Goal: Communication & Community: Ask a question

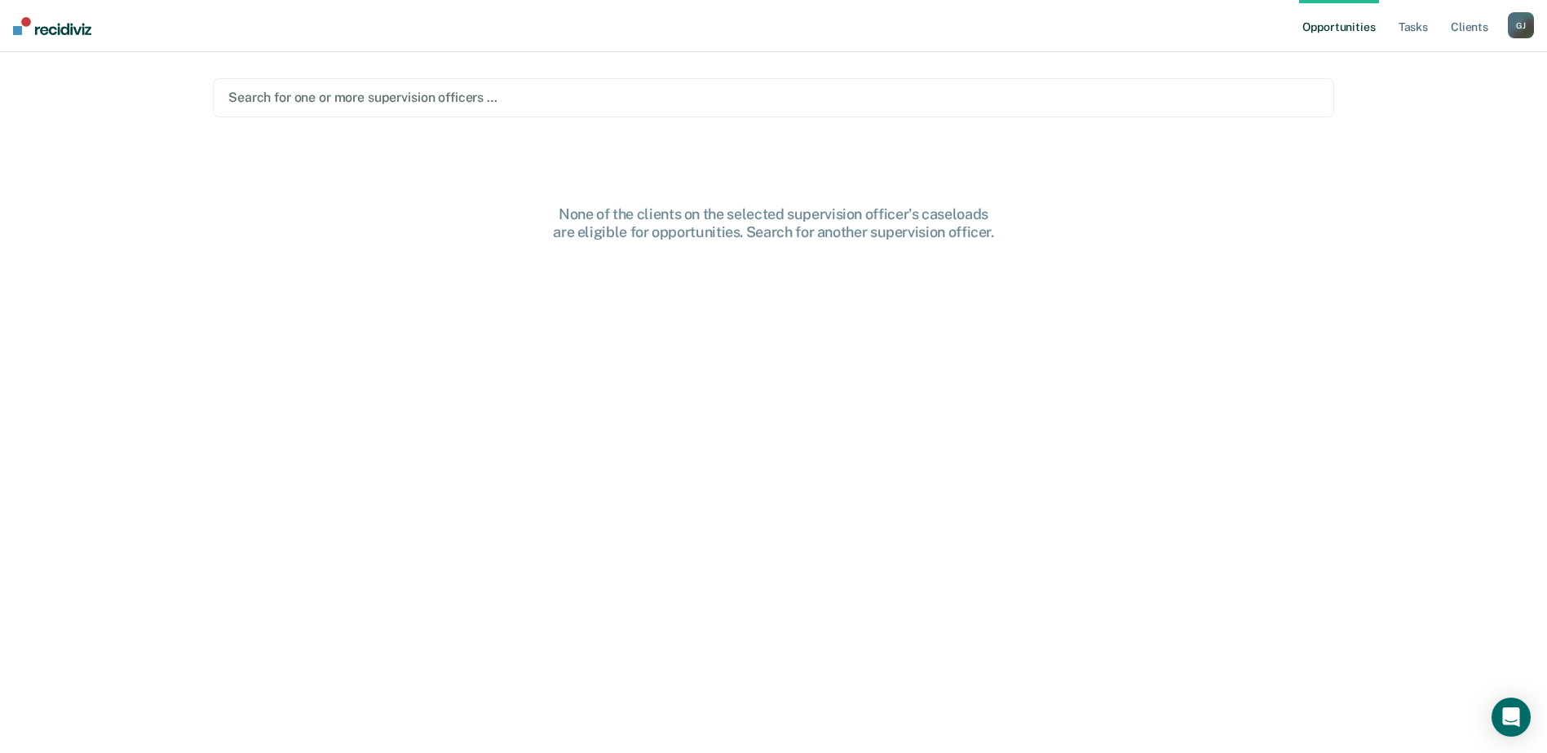
click at [589, 105] on div at bounding box center [773, 97] width 1090 height 19
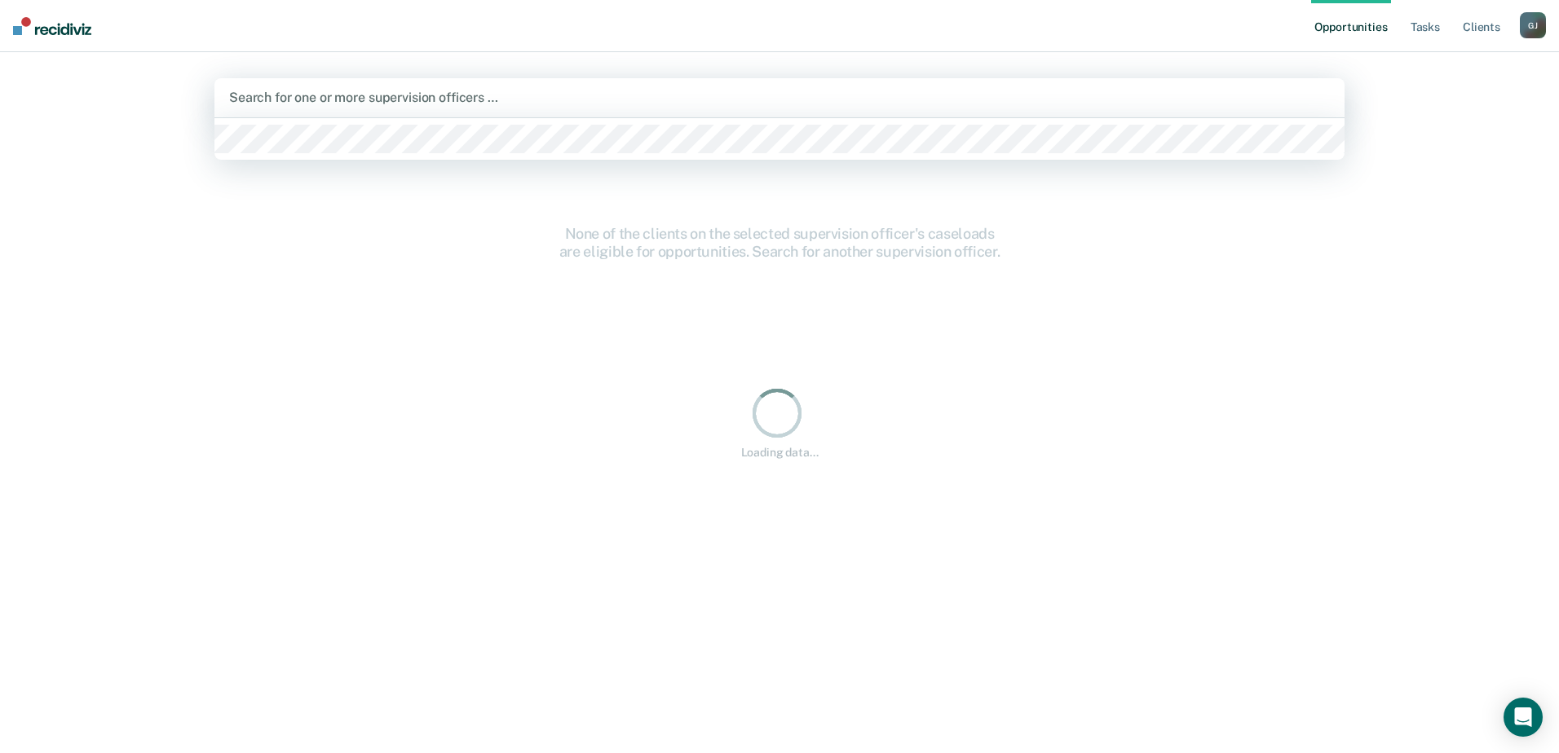
click at [602, 101] on div at bounding box center [779, 97] width 1101 height 19
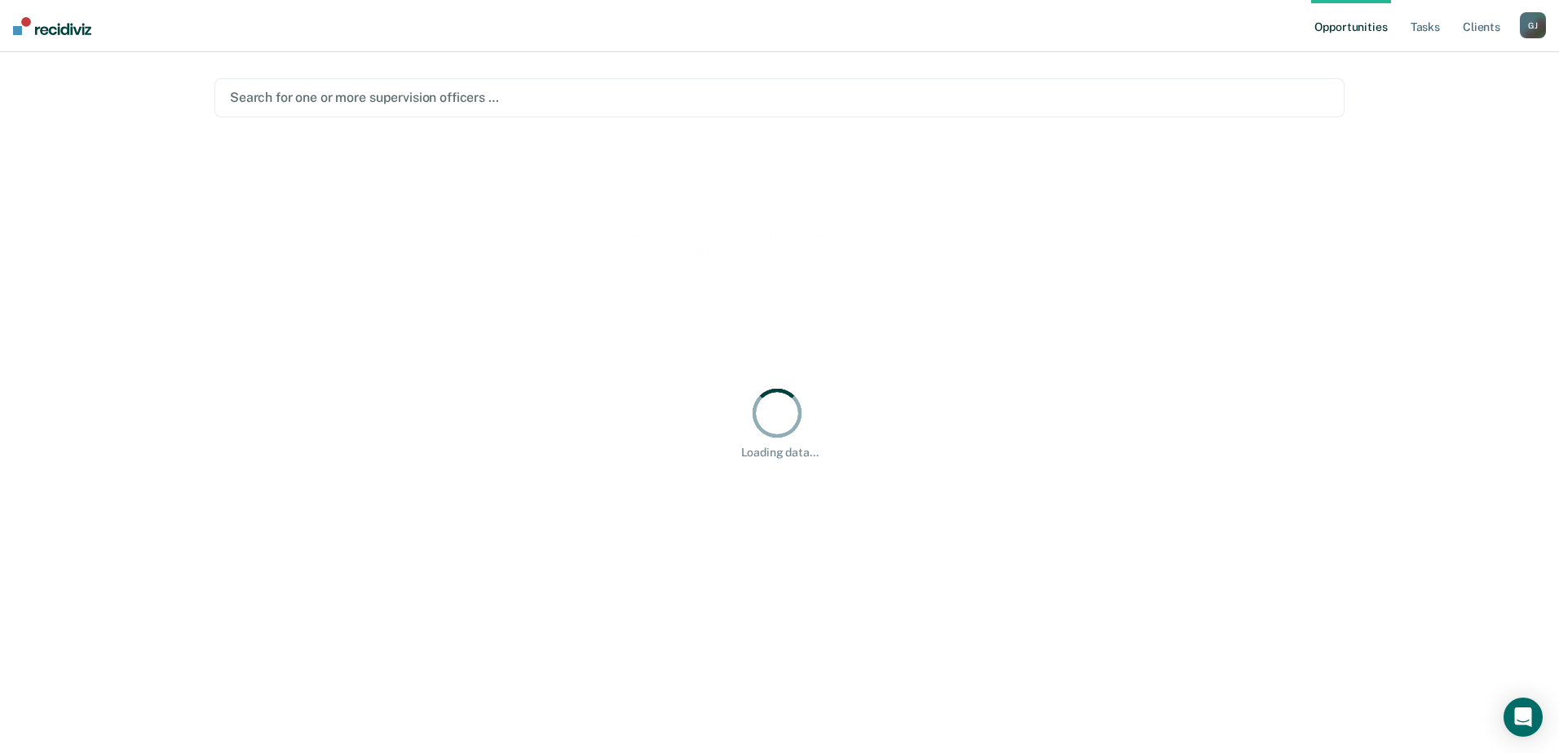
click at [602, 101] on div at bounding box center [779, 97] width 1099 height 19
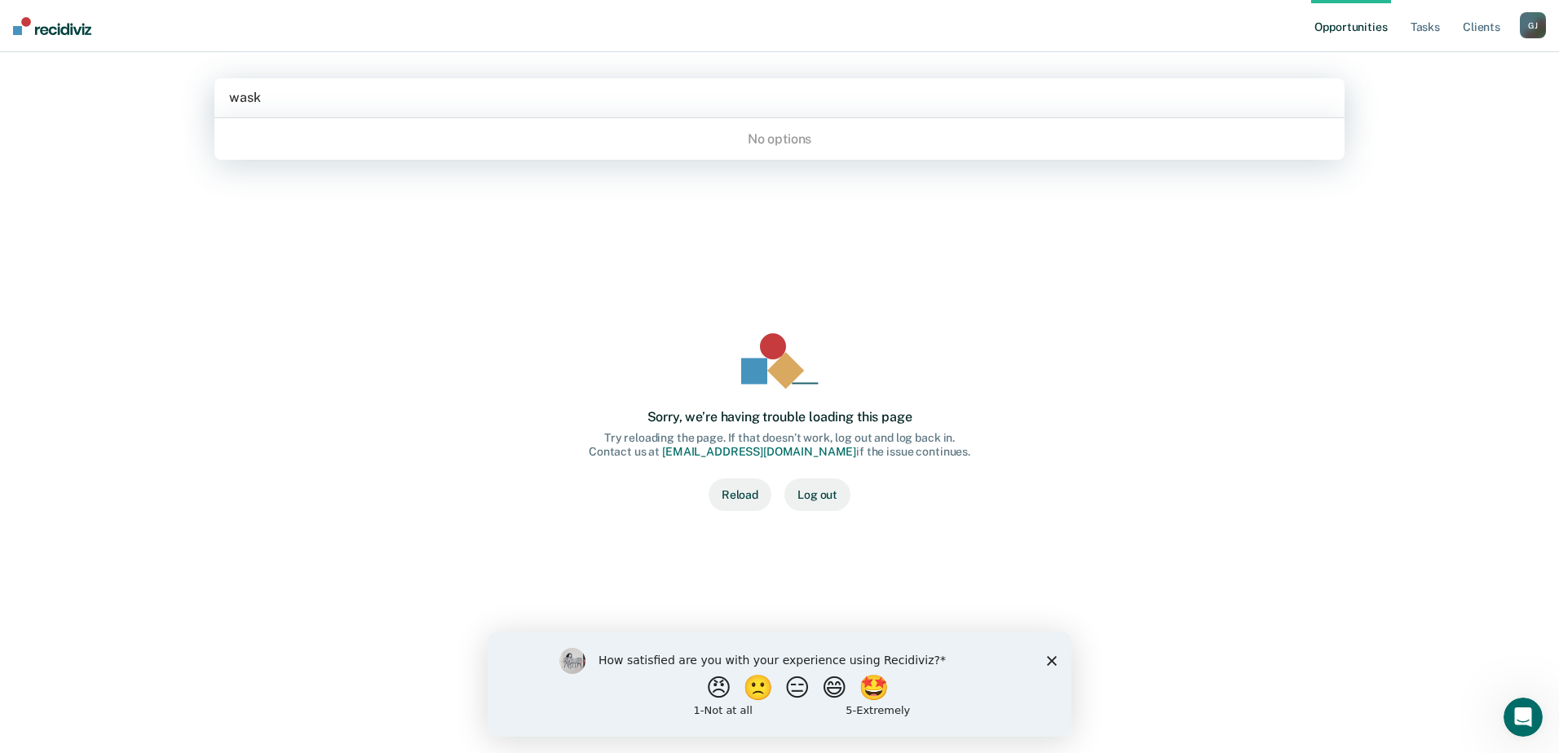
type input "wask"
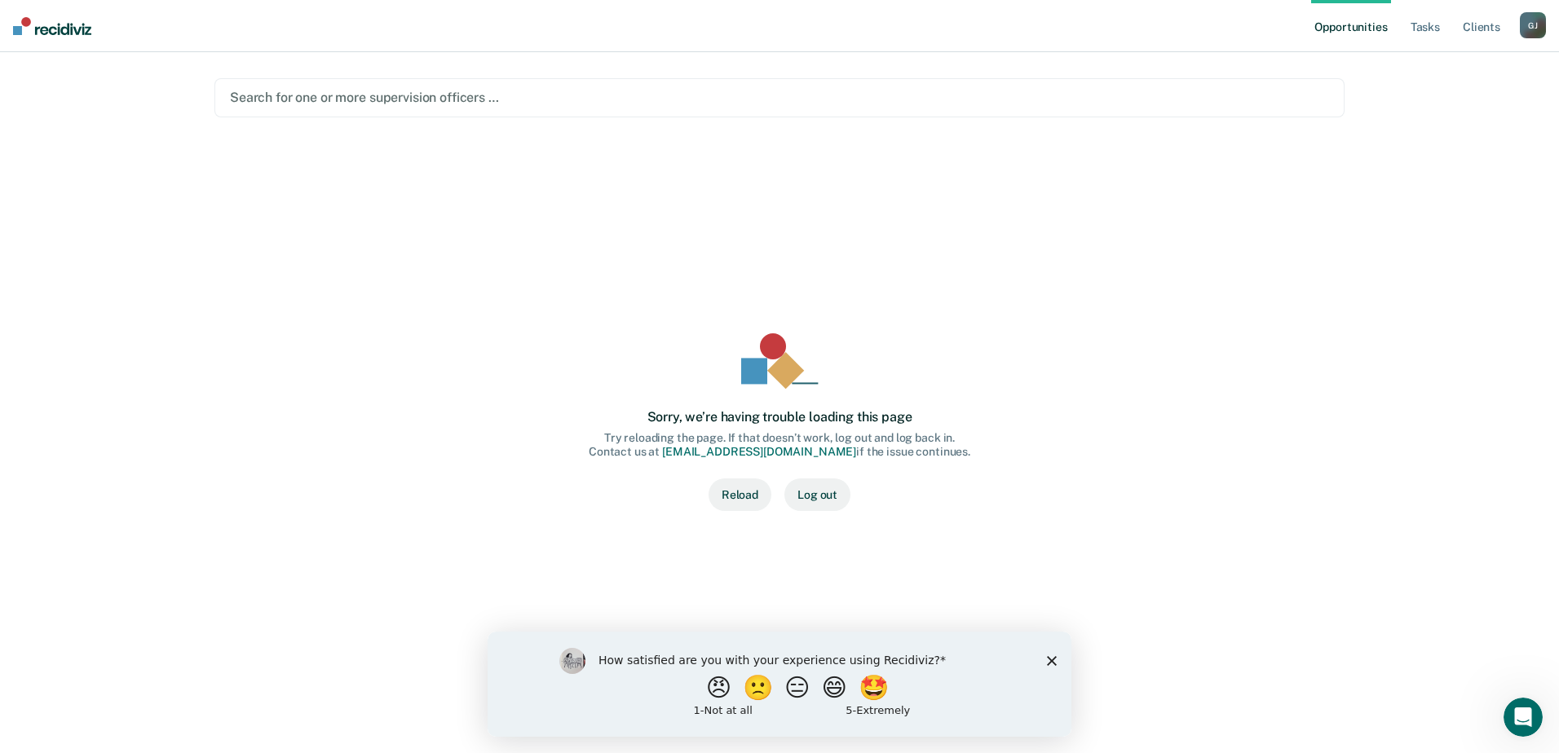
click at [731, 488] on button "Reload" at bounding box center [740, 495] width 63 height 33
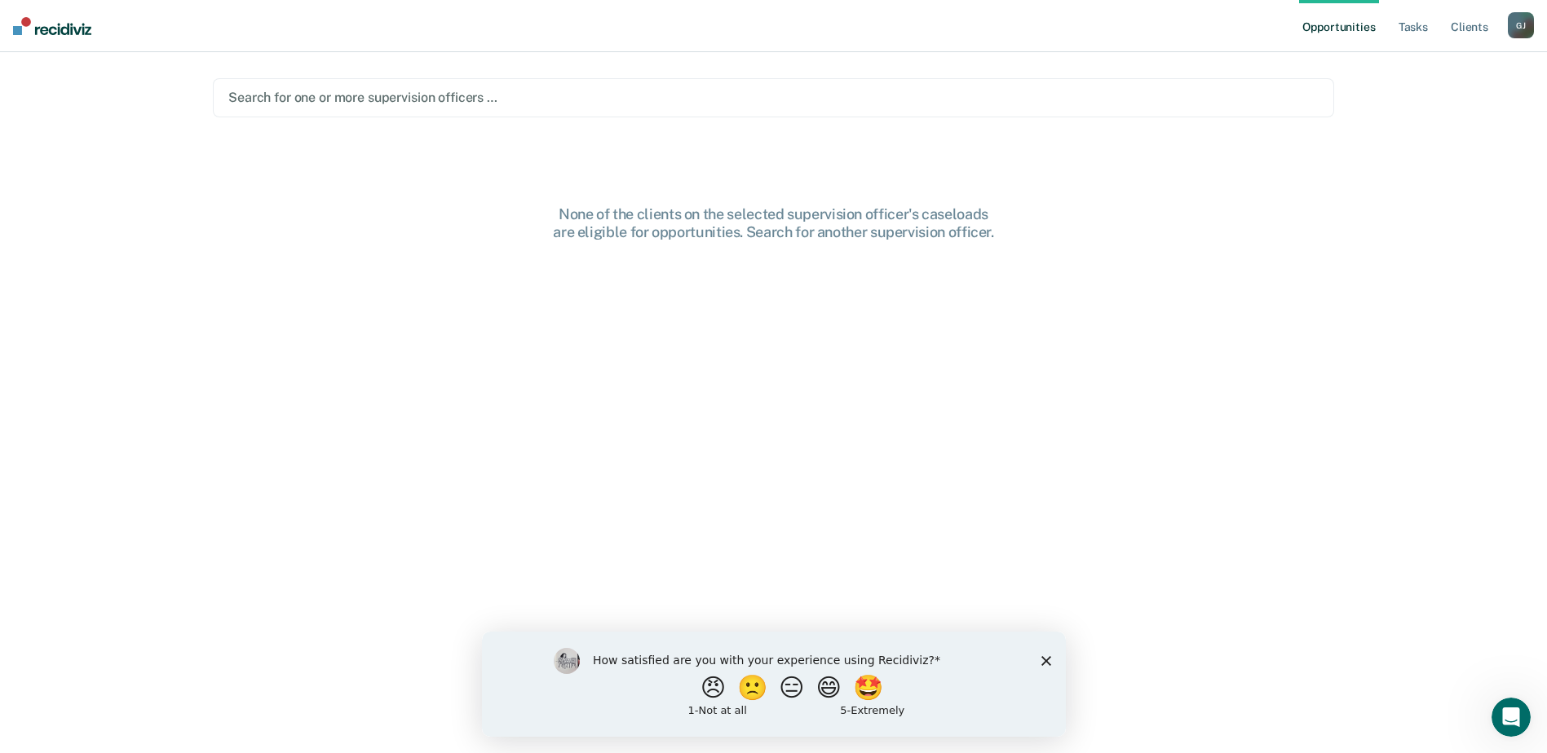
click at [1044, 659] on polygon "Close survey" at bounding box center [1045, 661] width 10 height 10
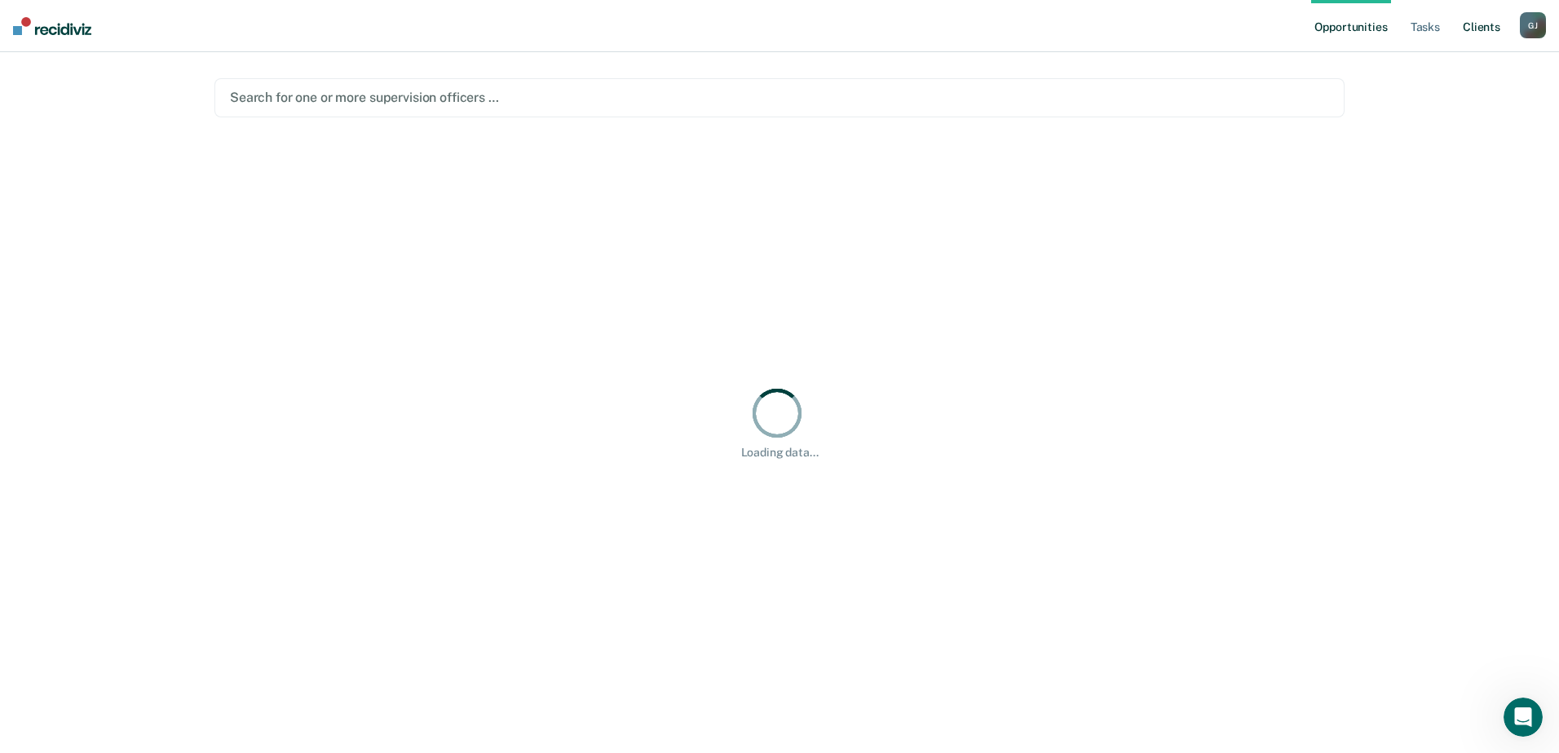
click at [1477, 26] on link "Client s" at bounding box center [1481, 26] width 44 height 52
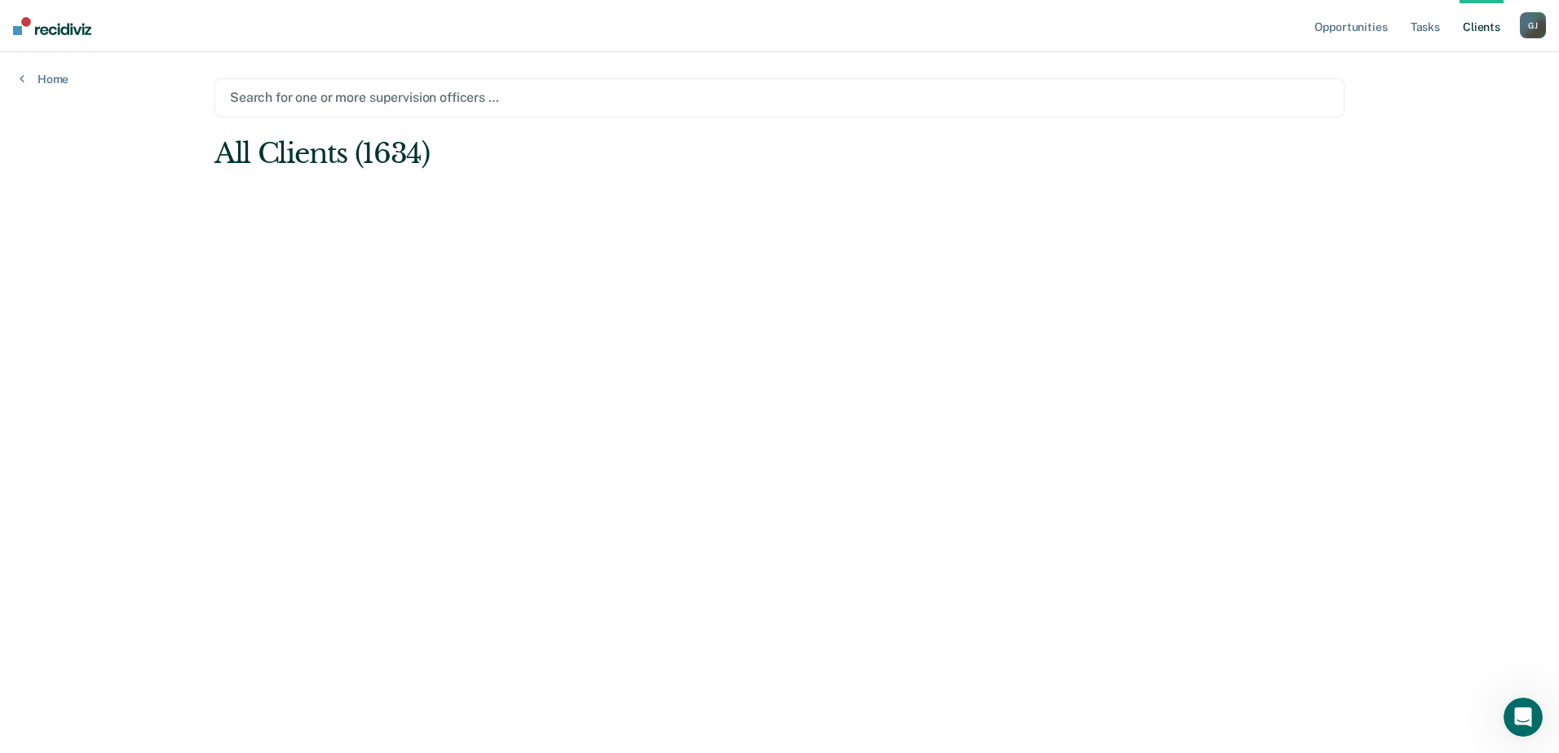
click at [412, 99] on div at bounding box center [779, 97] width 1099 height 19
click at [576, 385] on main "Search for one or more supervision officers … All Clients (1634)" at bounding box center [779, 383] width 1169 height 662
click at [1424, 29] on link "Tasks" at bounding box center [1425, 26] width 36 height 52
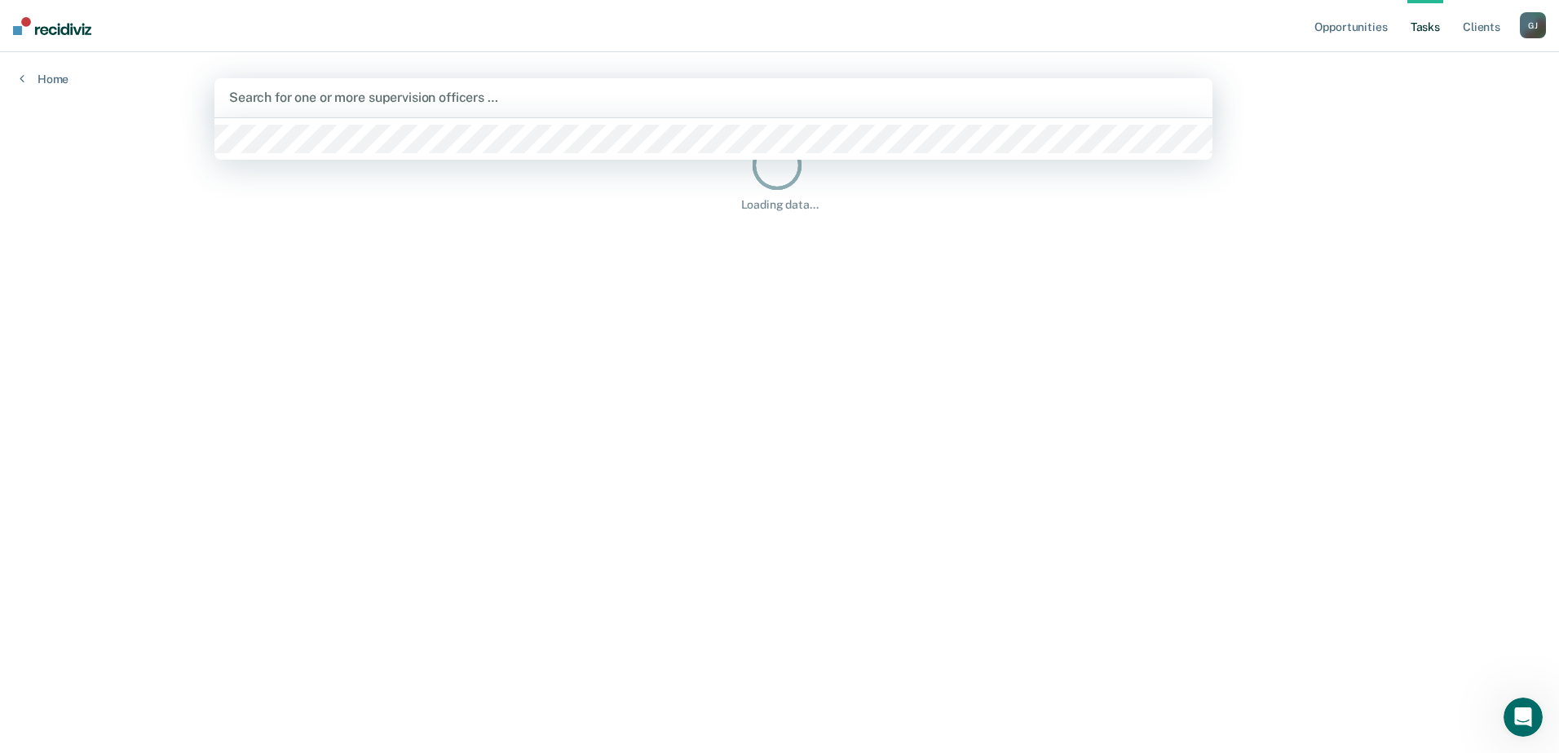
click at [563, 106] on div at bounding box center [713, 97] width 969 height 19
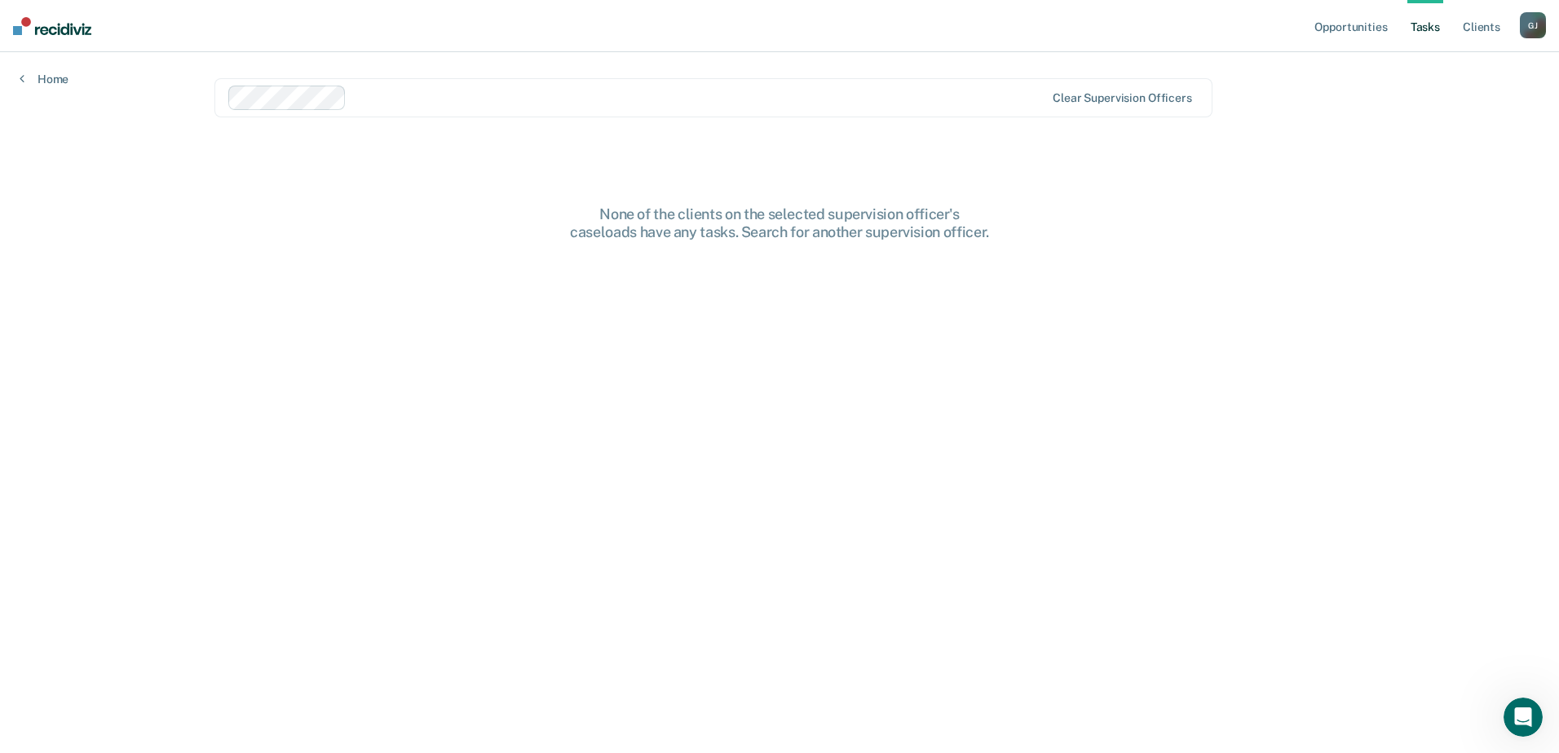
click at [1106, 90] on div "Clear supervision officers" at bounding box center [713, 97] width 998 height 39
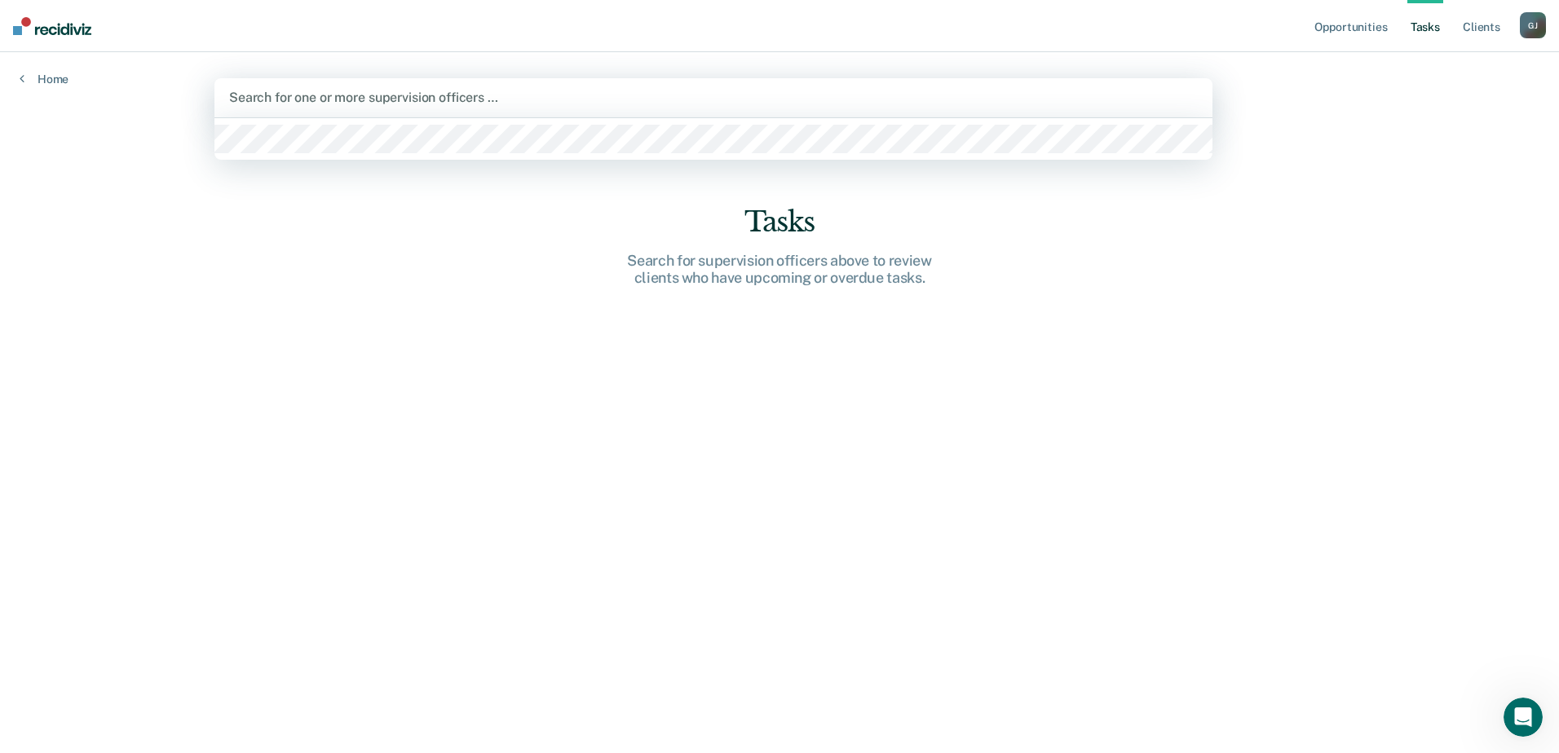
click at [572, 82] on div "Search for one or more supervision officers …" at bounding box center [713, 97] width 998 height 39
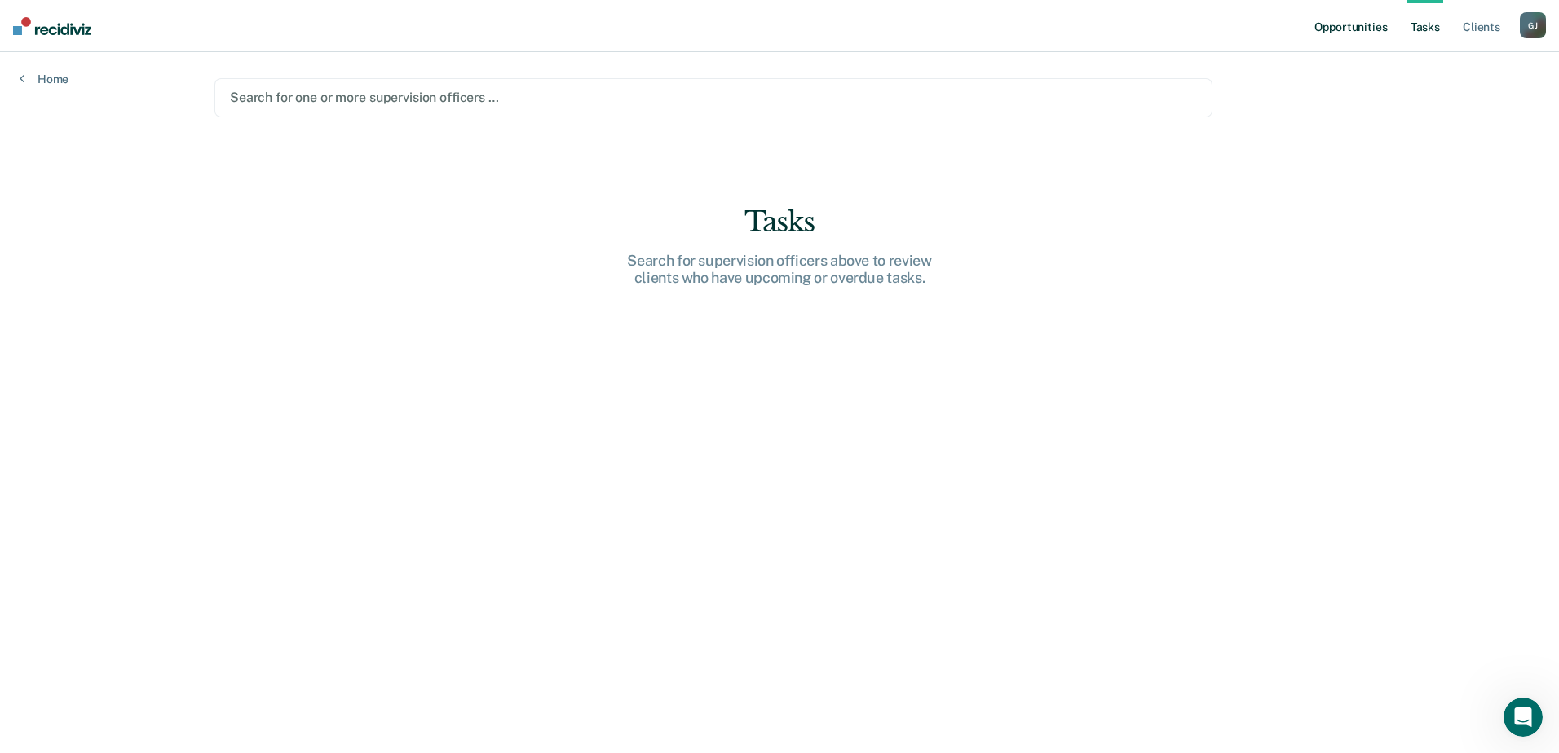
click at [1374, 29] on link "Opportunities" at bounding box center [1350, 26] width 79 height 52
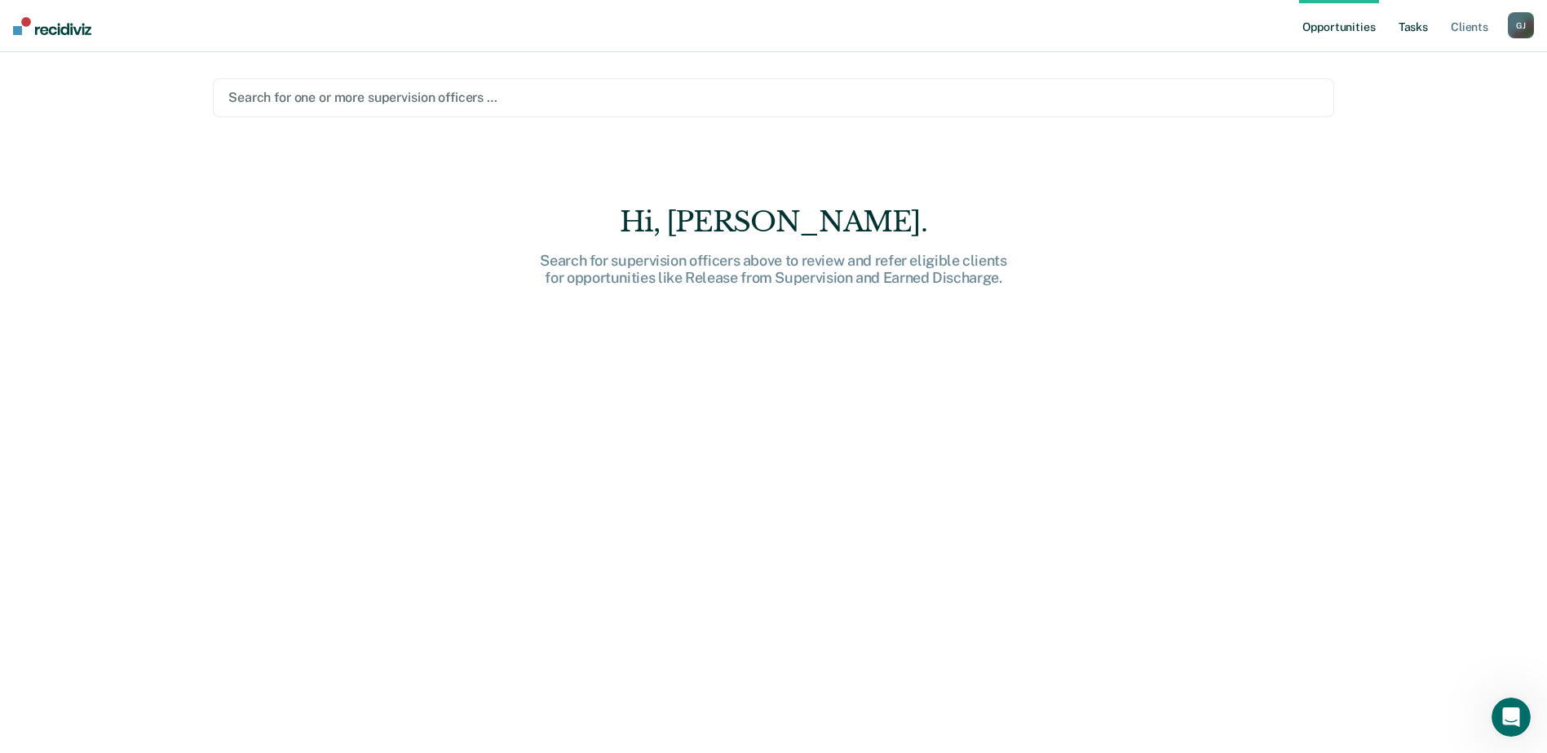
click at [1409, 28] on link "Tasks" at bounding box center [1413, 26] width 36 height 52
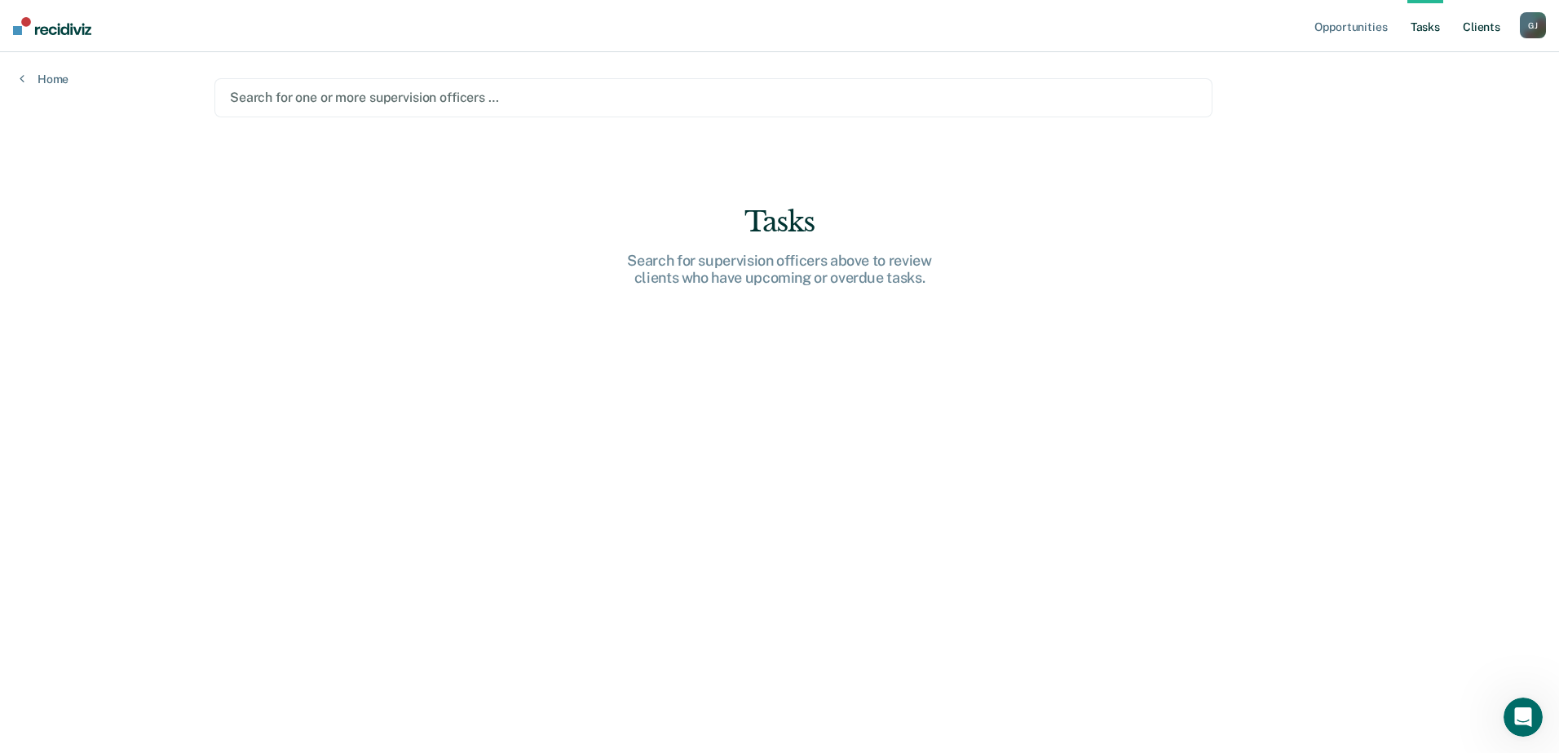
click at [1460, 21] on link "Client s" at bounding box center [1481, 26] width 44 height 52
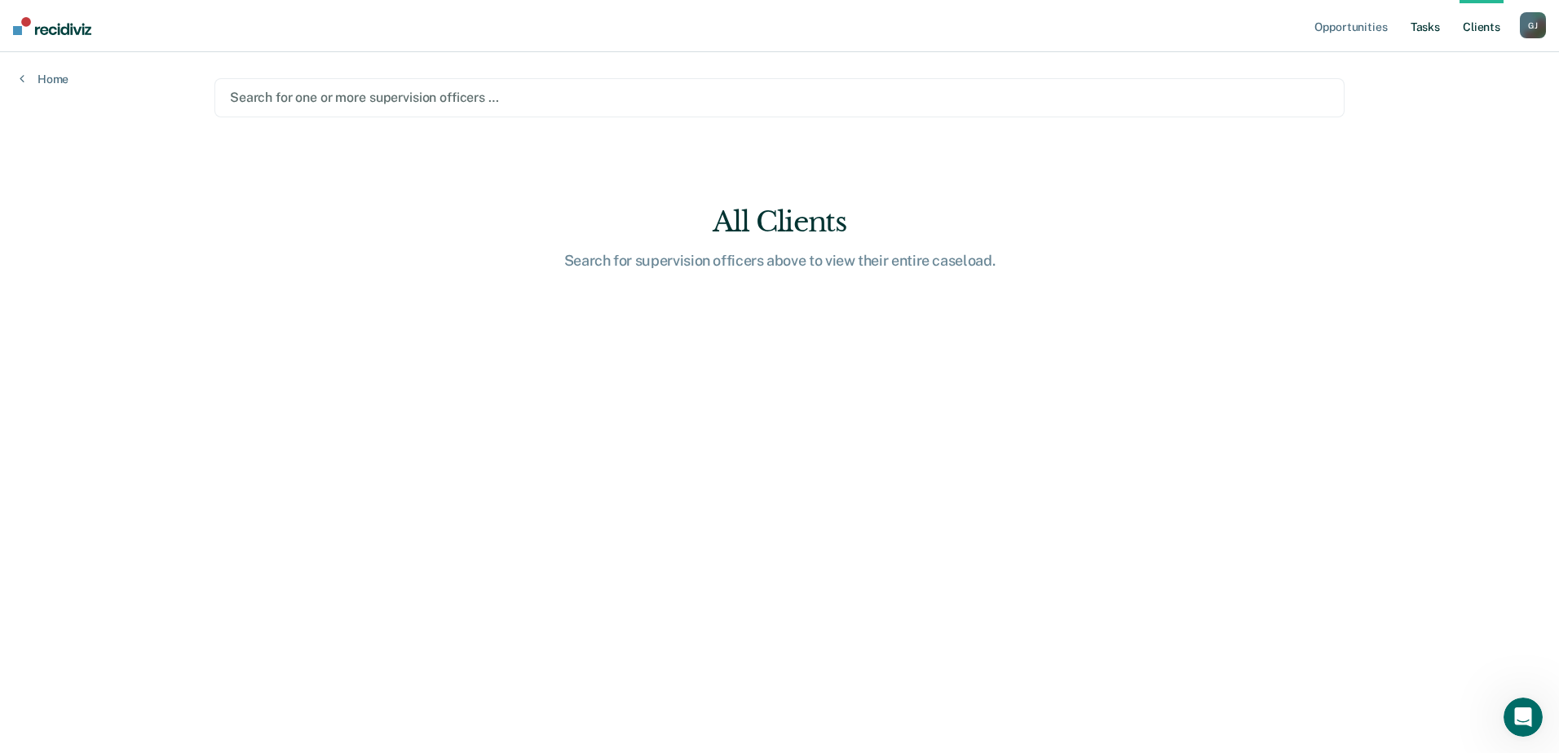
click at [1433, 24] on link "Tasks" at bounding box center [1425, 26] width 36 height 52
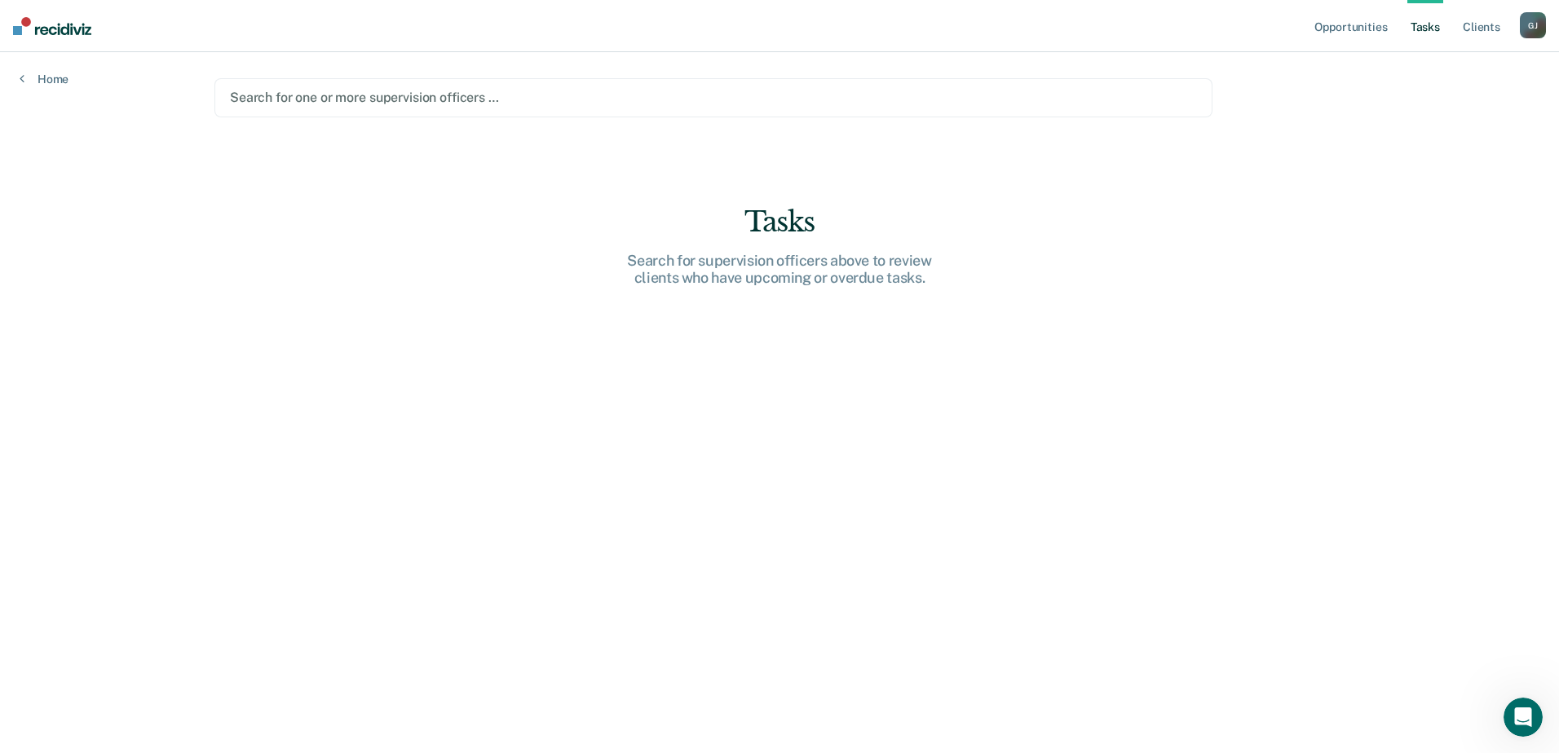
click at [709, 87] on div "Search for one or more supervision officers …" at bounding box center [713, 97] width 970 height 22
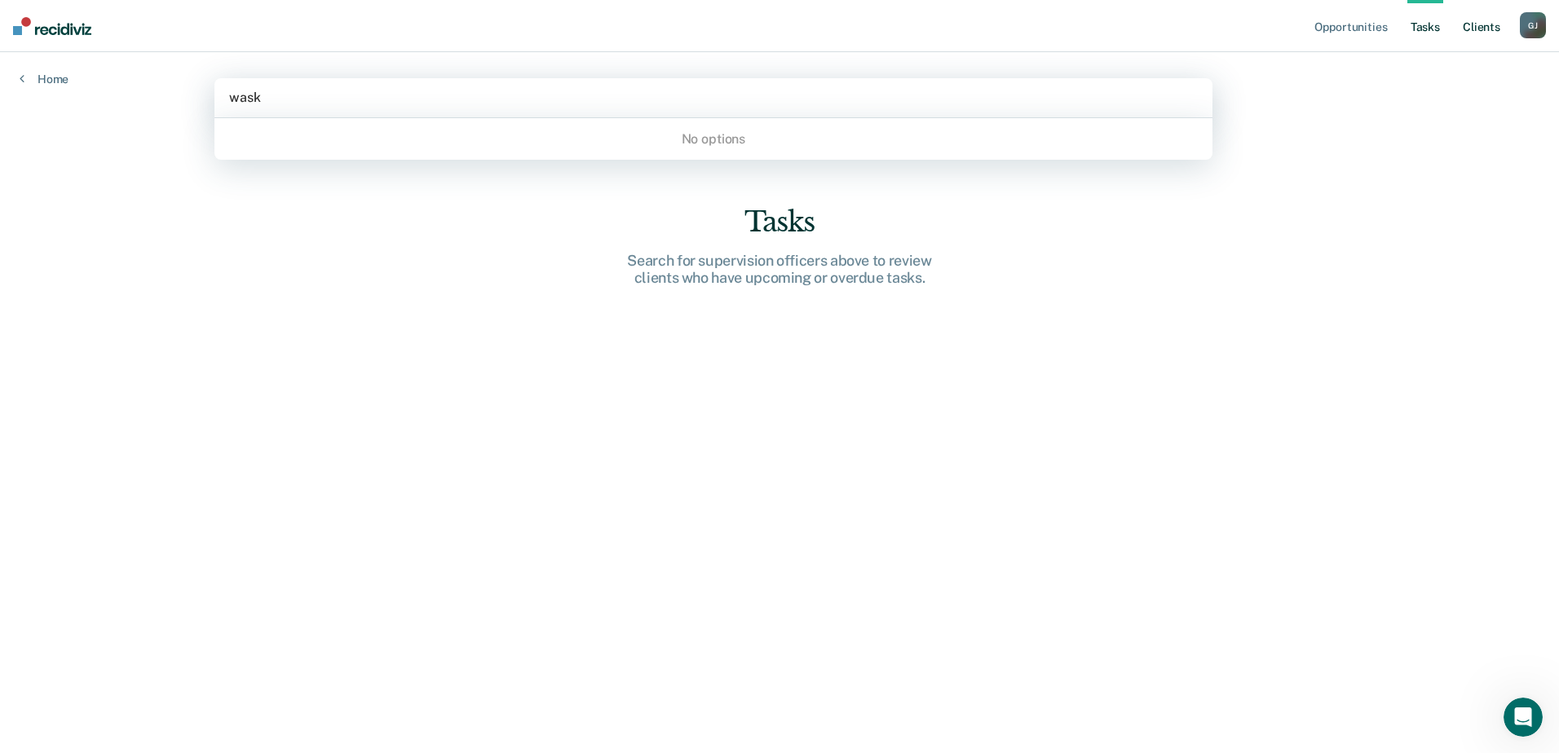
type input "wask"
click at [1473, 29] on link "Client s" at bounding box center [1481, 26] width 44 height 52
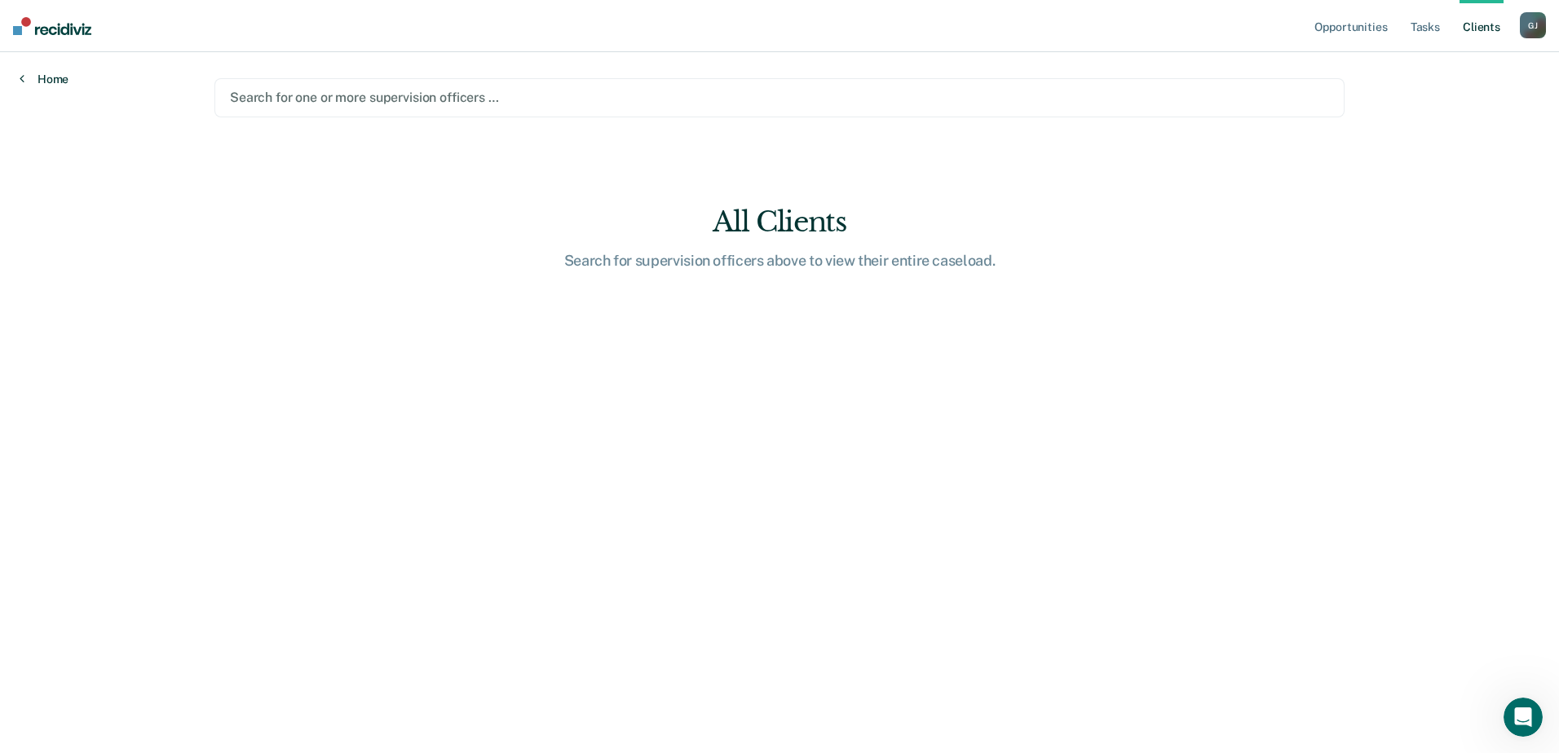
click at [28, 82] on link "Home" at bounding box center [44, 79] width 49 height 15
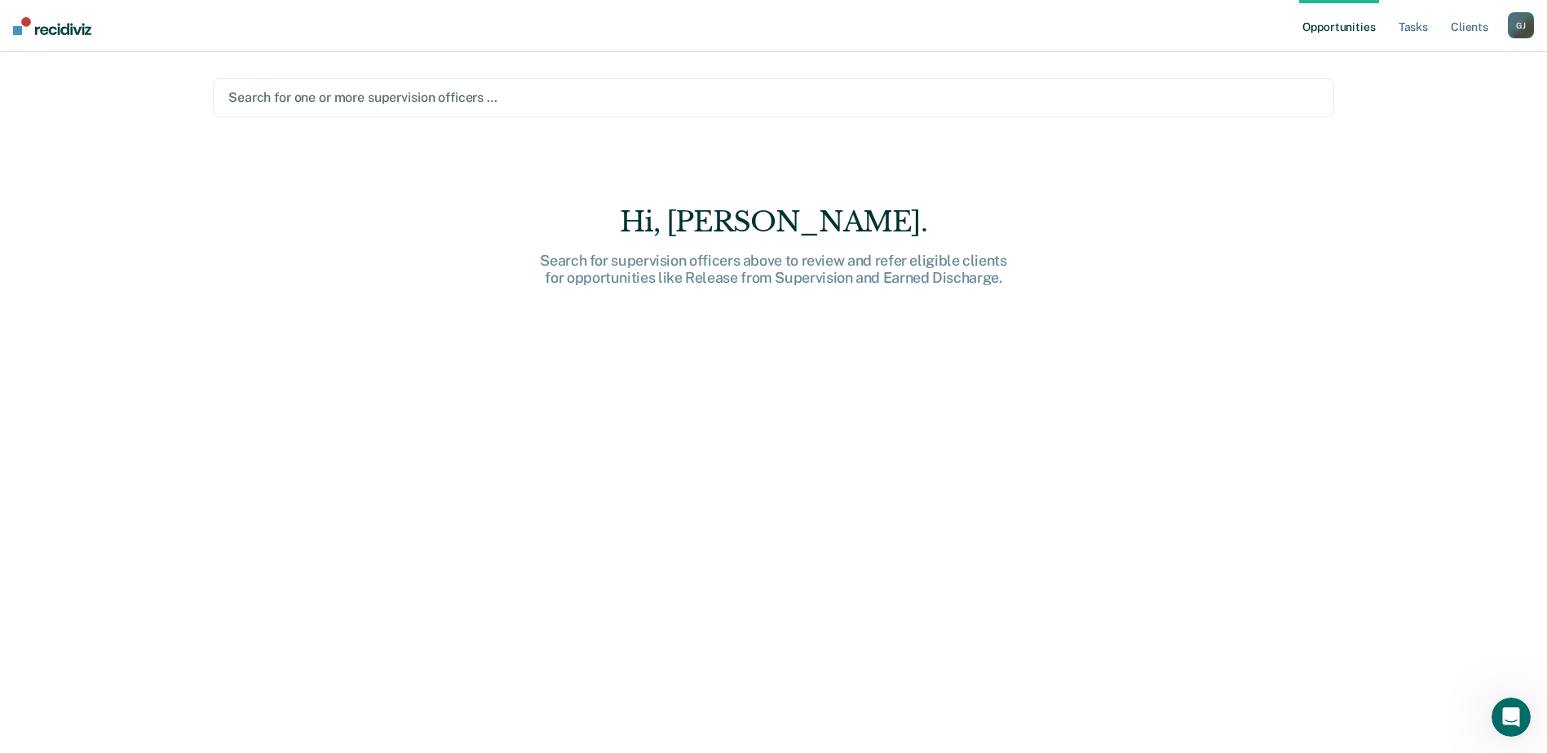
click at [394, 95] on div at bounding box center [773, 97] width 1090 height 19
click at [397, 98] on div at bounding box center [773, 97] width 1090 height 19
click at [1515, 24] on div "[PERSON_NAME]" at bounding box center [1521, 25] width 26 height 26
click at [1448, 18] on link "Client s" at bounding box center [1469, 26] width 44 height 52
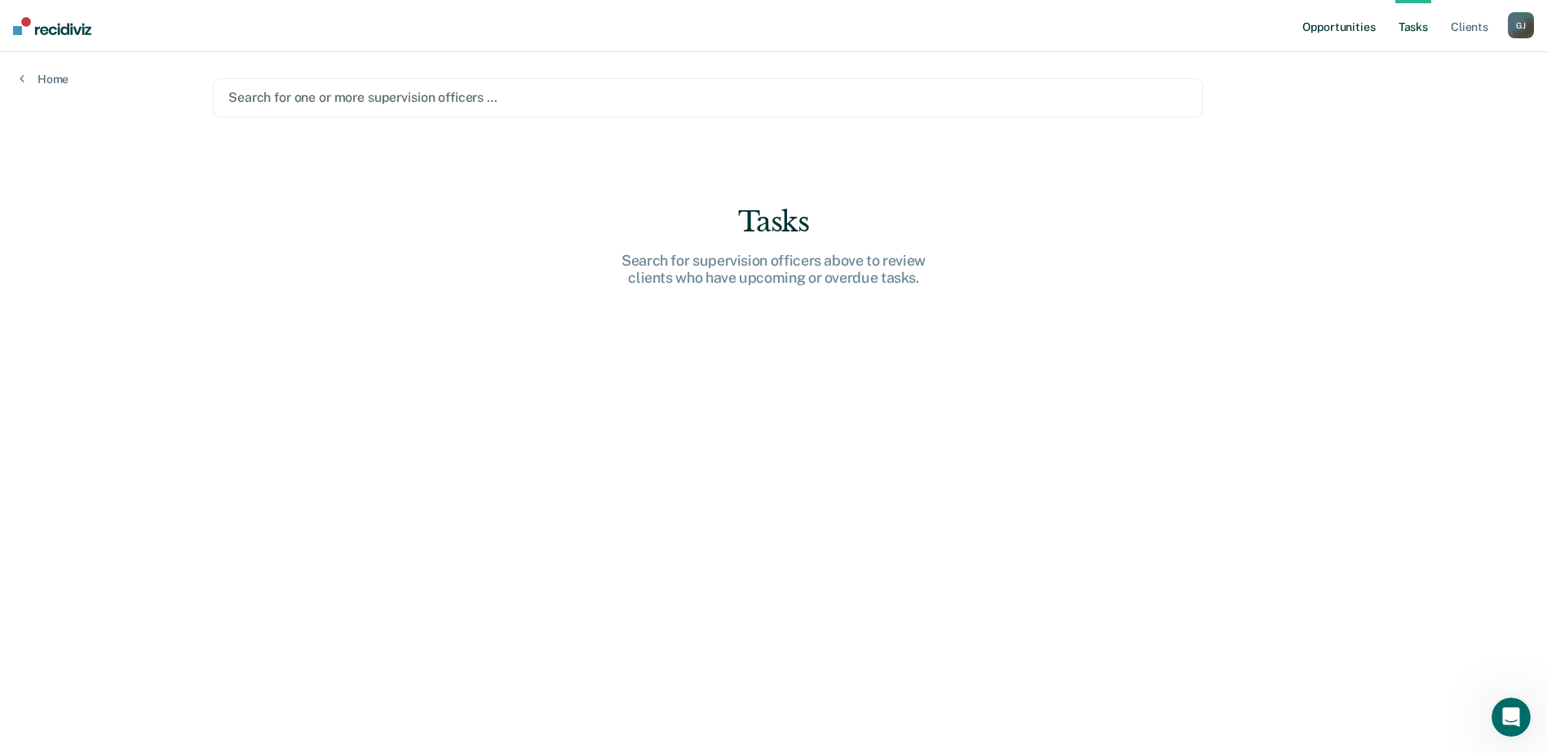
click at [1351, 37] on link "Opportunities" at bounding box center [1338, 26] width 79 height 52
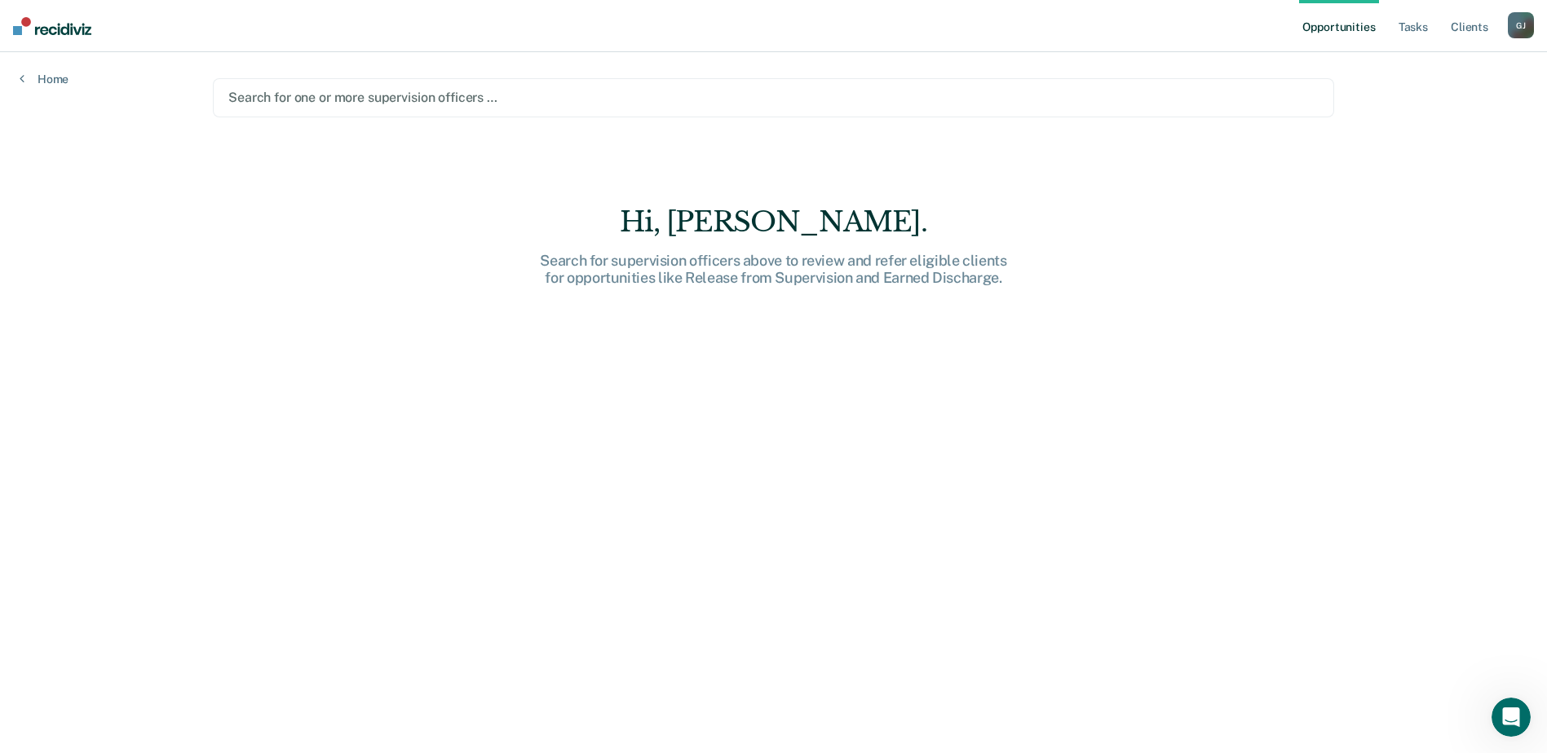
click at [622, 95] on div at bounding box center [773, 97] width 1090 height 19
click at [625, 98] on div at bounding box center [773, 97] width 1090 height 19
click at [560, 102] on div at bounding box center [773, 97] width 1090 height 19
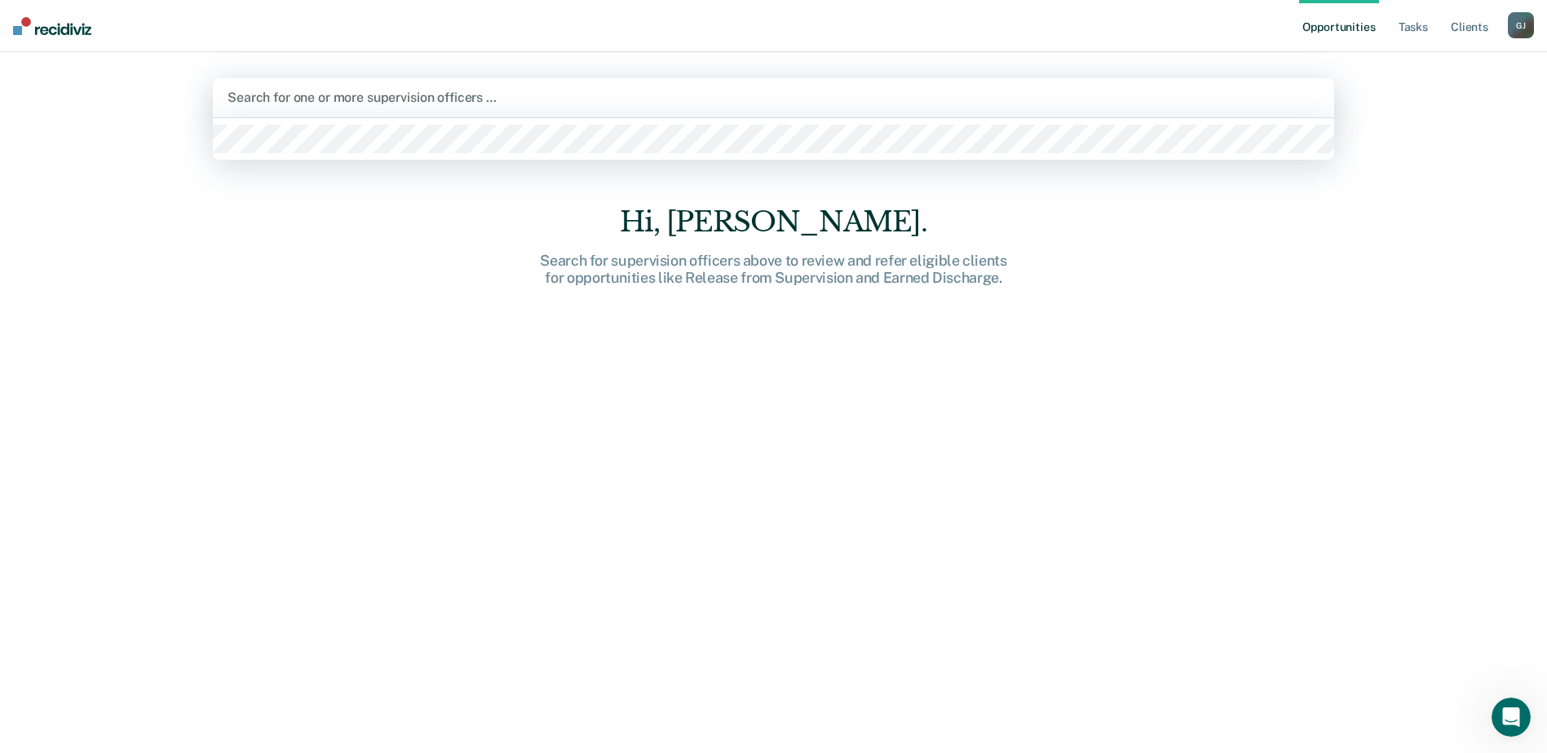
click at [1343, 382] on main "1 result available. Use Up and Down to choose options, press Enter to select th…" at bounding box center [773, 383] width 1160 height 662
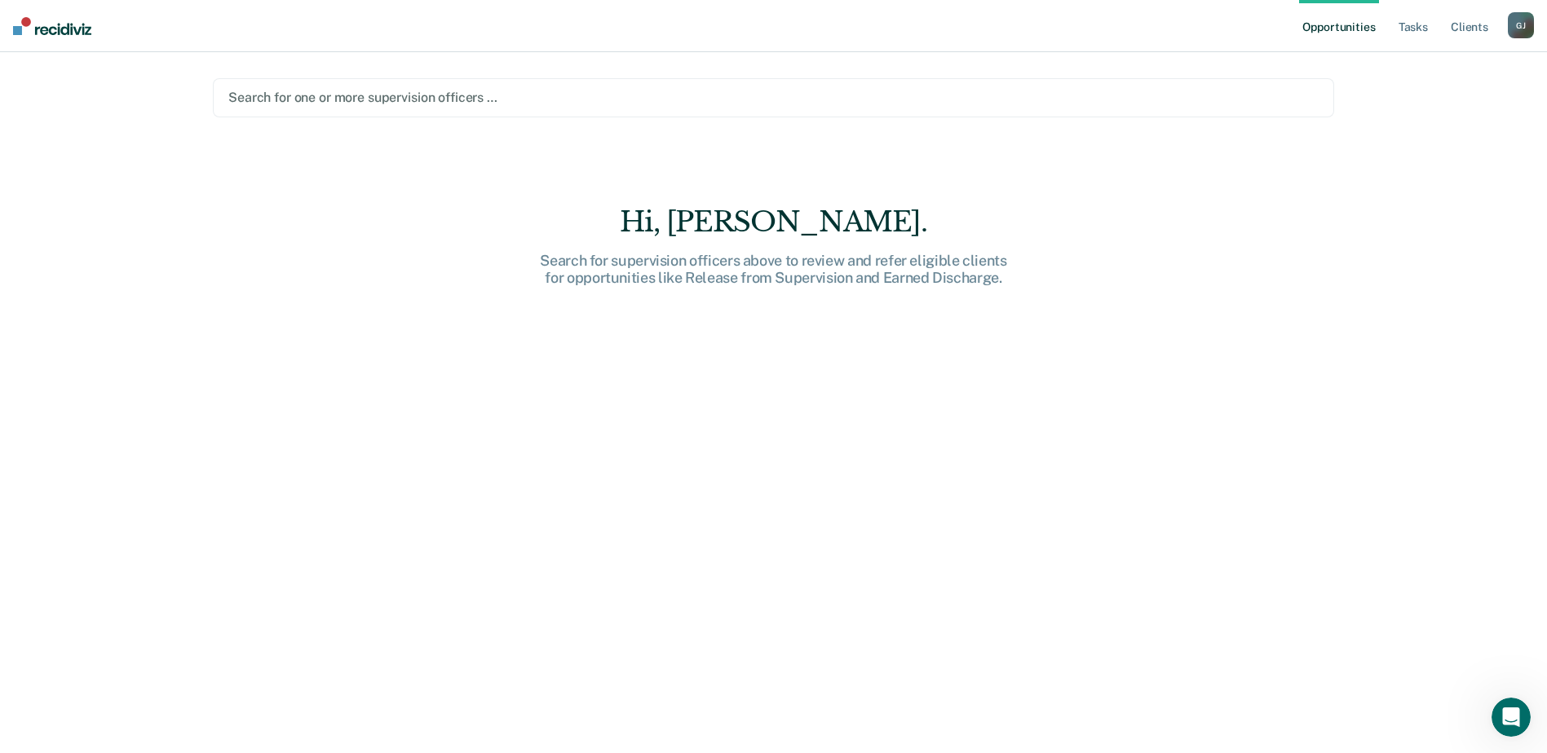
click at [1508, 724] on icon "Open Intercom Messenger" at bounding box center [1511, 717] width 27 height 27
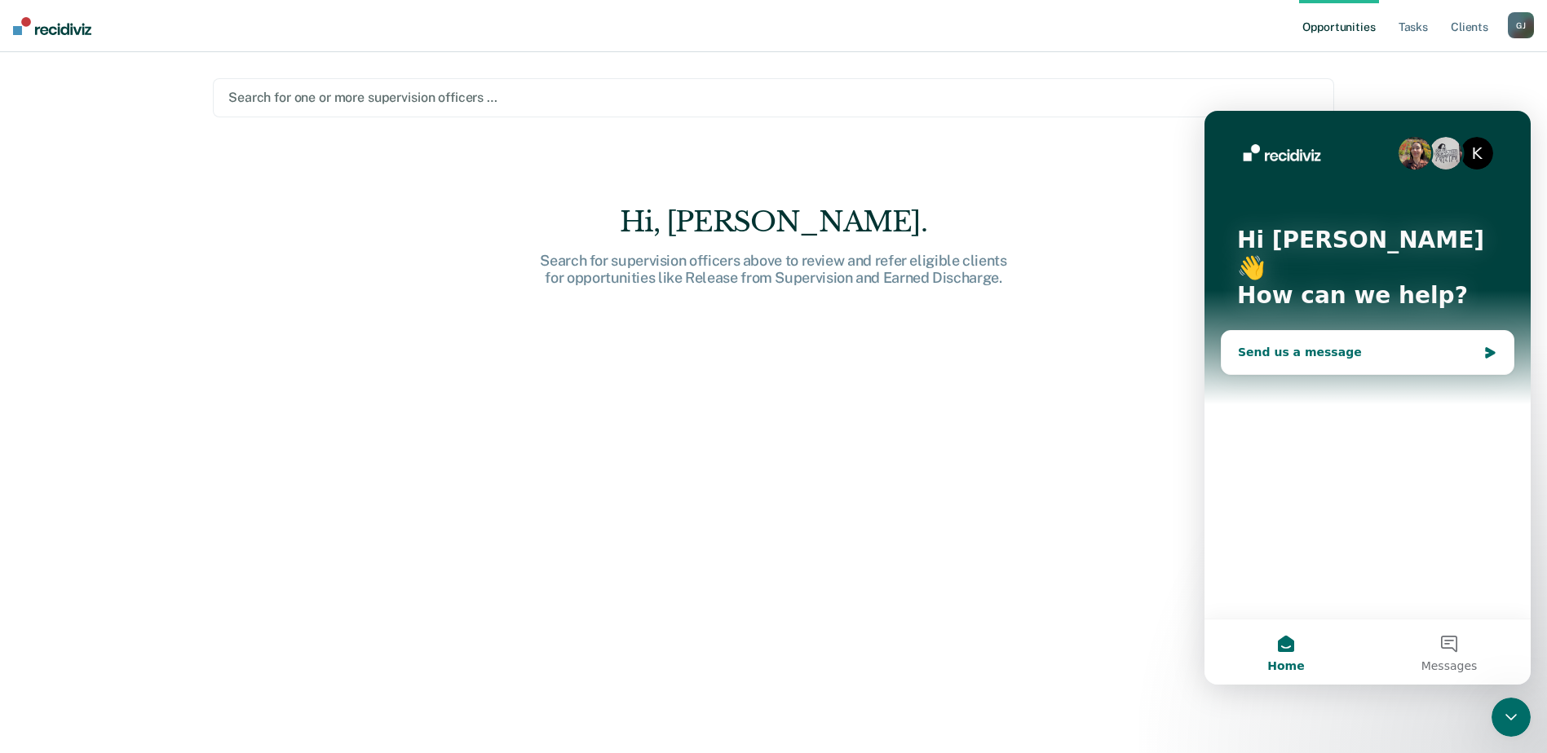
click at [1351, 344] on div "Send us a message" at bounding box center [1357, 352] width 239 height 17
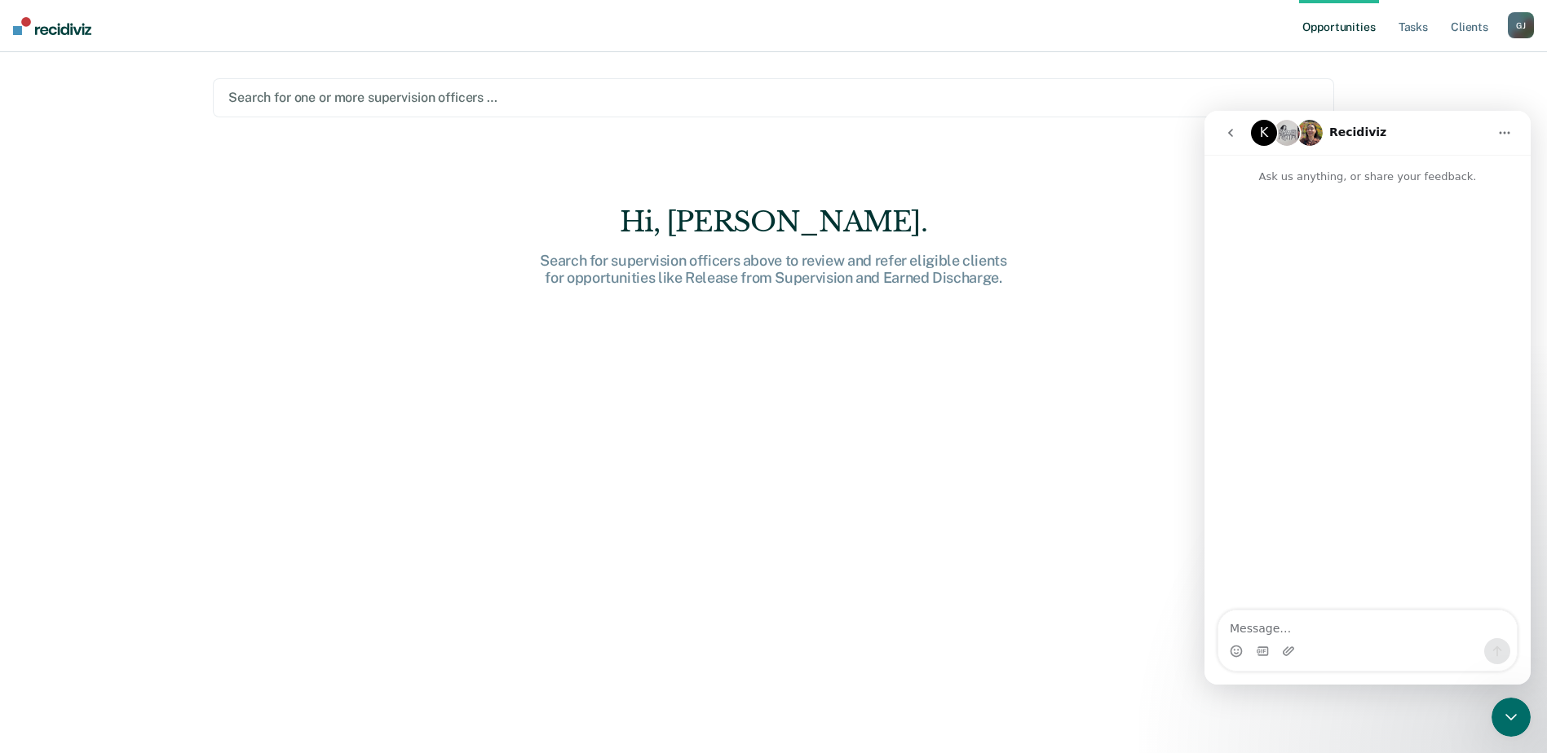
click at [1308, 632] on textarea "Message…" at bounding box center [1367, 625] width 298 height 28
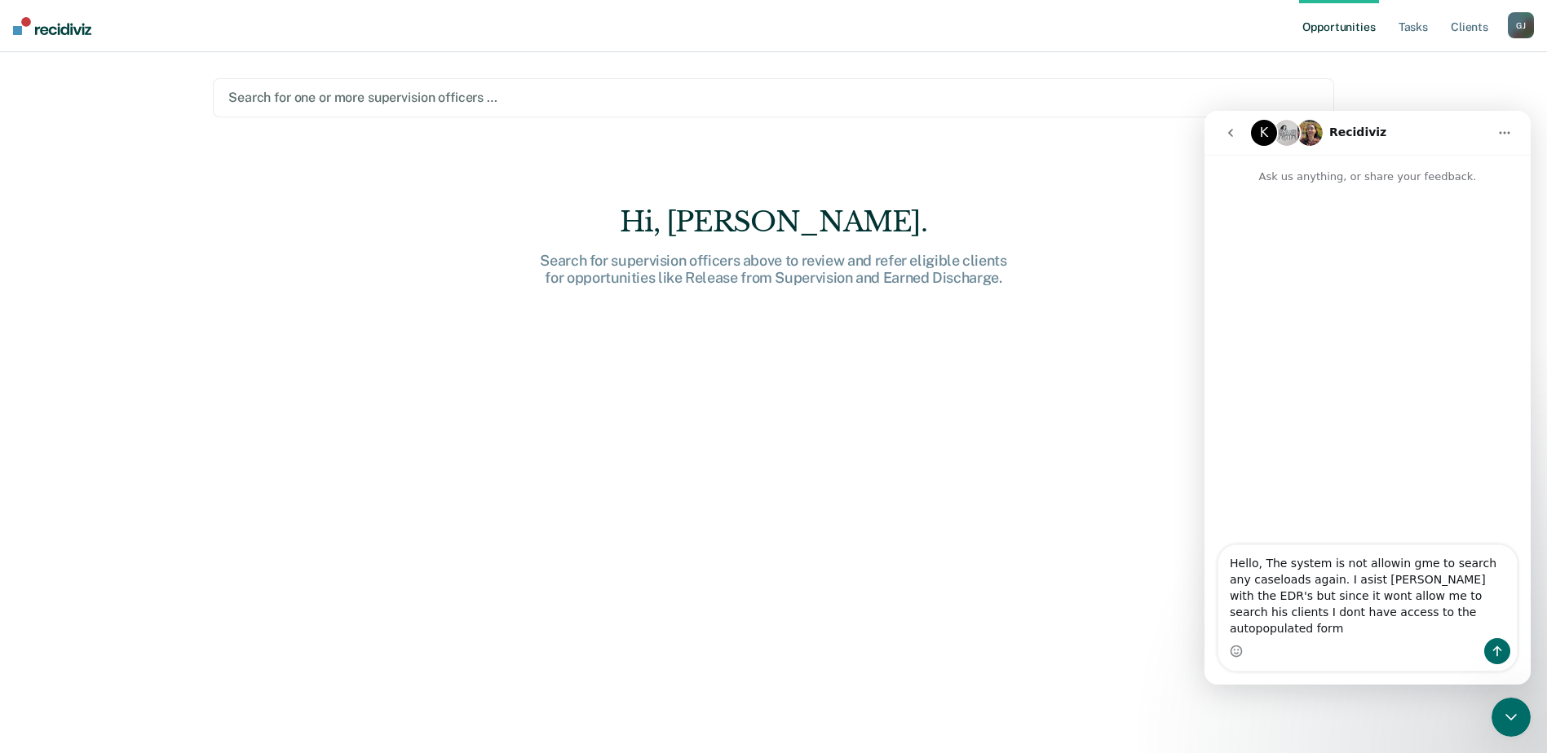
drag, startPoint x: 1373, startPoint y: 581, endPoint x: 1315, endPoint y: 593, distance: 59.2
click at [1315, 593] on textarea "Hello, The system is not allowin gme to search any caseloads again. I asist Sco…" at bounding box center [1367, 591] width 298 height 93
drag, startPoint x: 1362, startPoint y: 631, endPoint x: 1330, endPoint y: 638, distance: 32.6
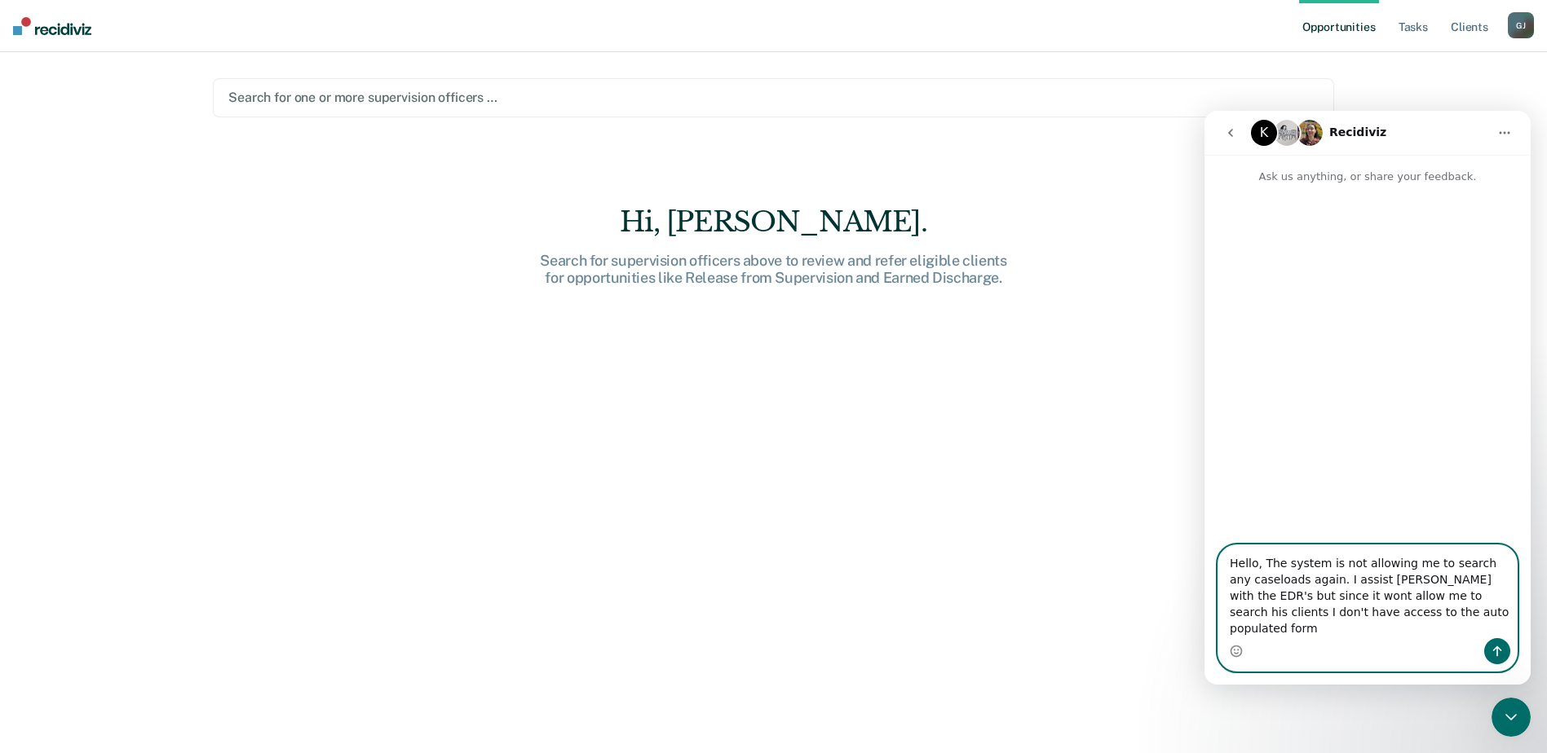
click at [1465, 616] on textarea "Hello, The system is not allowing me to search any caseloads again. I assist Sc…" at bounding box center [1367, 591] width 298 height 93
type textarea "Hello, The system is not allowing me to search any caseloads again. I assist [P…"
click at [1497, 652] on icon "Send a message…" at bounding box center [1497, 652] width 9 height 11
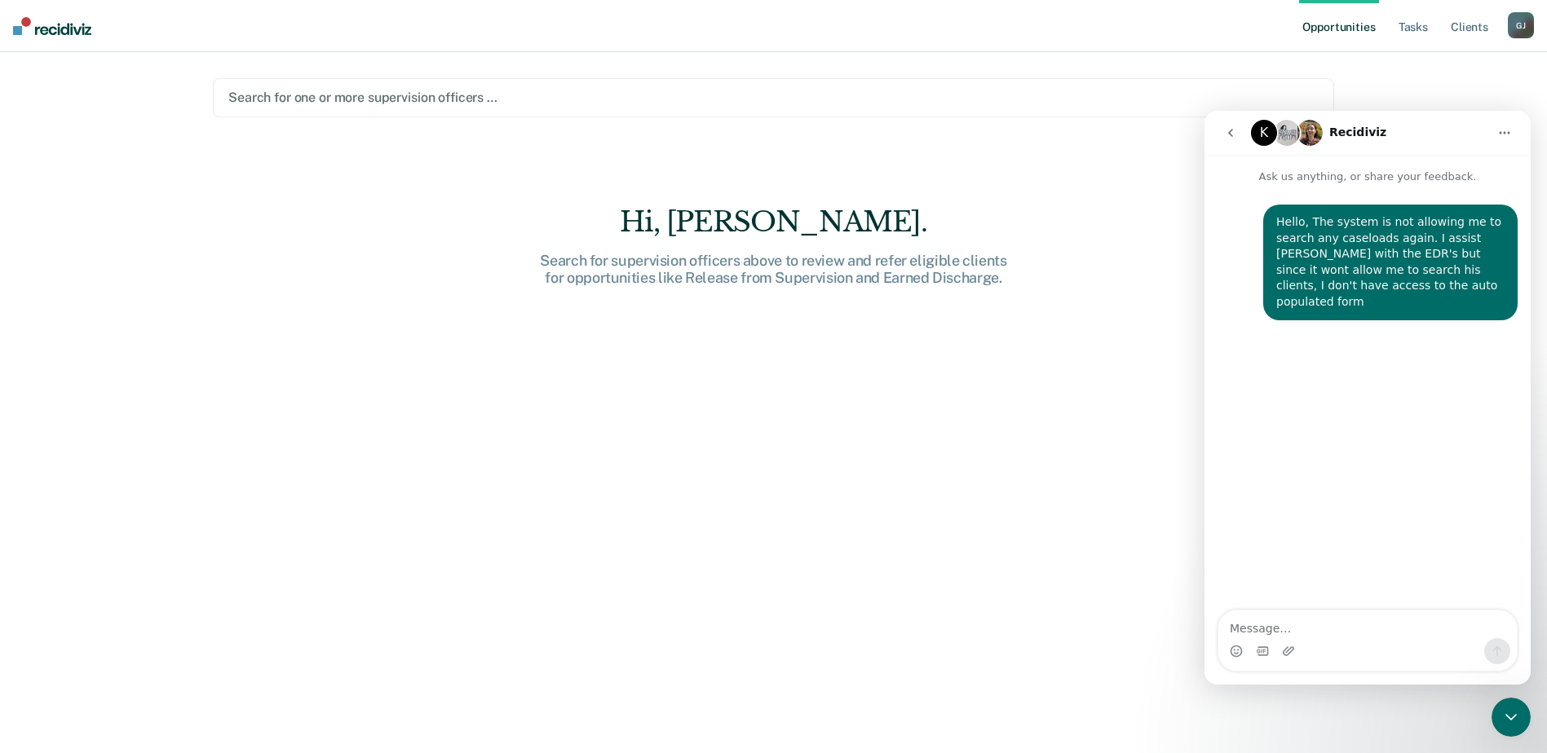
click at [841, 439] on div "Hi, Jamilynn. Search for supervision officers above to review and refer eligibl…" at bounding box center [773, 490] width 1121 height 571
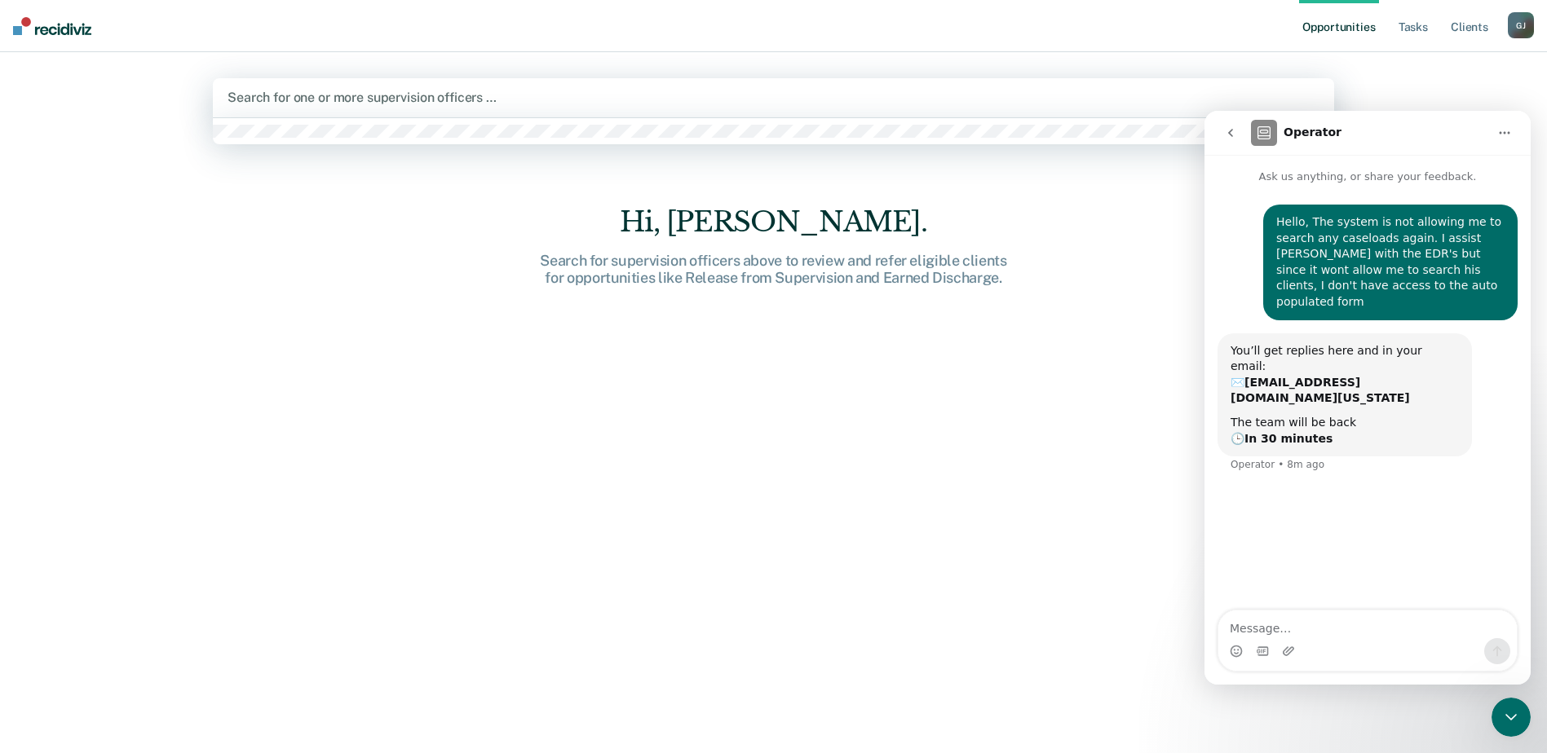
click at [330, 107] on div at bounding box center [773, 97] width 1092 height 19
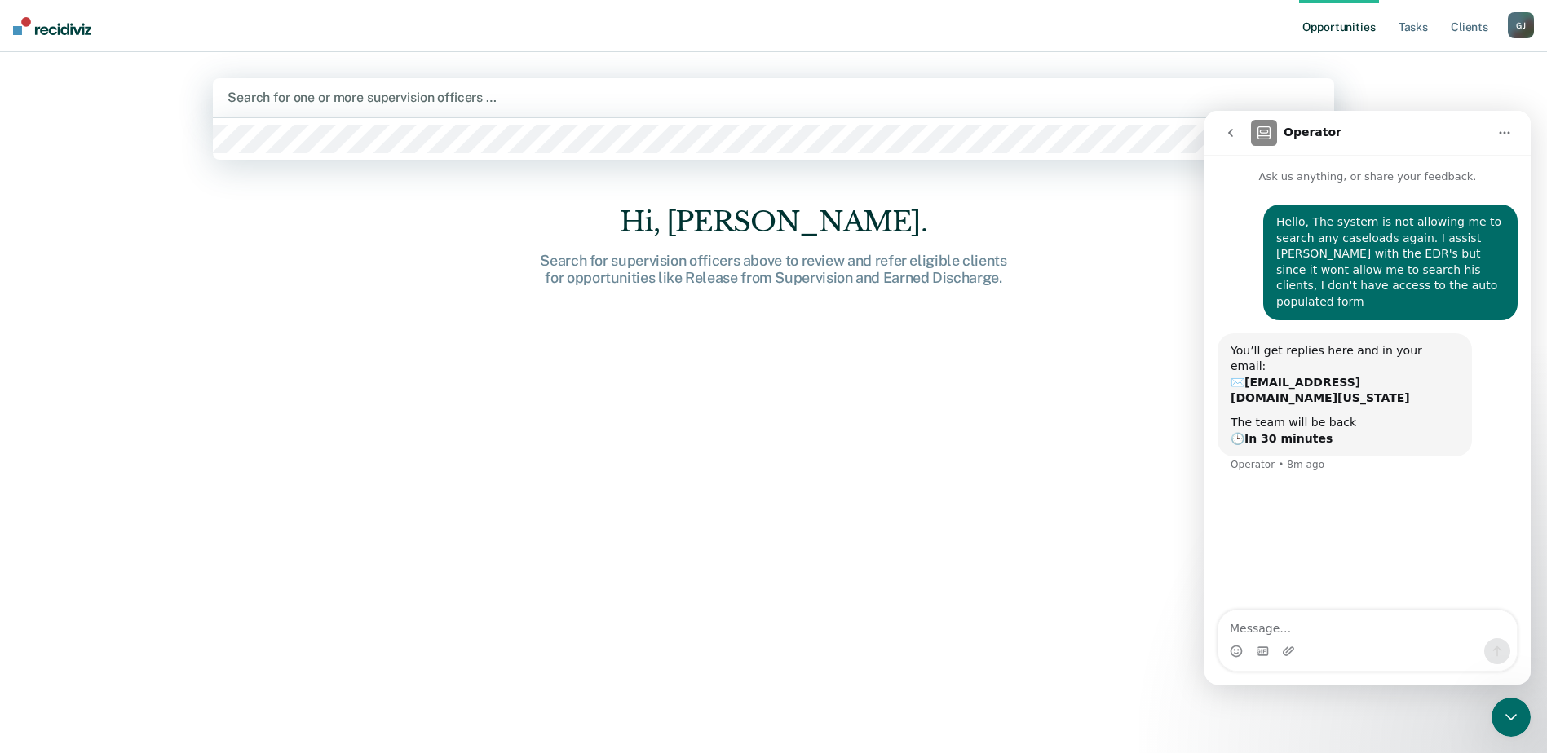
click at [339, 99] on div at bounding box center [773, 97] width 1092 height 19
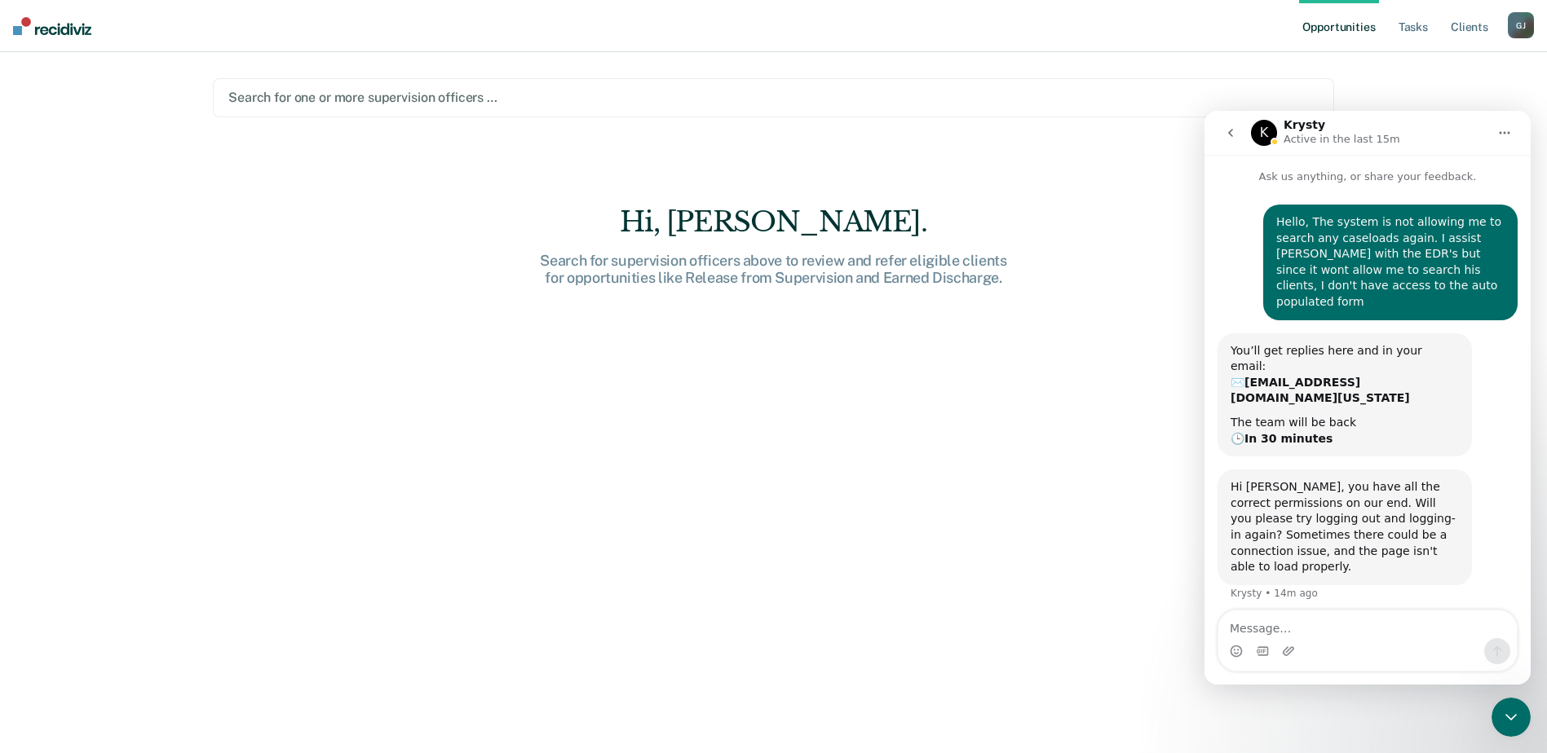
click at [854, 113] on div "Search for one or more supervision officers …" at bounding box center [773, 97] width 1121 height 39
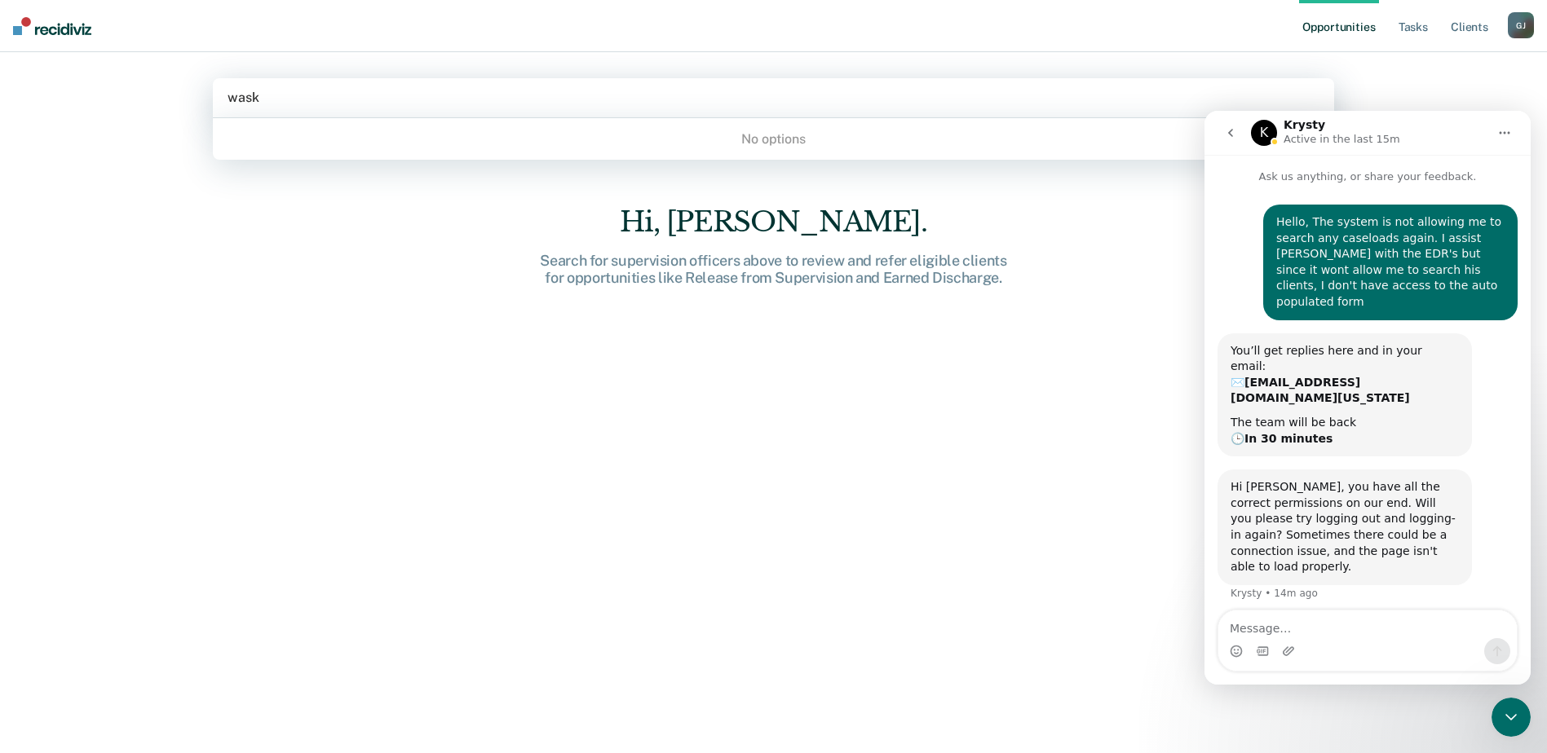
type input "wask"
click at [983, 242] on div "Hi, Jamilynn. Search for supervision officers above to review and refer eligibl…" at bounding box center [774, 246] width 522 height 82
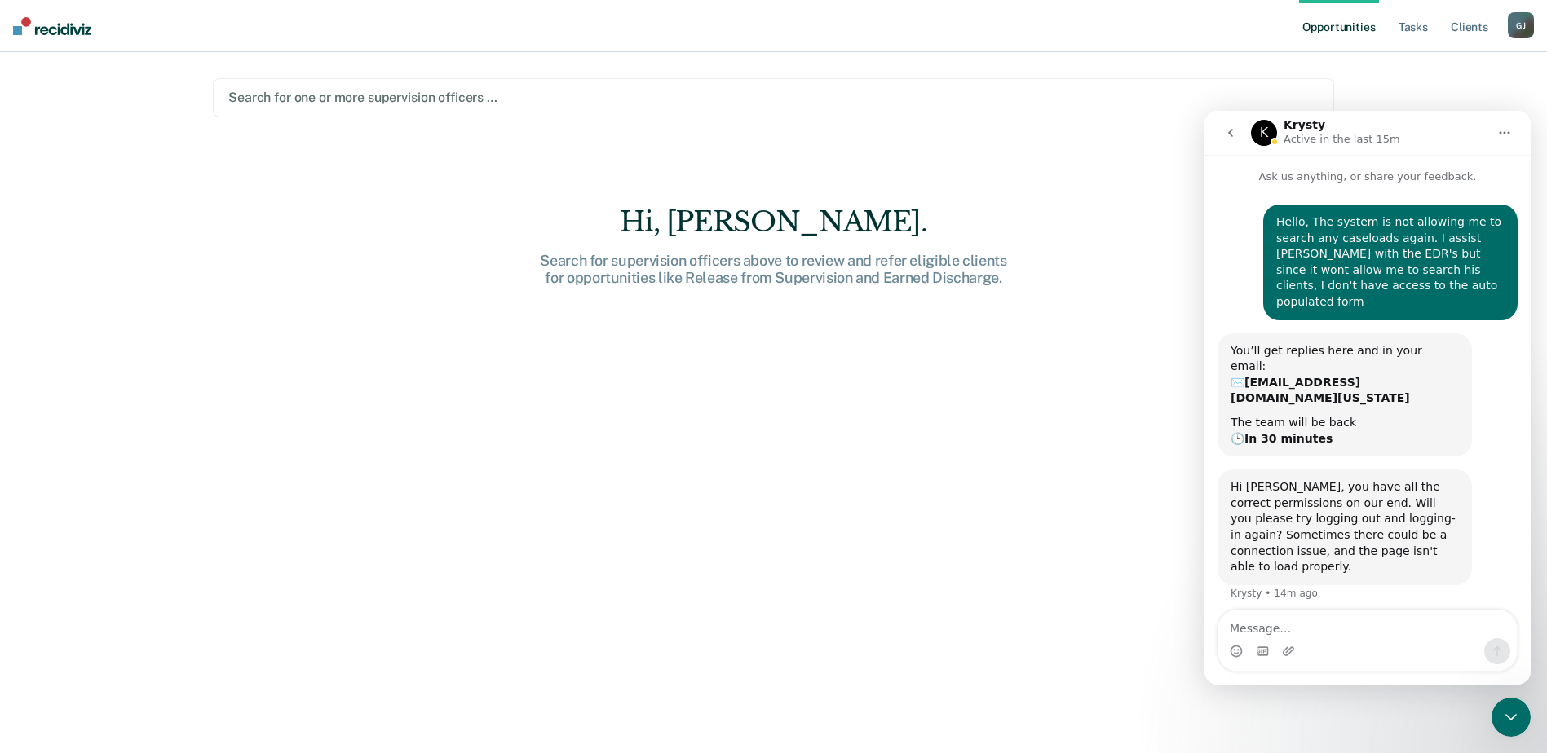
click at [1528, 34] on div "G J" at bounding box center [1521, 25] width 26 height 26
click at [1428, 108] on link "Log Out" at bounding box center [1454, 107] width 131 height 14
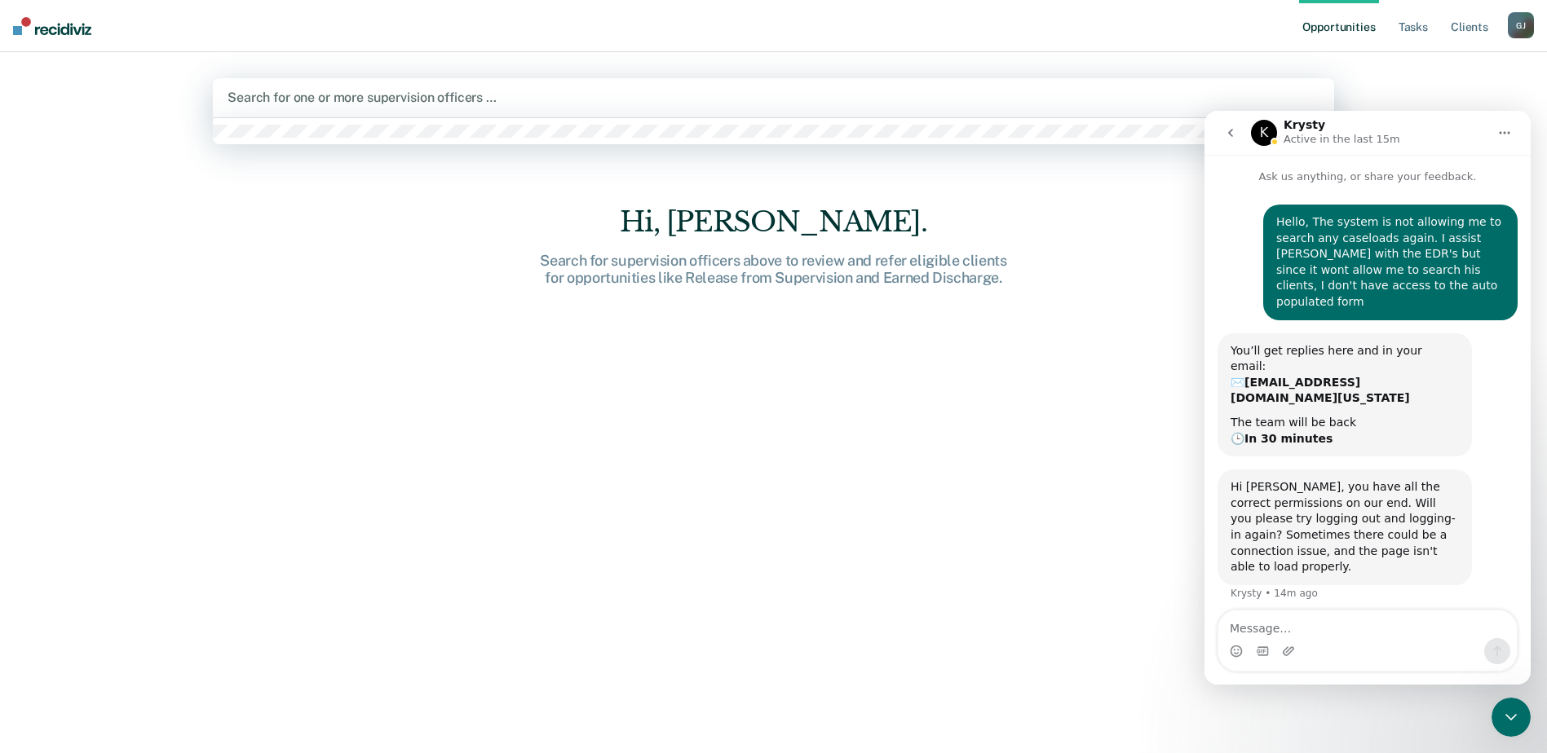
click at [676, 92] on div at bounding box center [773, 97] width 1092 height 19
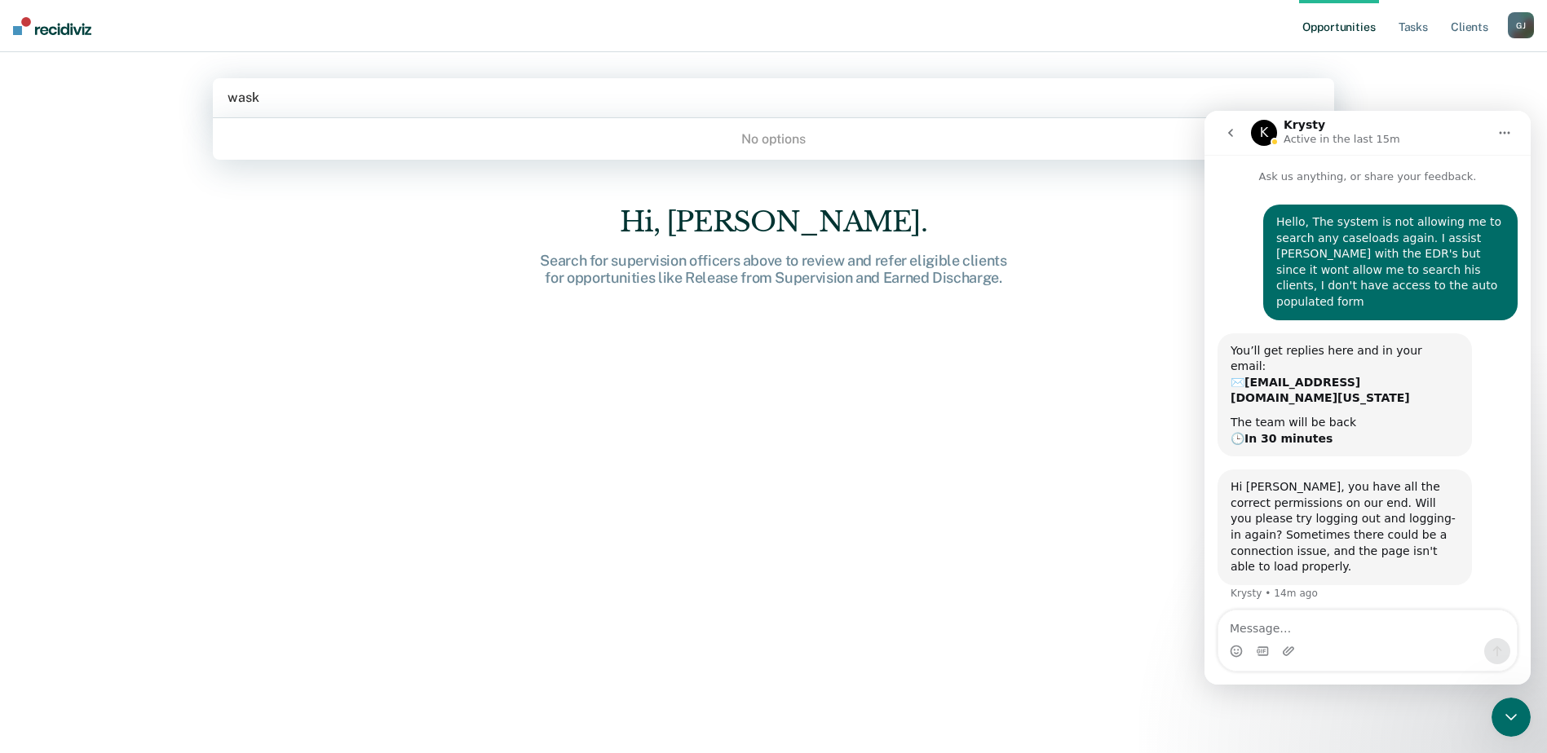
drag, startPoint x: 774, startPoint y: 136, endPoint x: 1434, endPoint y: 77, distance: 663.0
click at [775, 136] on div "No options" at bounding box center [773, 139] width 1121 height 29
type input "wask"
click at [1427, 29] on link "Tasks" at bounding box center [1413, 26] width 36 height 52
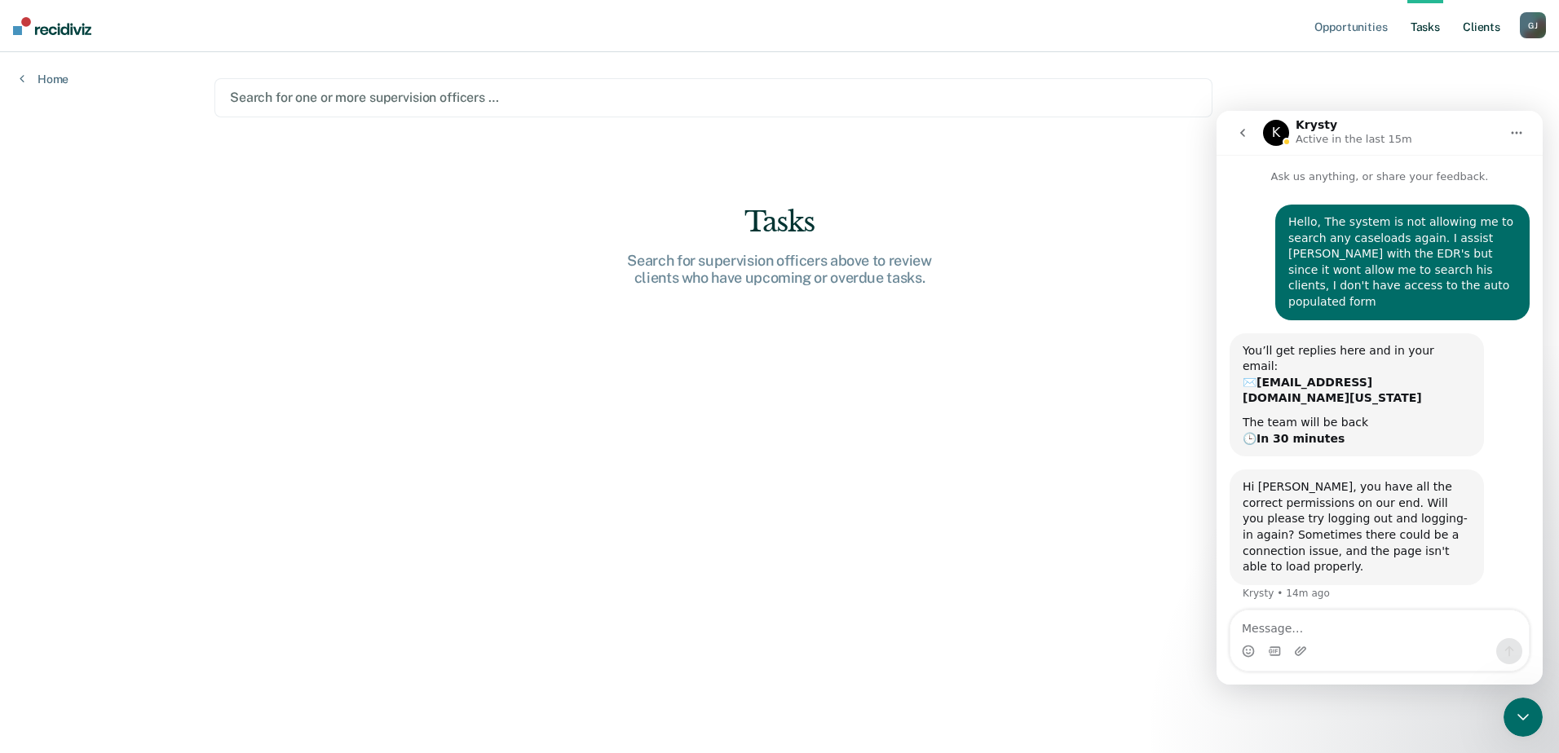
drag, startPoint x: 1424, startPoint y: 69, endPoint x: 1473, endPoint y: 41, distance: 56.6
click at [1430, 66] on div "Opportunities Tasks Client s Glenn, Jamilynn G J Profile How it works Log Out H…" at bounding box center [779, 376] width 1559 height 753
click at [1487, 24] on link "Client s" at bounding box center [1481, 26] width 44 height 52
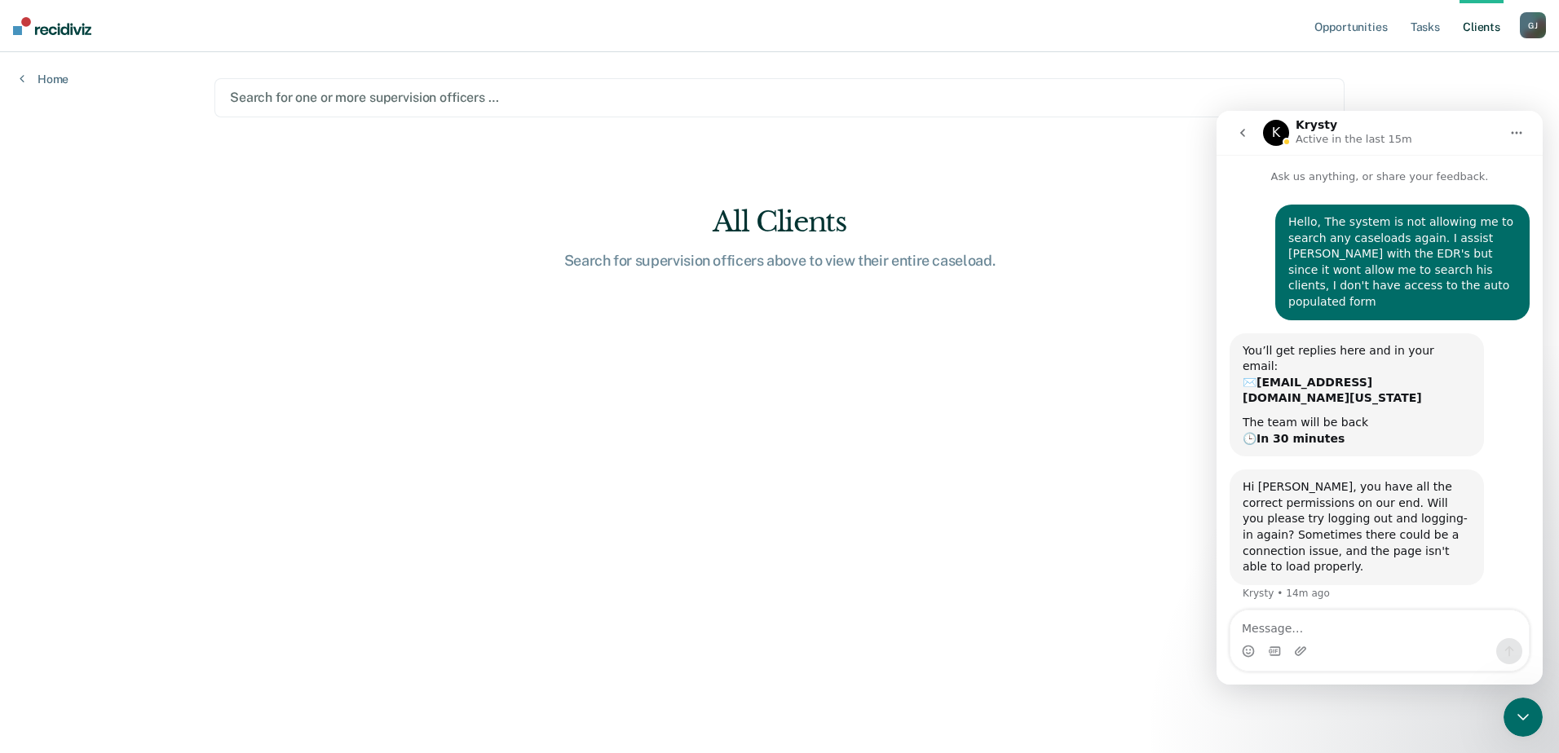
click at [813, 215] on div "All Clients" at bounding box center [780, 221] width 522 height 33
click at [1354, 29] on link "Opportunities" at bounding box center [1350, 26] width 79 height 52
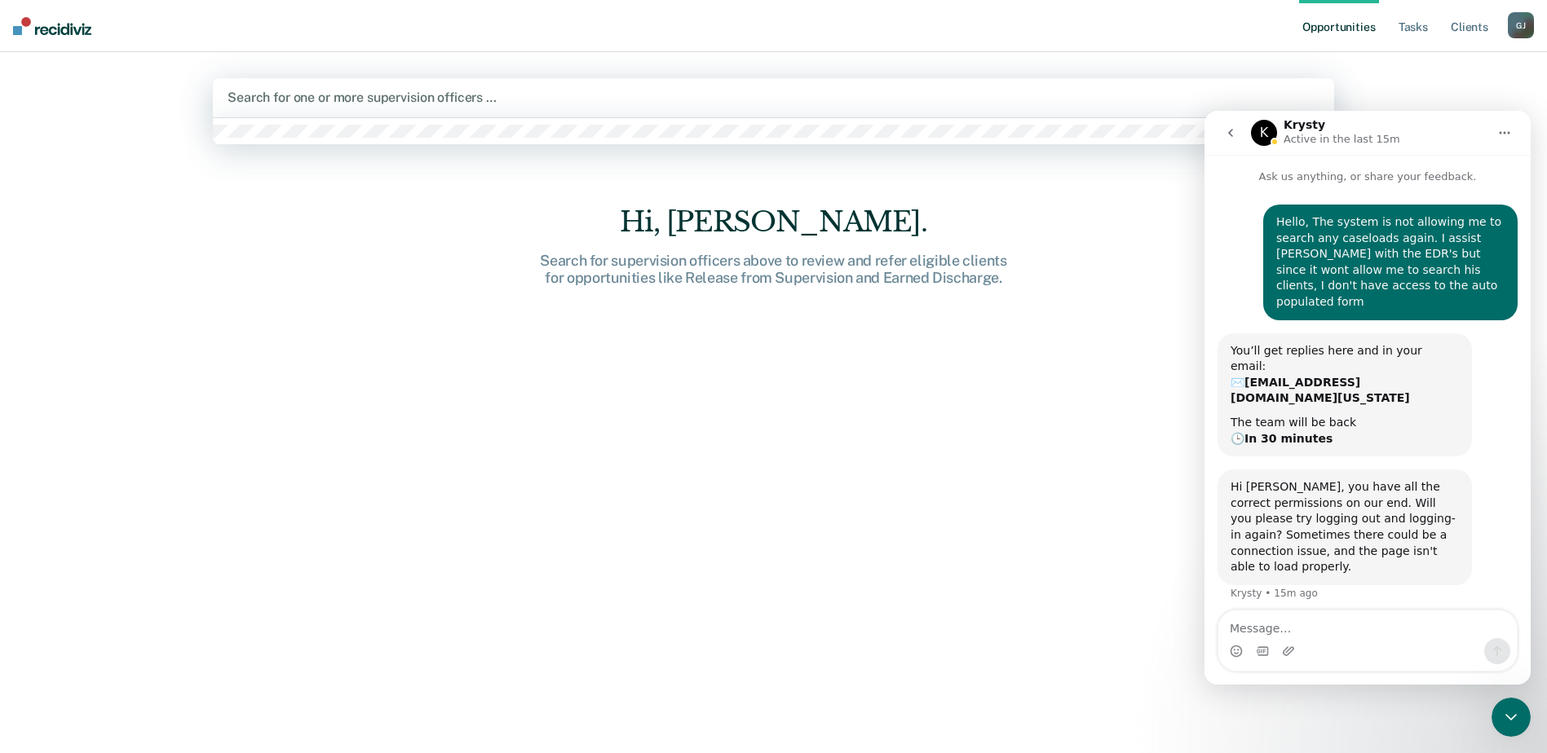
click at [717, 93] on div at bounding box center [773, 97] width 1092 height 19
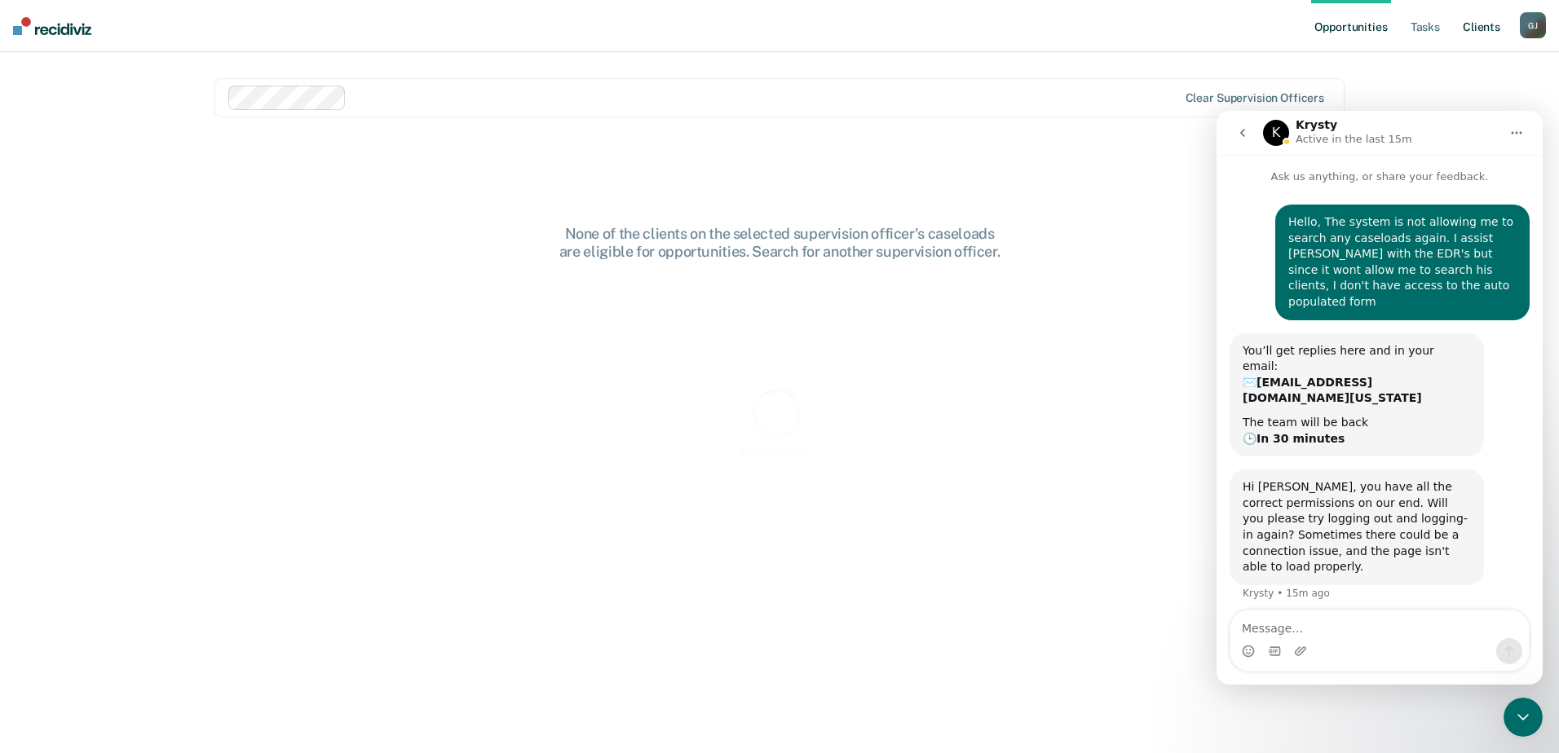
click at [1481, 28] on link "Client s" at bounding box center [1481, 26] width 44 height 52
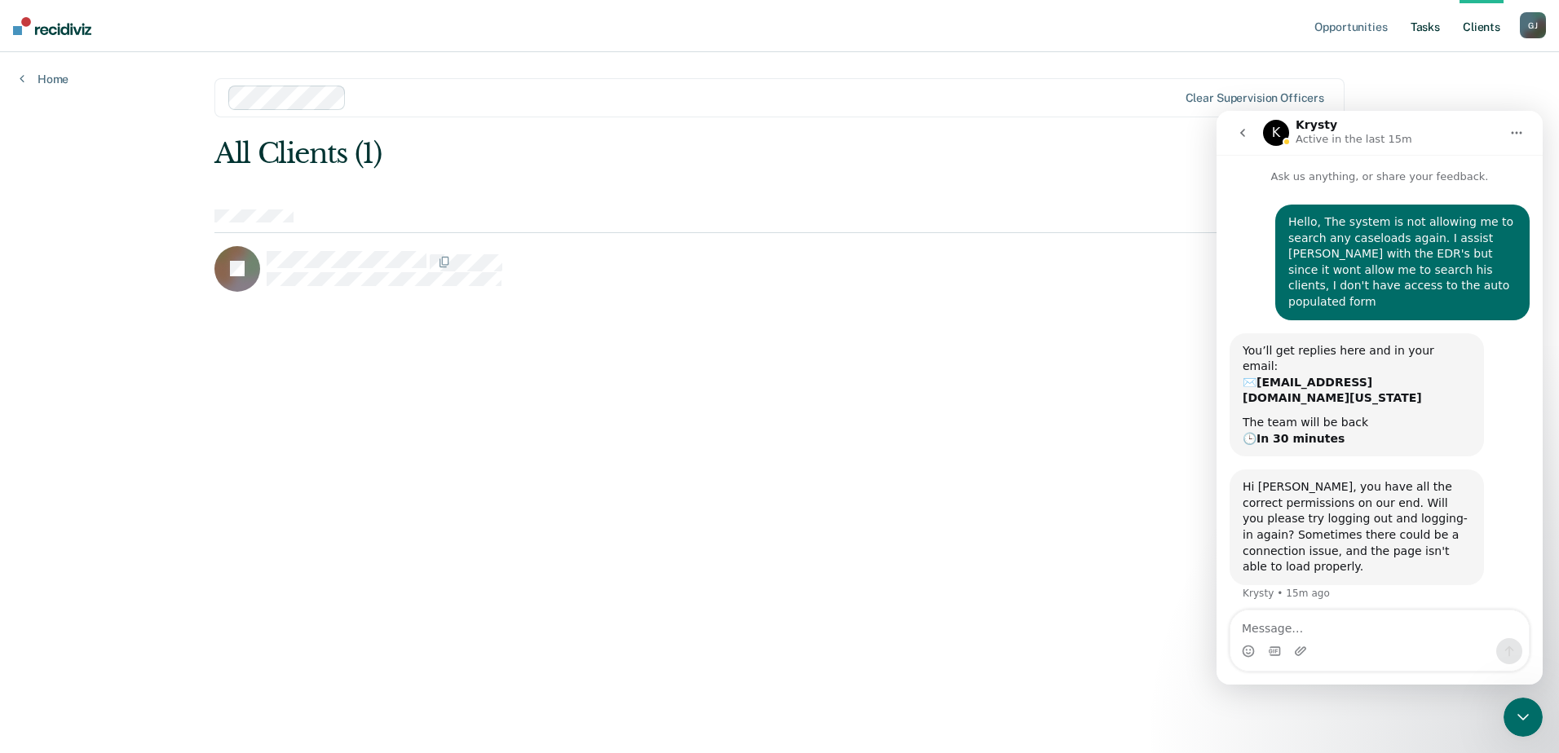
click at [1437, 33] on link "Tasks" at bounding box center [1425, 26] width 36 height 52
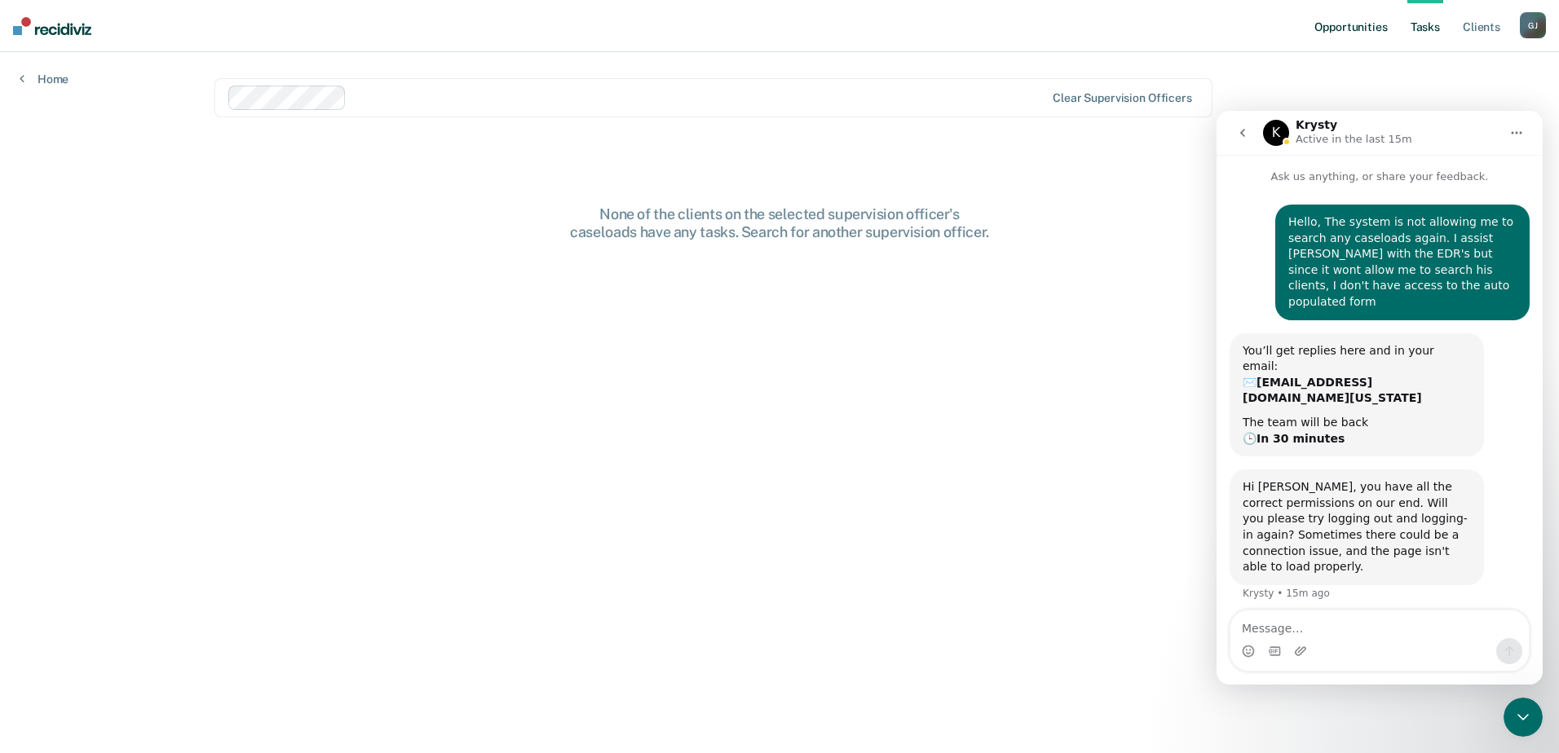
click at [1363, 28] on link "Opportunities" at bounding box center [1350, 26] width 79 height 52
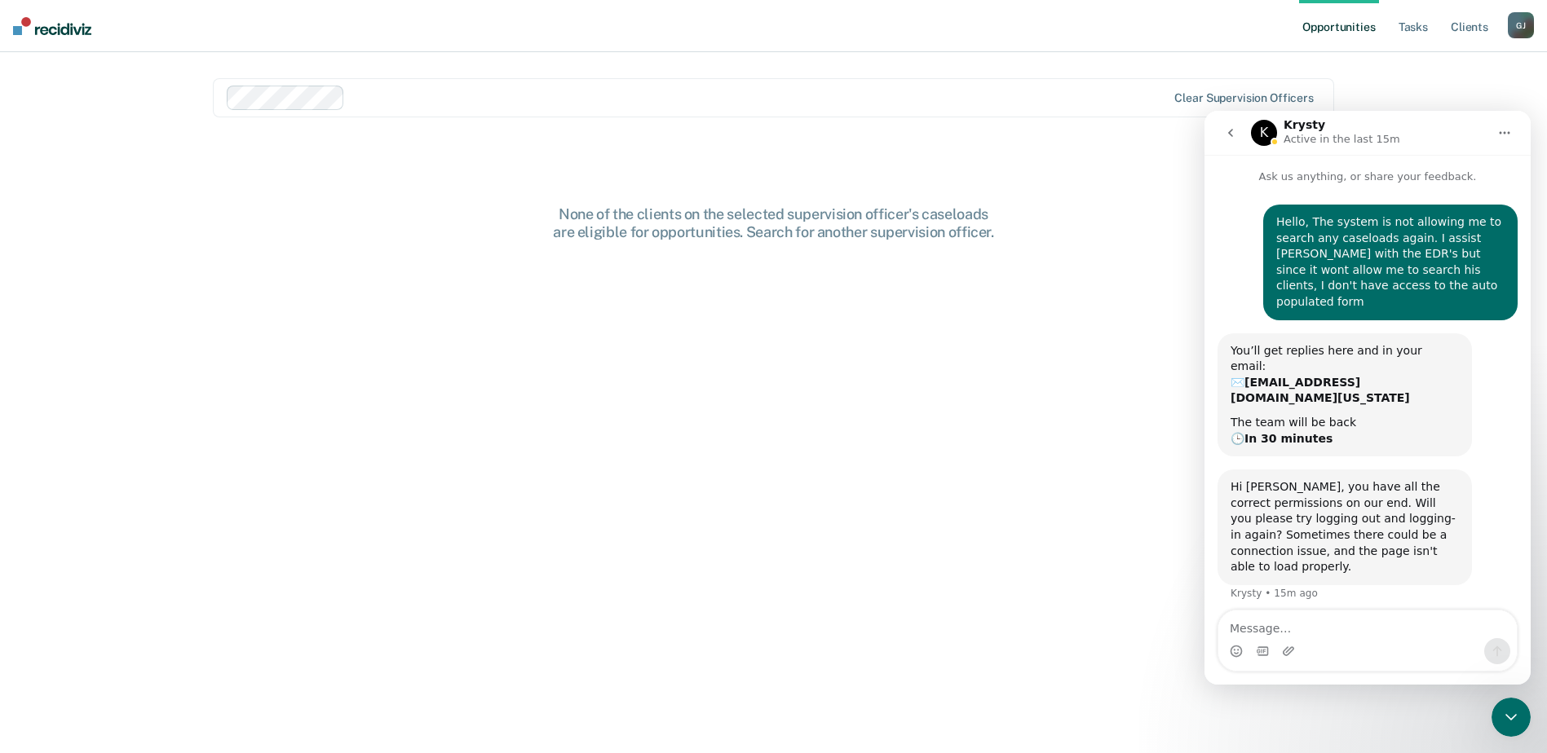
drag, startPoint x: 721, startPoint y: 74, endPoint x: 1040, endPoint y: 95, distance: 320.3
click at [722, 74] on main "Clear supervision officers None of the clients on the selected supervision offi…" at bounding box center [773, 383] width 1160 height 662
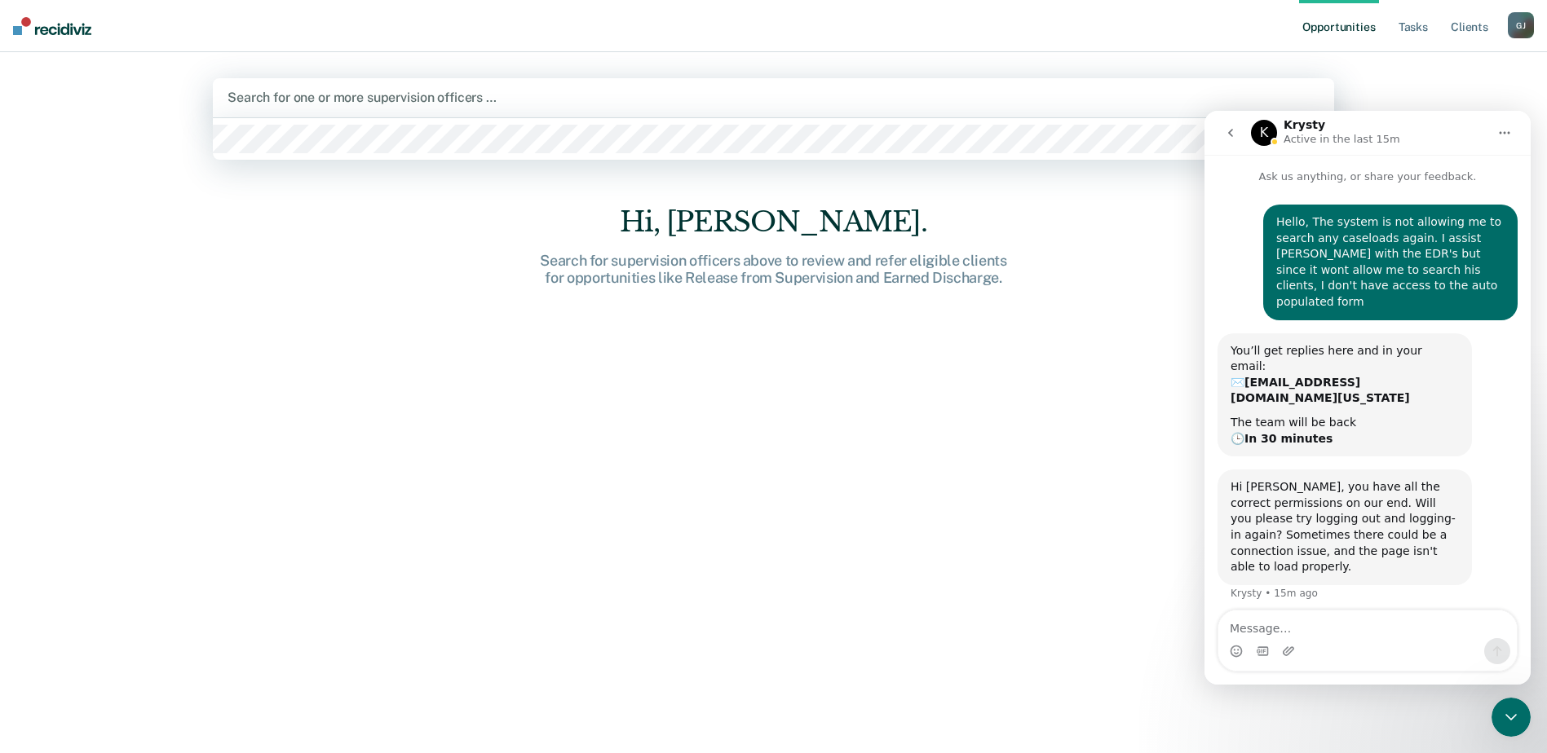
click at [1013, 97] on div at bounding box center [773, 97] width 1092 height 19
type input "wask"
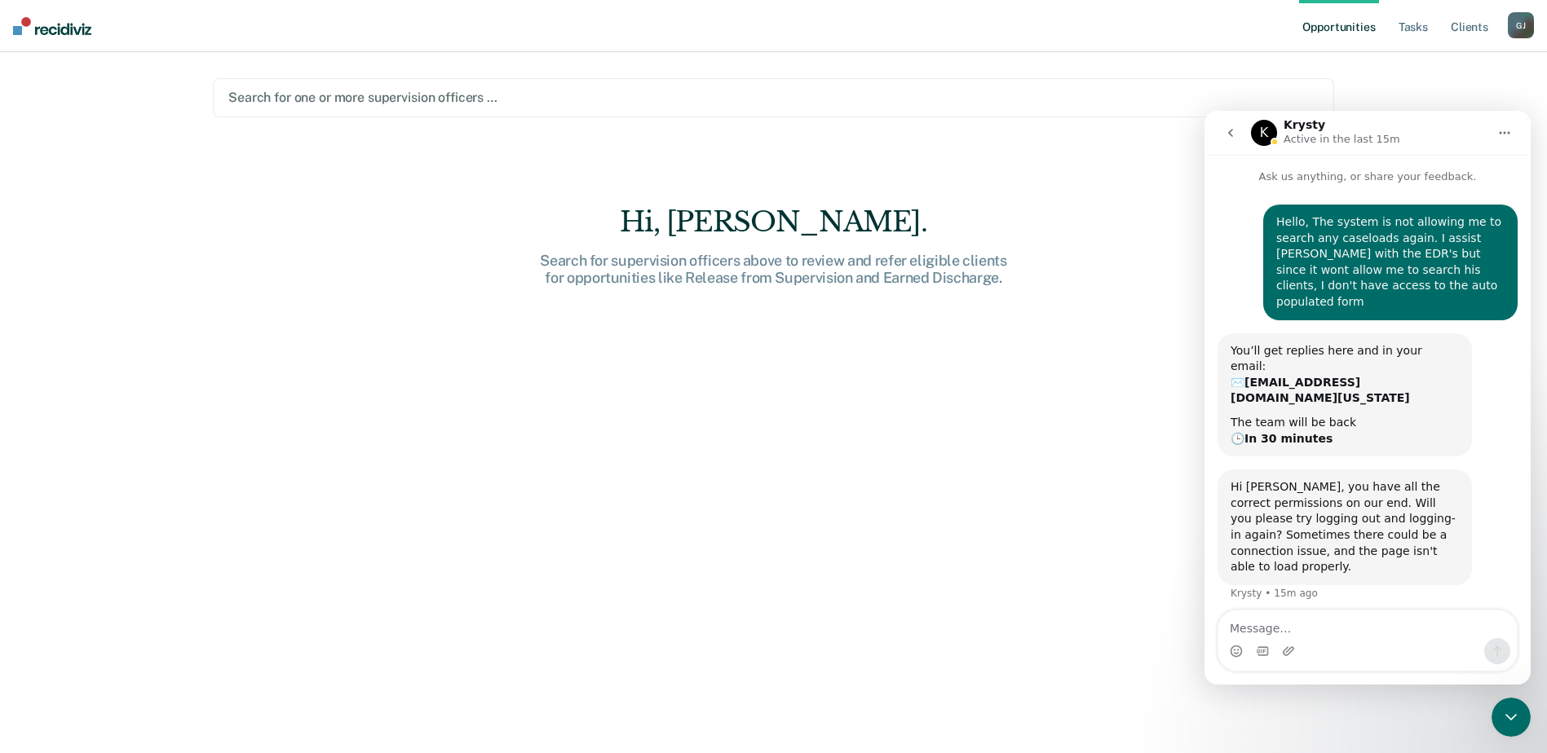
drag, startPoint x: 1001, startPoint y: 52, endPoint x: 1364, endPoint y: 55, distance: 362.8
click at [1003, 52] on main "Search for one or more supervision officers … Hi, Jamilynn. Search for supervis…" at bounding box center [773, 383] width 1160 height 662
click at [1131, 180] on main "Search for one or more supervision officers … Hi, [PERSON_NAME]. Search for sup…" at bounding box center [773, 383] width 1160 height 662
click at [811, 147] on main "Search for one or more supervision officers … Hi, [PERSON_NAME]. Search for sup…" at bounding box center [773, 383] width 1160 height 662
click at [1517, 37] on div "G J" at bounding box center [1521, 25] width 26 height 26
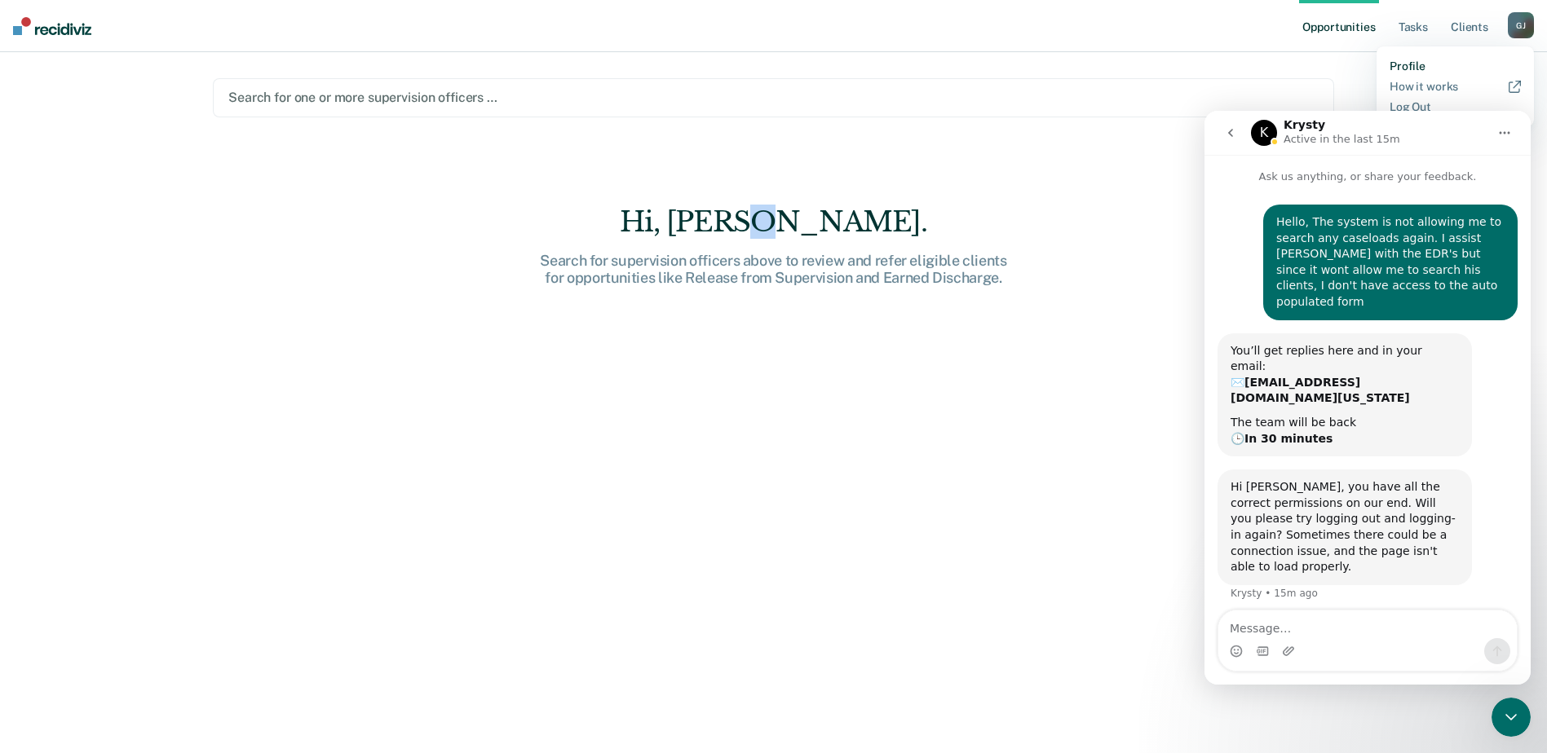
click at [1415, 60] on link "Profile" at bounding box center [1454, 67] width 131 height 14
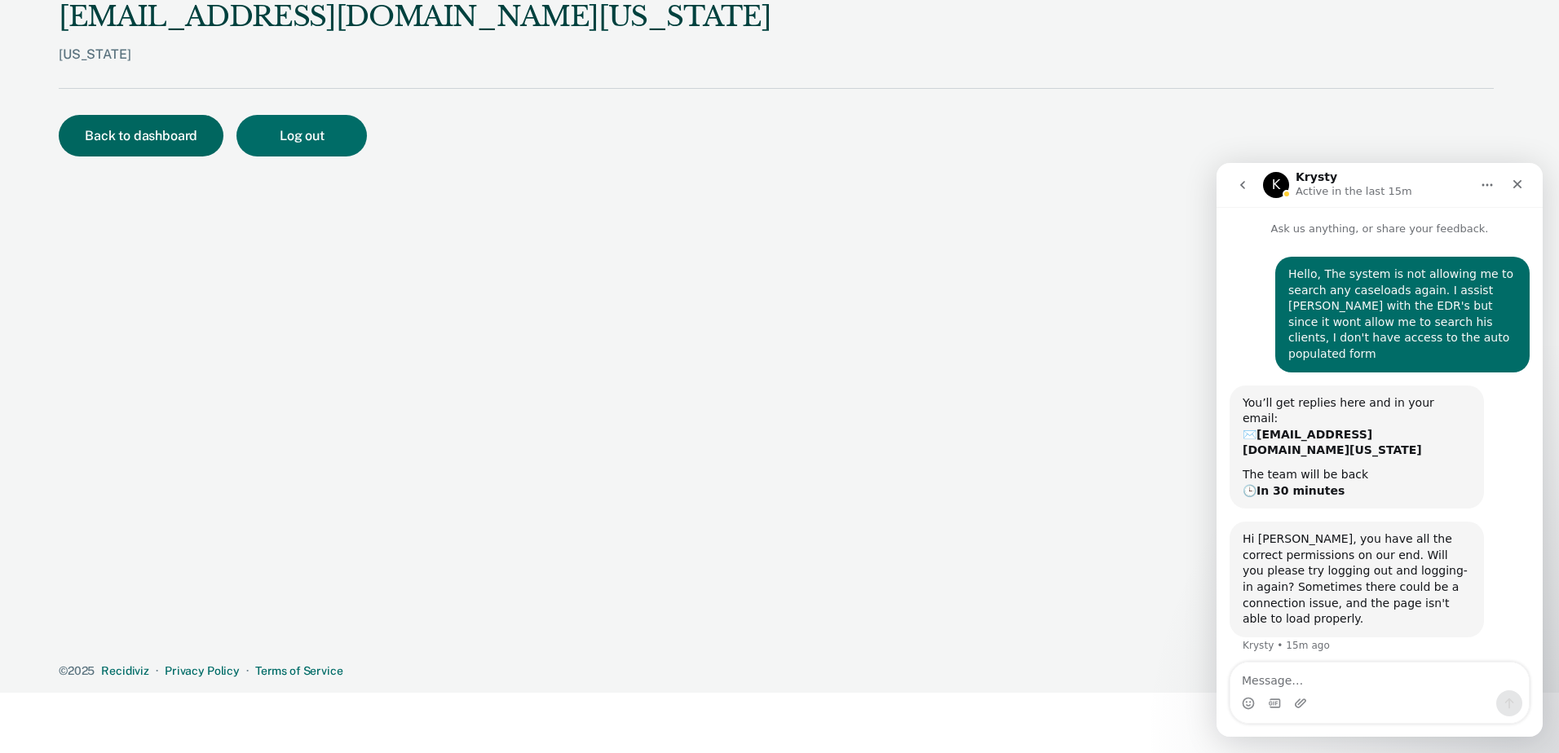
click at [82, 125] on button "Back to dashboard" at bounding box center [141, 136] width 165 height 42
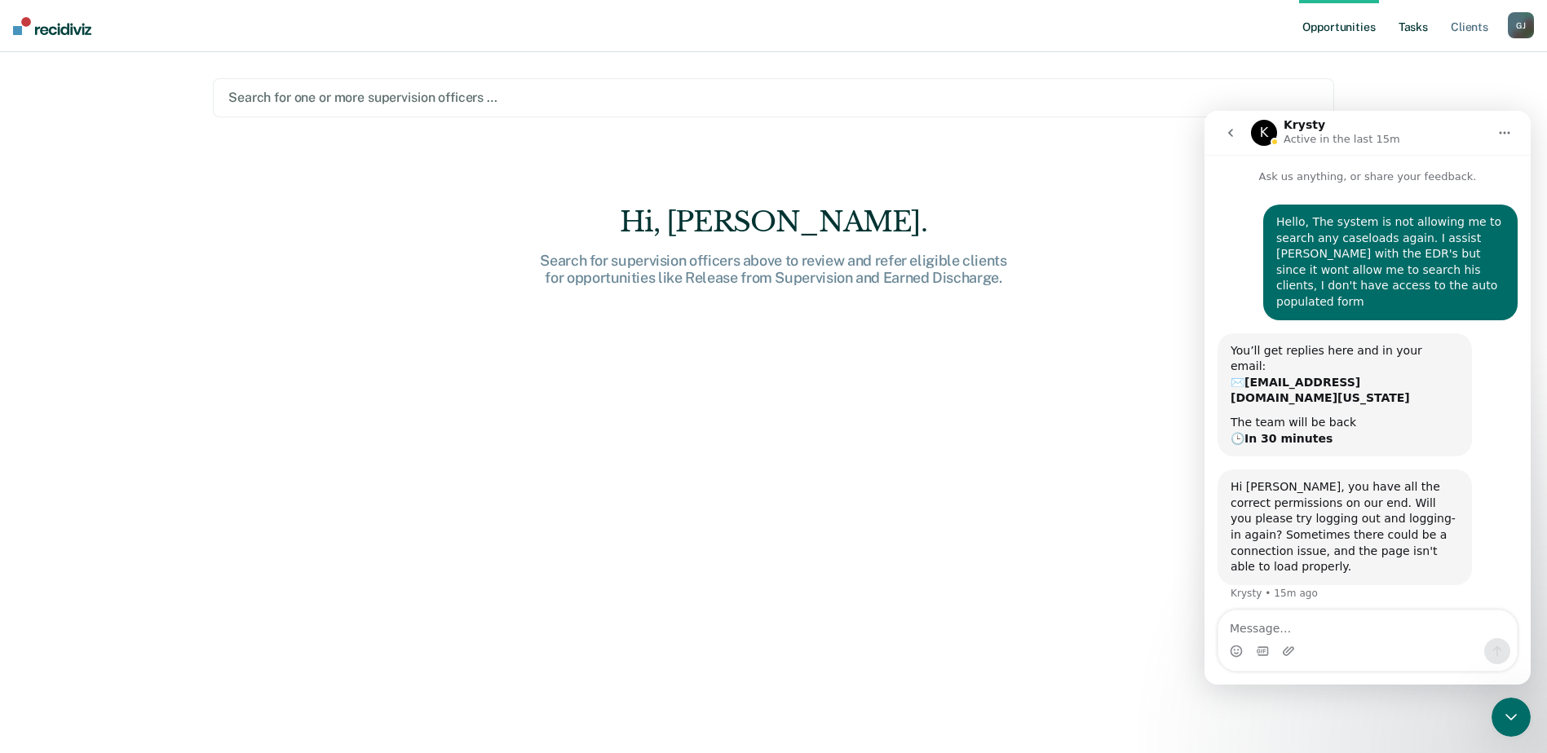
click at [1397, 21] on link "Tasks" at bounding box center [1413, 26] width 36 height 52
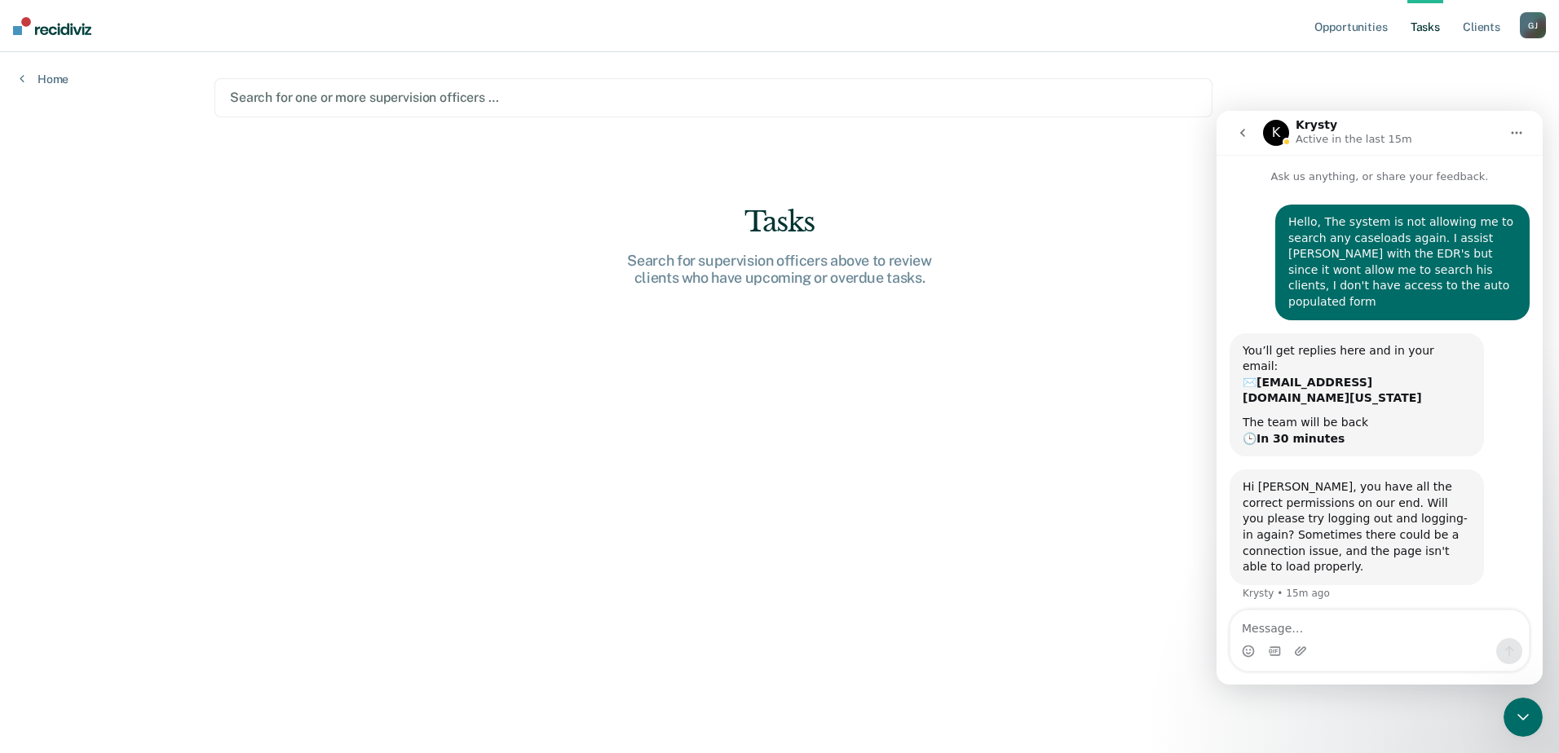
click at [874, 63] on main "Search for one or more supervision officers … Tasks Search for supervision offi…" at bounding box center [779, 383] width 1169 height 662
click at [867, 76] on main "Search for one or more supervision officers … Tasks Search for supervision offi…" at bounding box center [779, 383] width 1169 height 662
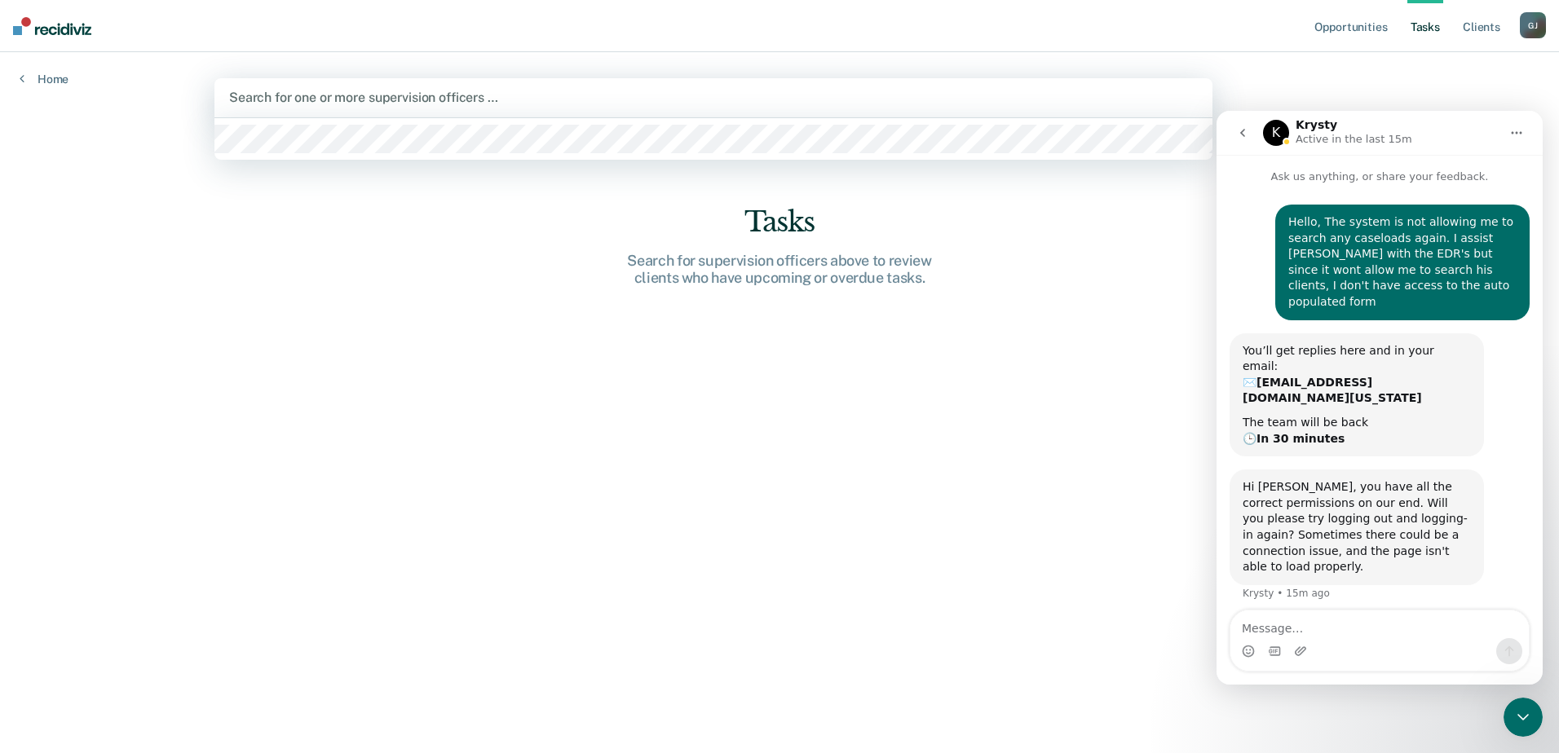
click at [863, 90] on div at bounding box center [713, 97] width 969 height 19
type input "w"
type input "sco"
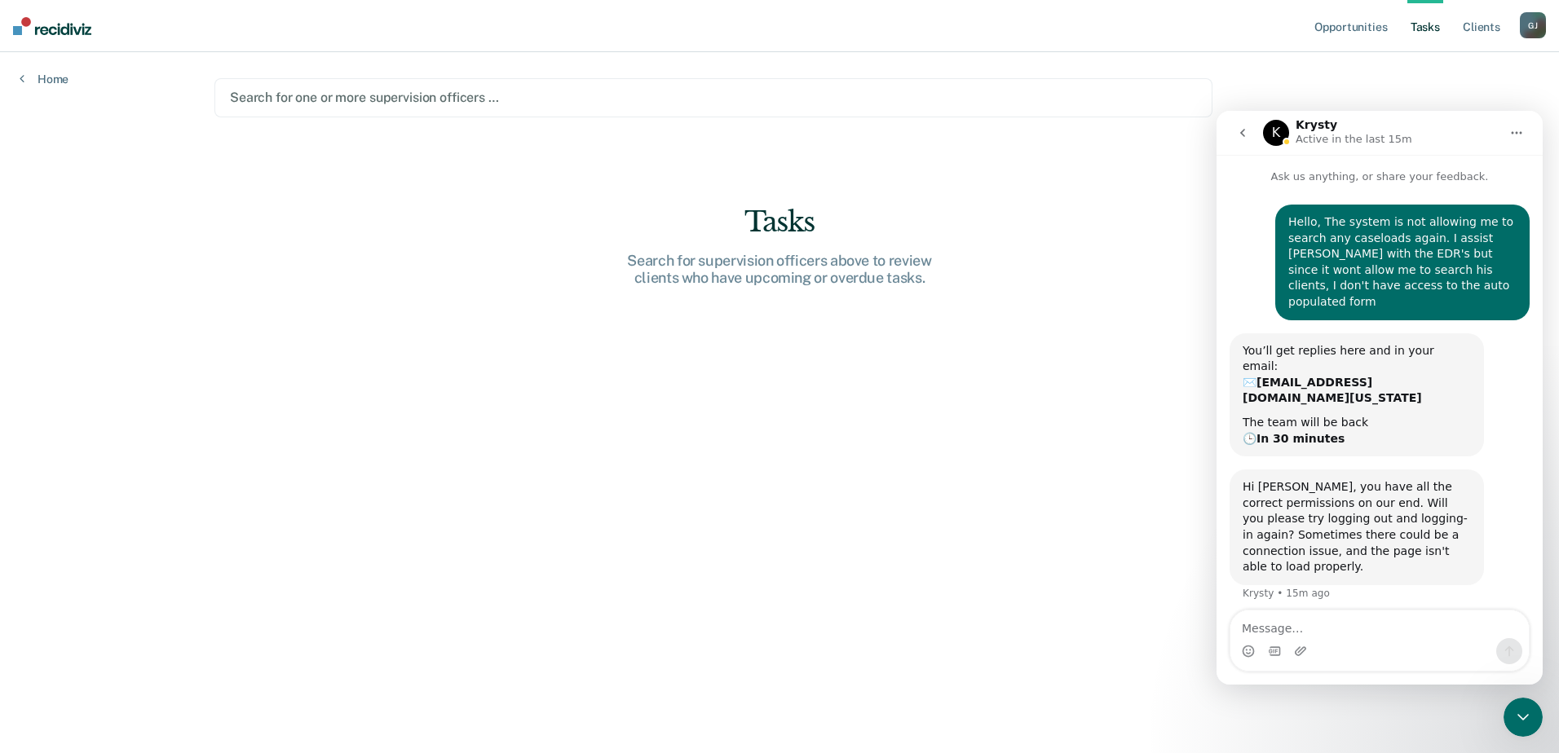
drag, startPoint x: 956, startPoint y: 208, endPoint x: 1225, endPoint y: 3, distance: 338.0
click at [958, 208] on div "Tasks" at bounding box center [780, 221] width 522 height 33
click at [1468, 26] on link "Client s" at bounding box center [1481, 26] width 44 height 52
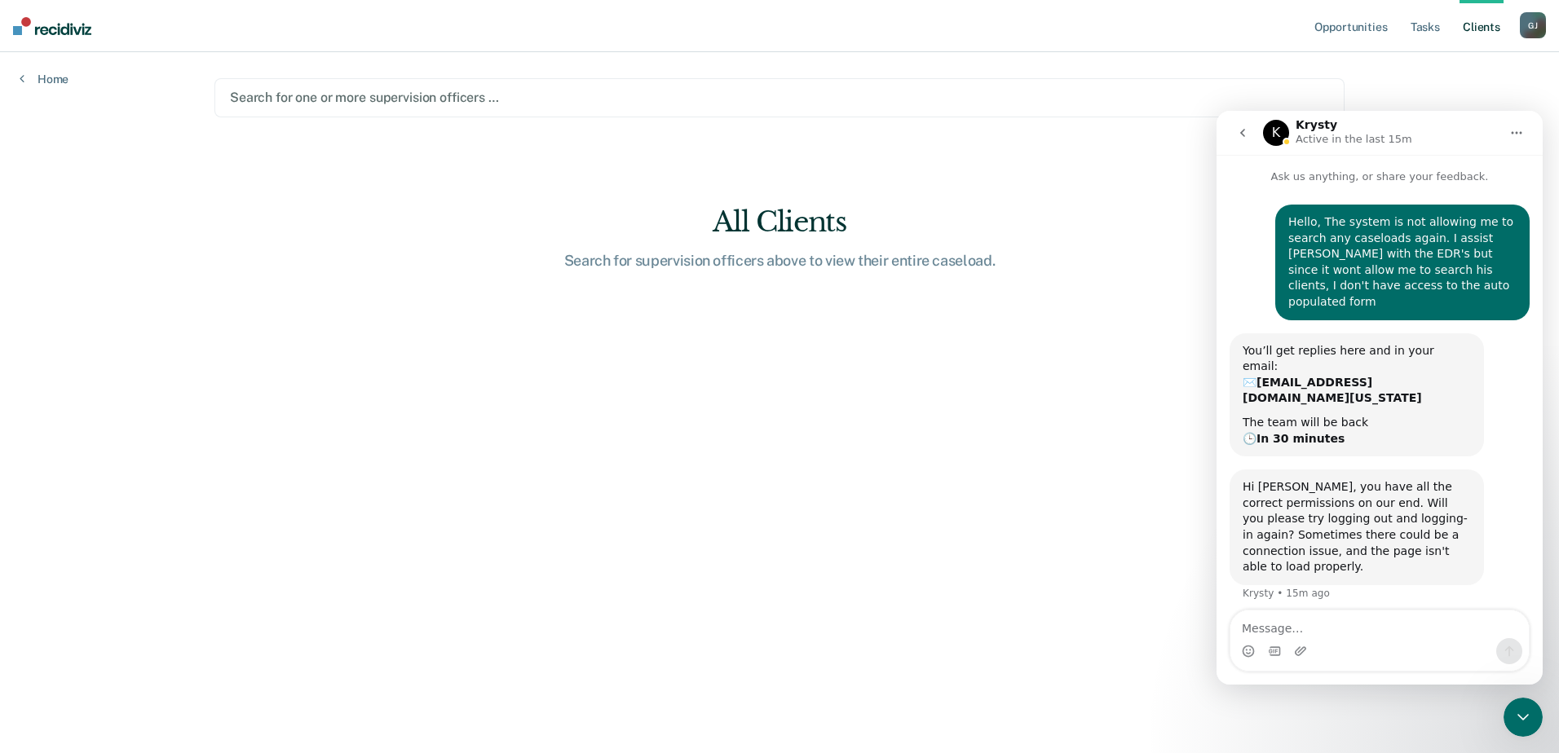
click at [589, 146] on main "Search for one or more supervision officers … All Clients Search for supervisio…" at bounding box center [779, 383] width 1169 height 662
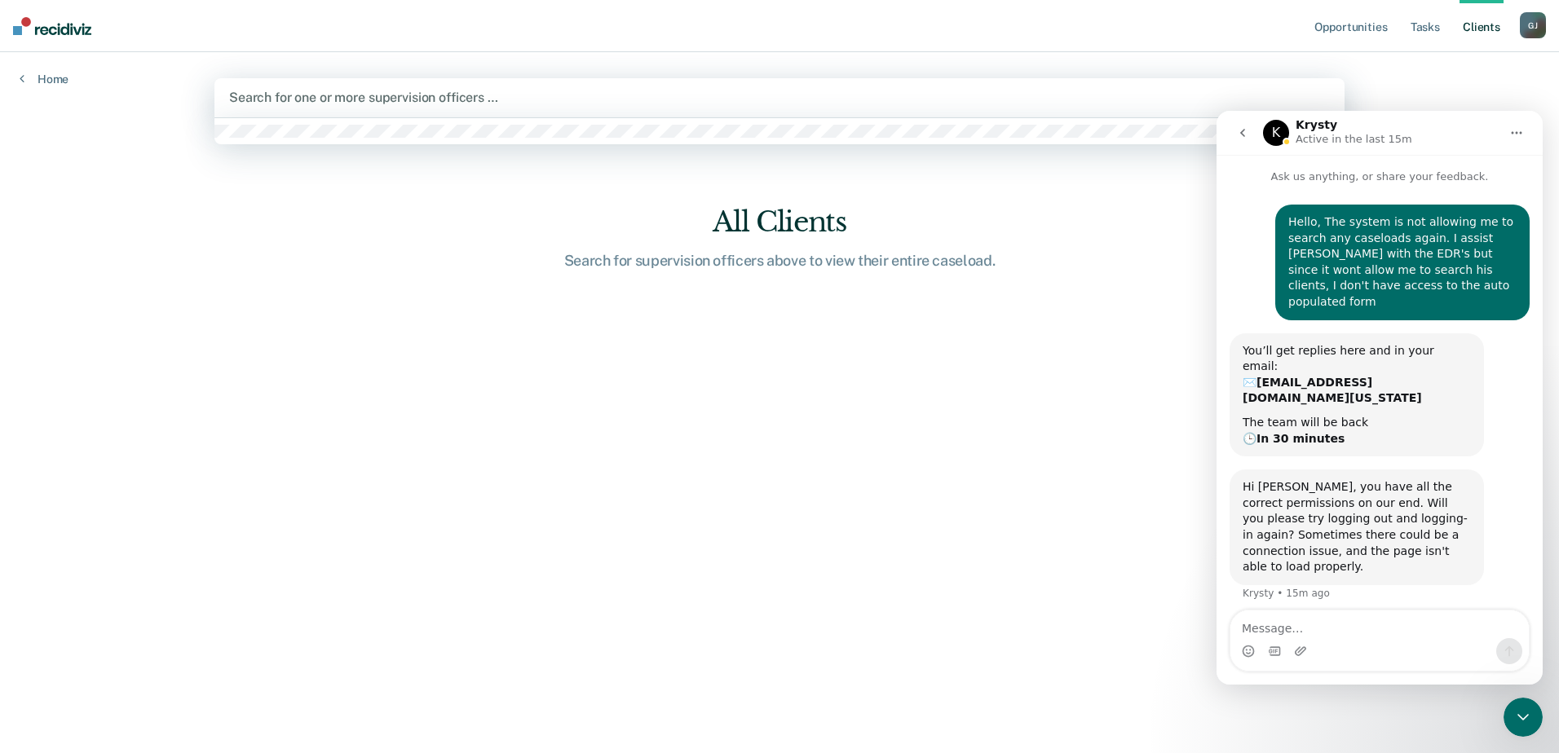
click at [615, 93] on div at bounding box center [779, 97] width 1101 height 19
click at [1541, 26] on div "G J" at bounding box center [1533, 25] width 26 height 26
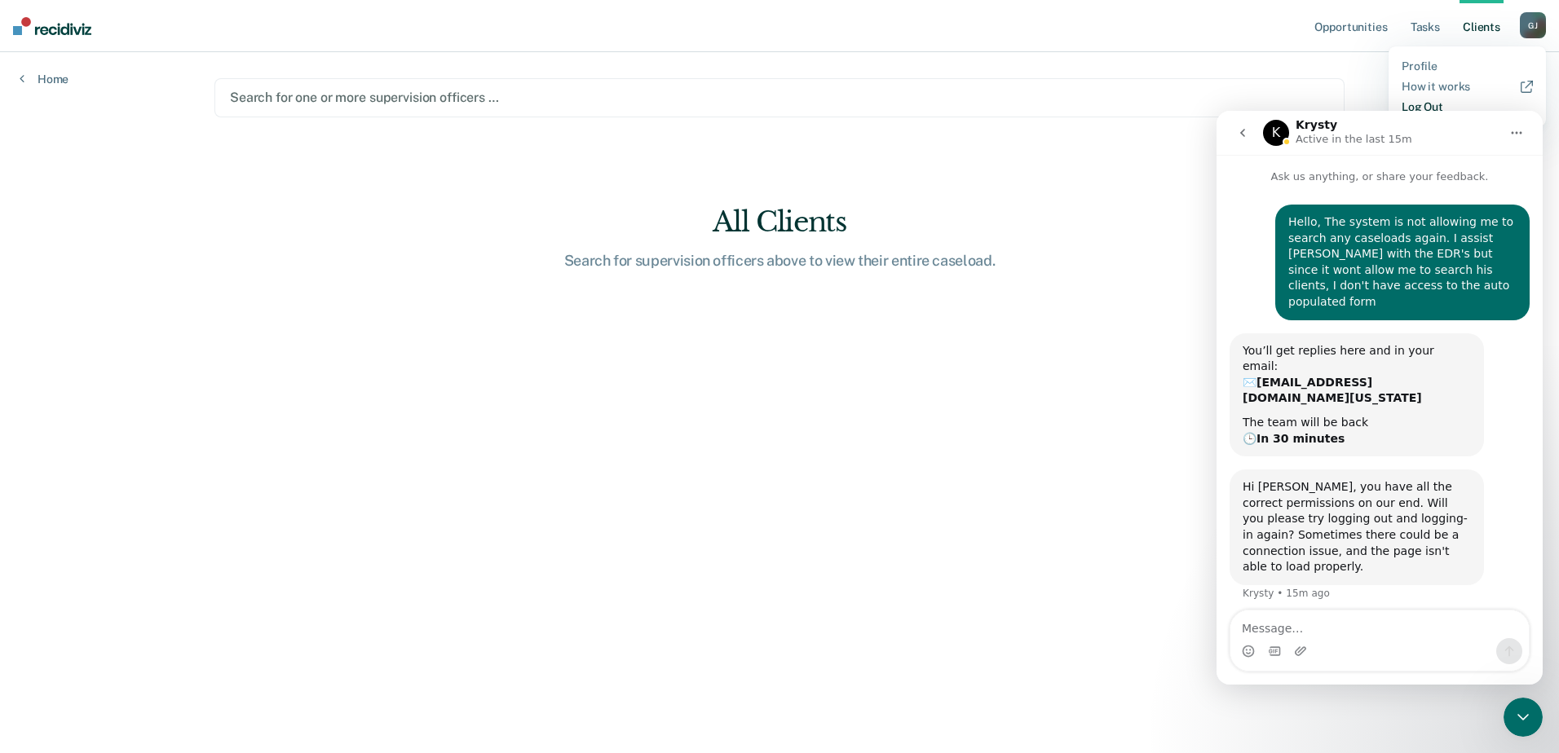
click at [1441, 103] on link "Log Out" at bounding box center [1467, 107] width 131 height 14
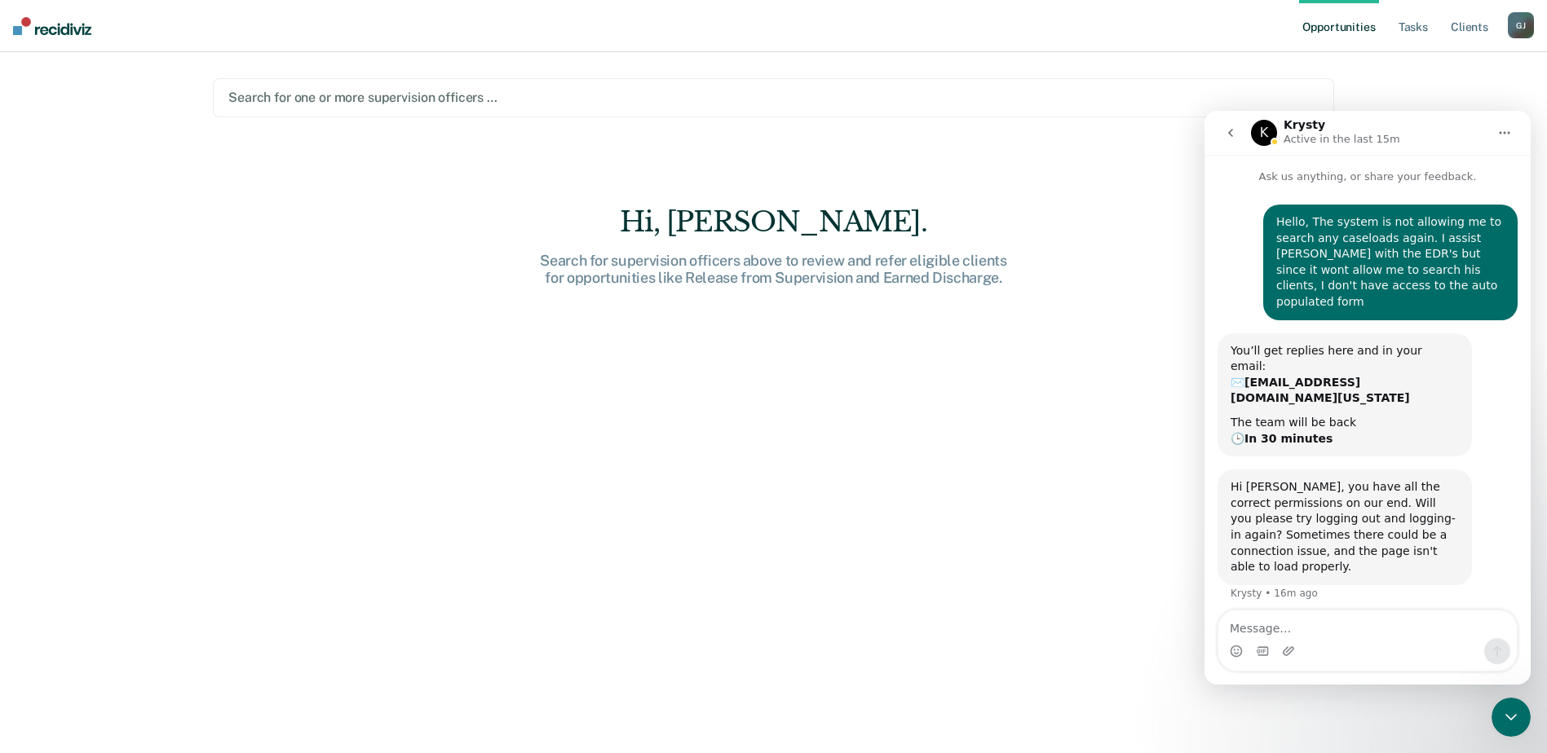
click at [422, 93] on div at bounding box center [773, 97] width 1090 height 19
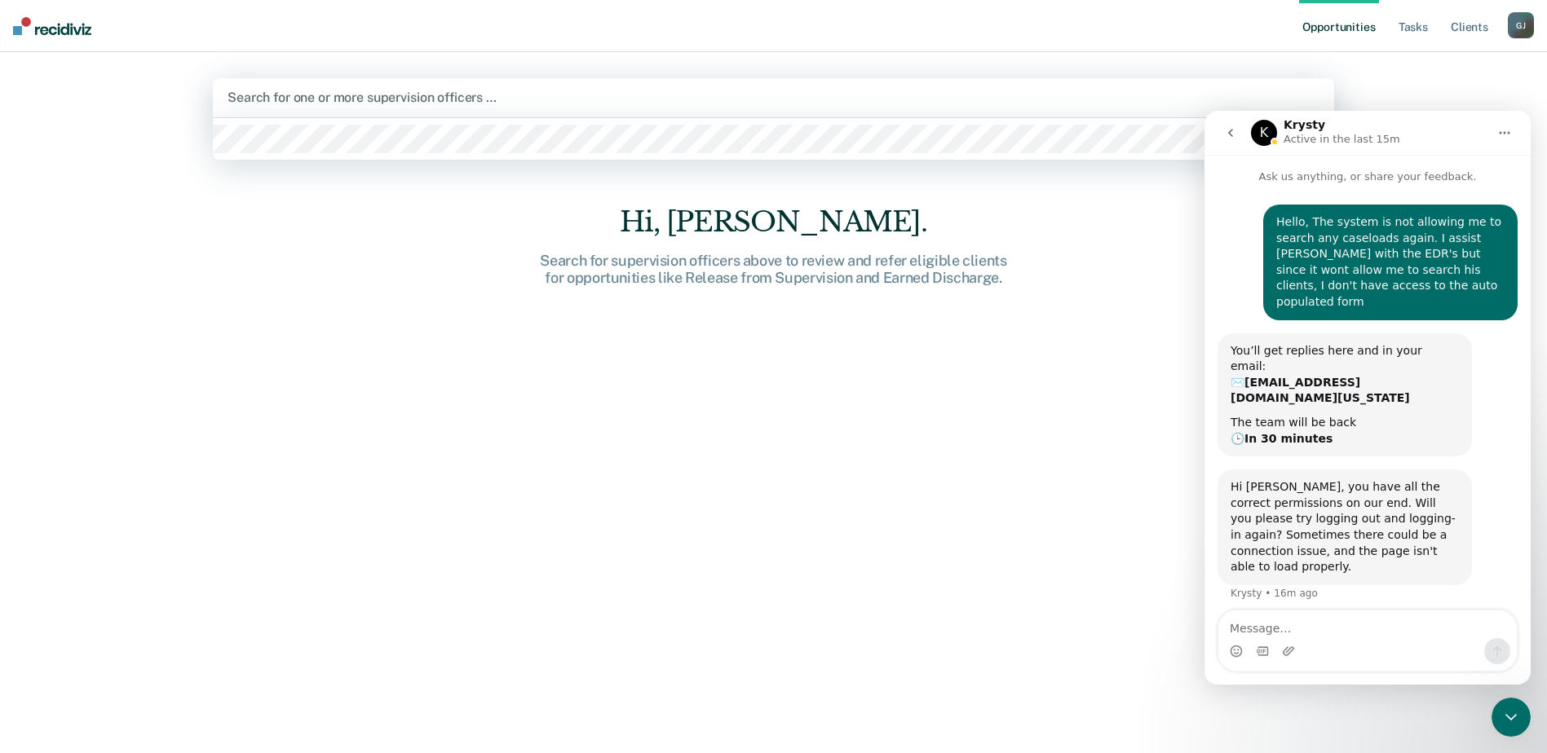
drag, startPoint x: 401, startPoint y: 113, endPoint x: 410, endPoint y: 113, distance: 9.0
click at [403, 113] on div "Search for one or more supervision officers …" at bounding box center [773, 97] width 1121 height 39
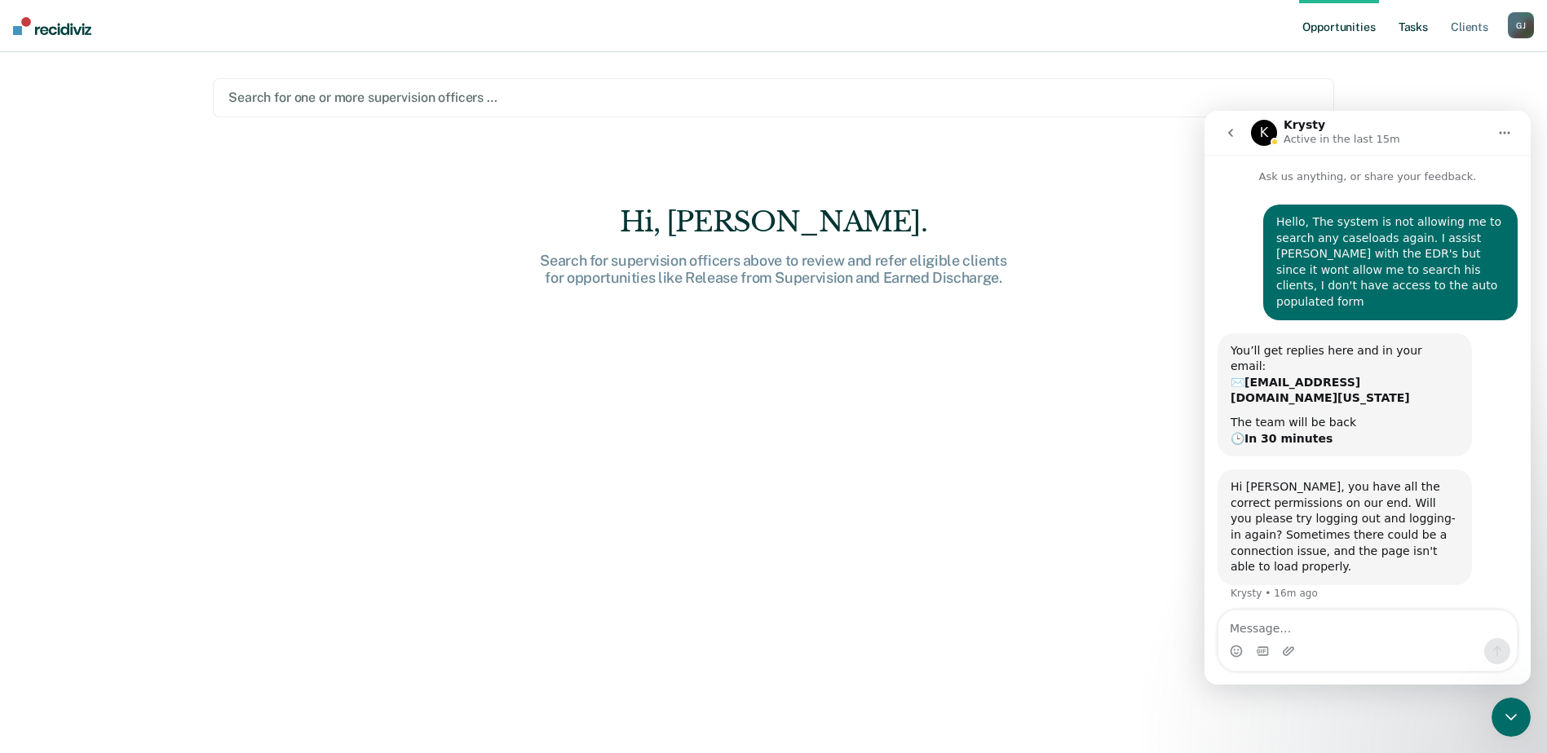
click at [1415, 24] on link "Tasks" at bounding box center [1413, 26] width 36 height 52
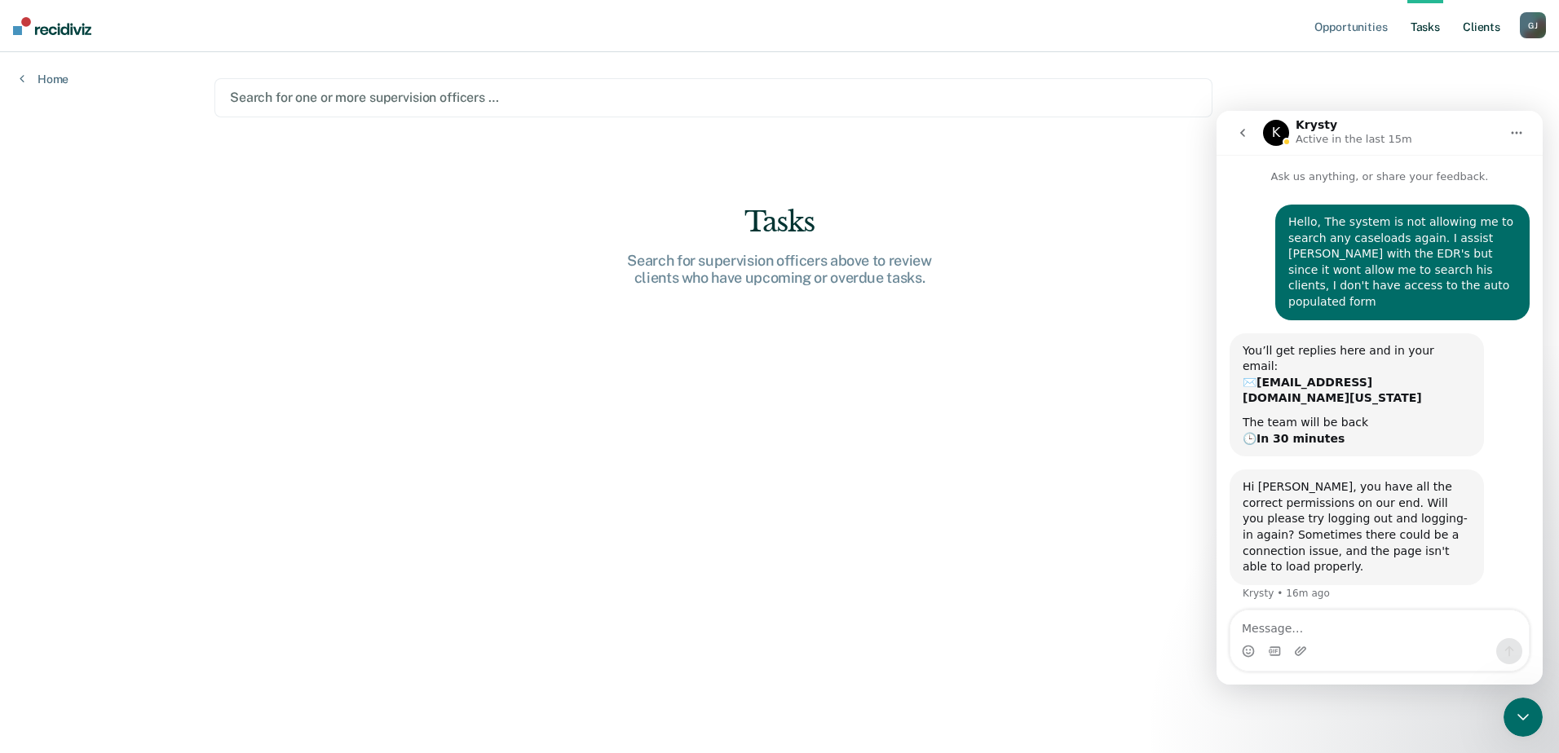
click at [1465, 31] on link "Client s" at bounding box center [1481, 26] width 44 height 52
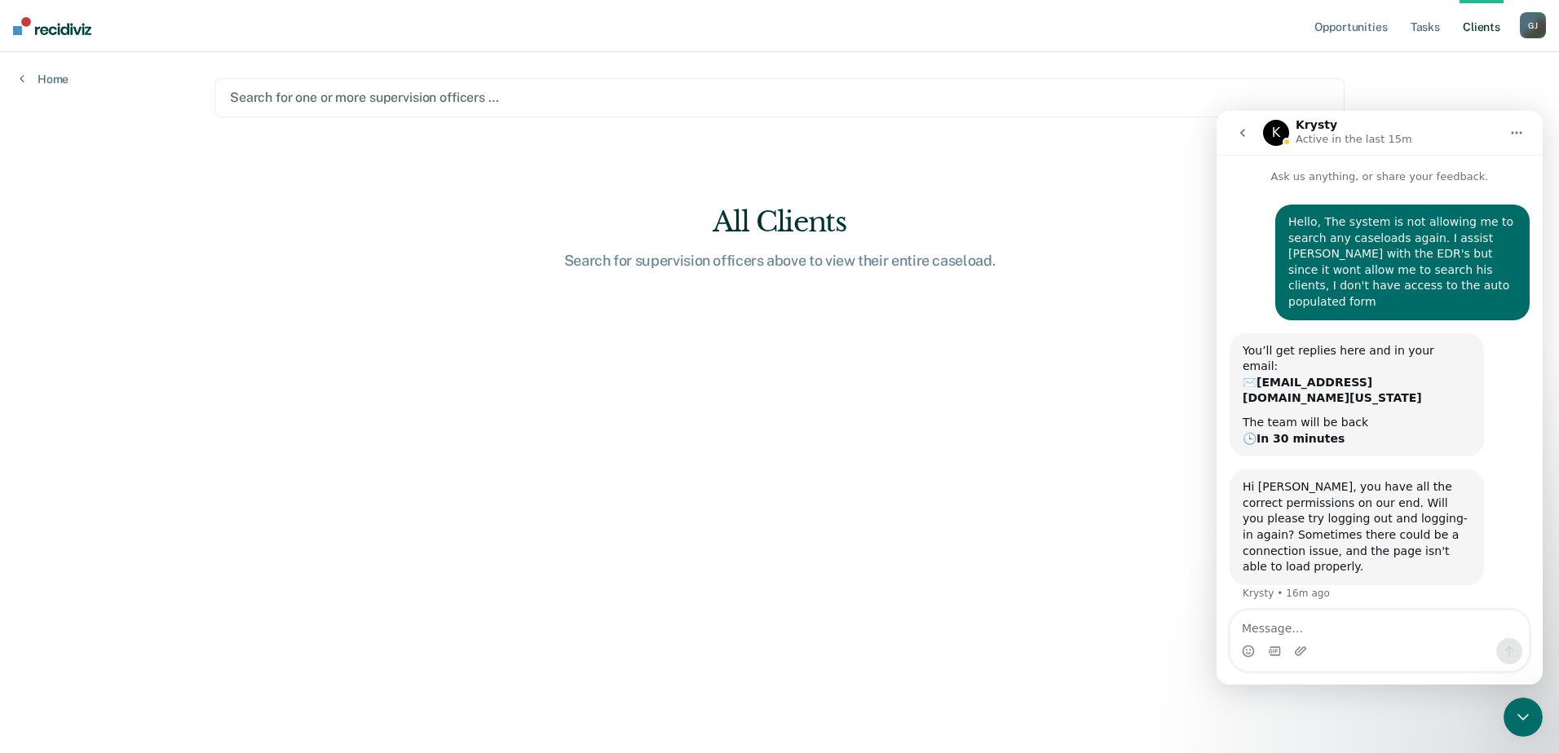
drag, startPoint x: 478, startPoint y: 50, endPoint x: 479, endPoint y: 62, distance: 12.3
click at [479, 56] on div "Opportunities Tasks Client s [PERSON_NAME] Profile How it works Log Out Home Se…" at bounding box center [779, 376] width 1559 height 753
drag, startPoint x: 479, startPoint y: 62, endPoint x: 465, endPoint y: 89, distance: 30.3
click at [461, 87] on div "Search for one or more supervision officers …" at bounding box center [779, 97] width 1102 height 22
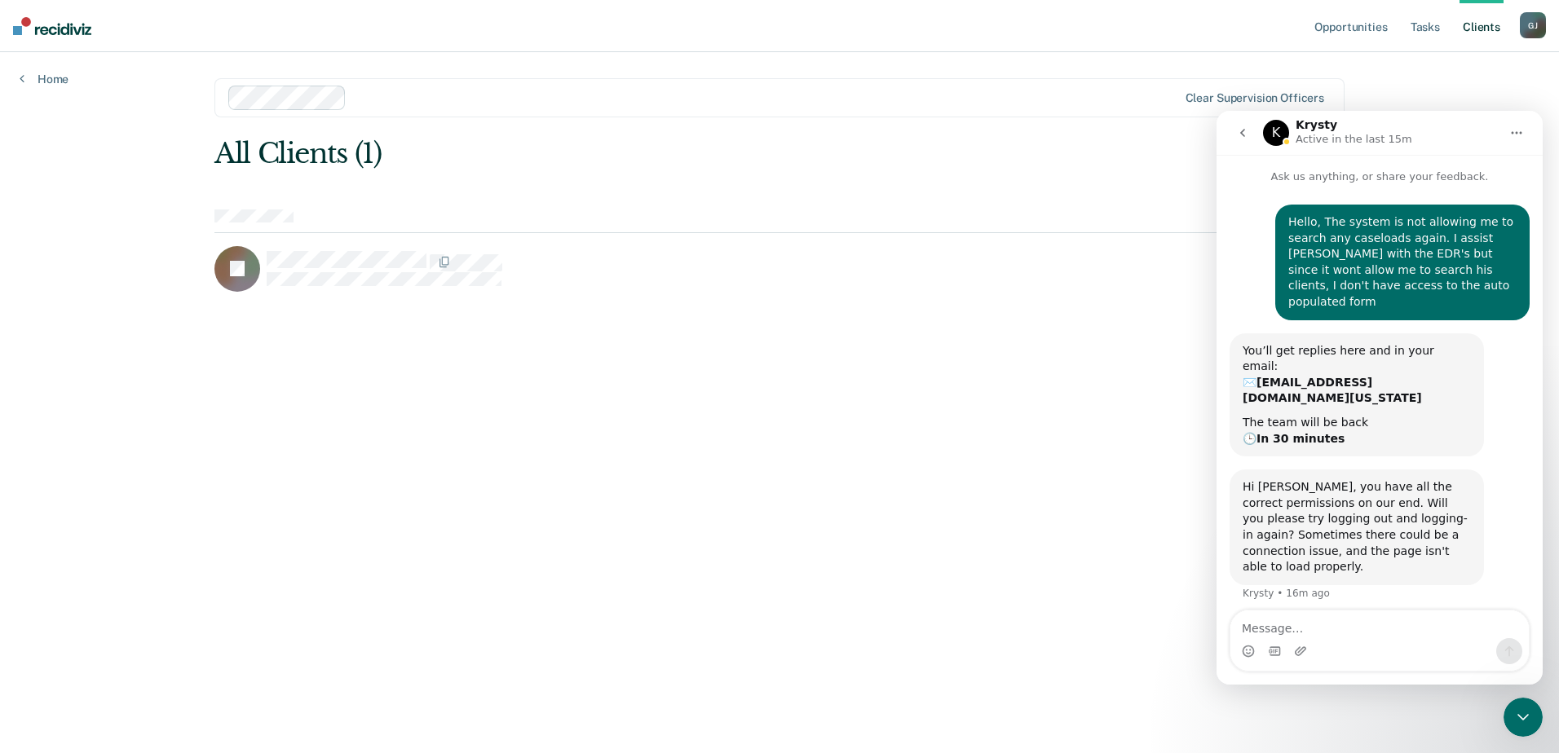
click at [1403, 23] on ul "Opportunities Tasks Client s" at bounding box center [1415, 26] width 209 height 52
click at [1425, 28] on link "Tasks" at bounding box center [1425, 26] width 36 height 52
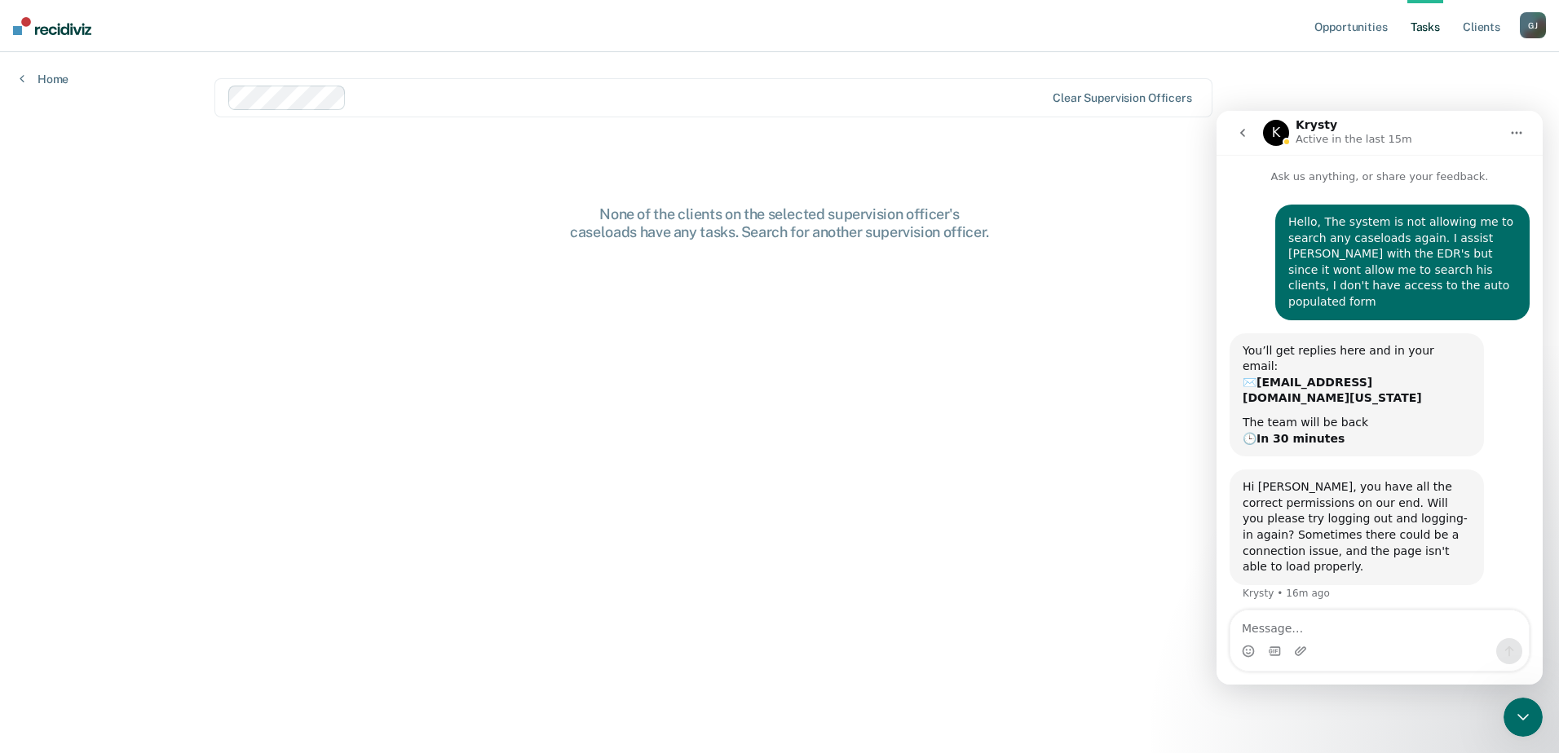
drag, startPoint x: 809, startPoint y: 57, endPoint x: 834, endPoint y: 85, distance: 37.5
click at [809, 59] on main "Clear supervision officers None of the clients on the selected supervision offi…" at bounding box center [779, 383] width 1169 height 662
click at [836, 85] on div "Clear supervision officers" at bounding box center [713, 97] width 998 height 39
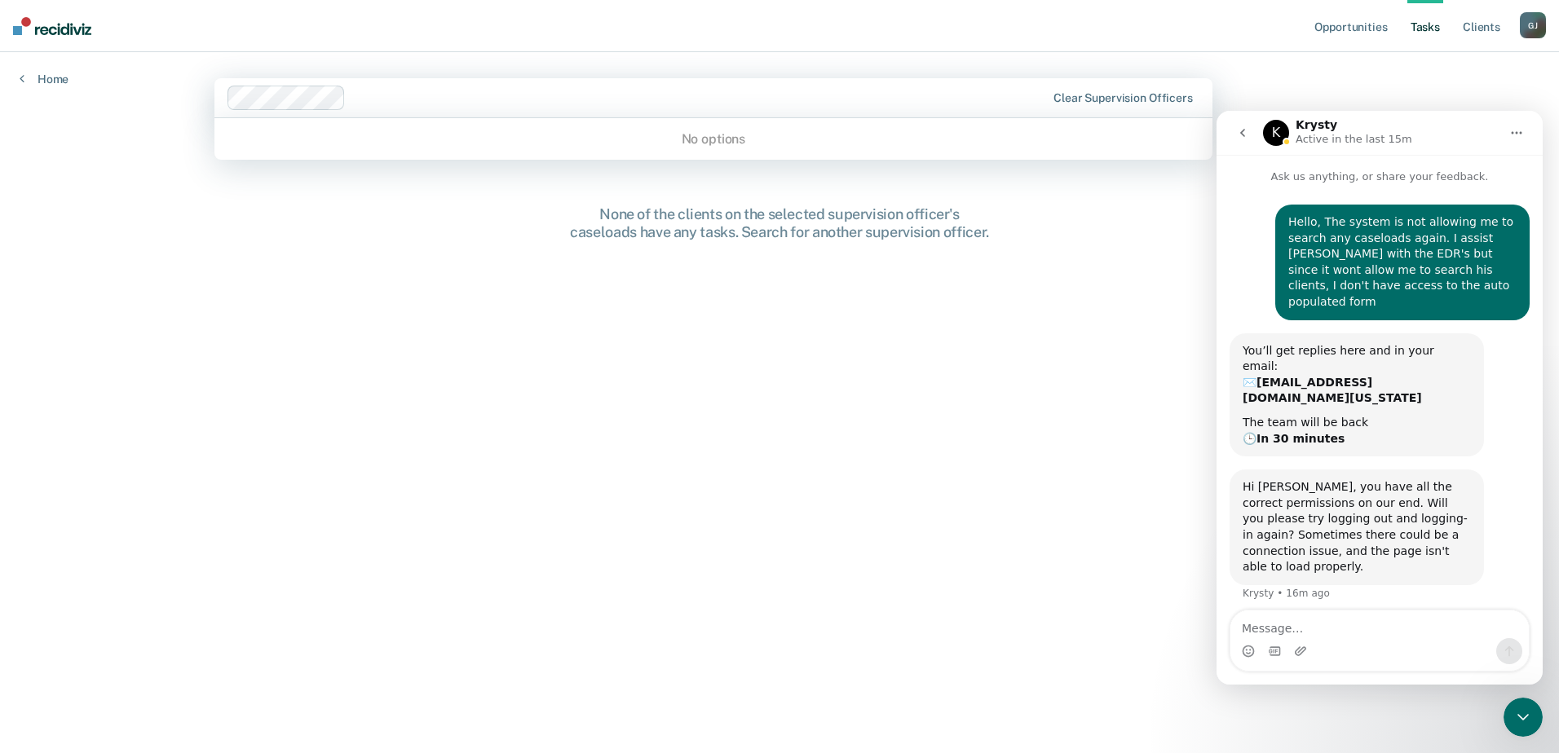
click at [33, 66] on div "Home" at bounding box center [44, 69] width 88 height 34
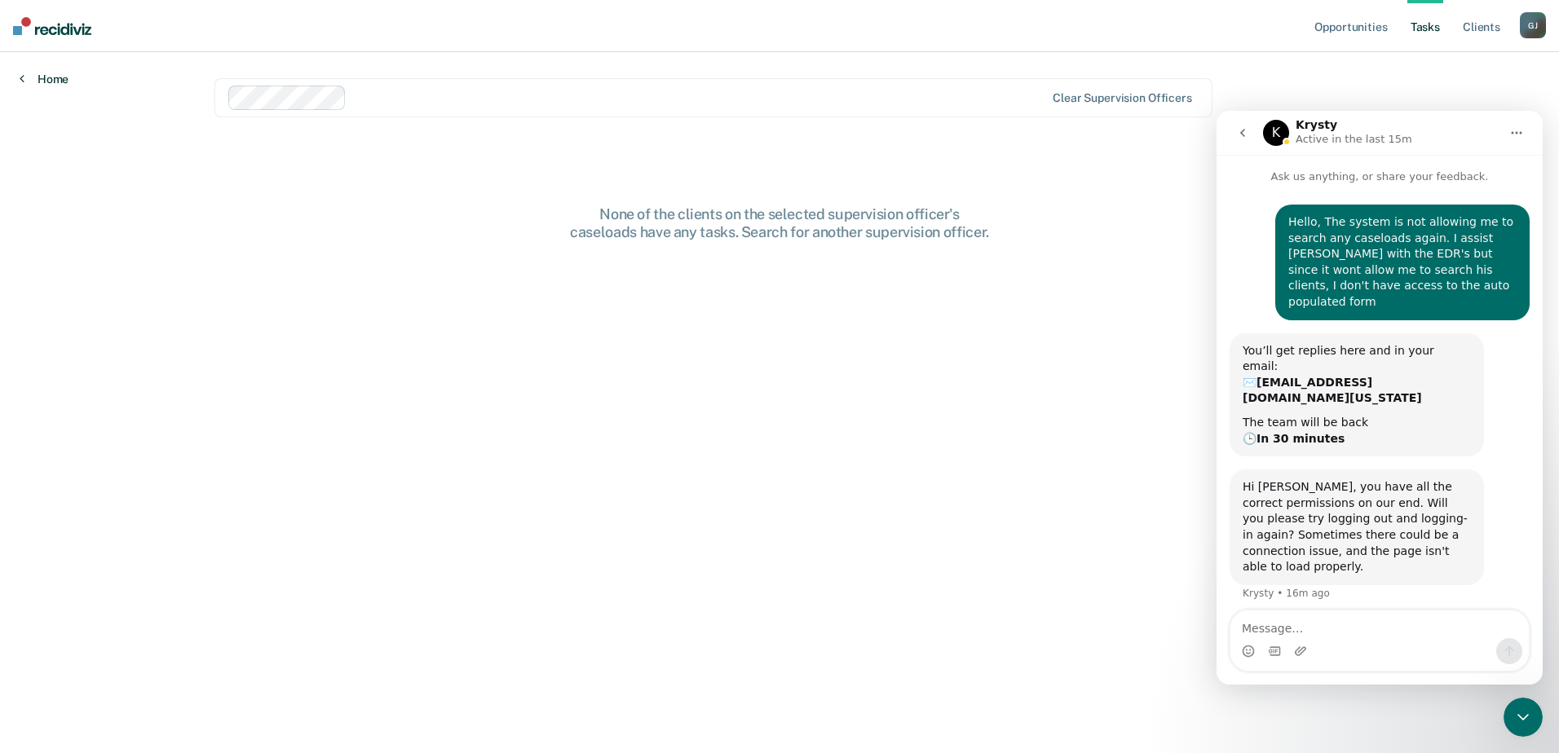
click at [56, 73] on link "Home" at bounding box center [44, 79] width 49 height 15
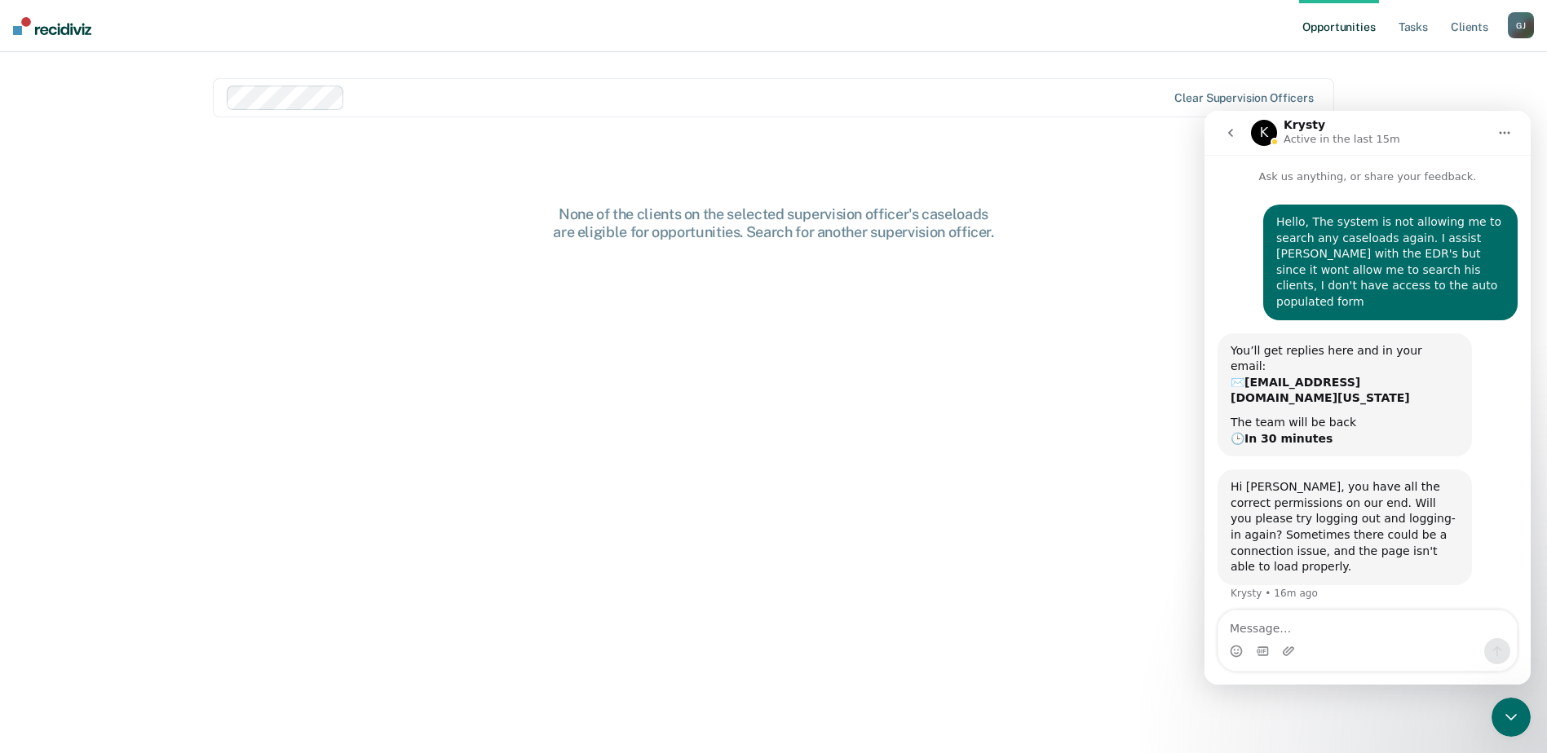
click at [1085, 82] on div "Clear supervision officers" at bounding box center [773, 97] width 1121 height 39
click at [1424, 68] on div "Opportunities Tasks Client s Glenn, Jamilynn G J Profile How it works Log Out C…" at bounding box center [773, 376] width 1547 height 753
click at [1518, 714] on icon "Close Intercom Messenger" at bounding box center [1511, 718] width 20 height 20
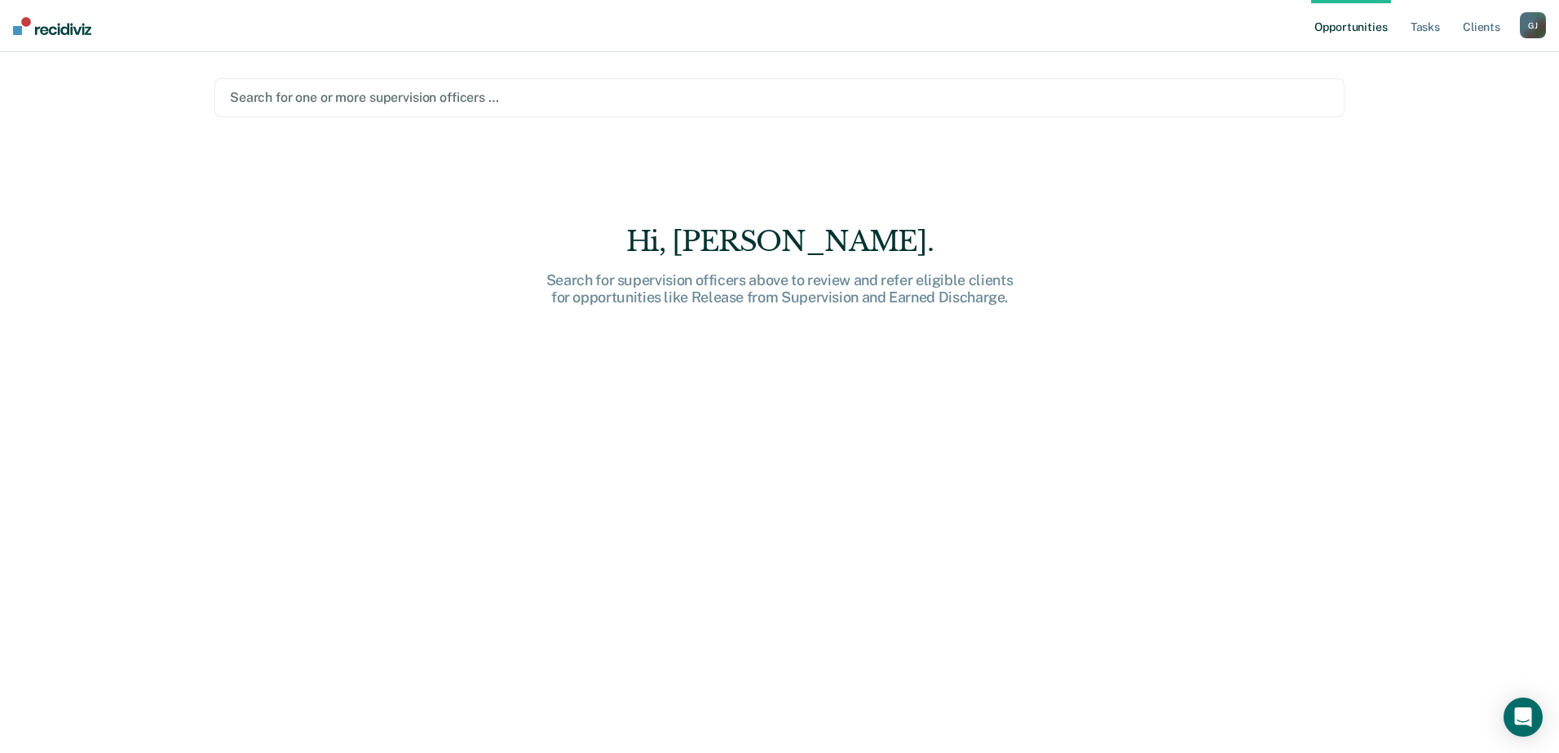
click at [713, 104] on div at bounding box center [779, 97] width 1099 height 19
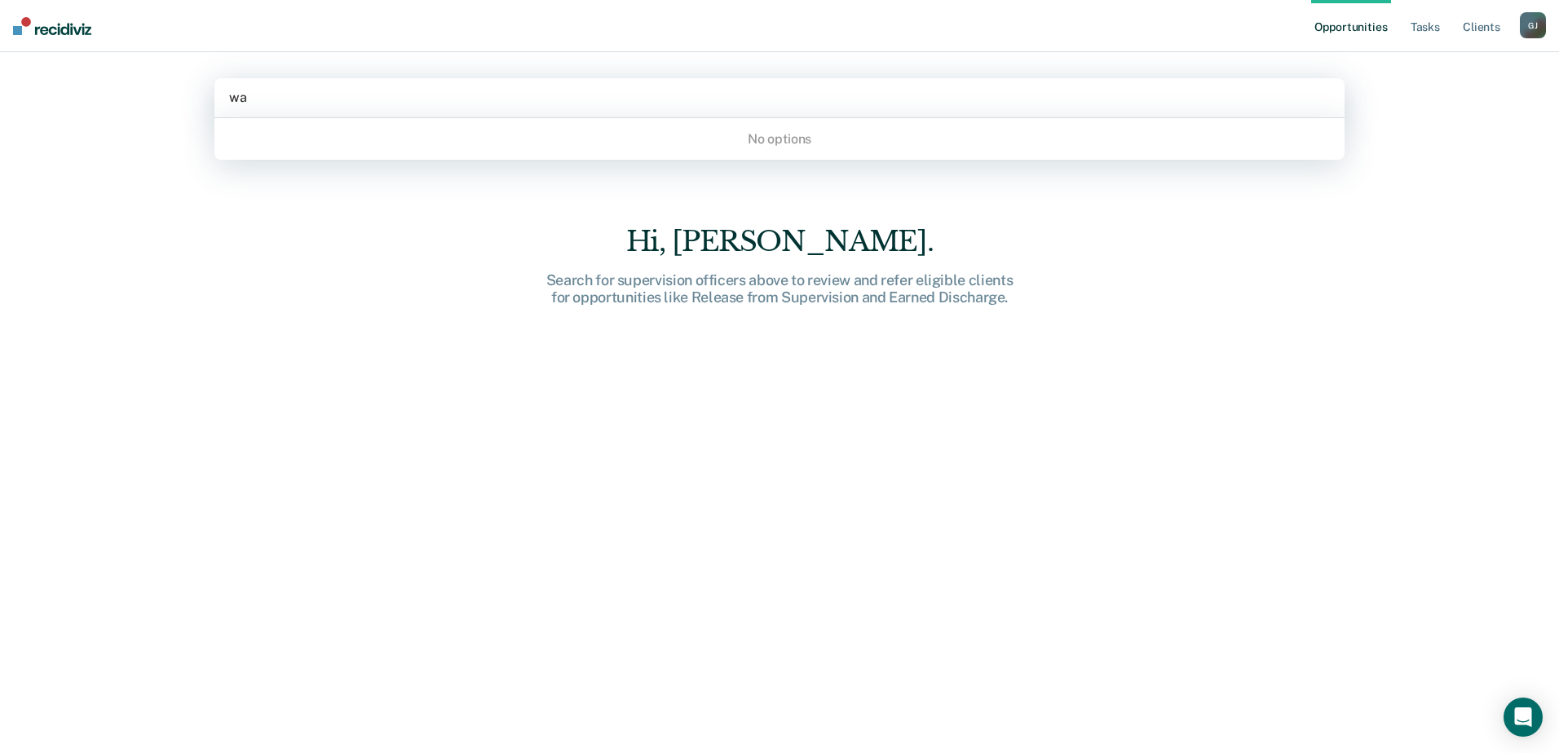
type input "w"
type input "j"
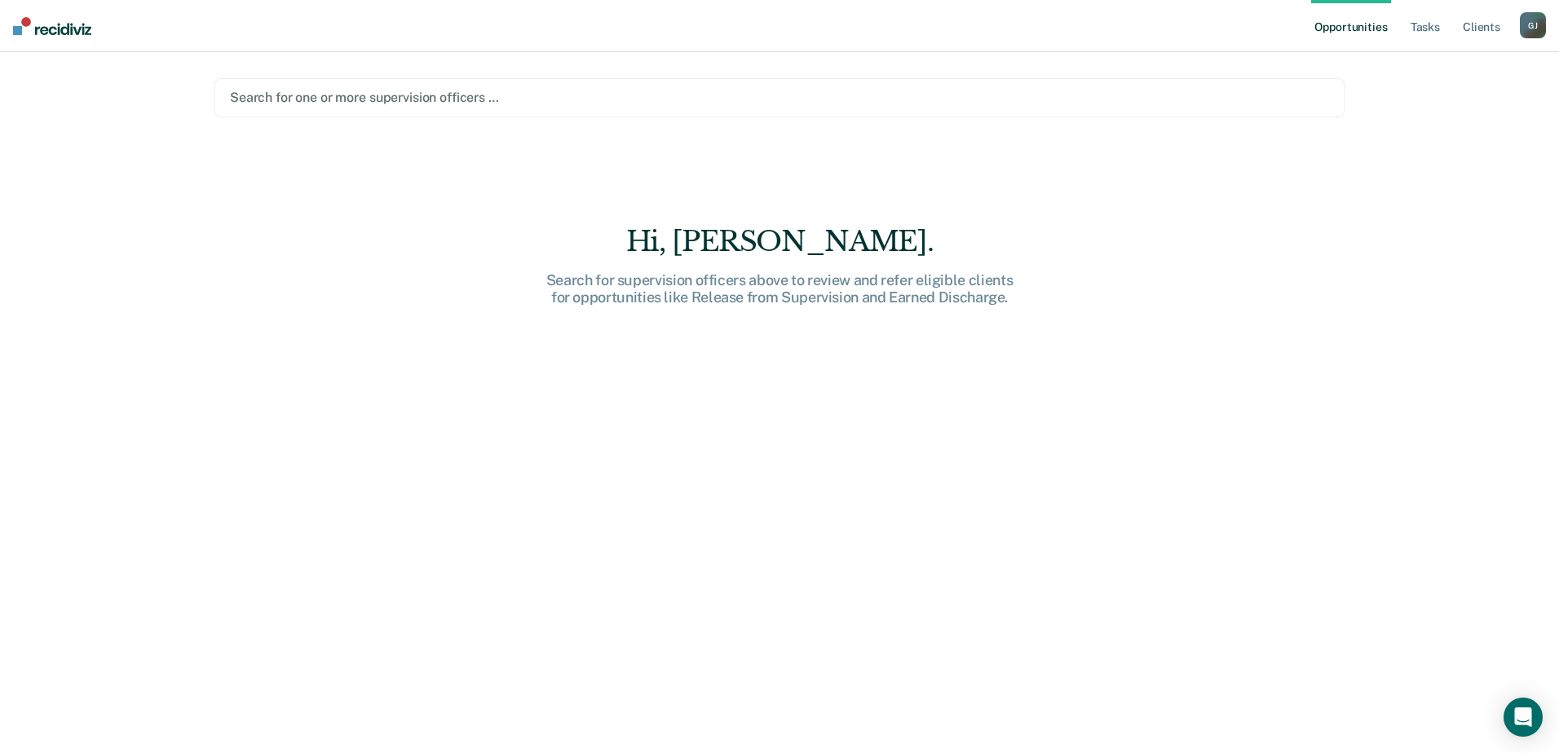
click at [863, 94] on div at bounding box center [779, 97] width 1099 height 19
click at [863, 104] on div at bounding box center [779, 97] width 1099 height 19
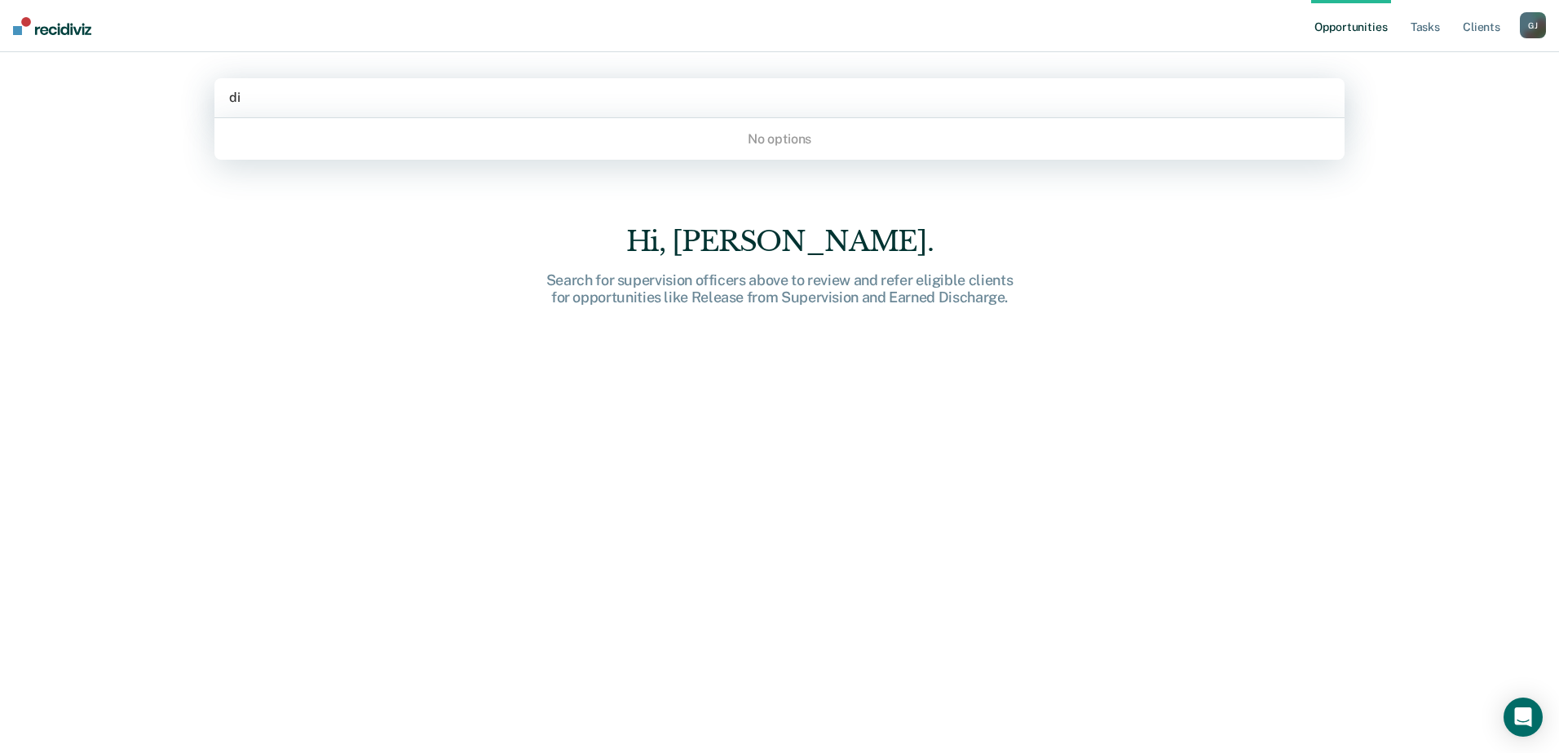
type input "d"
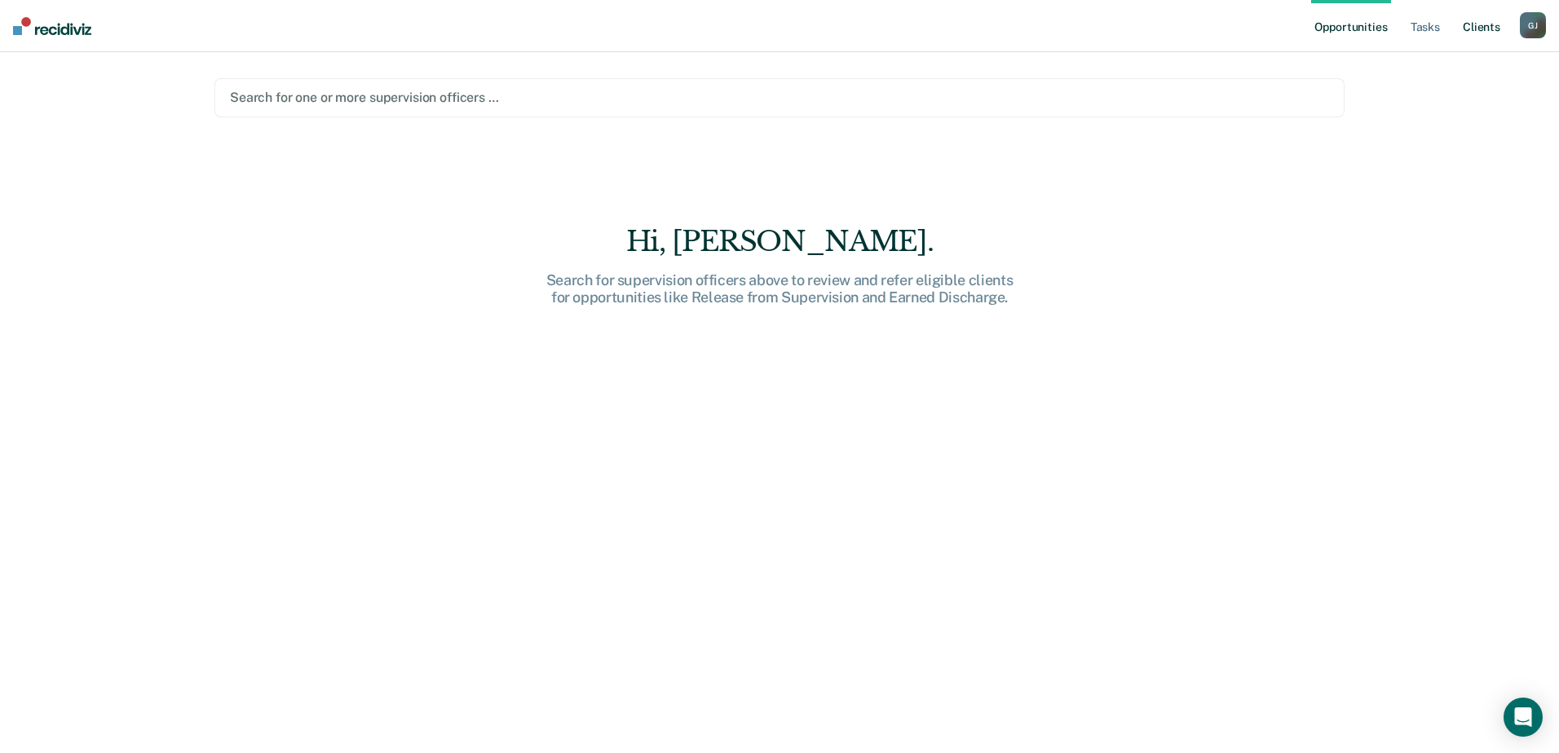
click at [1484, 25] on link "Client s" at bounding box center [1481, 26] width 44 height 52
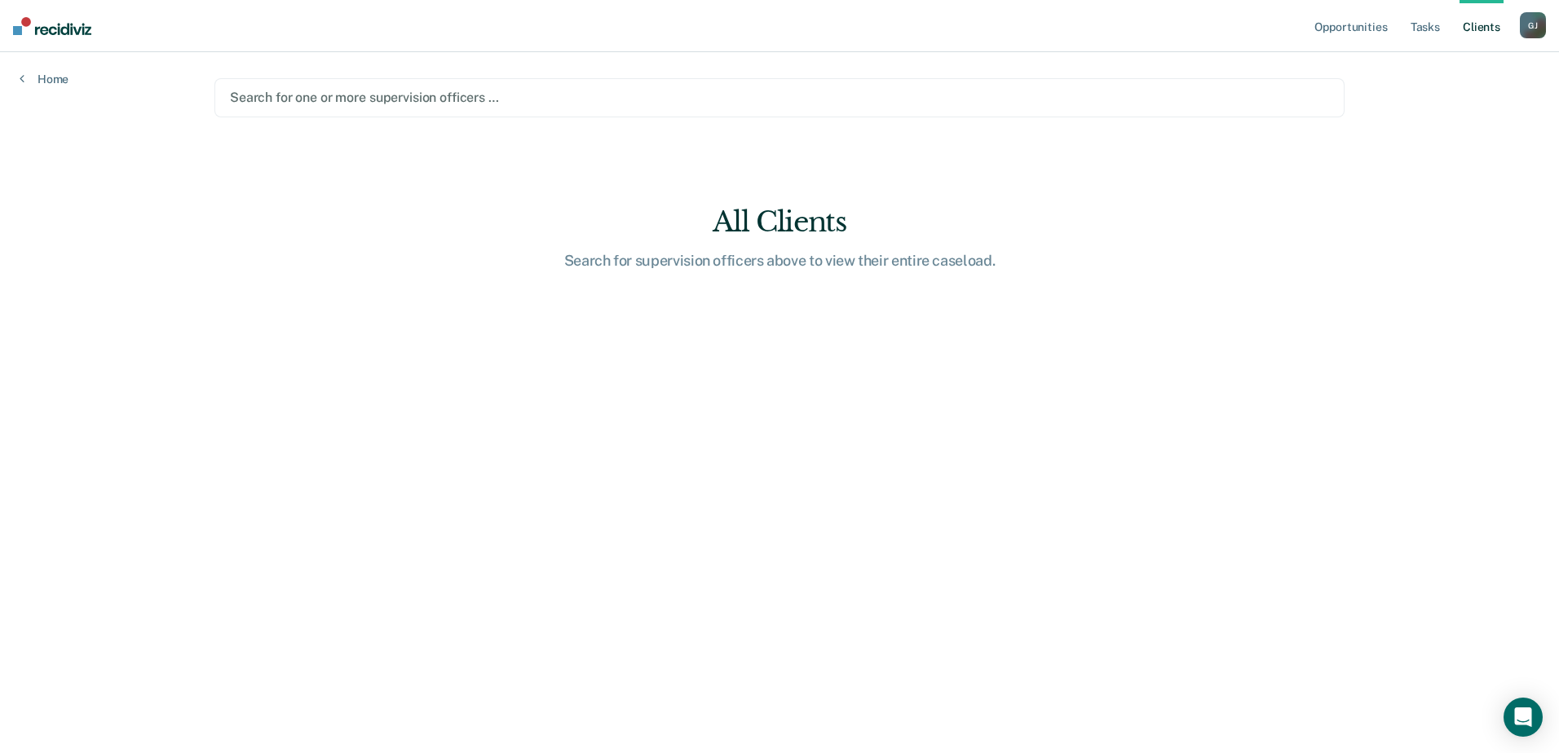
click at [1536, 24] on div "[PERSON_NAME]" at bounding box center [1533, 25] width 26 height 26
click at [1424, 60] on link "Profile" at bounding box center [1467, 67] width 131 height 14
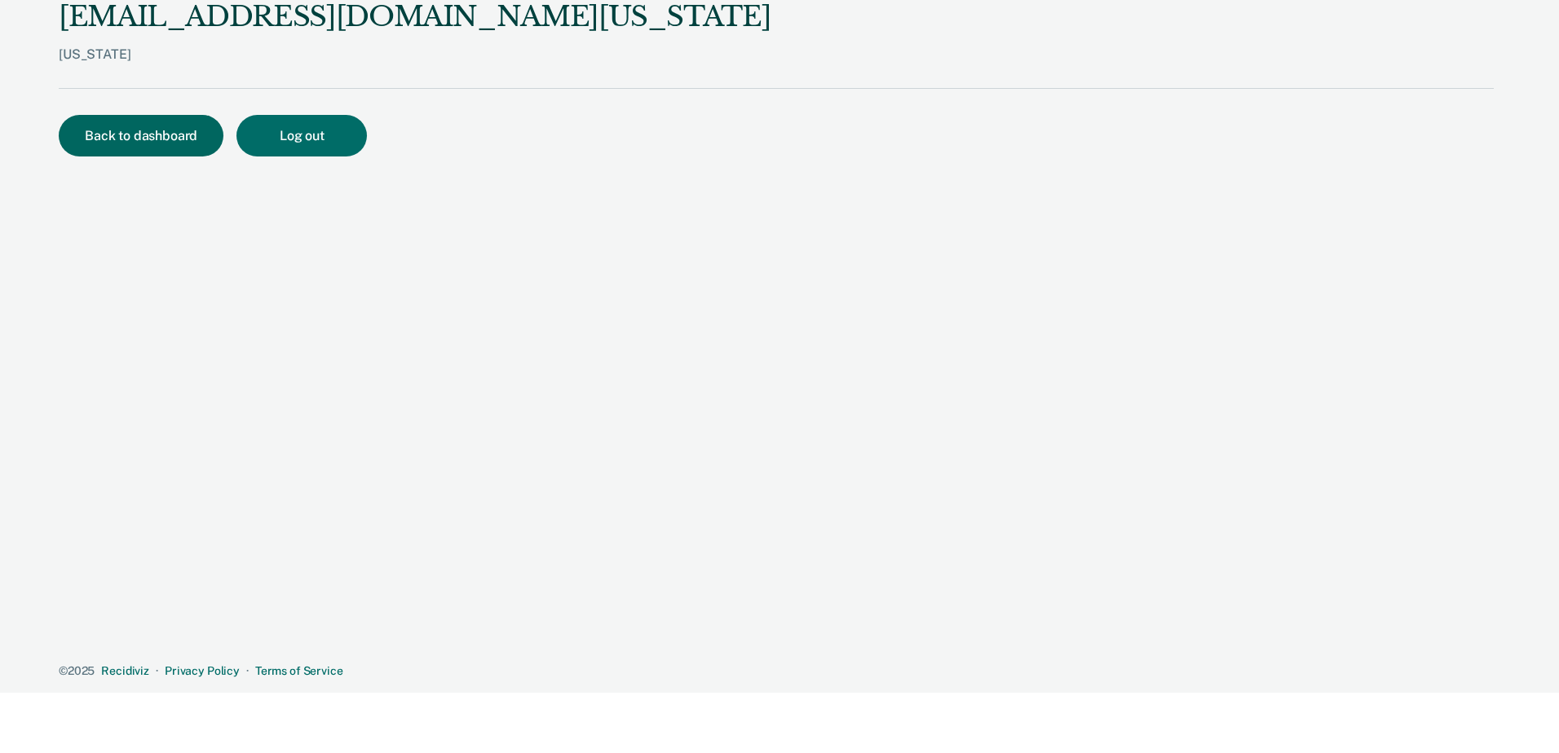
click at [85, 127] on button "Back to dashboard" at bounding box center [141, 136] width 165 height 42
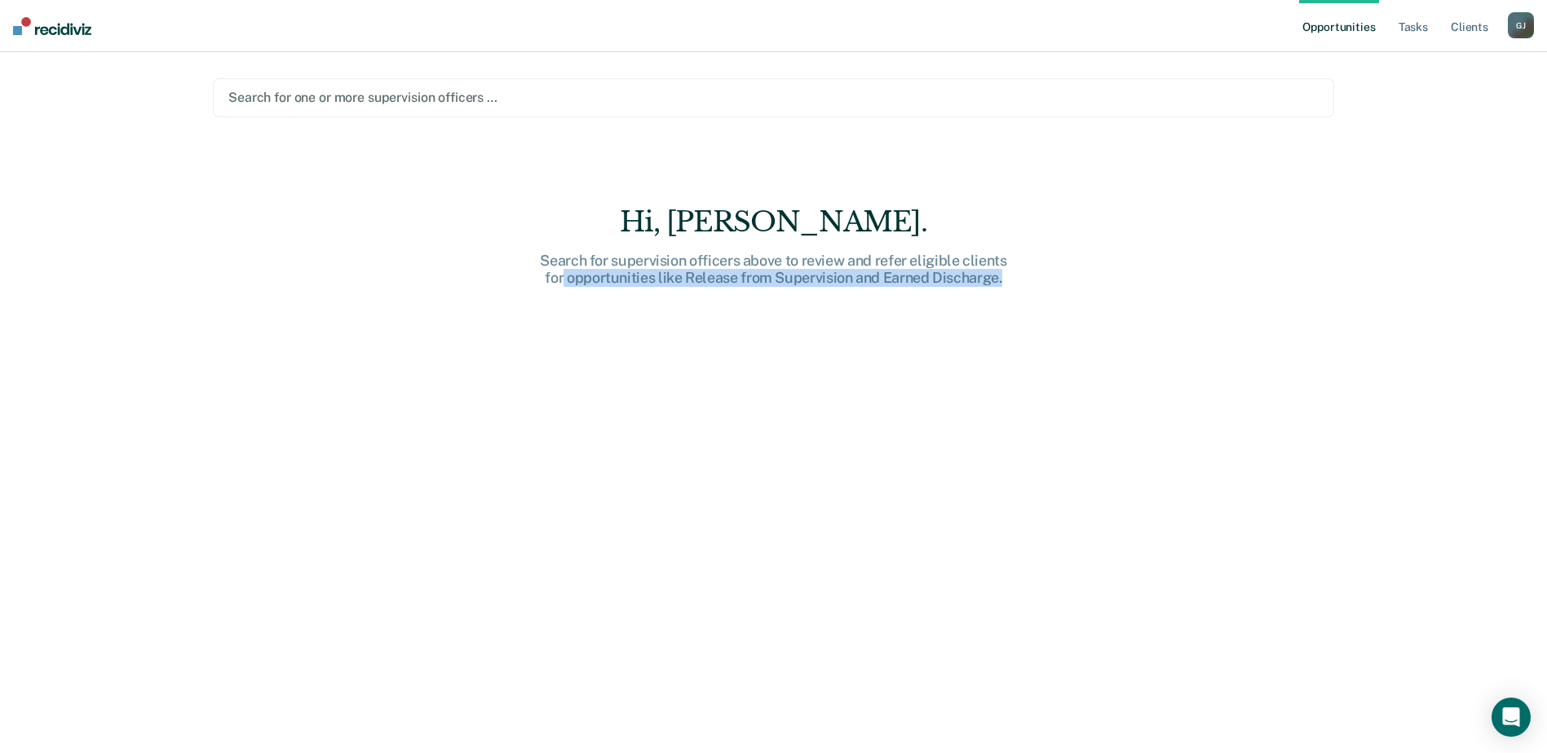
drag, startPoint x: 562, startPoint y: 290, endPoint x: 1222, endPoint y: 289, distance: 660.4
click at [1222, 289] on div "Hi, Jamilynn. Search for supervision officers above to review and refer eligibl…" at bounding box center [773, 490] width 1121 height 571
drag, startPoint x: 1222, startPoint y: 289, endPoint x: 1347, endPoint y: 224, distance: 140.8
click at [1302, 258] on div "Hi, Jamilynn. Search for supervision officers above to review and refer eligibl…" at bounding box center [773, 490] width 1121 height 571
click at [39, 24] on img at bounding box center [52, 26] width 78 height 18
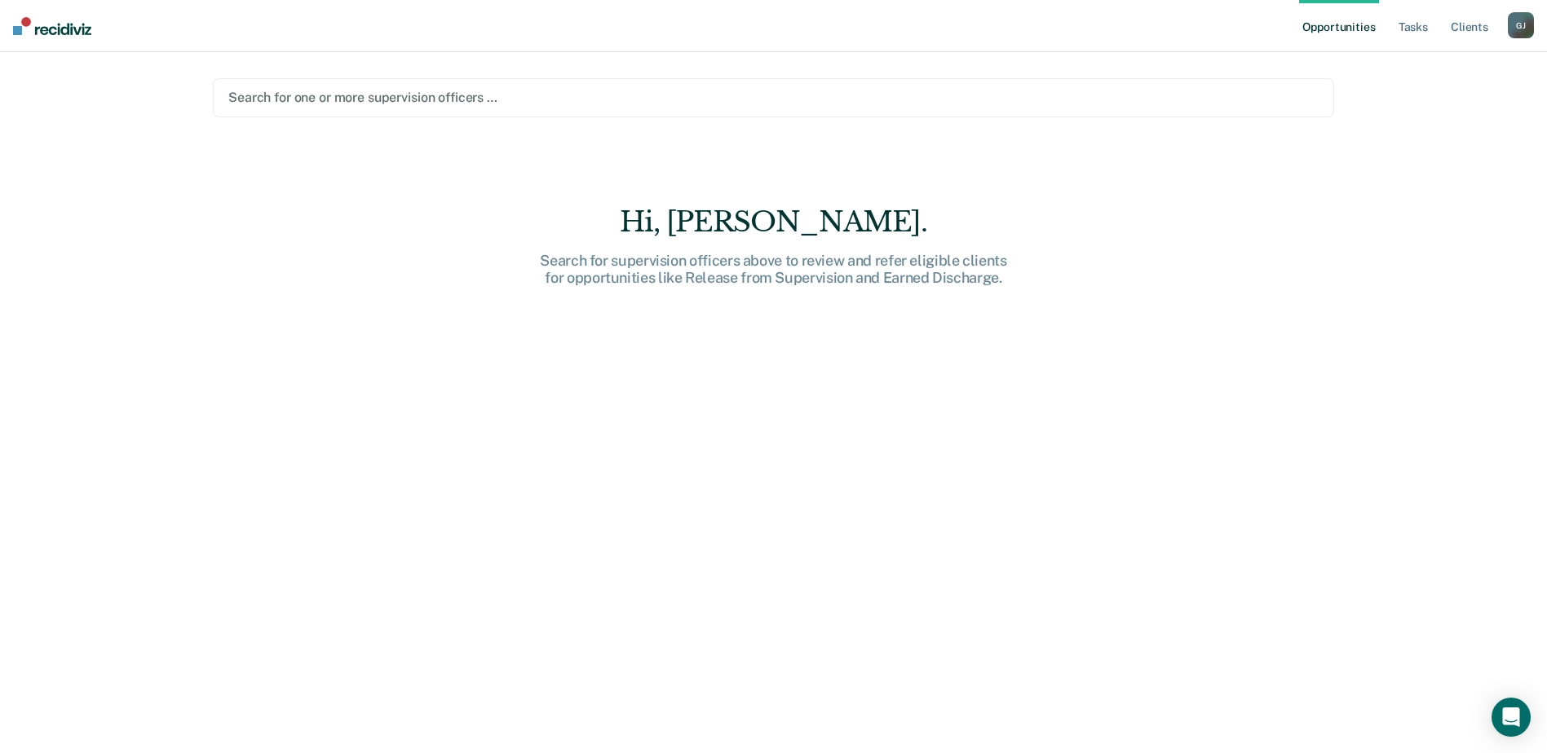
click at [1332, 25] on link "Opportunities" at bounding box center [1338, 26] width 79 height 52
click at [1407, 27] on link "Tasks" at bounding box center [1413, 26] width 36 height 52
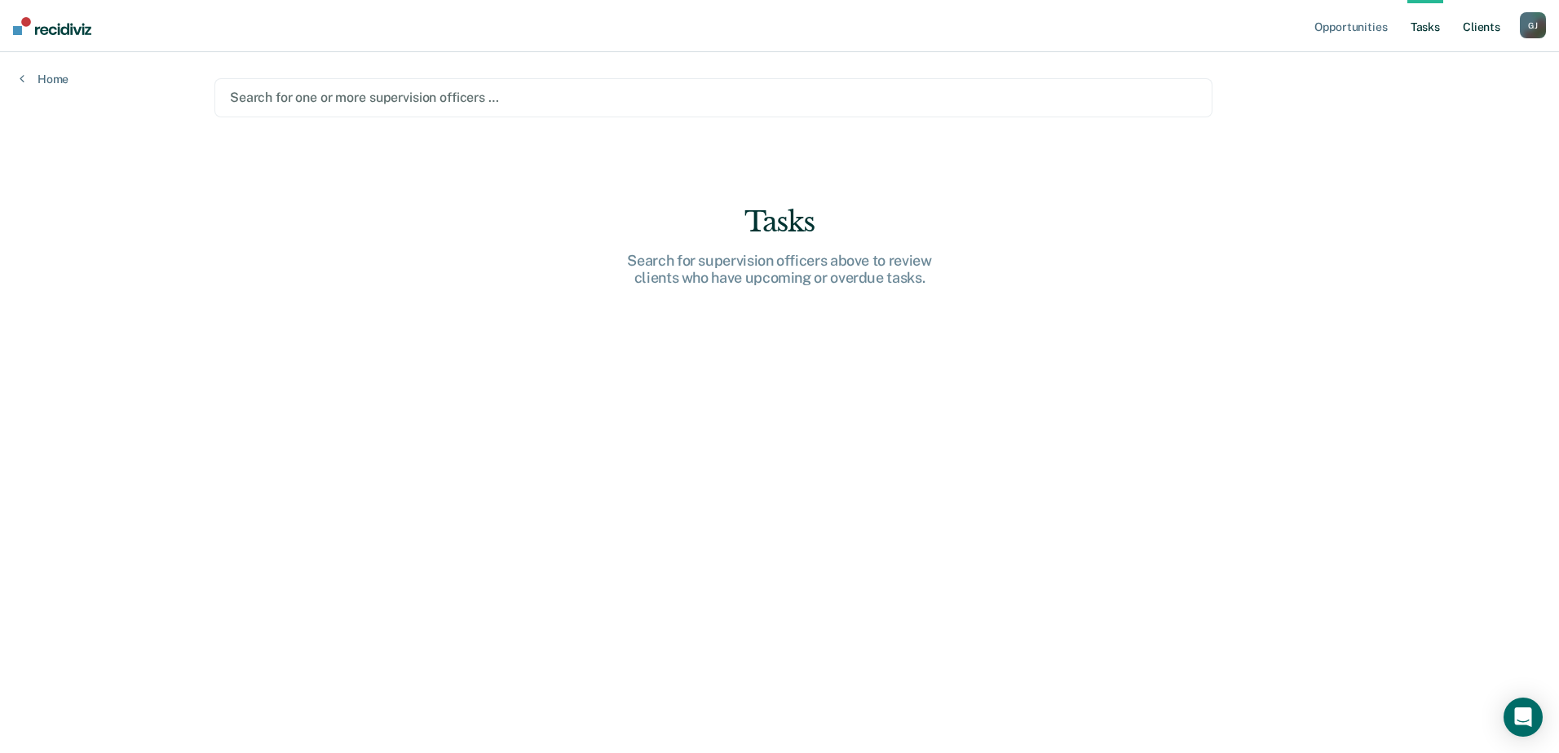
click at [1463, 29] on link "Client s" at bounding box center [1481, 26] width 44 height 52
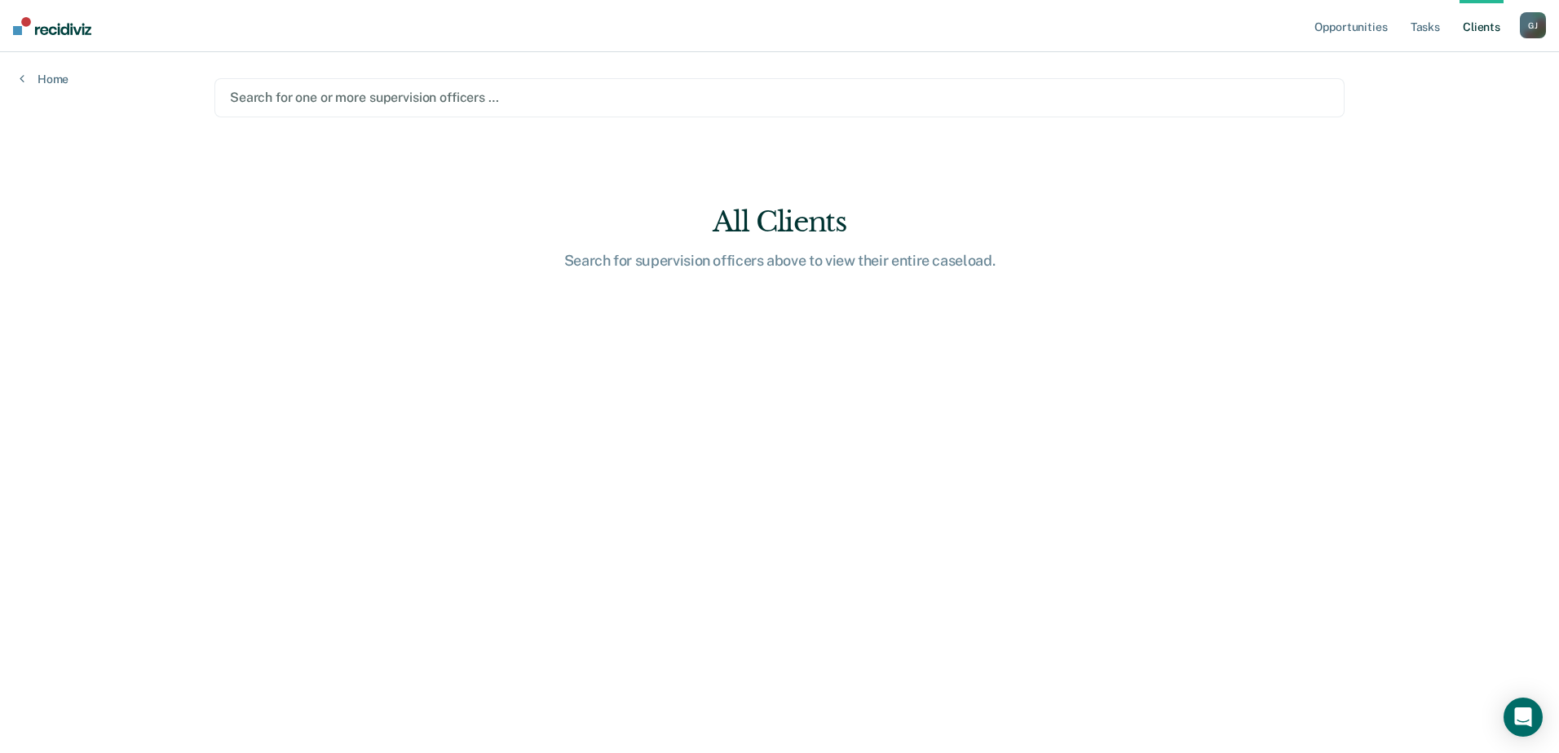
click at [847, 232] on div "All Clients" at bounding box center [780, 221] width 522 height 33
click at [33, 77] on link "Home" at bounding box center [44, 79] width 49 height 15
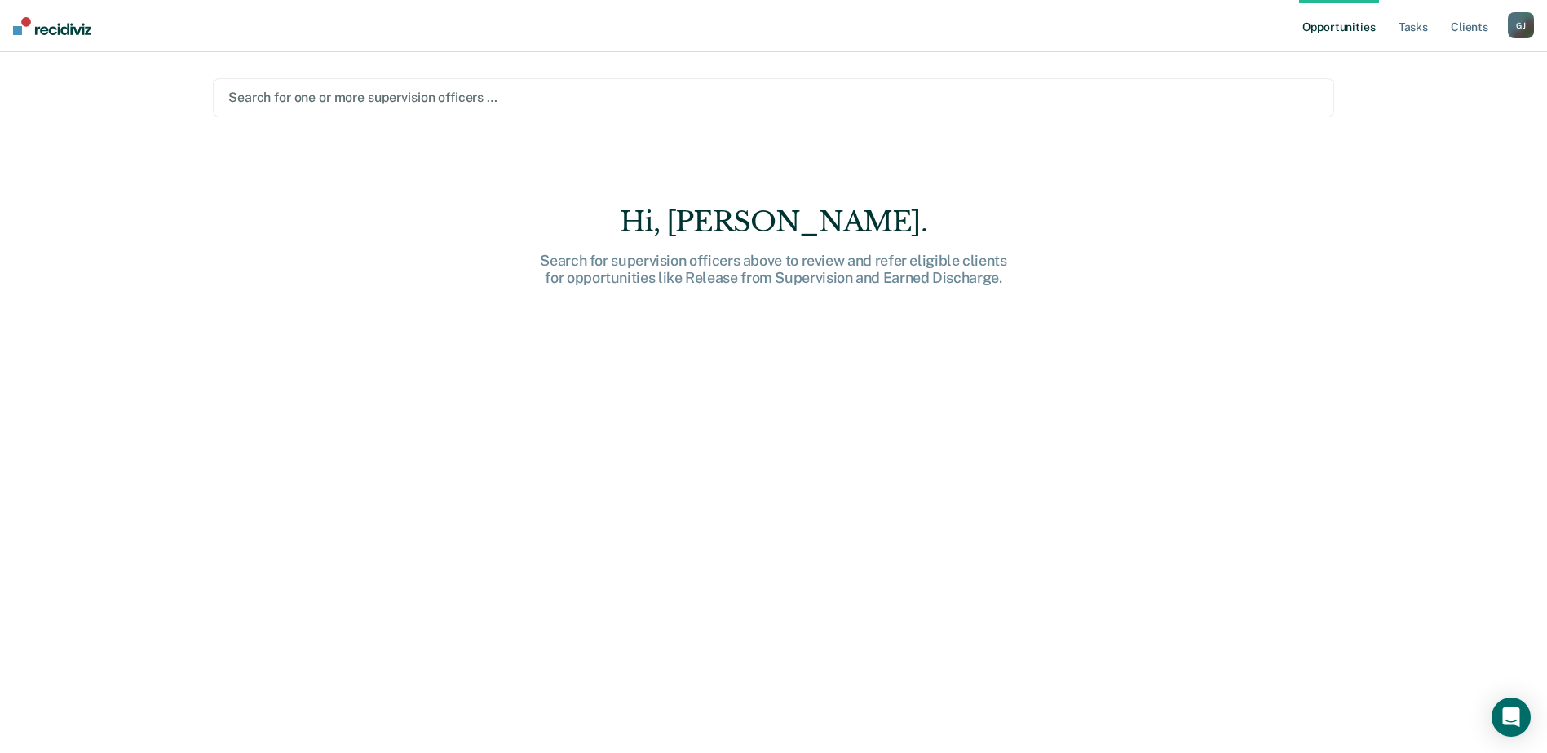
click at [1513, 24] on div "G J" at bounding box center [1521, 25] width 26 height 26
click at [1417, 66] on link "Profile" at bounding box center [1454, 67] width 131 height 14
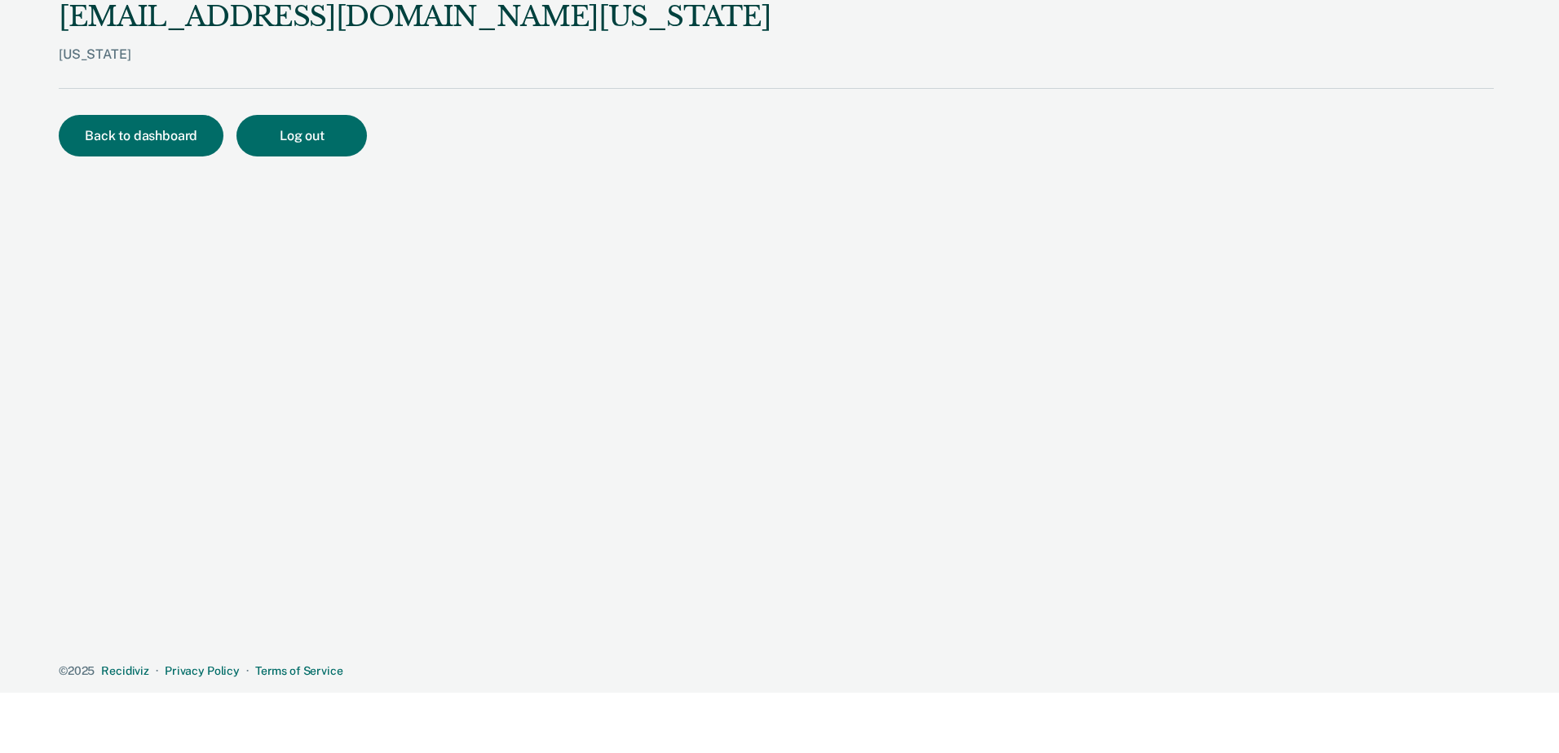
drag, startPoint x: 127, startPoint y: 28, endPoint x: 119, endPoint y: 33, distance: 9.5
click at [125, 28] on div "[EMAIL_ADDRESS][DOMAIN_NAME][US_STATE]" at bounding box center [415, 16] width 712 height 33
click at [114, 137] on button "Back to dashboard" at bounding box center [141, 136] width 165 height 42
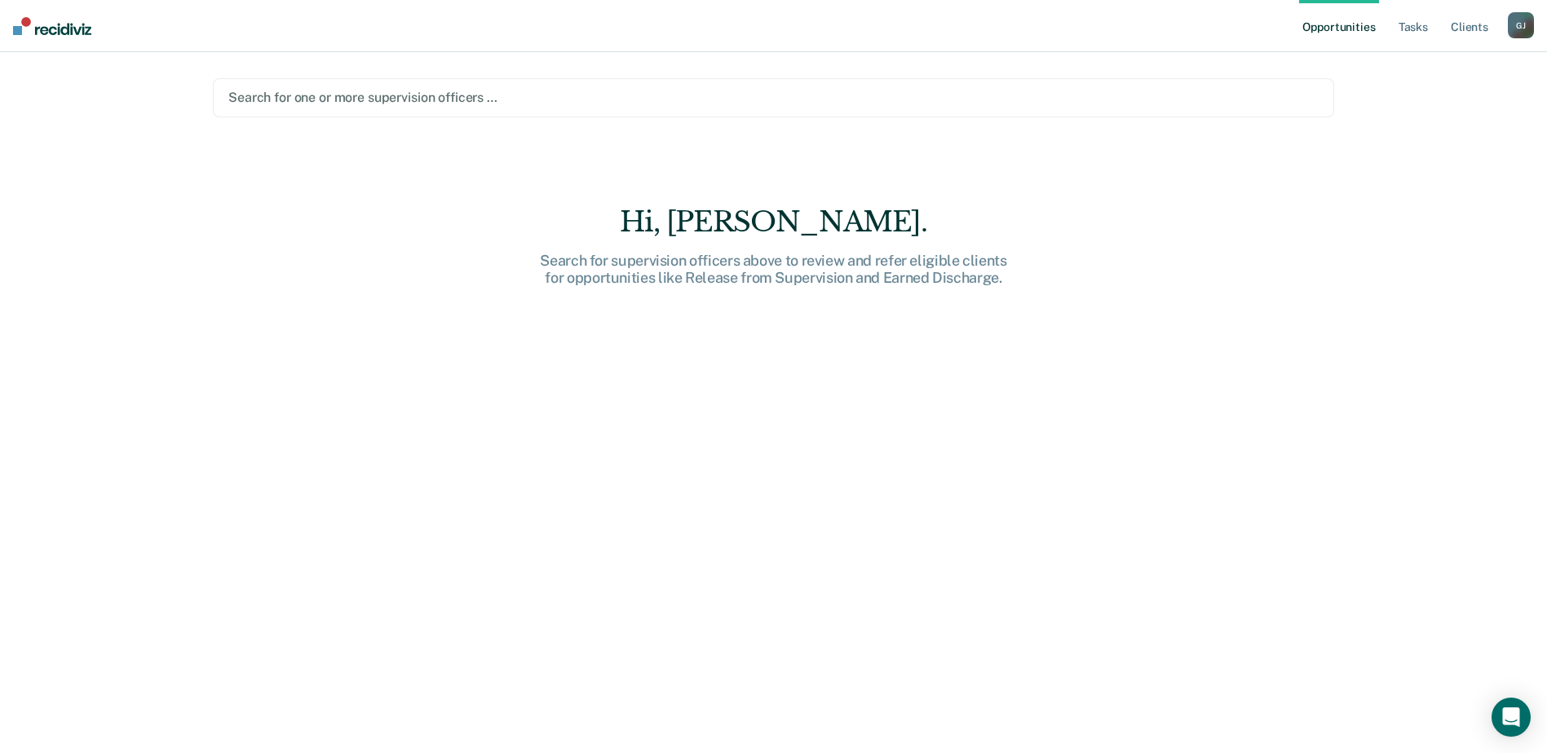
click at [338, 101] on div at bounding box center [773, 97] width 1090 height 19
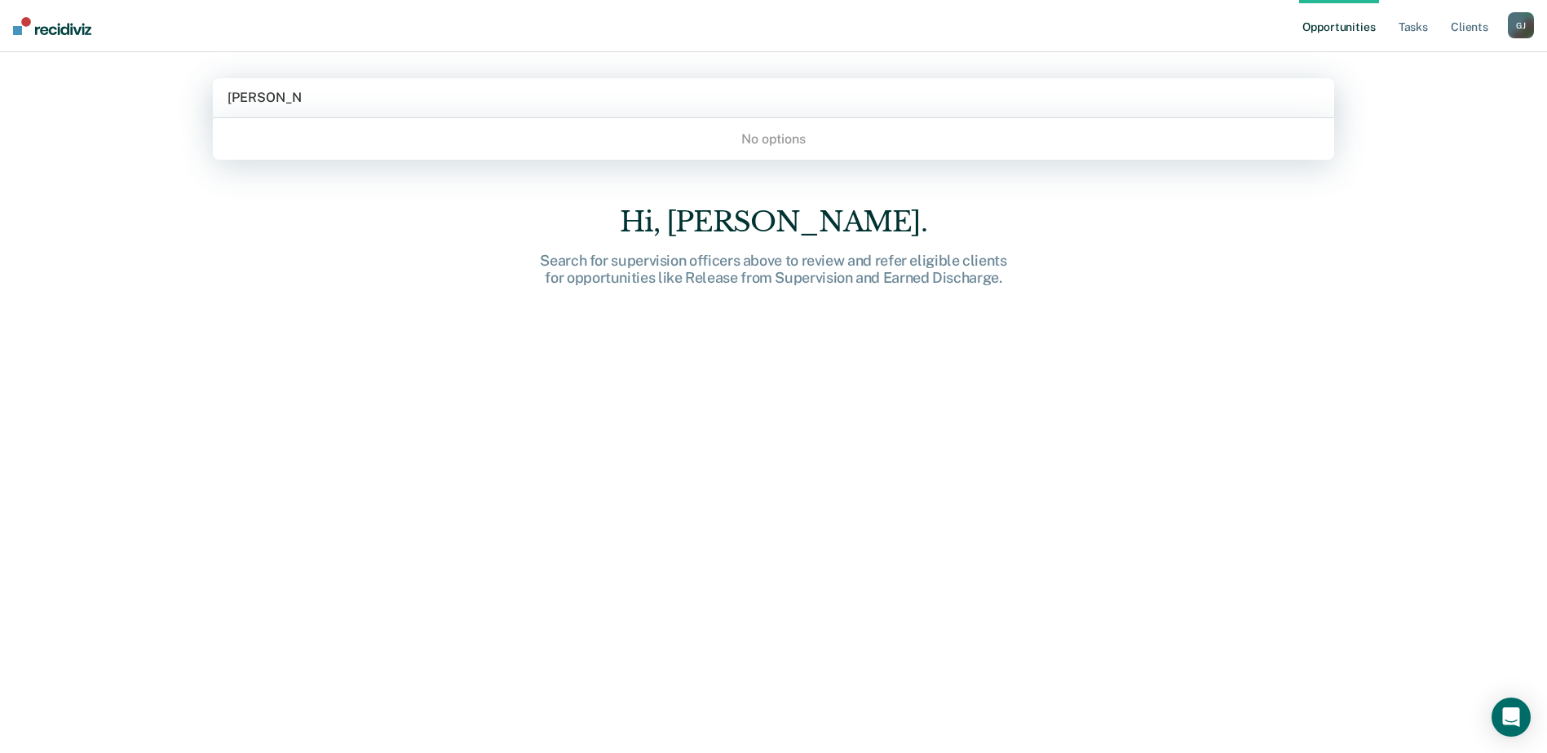
type input "scott waskow"
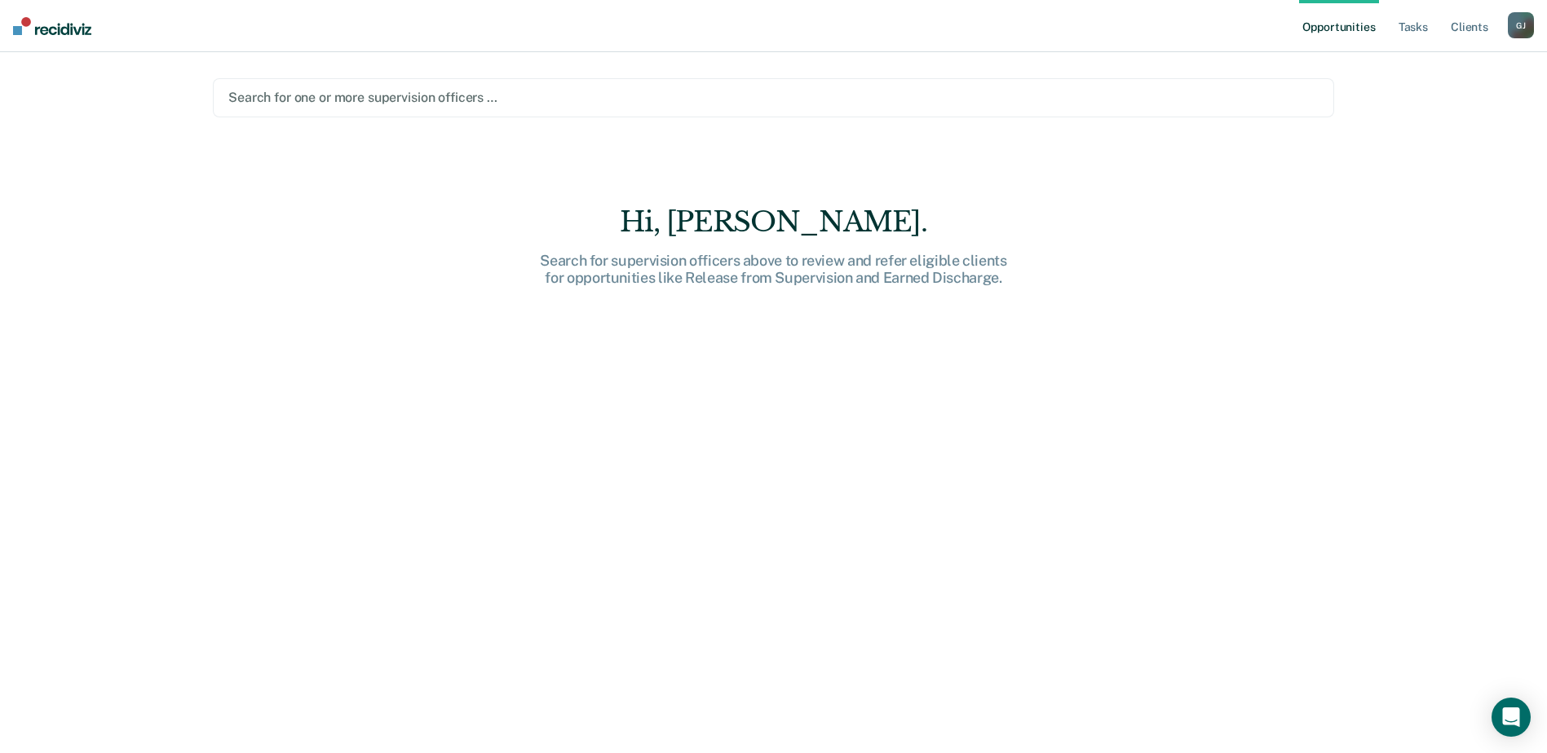
click at [734, 227] on div "Hi, [PERSON_NAME]." at bounding box center [774, 221] width 522 height 33
click at [68, 38] on nav "Opportunities Tasks Client s Glenn, Jamilynn G J Profile How it works Log Out" at bounding box center [773, 26] width 1547 height 52
click at [77, 29] on img at bounding box center [52, 26] width 78 height 18
click at [1499, 709] on div "Open Intercom Messenger" at bounding box center [1511, 717] width 43 height 43
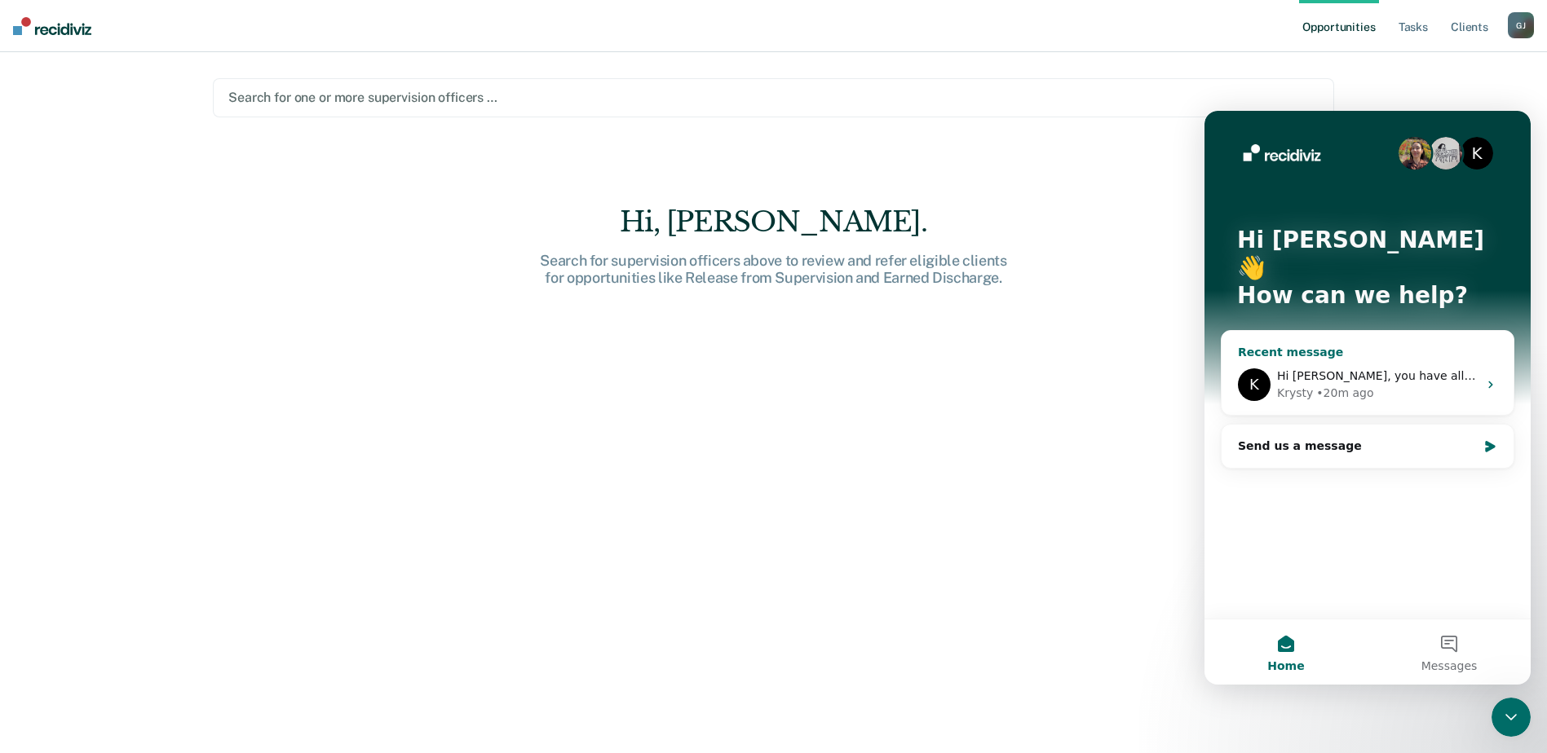
click at [1417, 385] on div "Krysty • 20m ago" at bounding box center [1377, 393] width 201 height 17
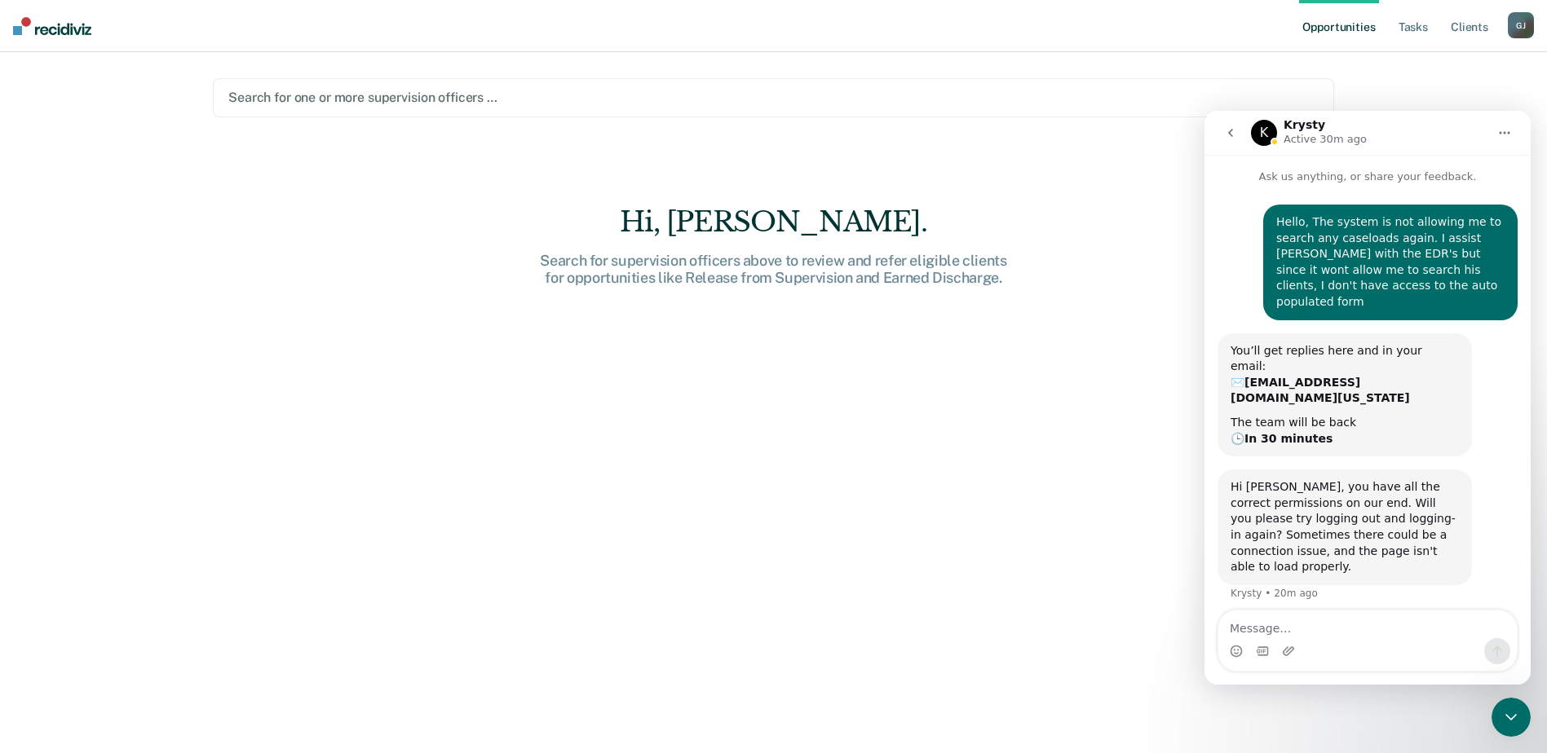
click at [1351, 651] on div "Intercom messenger" at bounding box center [1367, 651] width 298 height 26
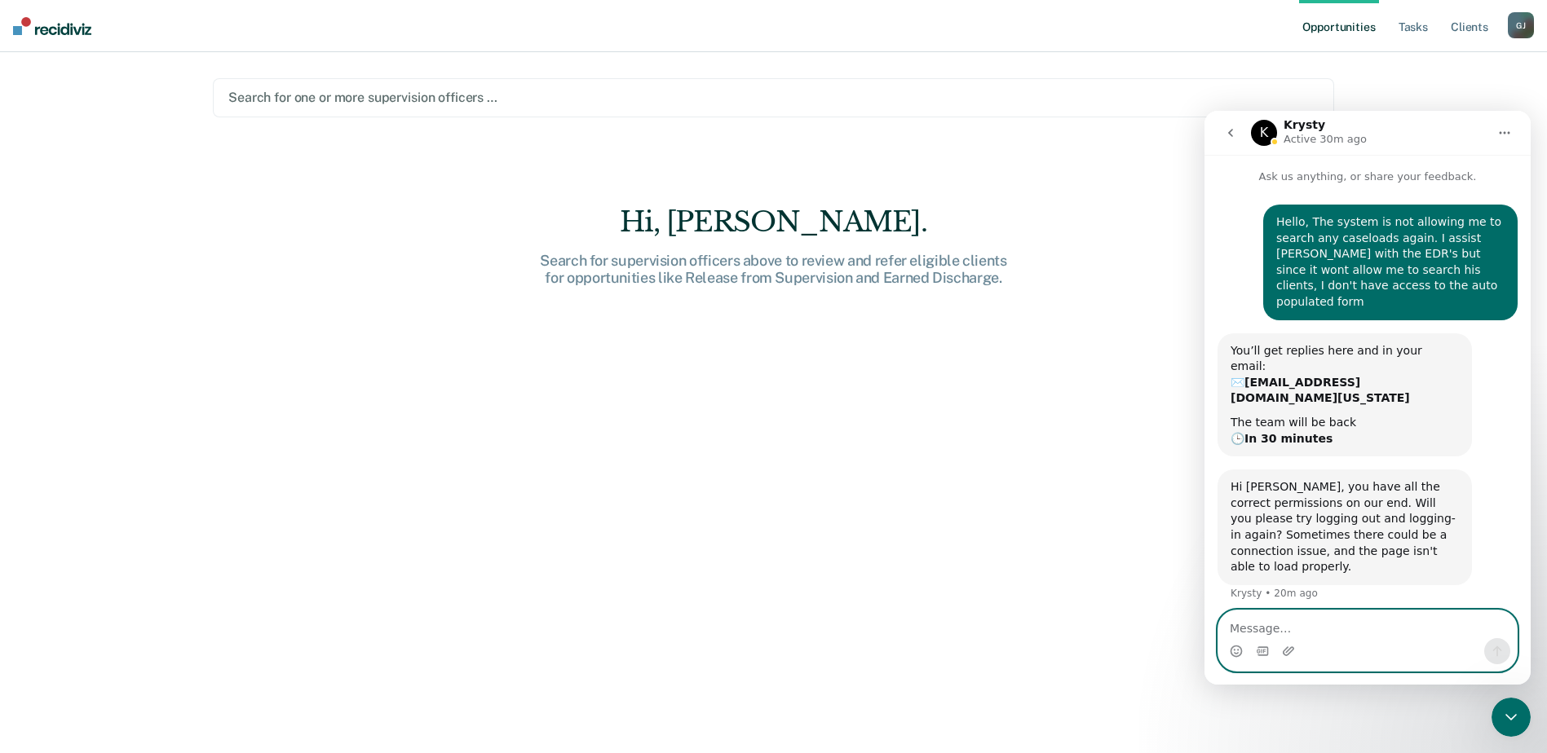
click at [1275, 622] on textarea "Message…" at bounding box center [1367, 625] width 298 height 28
type textarea "Did D4 remove my access? I can only see my name at it also states that I only h…"
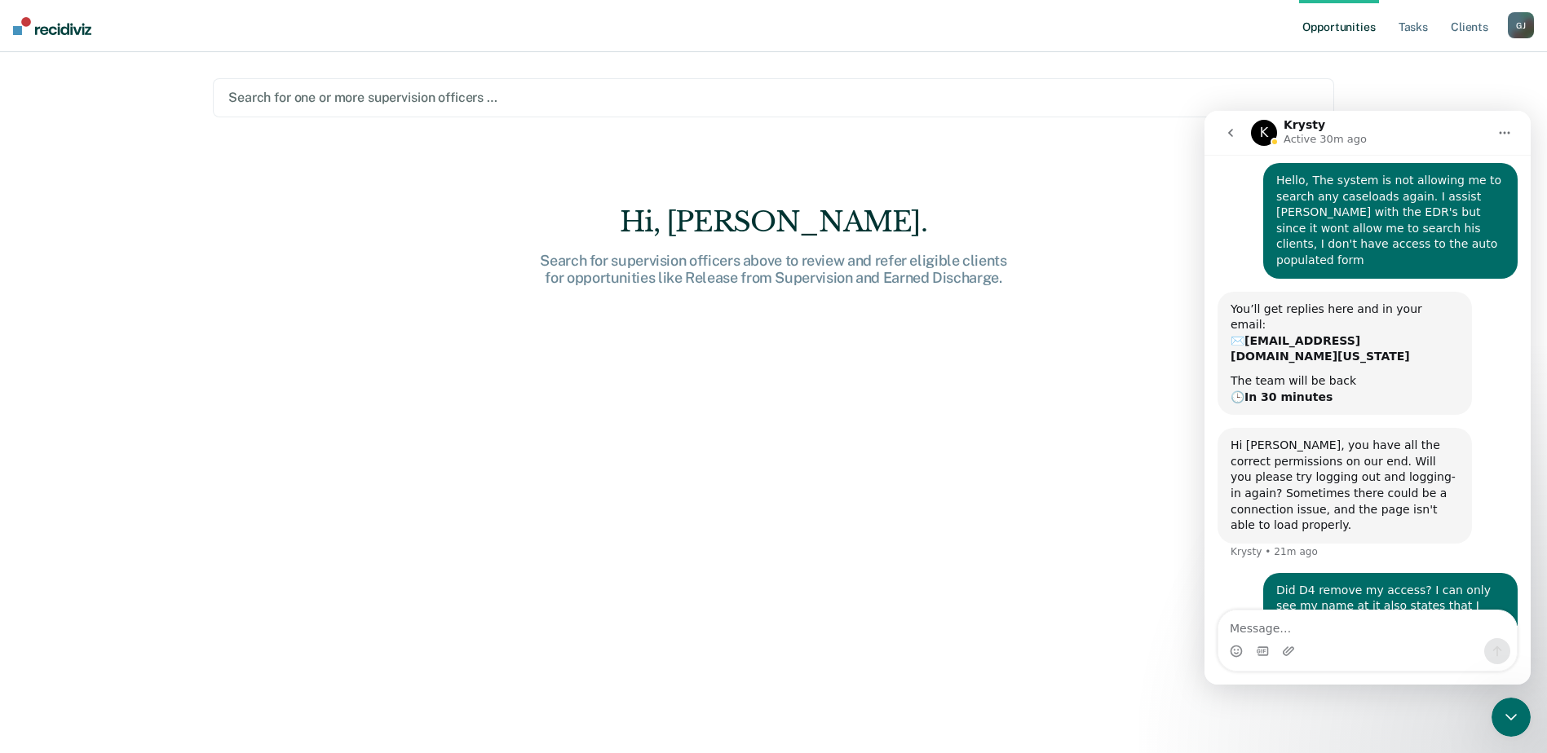
click at [1329, 583] on div "Did D4 remove my access? I can only see my name at it also states that I only h…" at bounding box center [1390, 607] width 228 height 48
click at [1301, 620] on textarea "Message…" at bounding box center [1367, 625] width 298 height 28
type textarea "* one client"
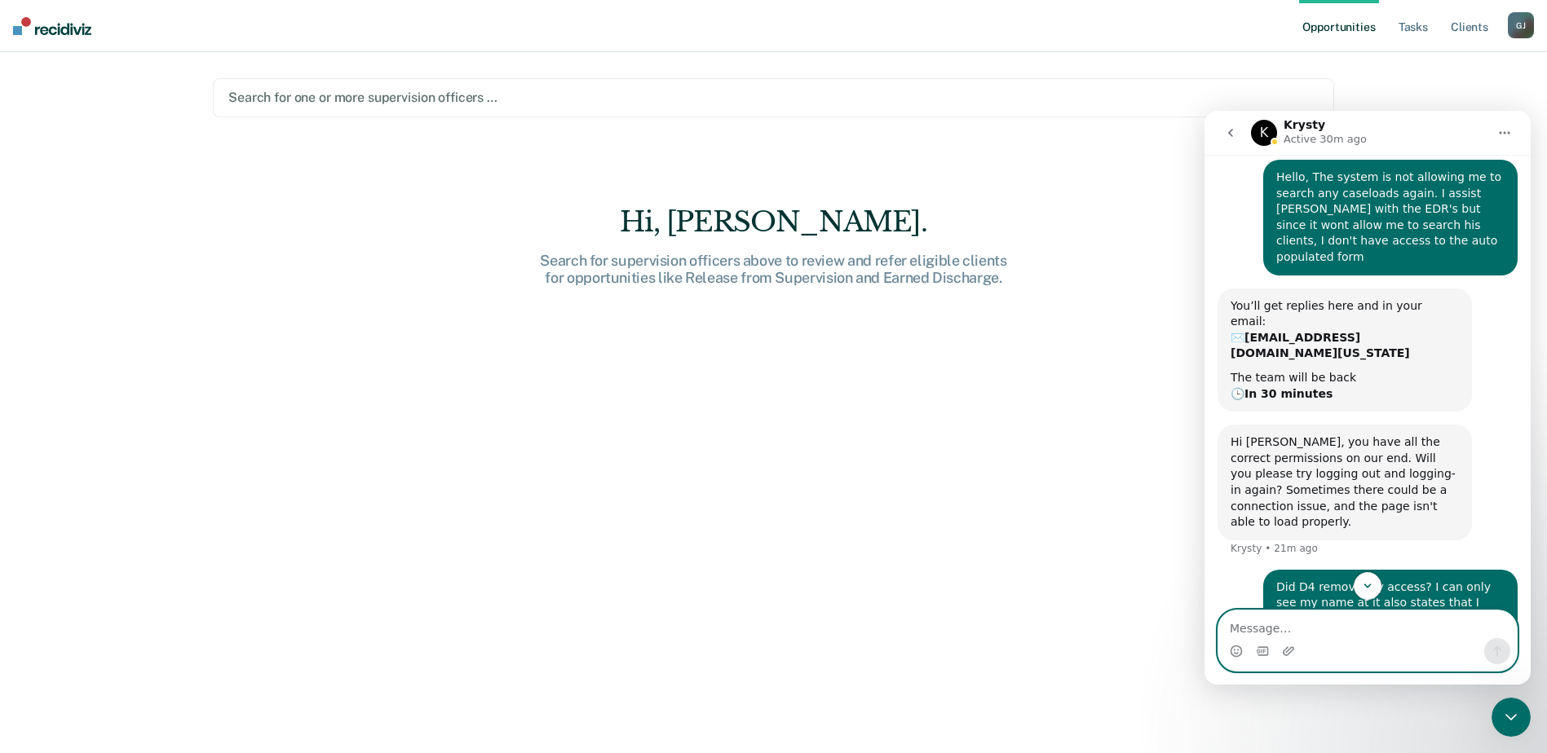
scroll to position [78, 0]
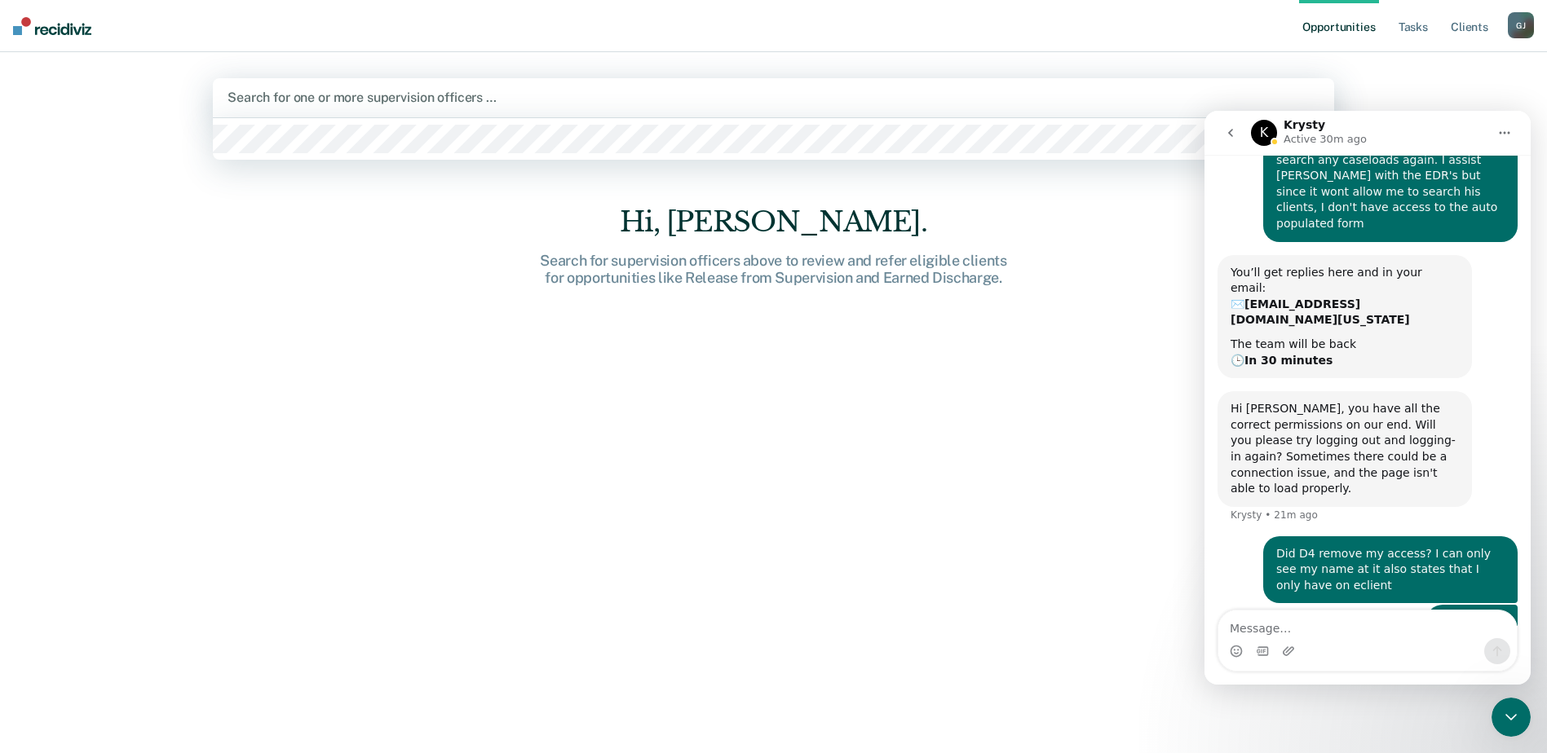
drag, startPoint x: 642, startPoint y: 108, endPoint x: 943, endPoint y: 47, distance: 306.2
click at [647, 106] on div "Search for one or more supervision officers …" at bounding box center [773, 97] width 1095 height 22
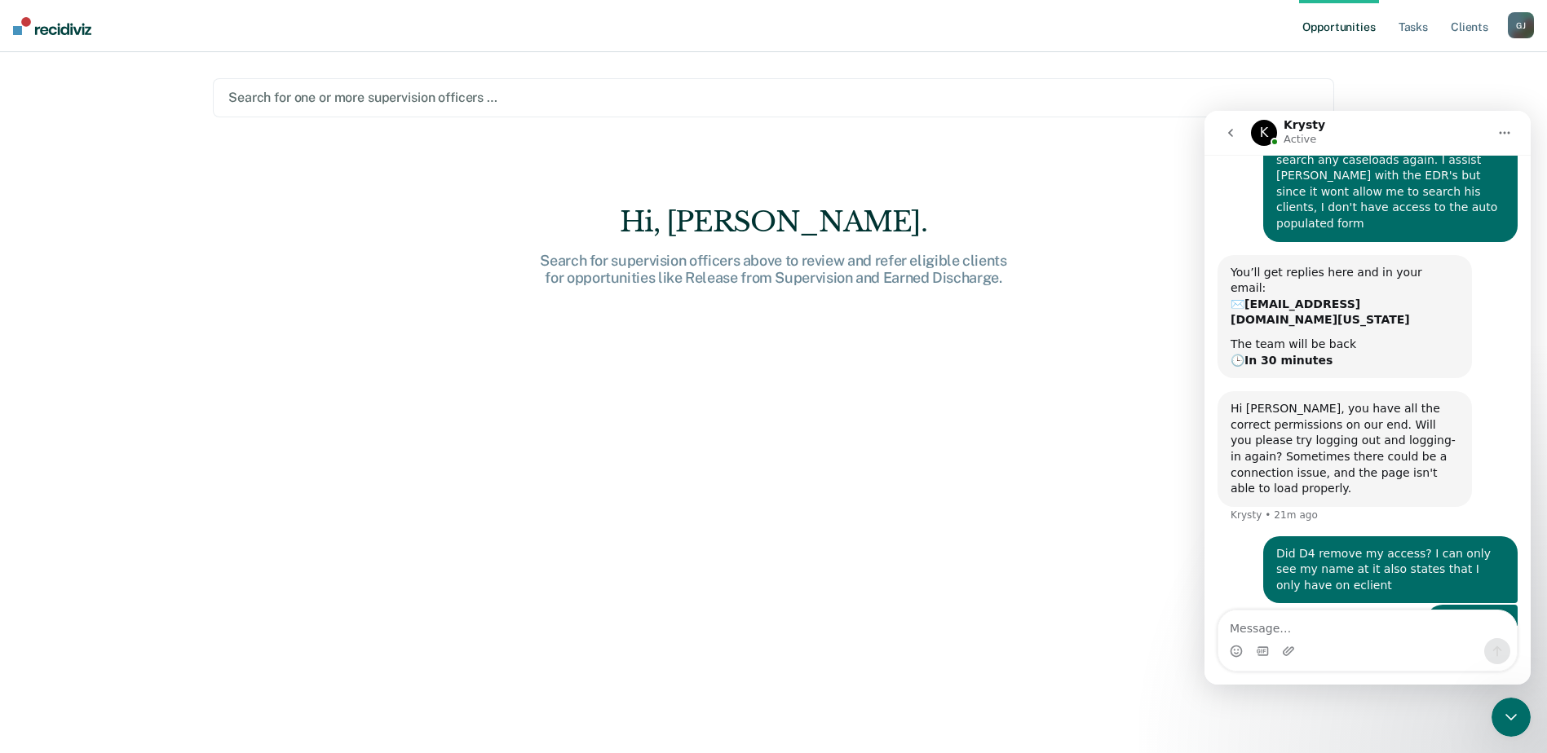
click at [604, 46] on nav "Opportunities Tasks Client s Glenn, Jamilynn G J Profile How it works Log Out" at bounding box center [773, 26] width 1547 height 52
drag, startPoint x: 696, startPoint y: 29, endPoint x: 722, endPoint y: 29, distance: 26.1
click at [713, 29] on nav "Opportunities Tasks Client s Glenn, Jamilynn G J Profile How it works Log Out" at bounding box center [773, 26] width 1547 height 52
click at [1481, 69] on div "Opportunities Tasks Client s Glenn, Jamilynn G J Profile How it works Log Out S…" at bounding box center [773, 376] width 1547 height 753
drag, startPoint x: 1503, startPoint y: 28, endPoint x: 1558, endPoint y: 53, distance: 60.2
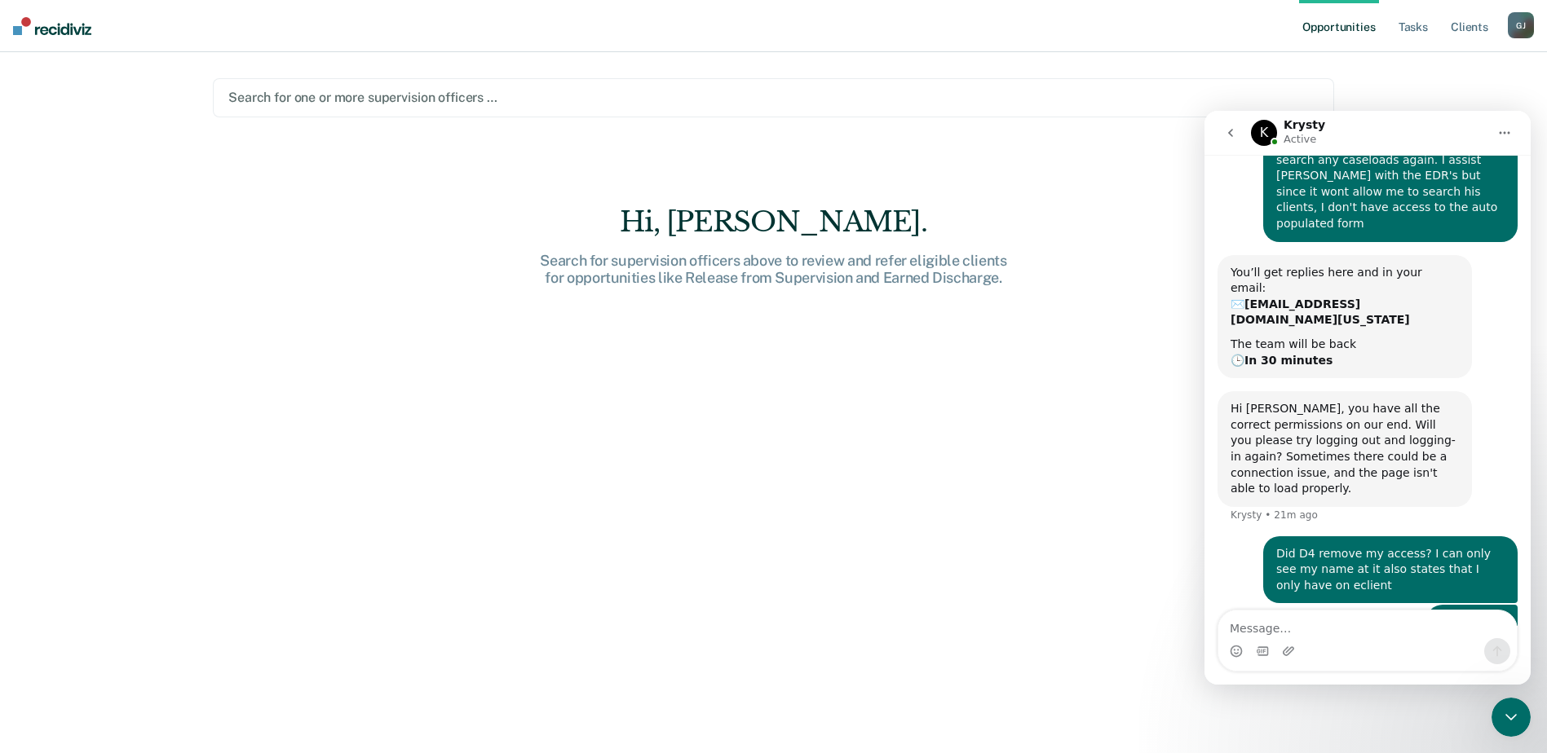
click at [1503, 28] on ul "Opportunities Tasks Client s" at bounding box center [1403, 26] width 209 height 52
click at [1512, 28] on div "G J" at bounding box center [1521, 25] width 26 height 26
click at [1509, 713] on icon "Close Intercom Messenger" at bounding box center [1511, 718] width 20 height 20
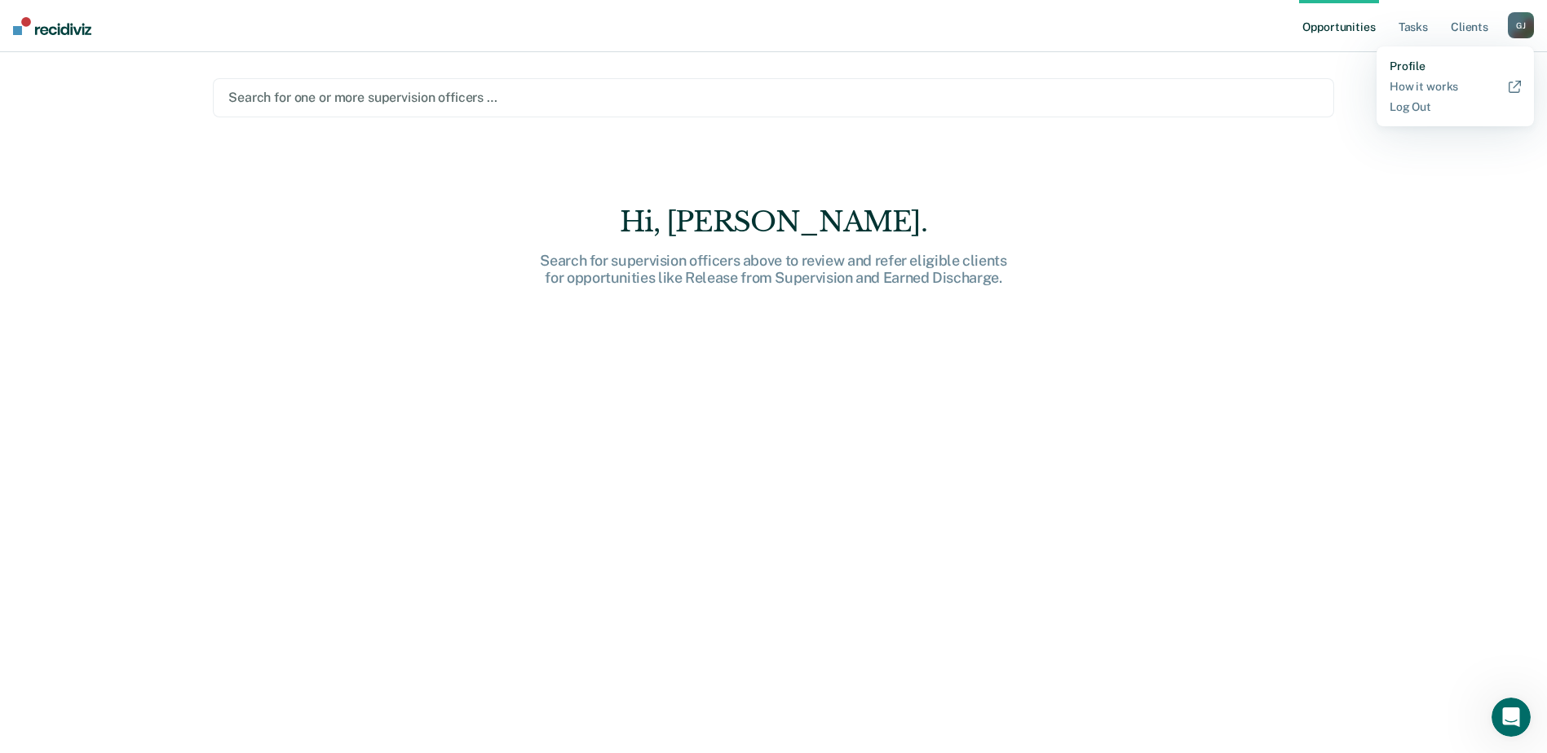
scroll to position [141, 0]
click at [1409, 64] on link "Profile" at bounding box center [1454, 67] width 131 height 14
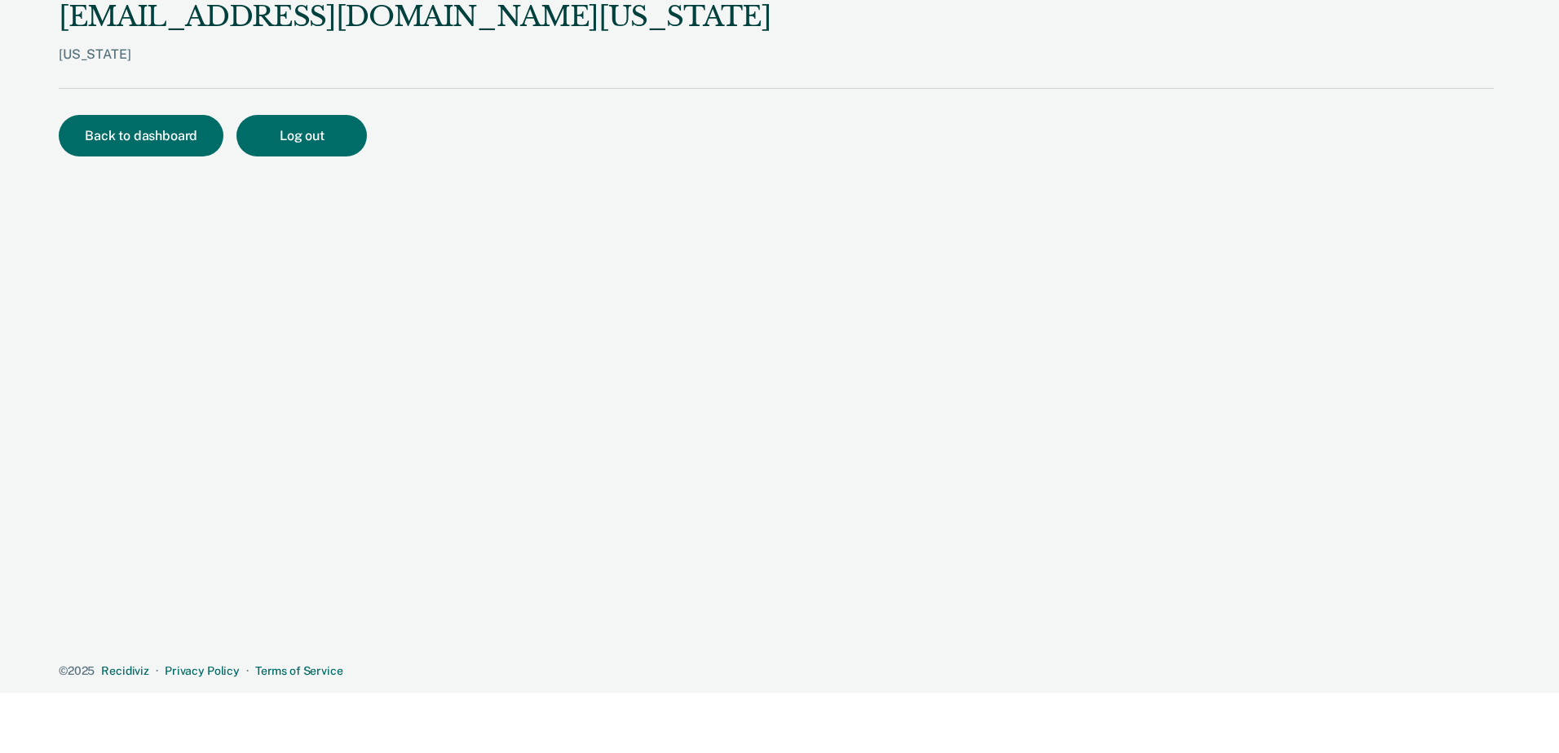
click at [139, 60] on div "Idaho" at bounding box center [415, 67] width 712 height 42
click at [133, 140] on button "Back to dashboard" at bounding box center [141, 136] width 165 height 42
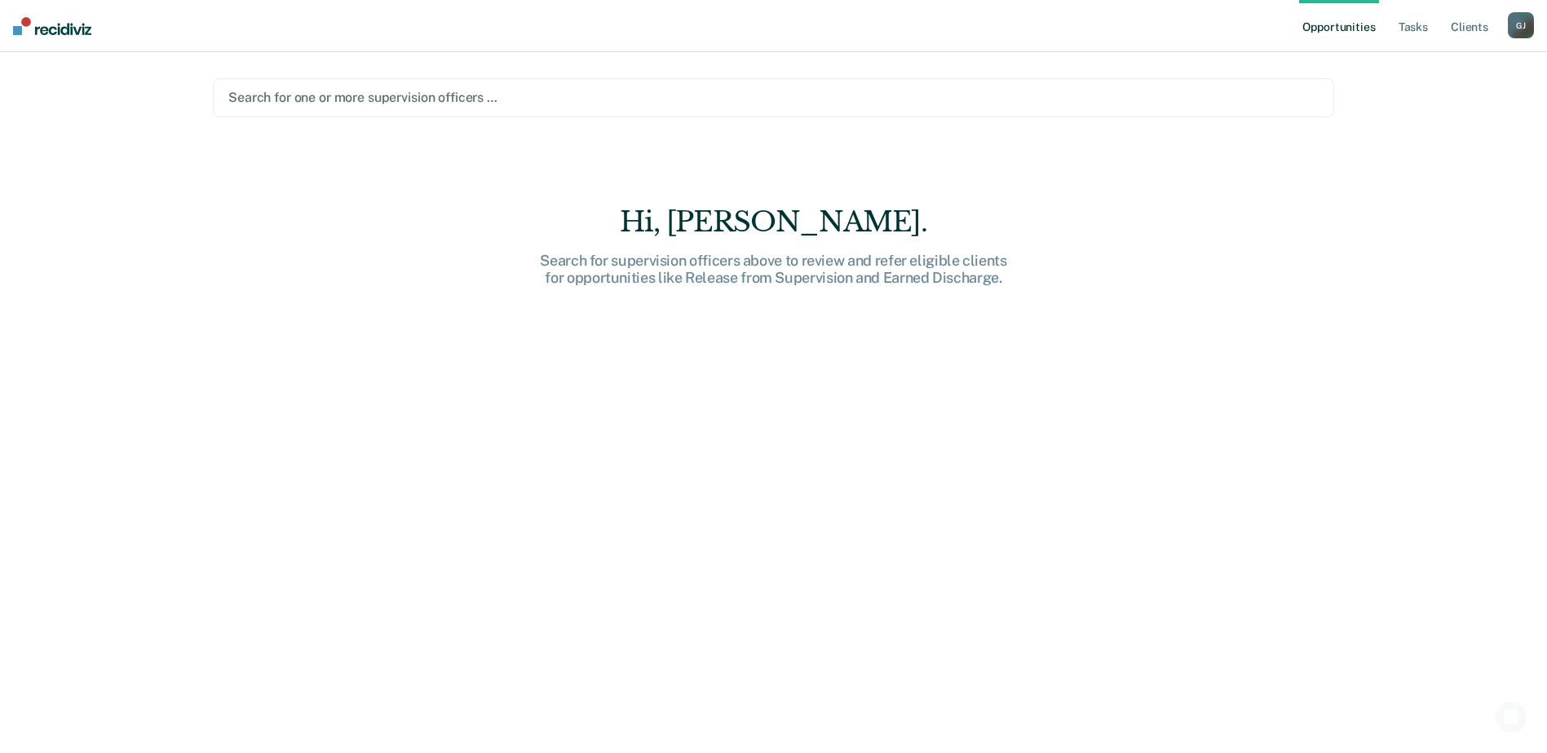
click at [1500, 716] on icon "Open Intercom Messenger" at bounding box center [1511, 717] width 27 height 27
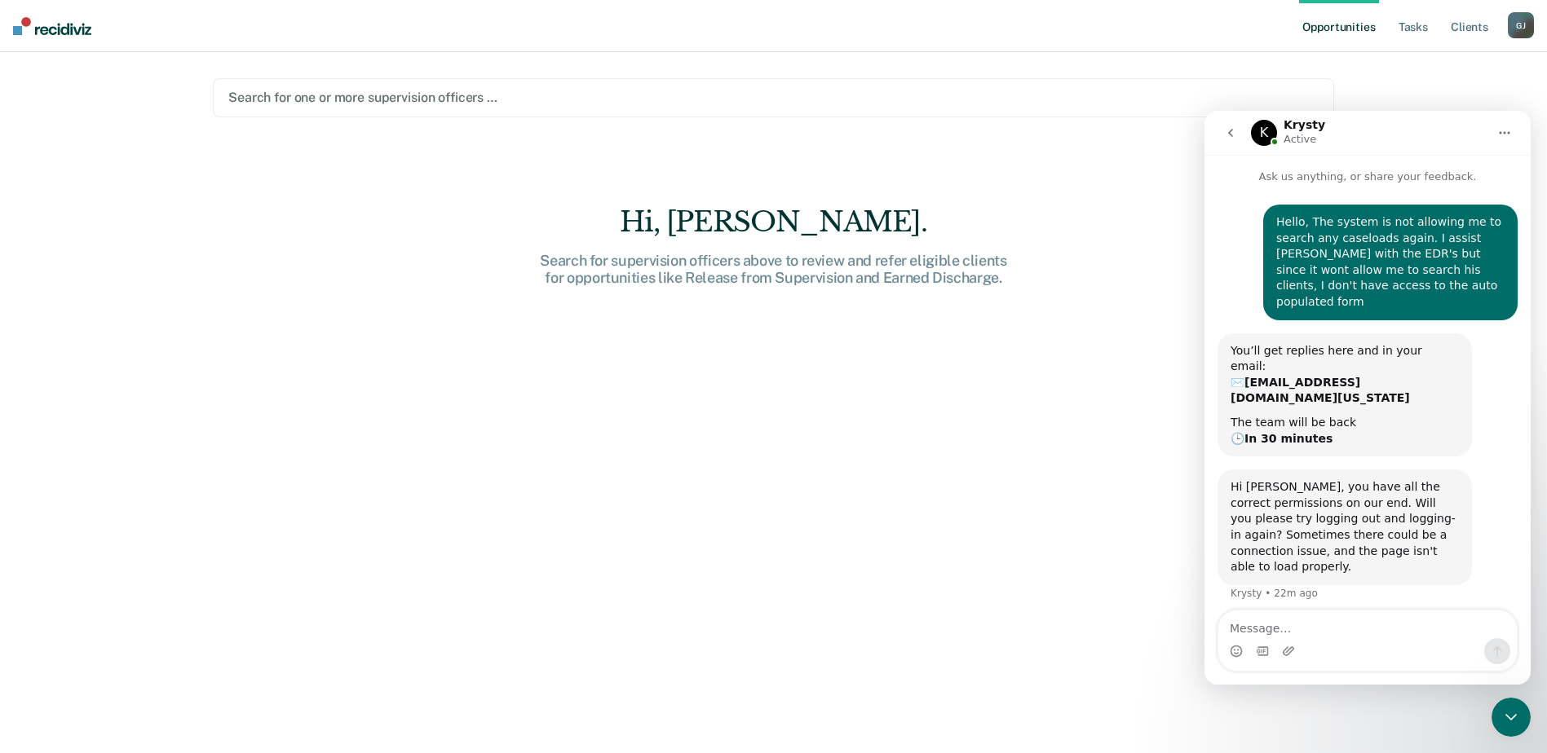
scroll to position [141, 0]
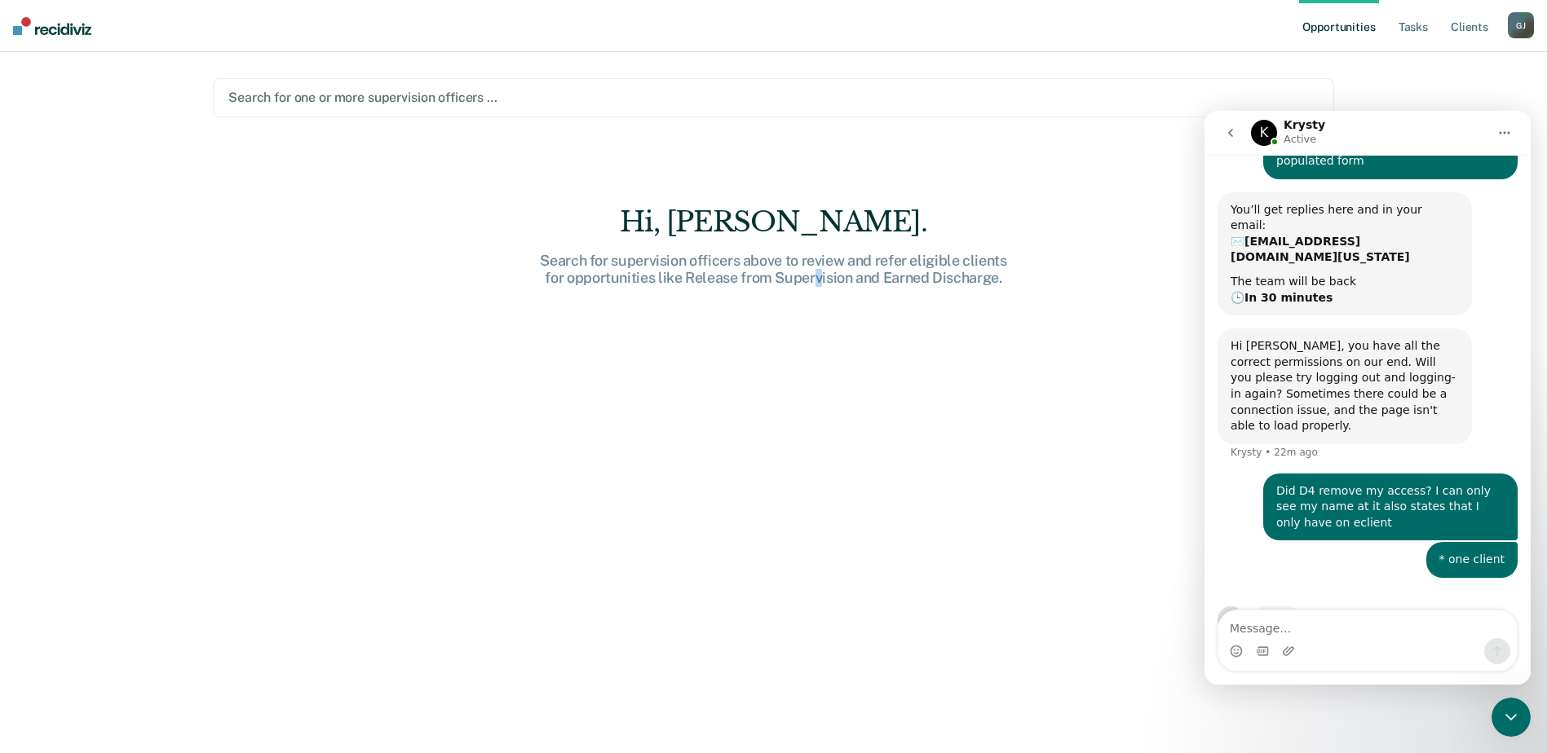
click at [820, 623] on div "Hi, Jamilynn. Search for supervision officers above to review and refer eligibl…" at bounding box center [773, 490] width 1121 height 571
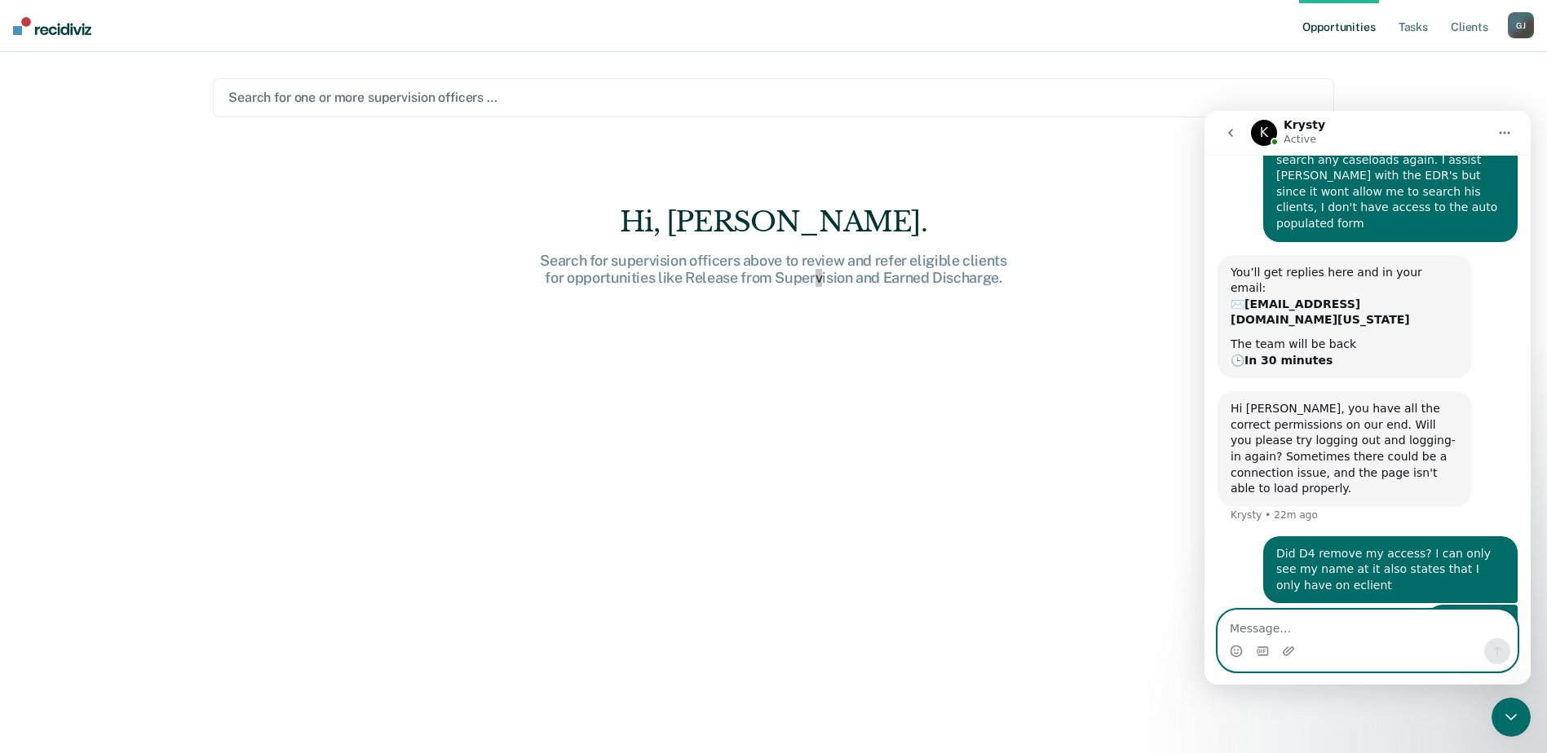
click at [1286, 635] on textarea "Message…" at bounding box center [1367, 625] width 298 height 28
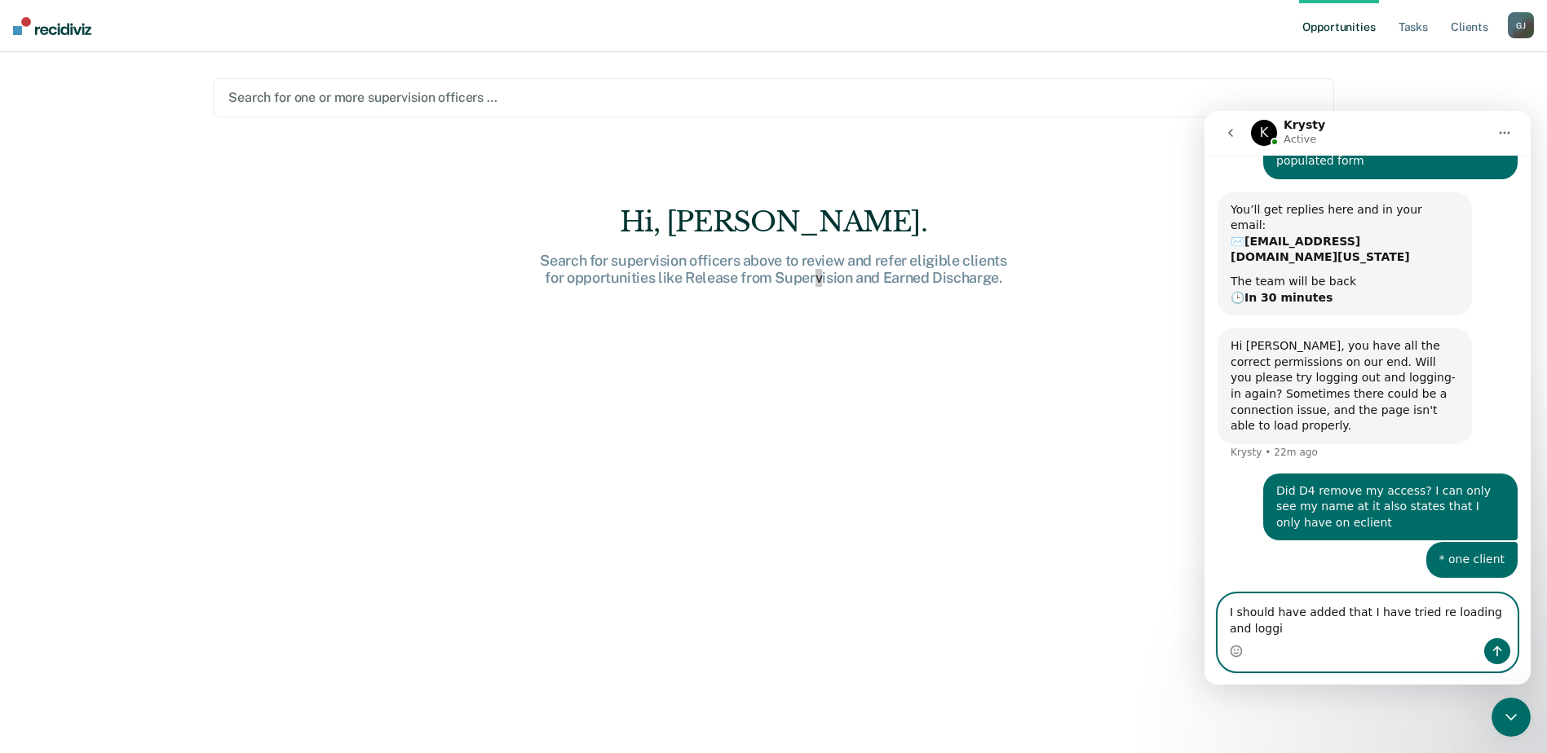
scroll to position [157, 0]
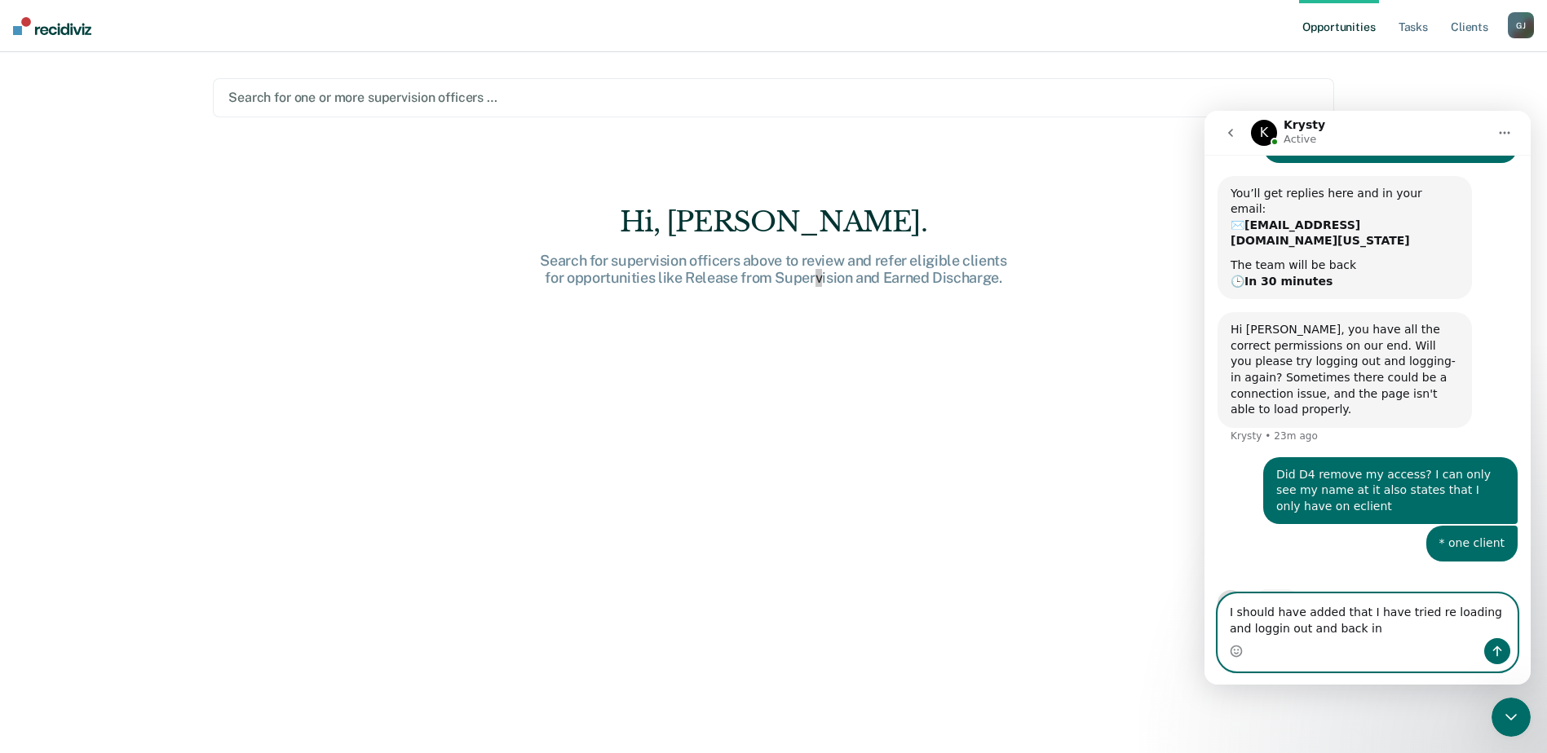
type textarea "I should have added that I have tried re loading and logging out and back in"
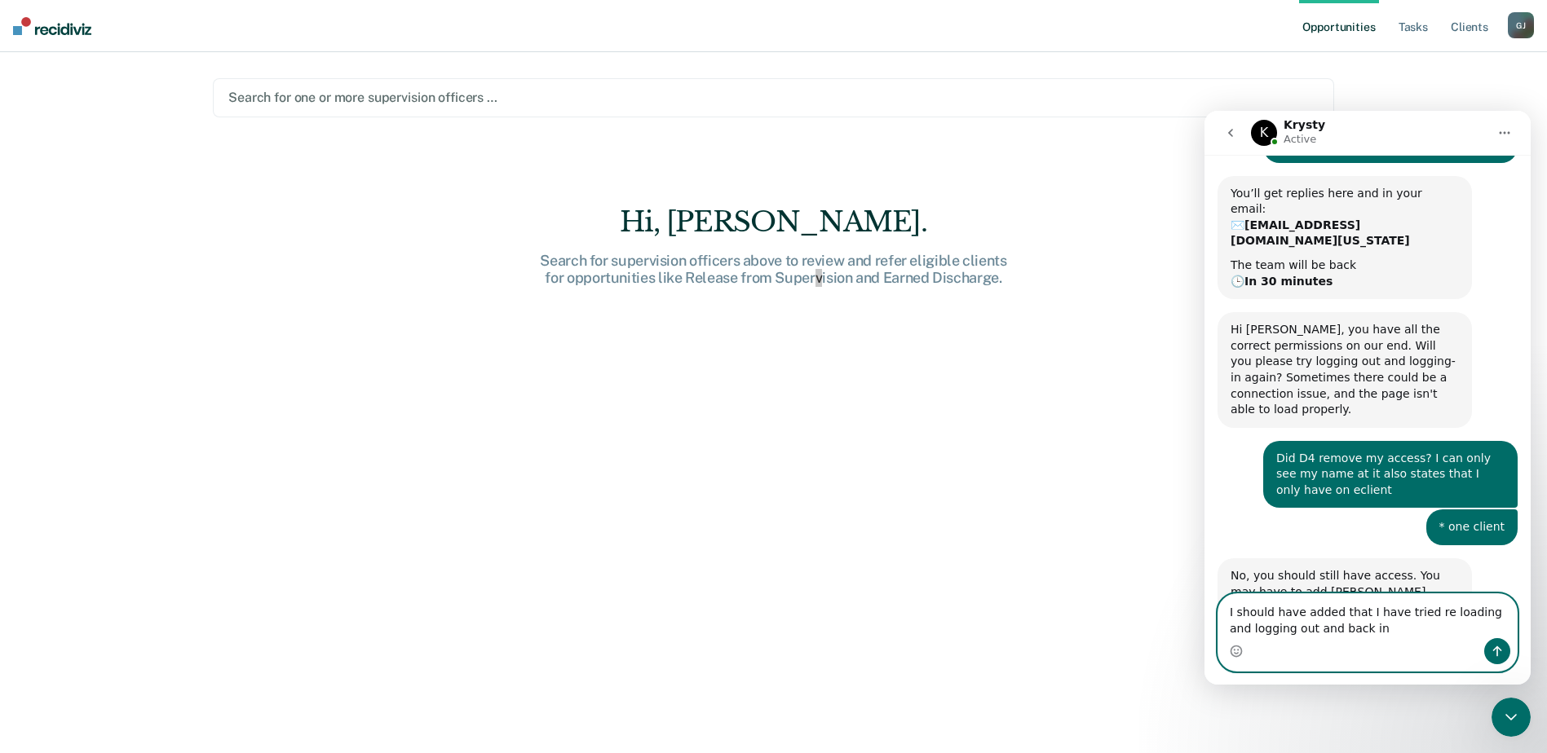
scroll to position [175, 0]
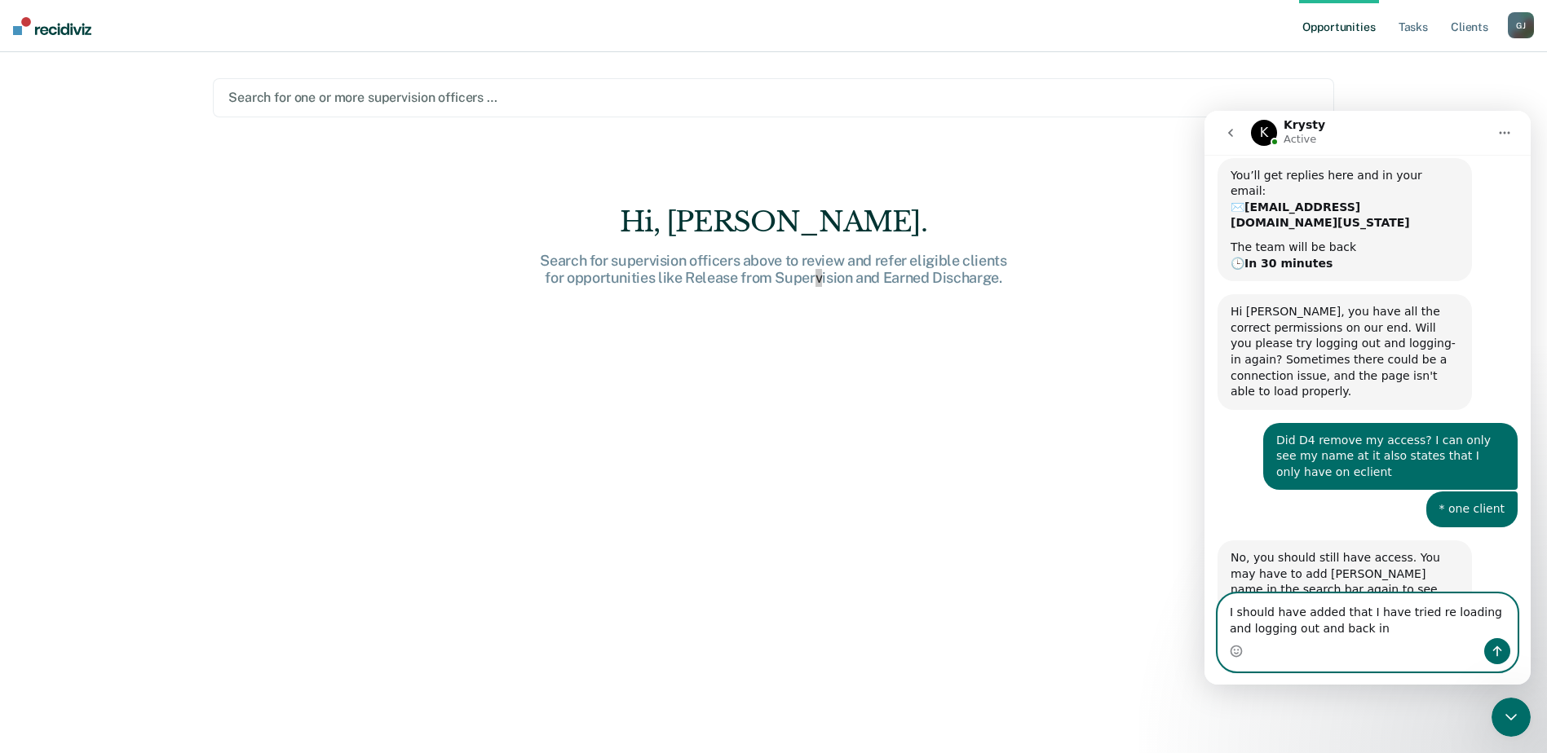
drag, startPoint x: 1360, startPoint y: 629, endPoint x: 1207, endPoint y: 611, distance: 153.5
click at [1207, 611] on div "I should have added that I have tried re loading and logging out and back in I …" at bounding box center [1367, 633] width 326 height 78
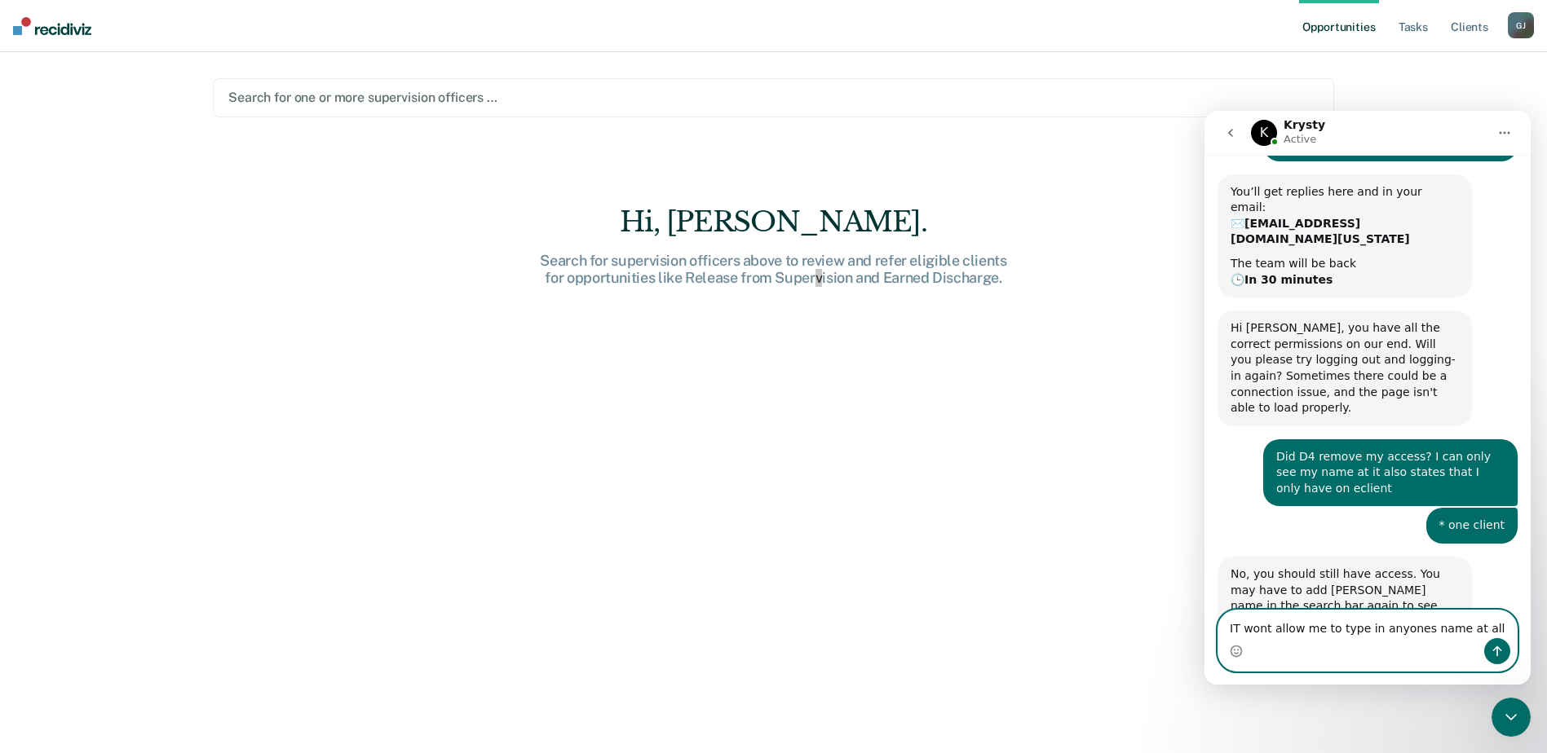
click at [1234, 630] on textarea "IT wont allow me to type in anyones name at all" at bounding box center [1367, 625] width 298 height 28
click at [1245, 631] on textarea "IT wont allow me to type in anyones name at all" at bounding box center [1367, 625] width 298 height 28
click at [1349, 633] on textarea "It wont allow me to type in anyones name at all" at bounding box center [1367, 625] width 298 height 28
drag, startPoint x: 1406, startPoint y: 631, endPoint x: 1341, endPoint y: 638, distance: 64.8
click at [1341, 638] on div "It wont allow me to type in anyones name at all It wont allow me to type in any…" at bounding box center [1367, 641] width 298 height 60
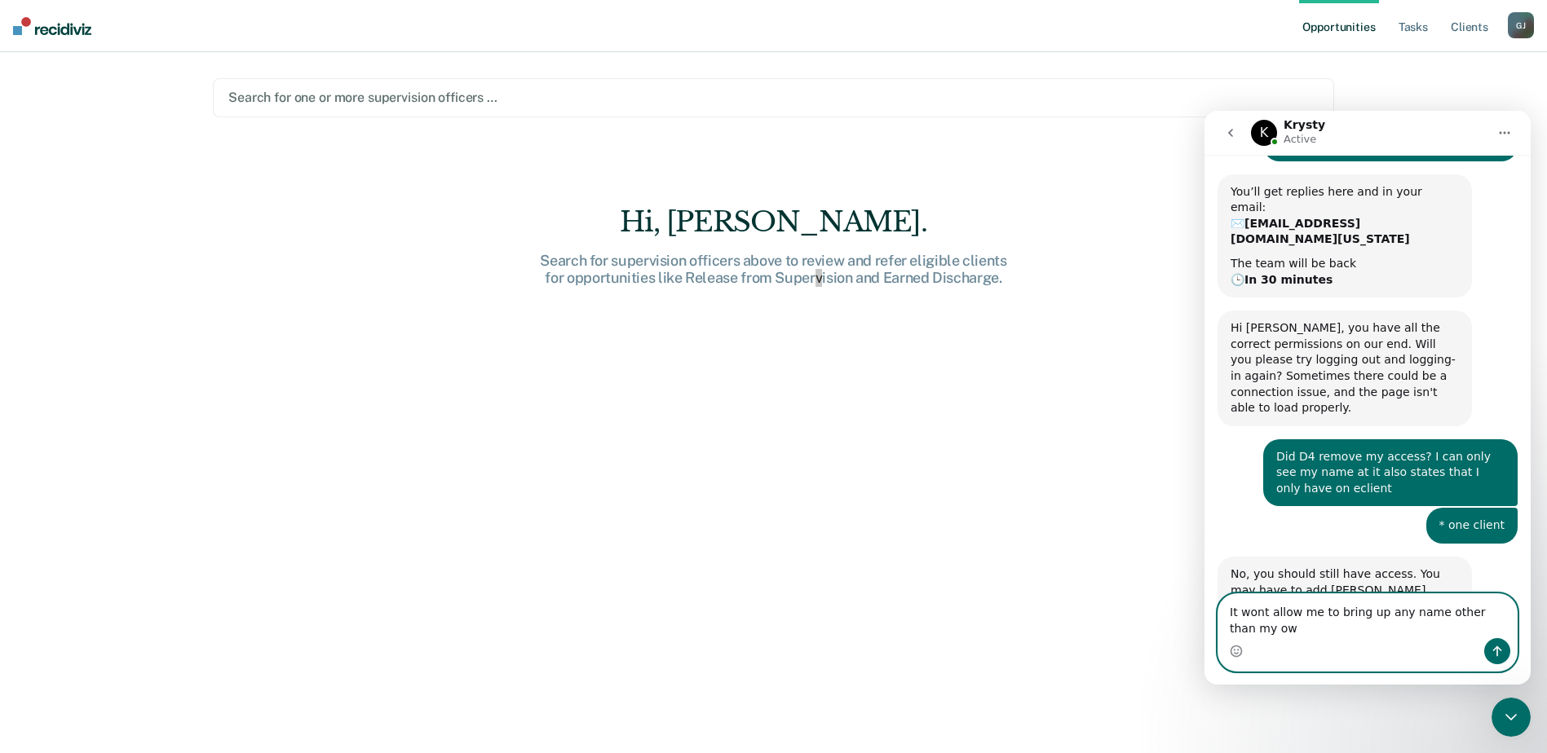
scroll to position [175, 0]
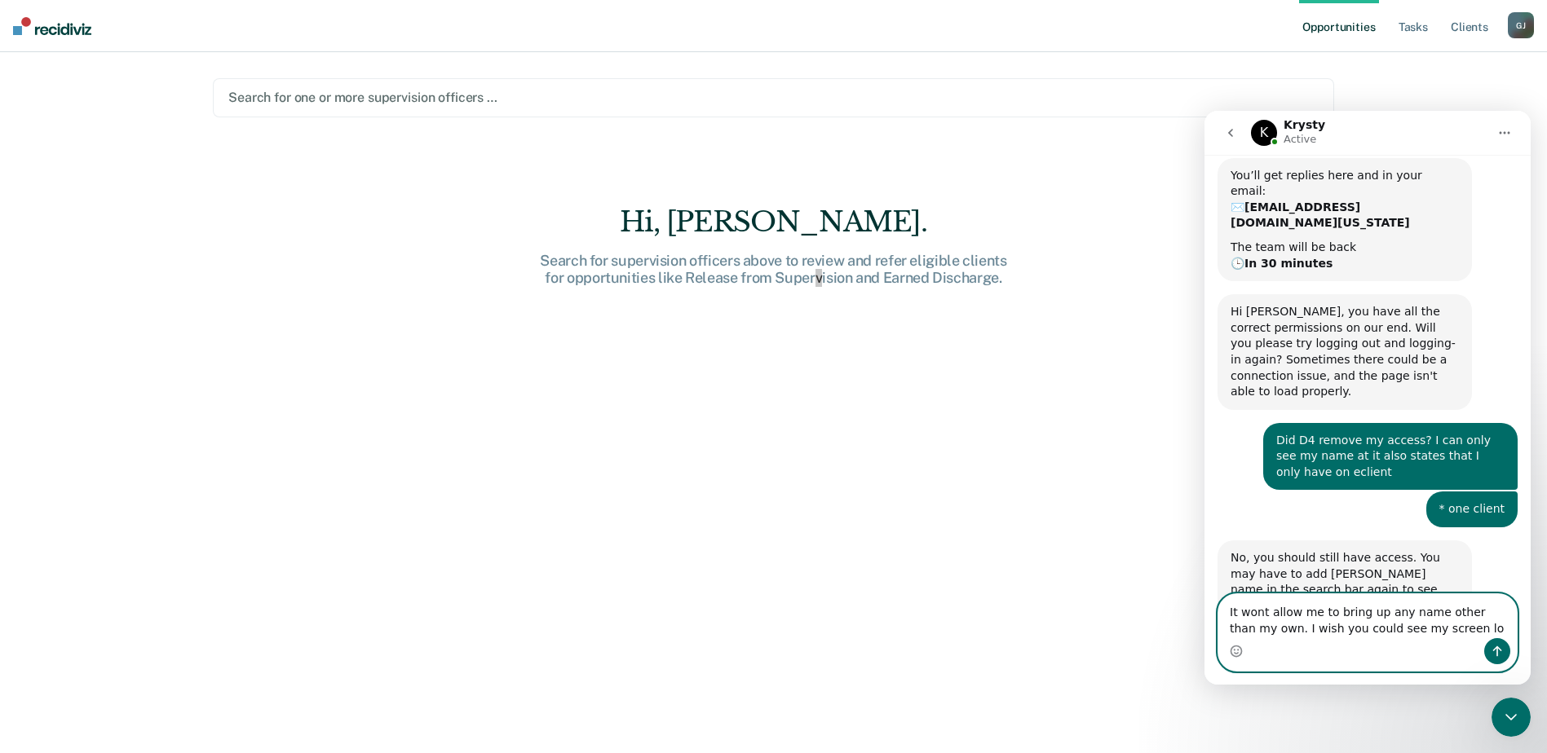
type textarea "It wont allow me to bring up any name other than my own. I wish you could see m…"
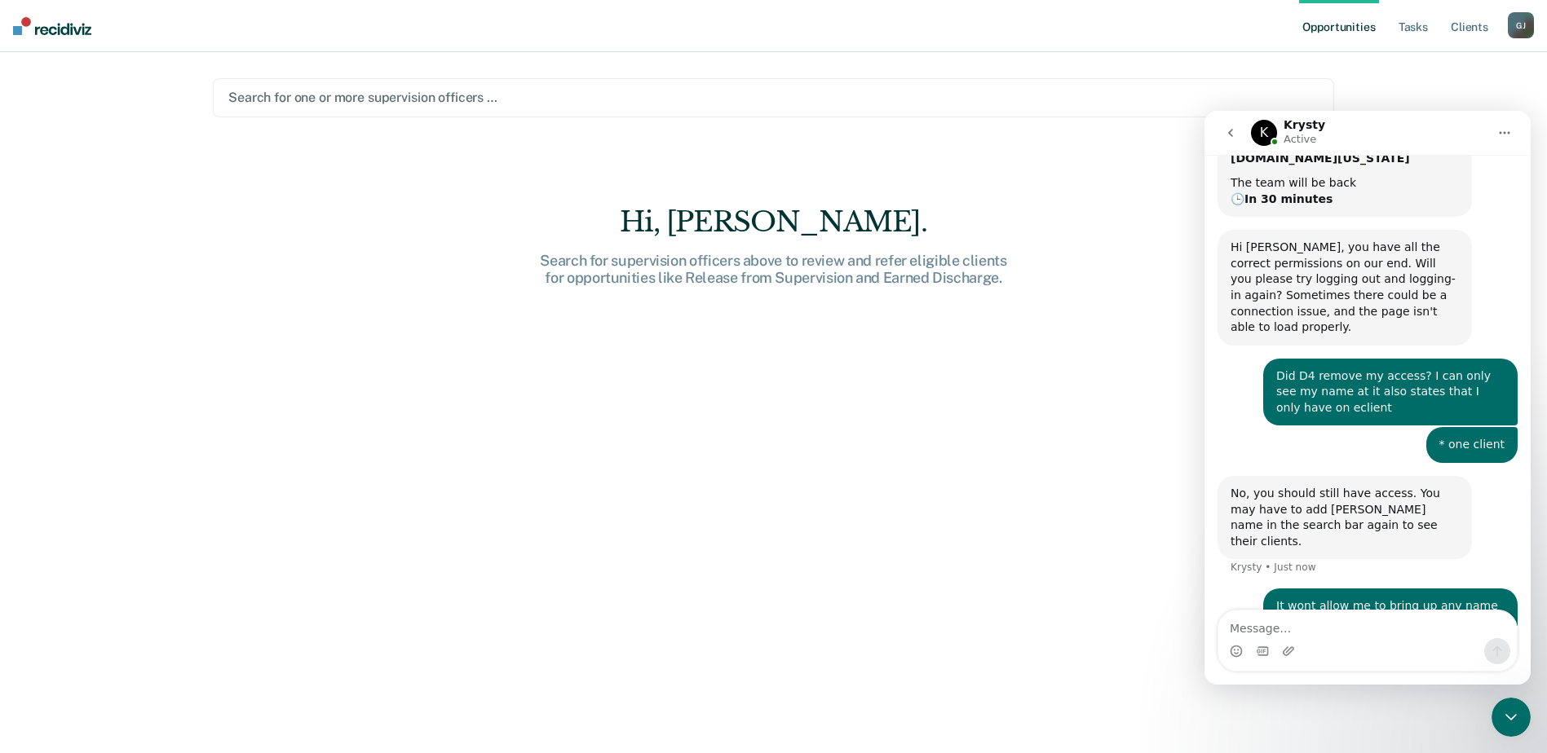
click at [577, 97] on div at bounding box center [773, 97] width 1090 height 19
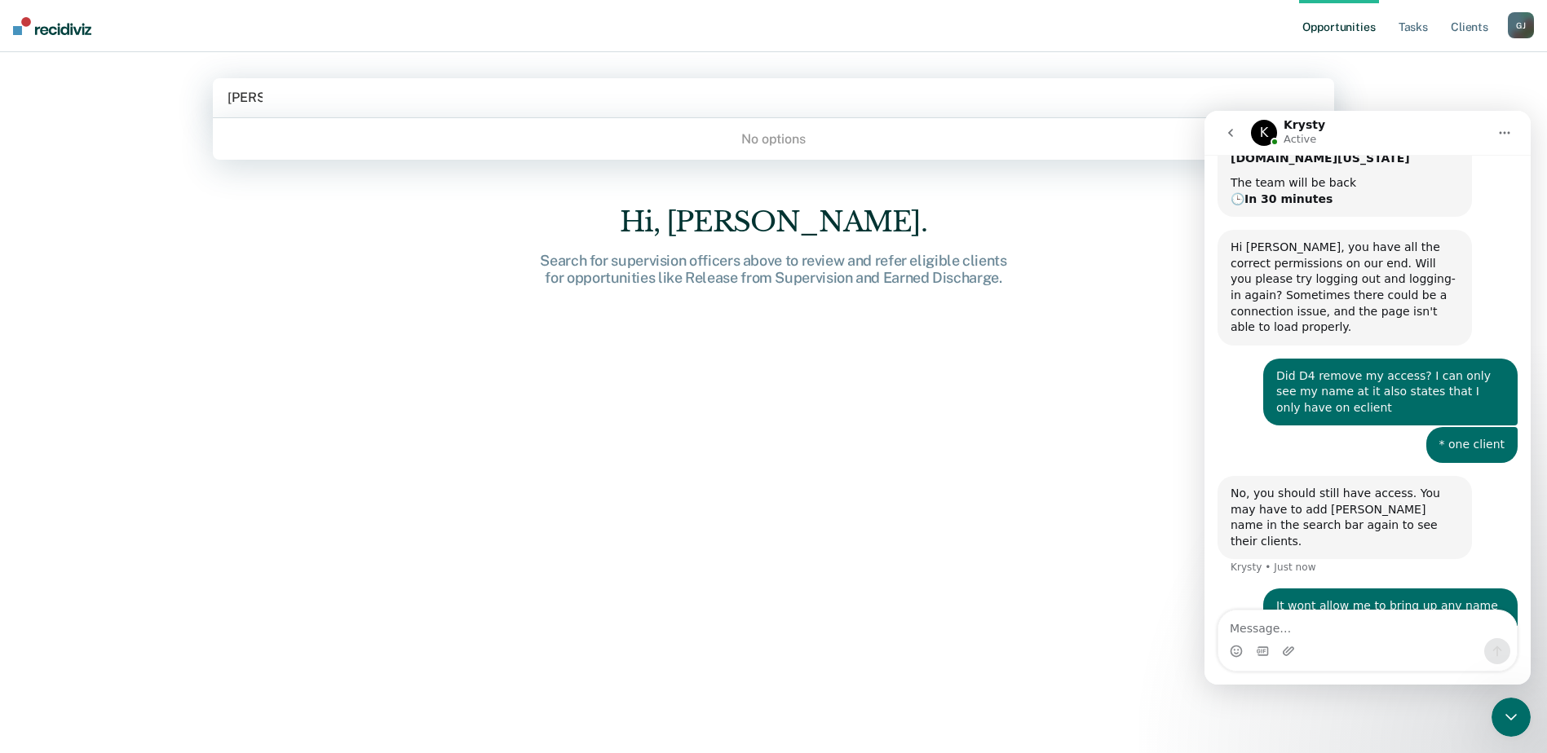
click at [759, 143] on div "No options" at bounding box center [773, 139] width 1121 height 29
click at [781, 135] on div "No options" at bounding box center [773, 139] width 1121 height 29
type input "Scott"
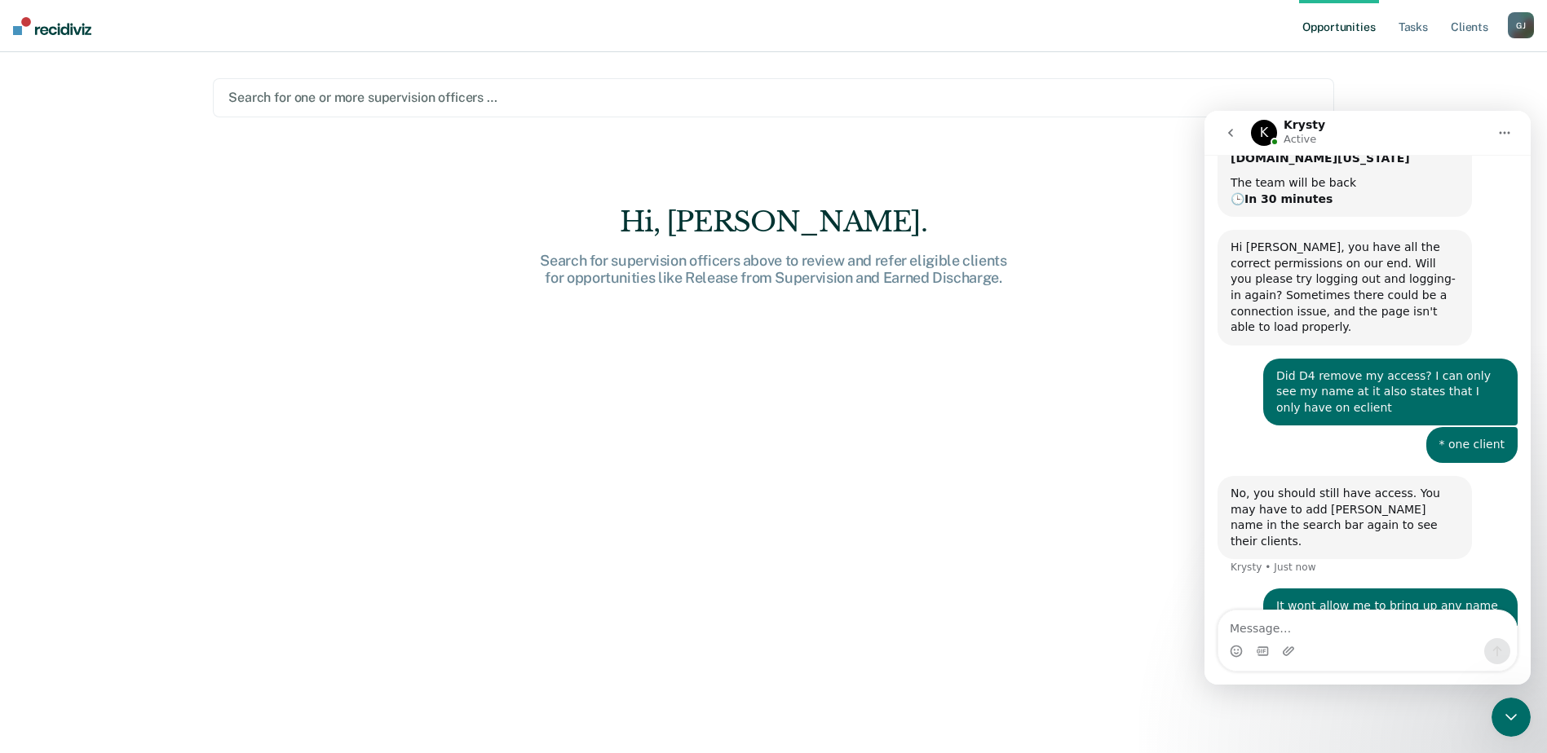
drag, startPoint x: 1157, startPoint y: 375, endPoint x: 1118, endPoint y: 372, distance: 39.3
click at [1141, 375] on div "Hi, Jamilynn. Search for supervision officers above to review and refer eligibl…" at bounding box center [773, 490] width 1121 height 571
click at [176, 406] on div "Opportunities Tasks Client s Glenn, Jamilynn G J Profile How it works Log Out S…" at bounding box center [773, 376] width 1547 height 753
click at [1488, 724] on div "Opportunities Tasks Client s Glenn, Jamilynn G J Profile How it works Log Out S…" at bounding box center [773, 376] width 1547 height 753
click at [1494, 719] on div "Close Intercom Messenger" at bounding box center [1510, 717] width 39 height 39
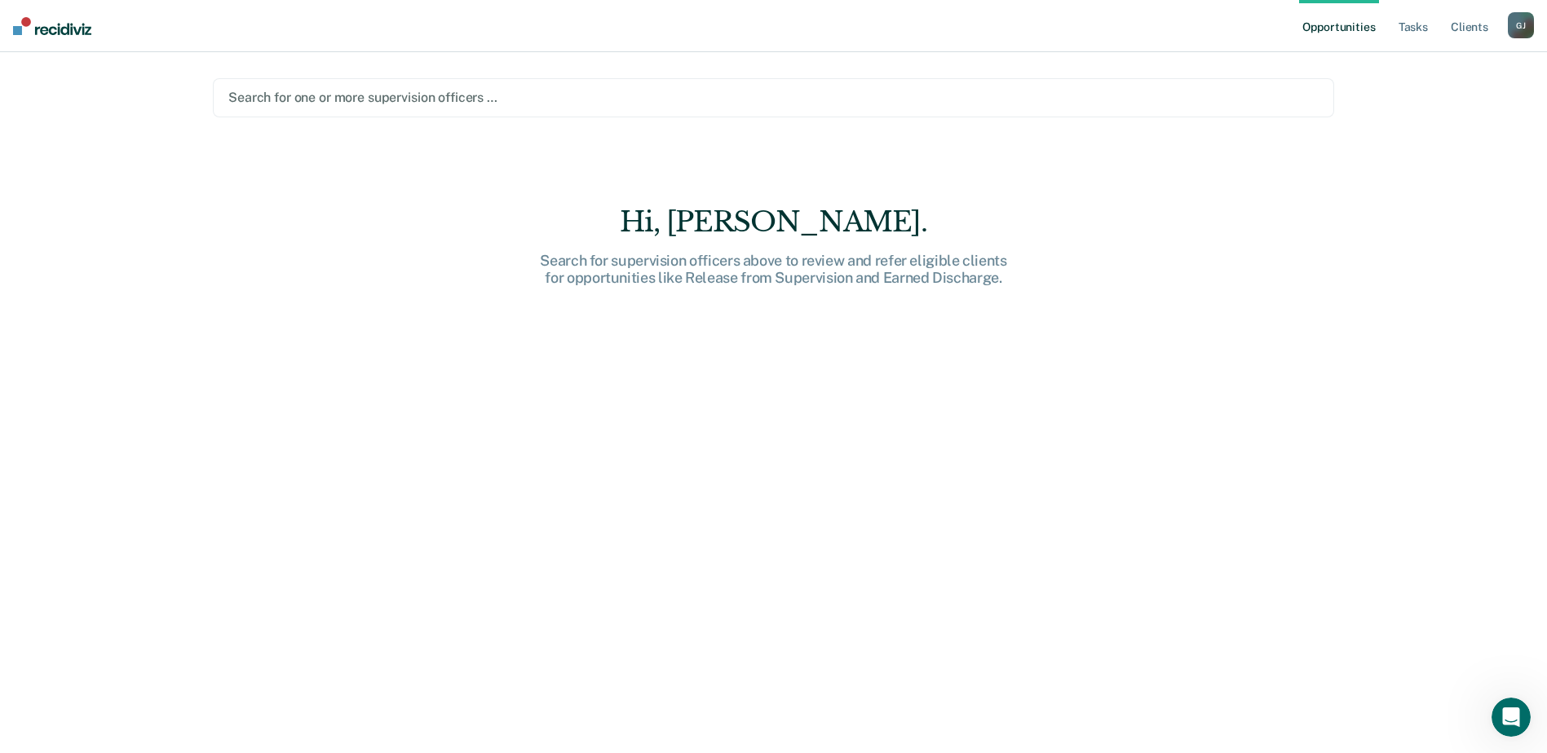
click at [1106, 96] on div at bounding box center [773, 97] width 1090 height 19
click at [1081, 91] on div at bounding box center [773, 97] width 1090 height 19
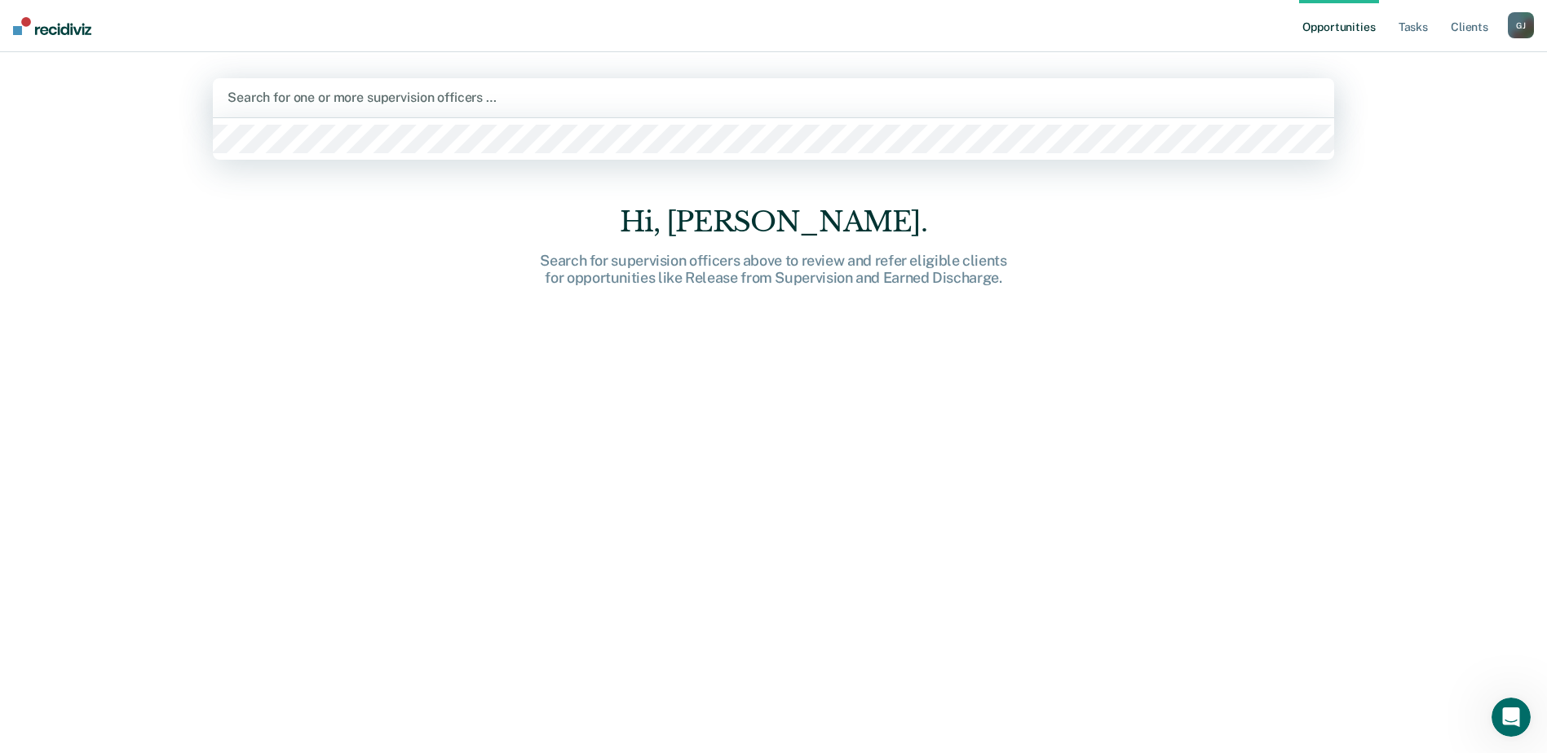
click at [770, 159] on div at bounding box center [773, 139] width 1121 height 42
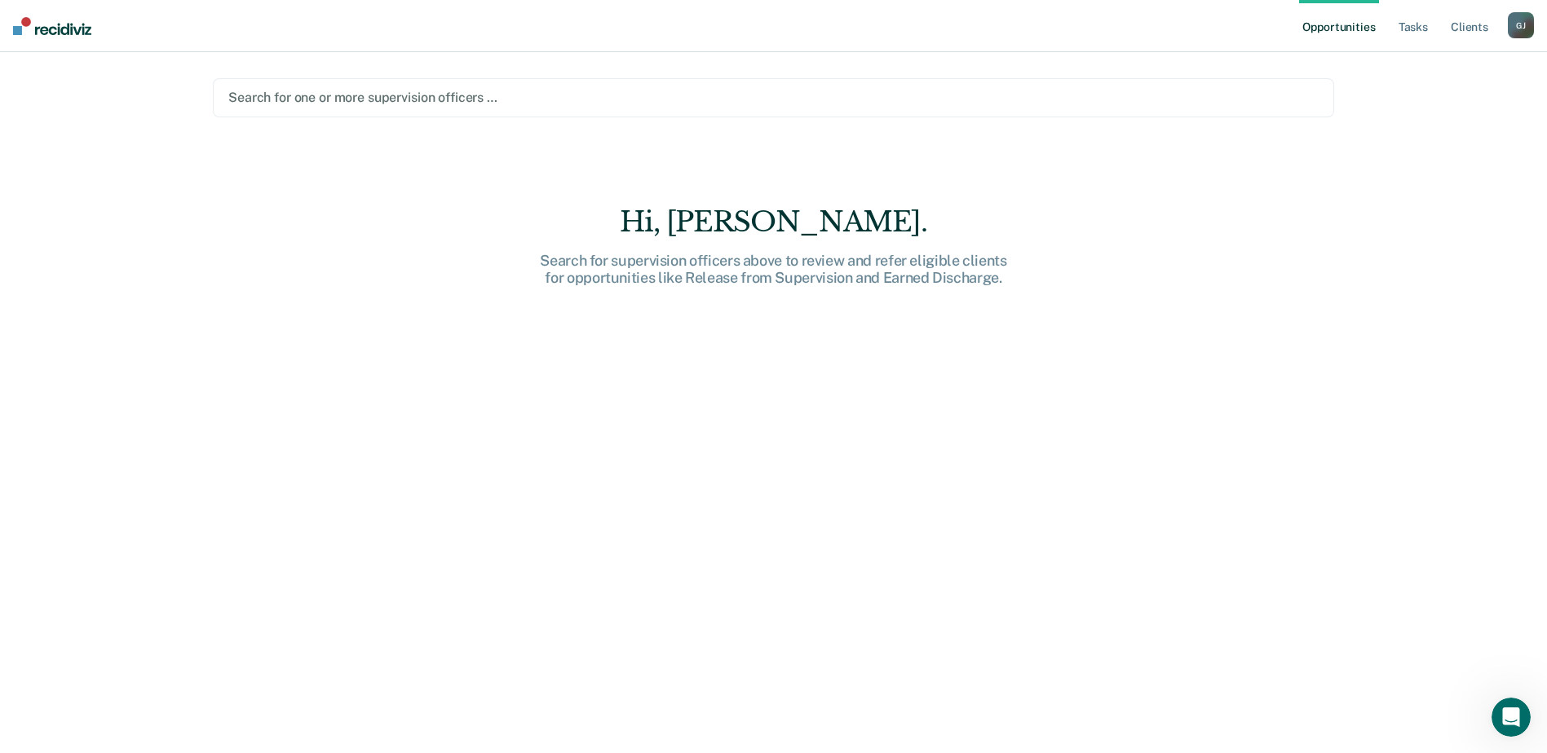
click at [614, 156] on main "Search for one or more supervision officers … Hi, Jamilynn. Search for supervis…" at bounding box center [773, 383] width 1160 height 662
click at [554, 88] on div at bounding box center [773, 97] width 1090 height 19
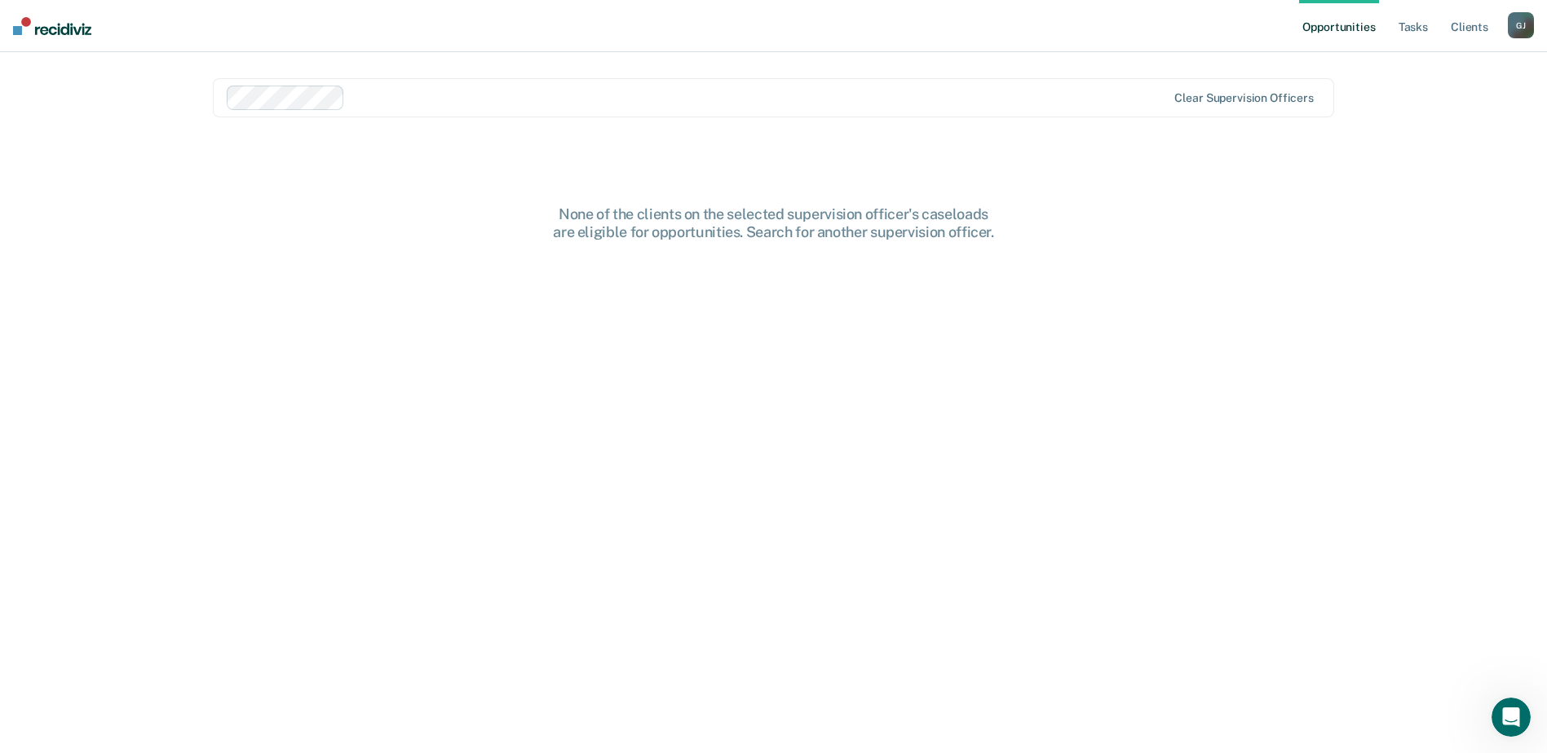
click at [1514, 726] on icon "Open Intercom Messenger" at bounding box center [1511, 717] width 27 height 27
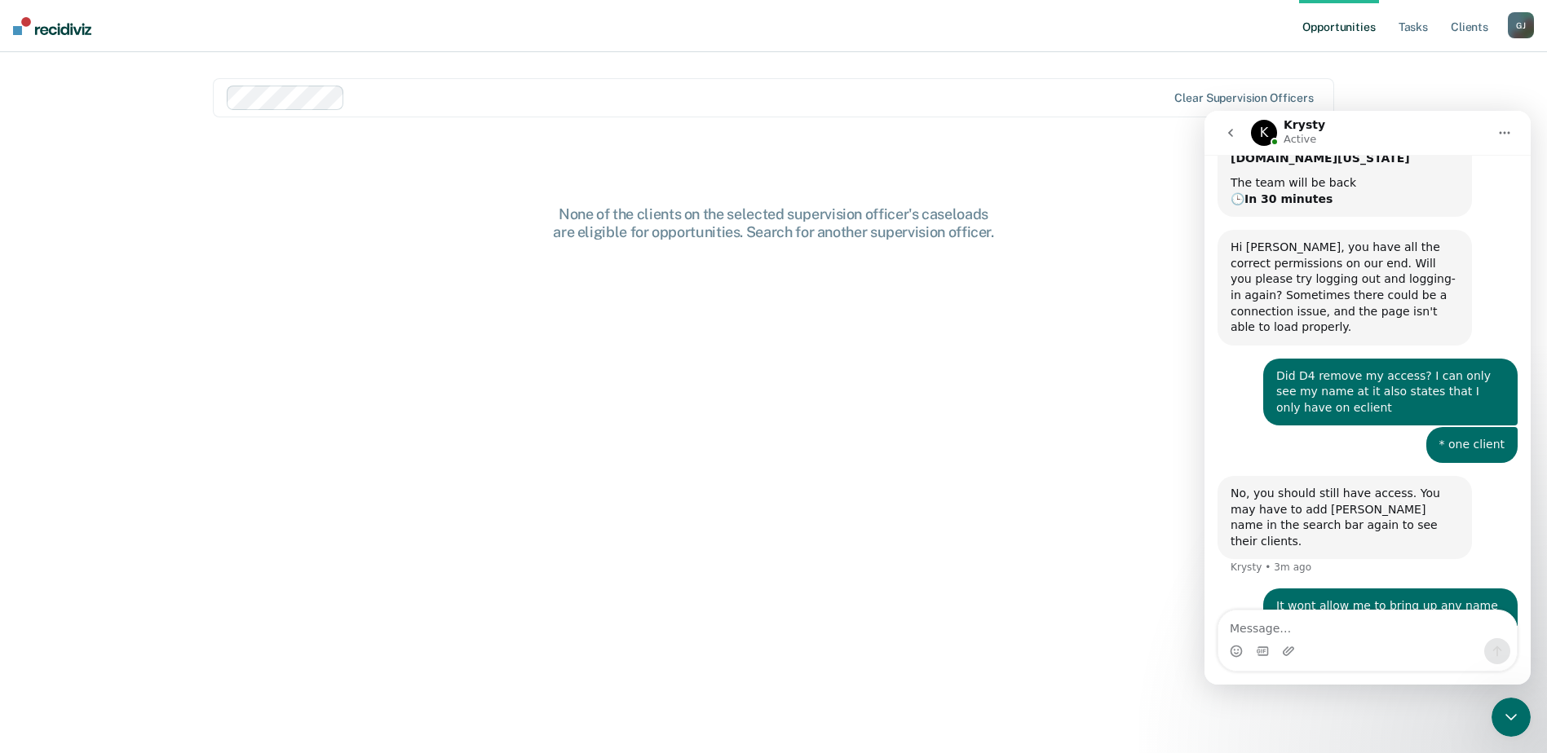
click at [1368, 655] on div "Intercom messenger" at bounding box center [1367, 651] width 298 height 26
click at [1365, 645] on div "Intercom messenger" at bounding box center [1367, 651] width 298 height 26
click at [1344, 629] on textarea "Message…" at bounding box center [1367, 625] width 298 height 28
type textarea "L"
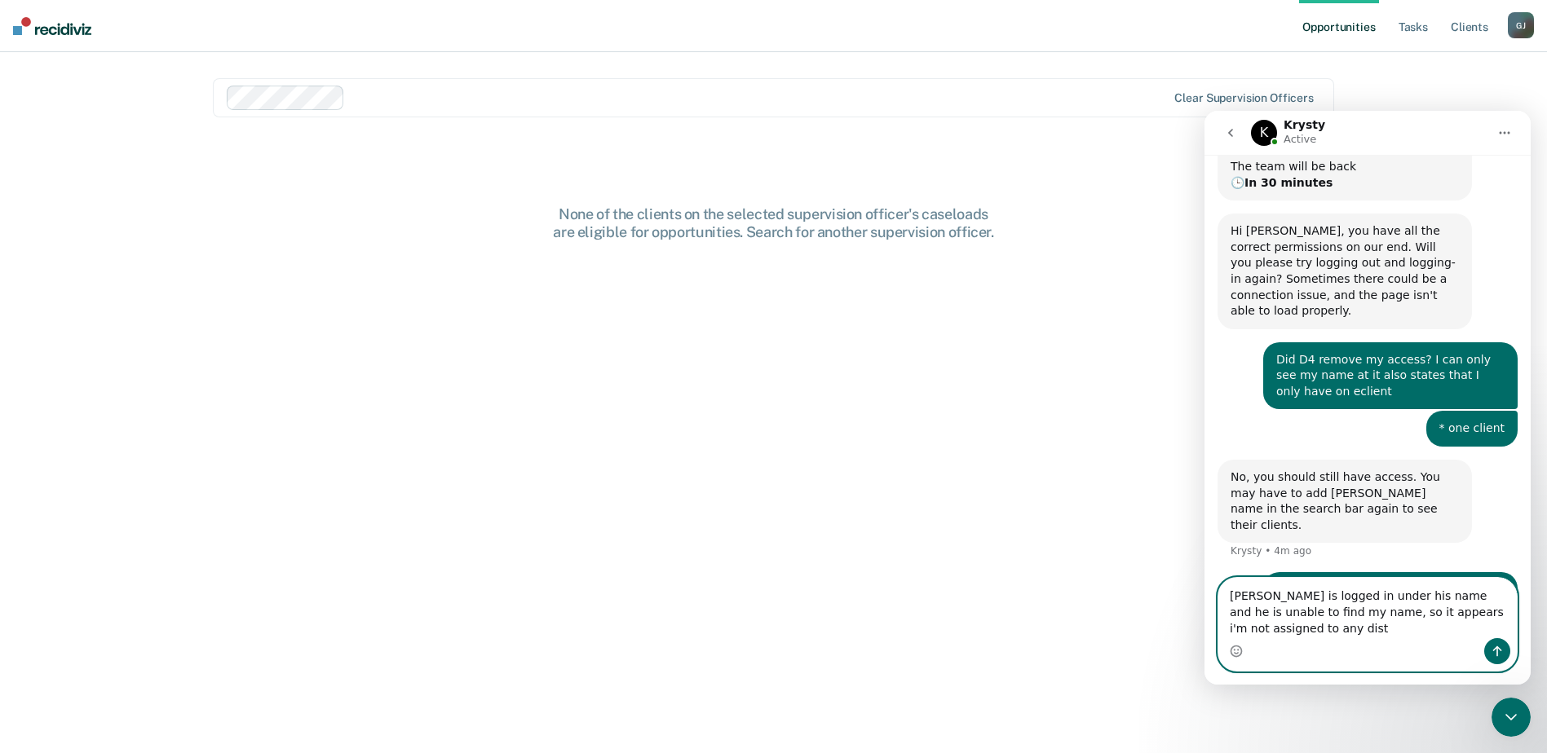
scroll to position [335, 0]
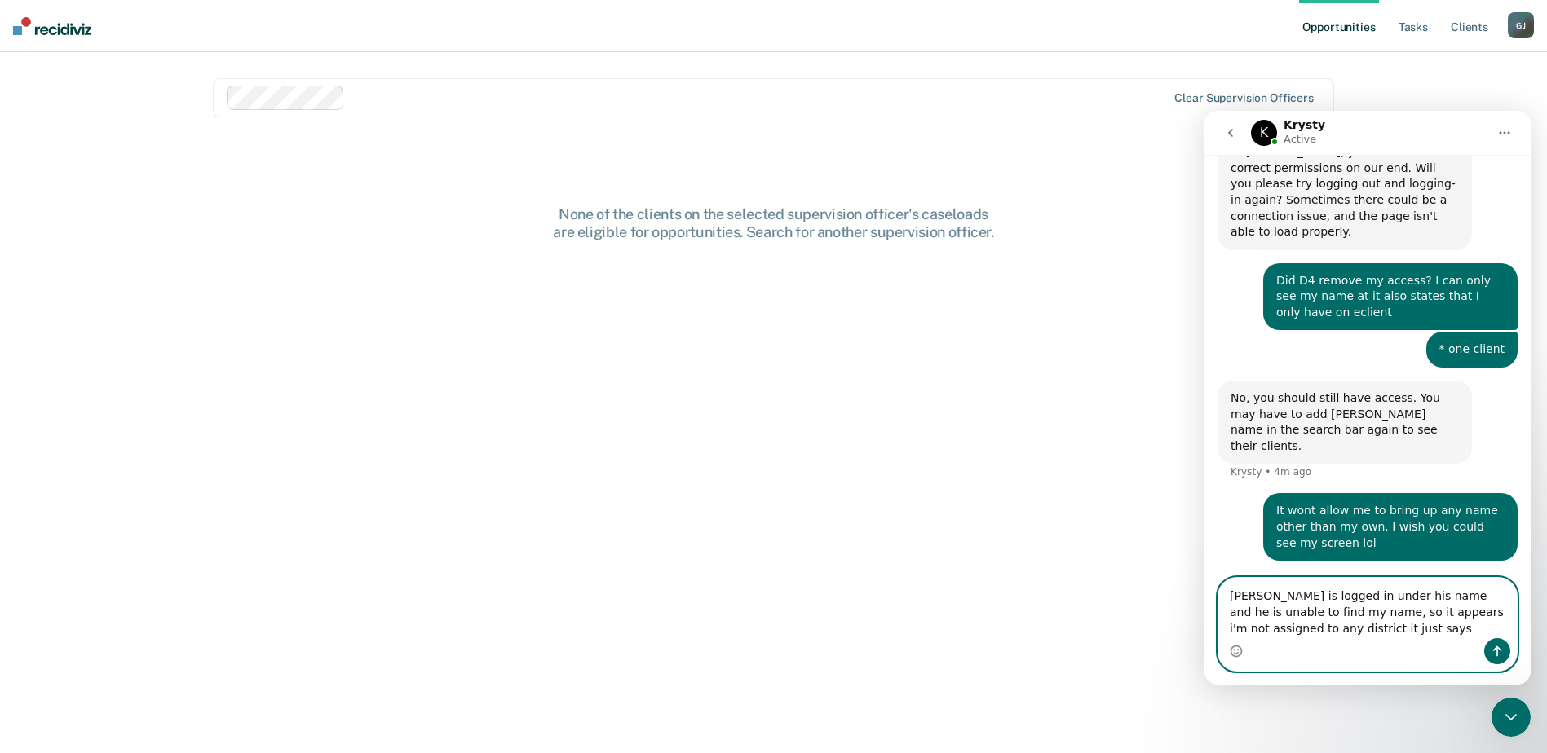
type textarea "[PERSON_NAME] is logged in under his name and he is unable to find my name, so …"
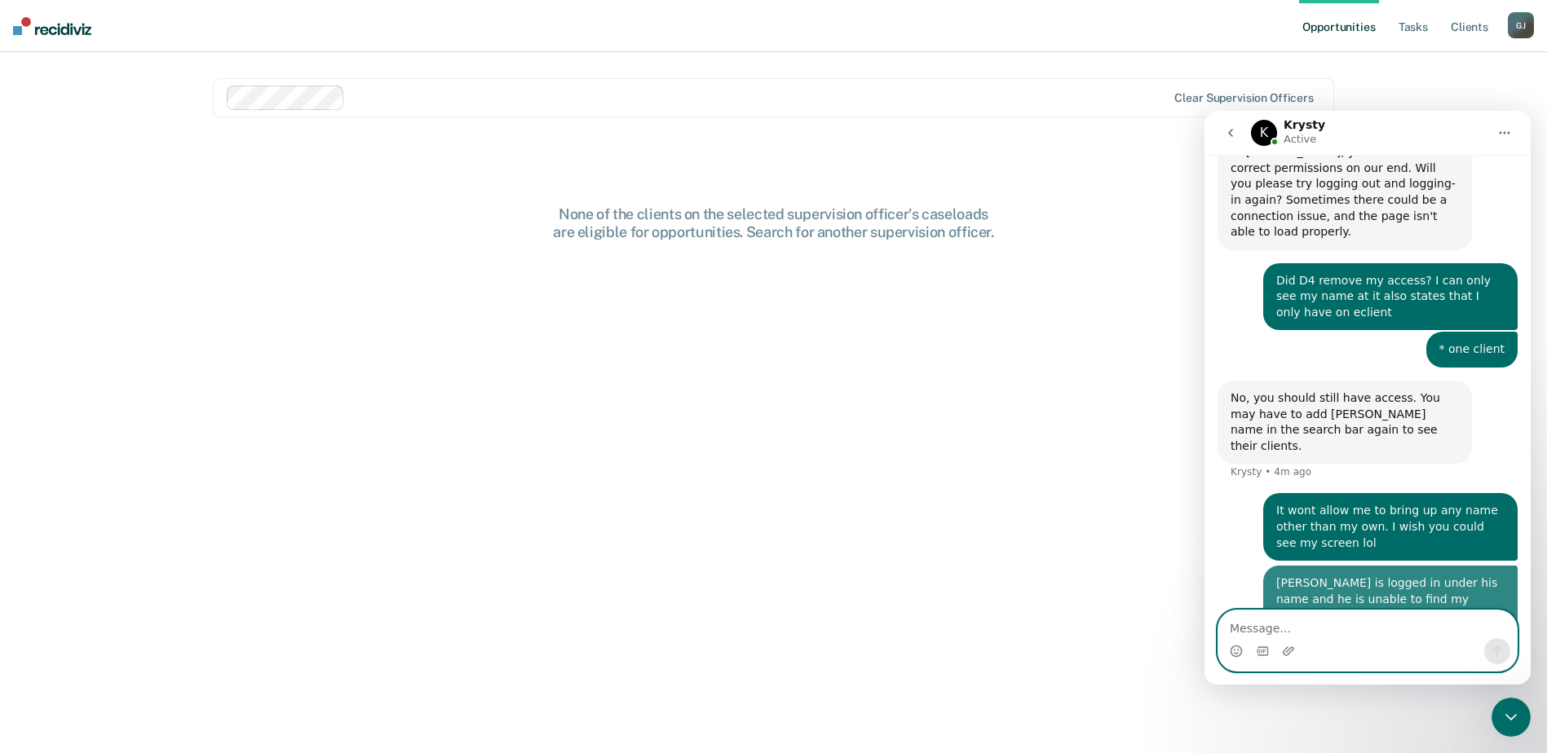
scroll to position [372, 0]
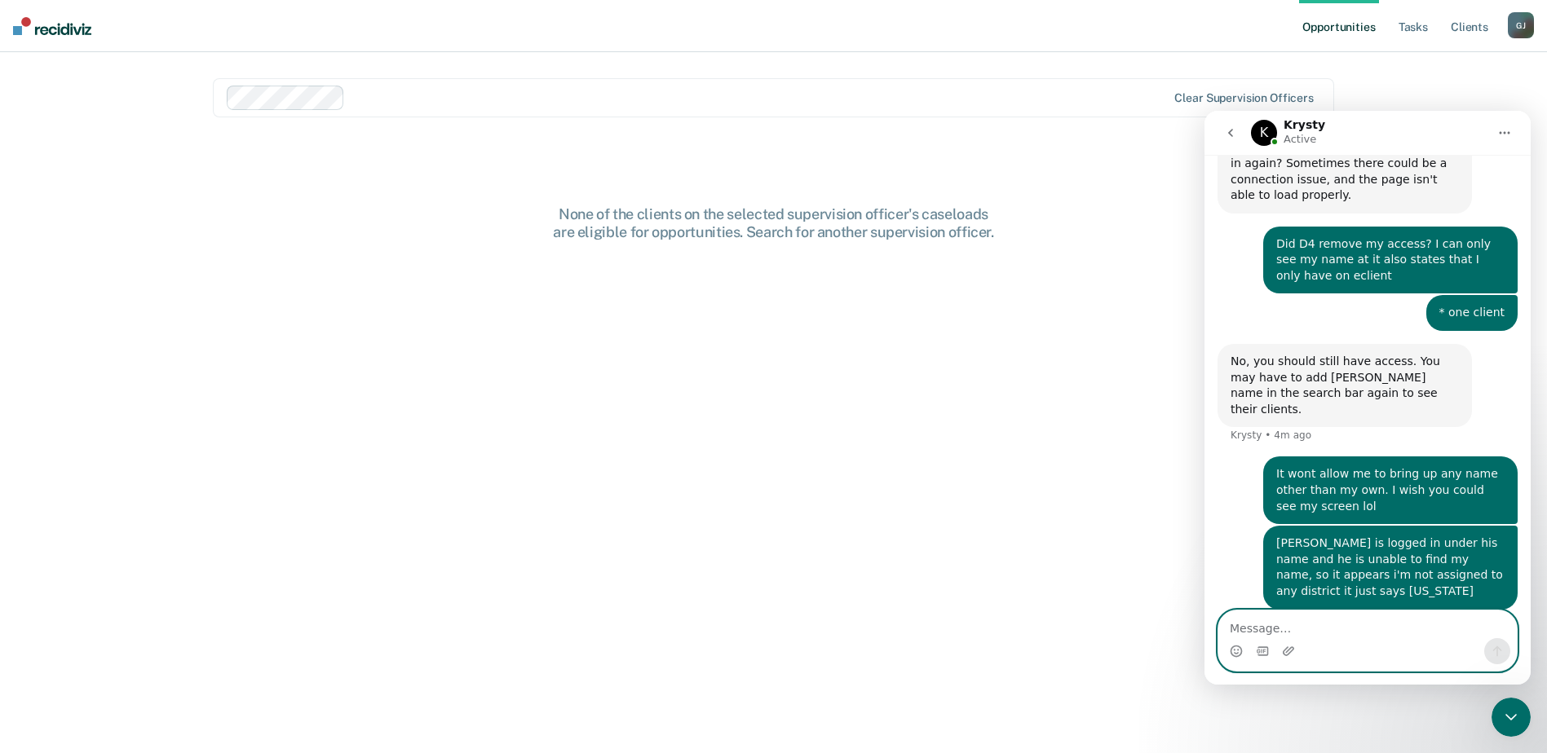
click at [1366, 631] on textarea "Message…" at bounding box center [1367, 625] width 298 height 28
click at [1251, 624] on textarea "Message…" at bounding box center [1367, 625] width 298 height 28
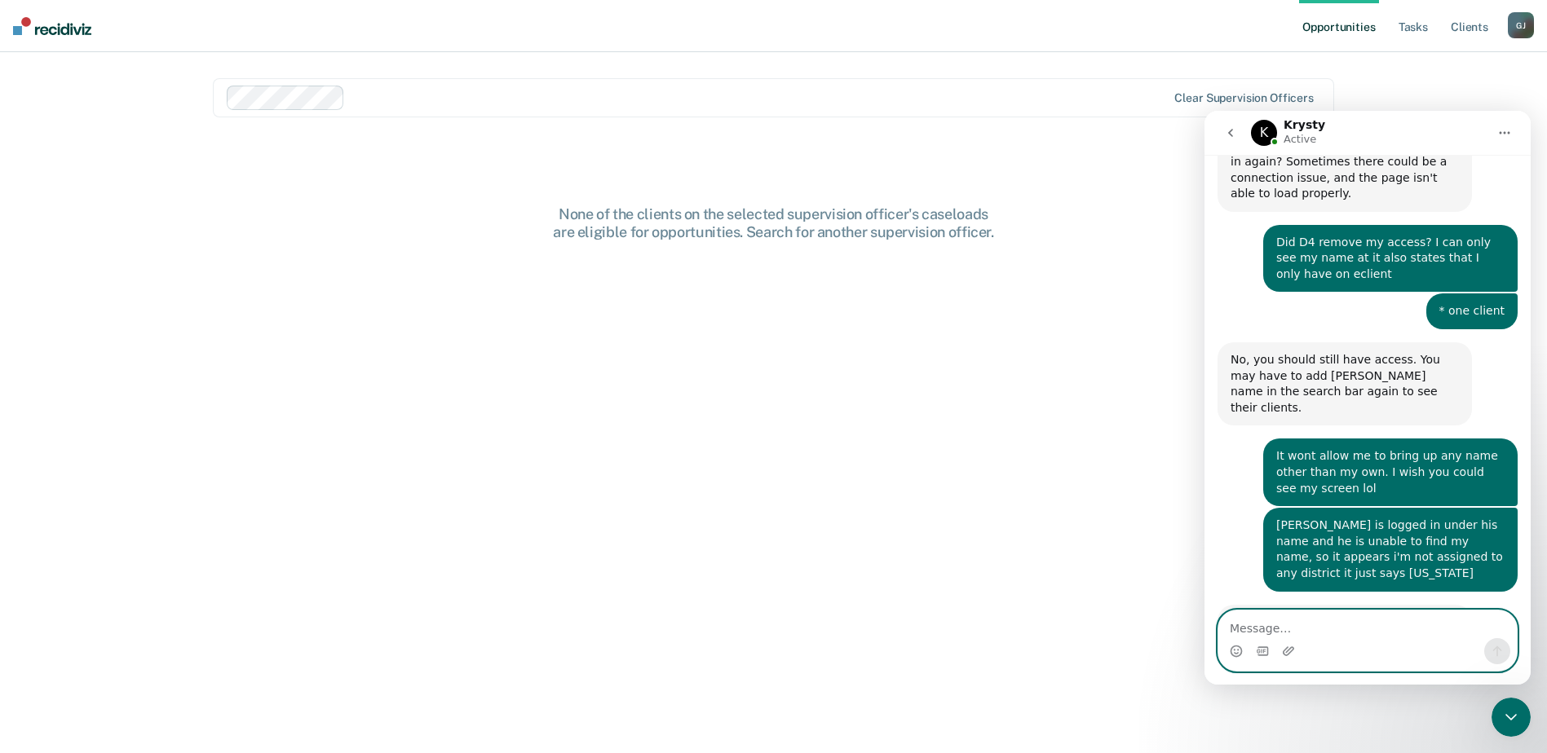
scroll to position [436, 0]
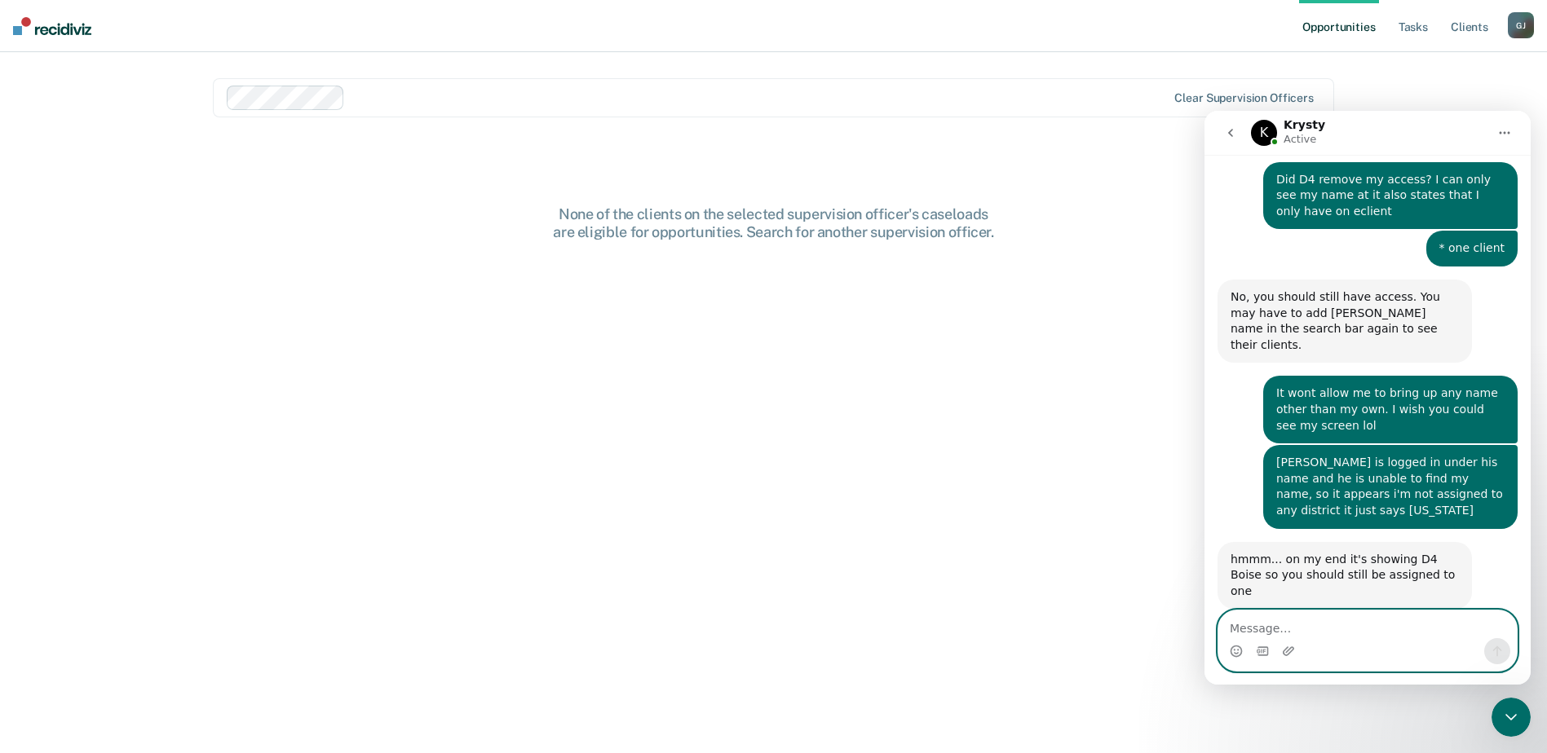
click at [1304, 619] on textarea "Message…" at bounding box center [1367, 625] width 298 height 28
type textarea "l"
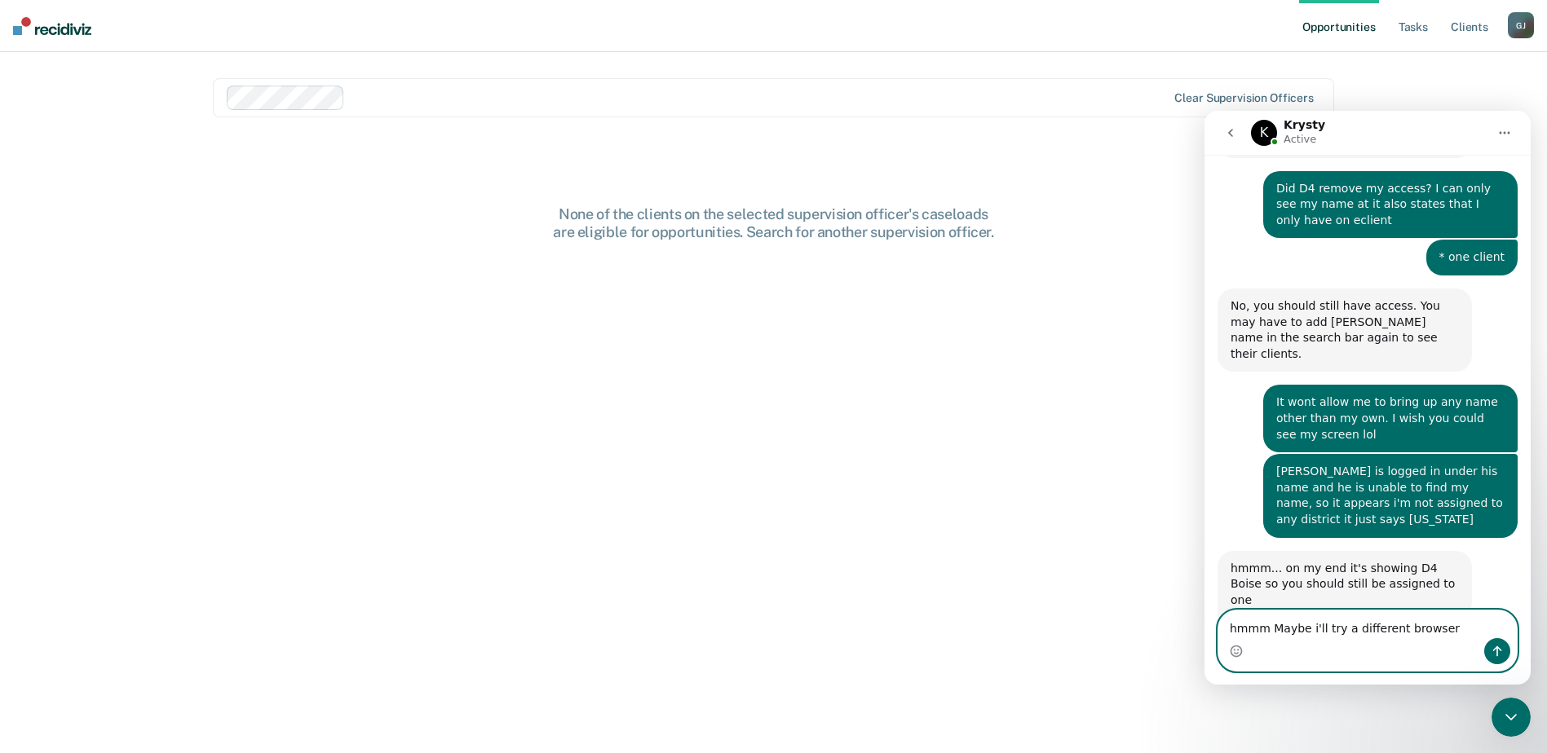
scroll to position [426, 0]
type textarea "hmmm Maybe i'll try a different browser"
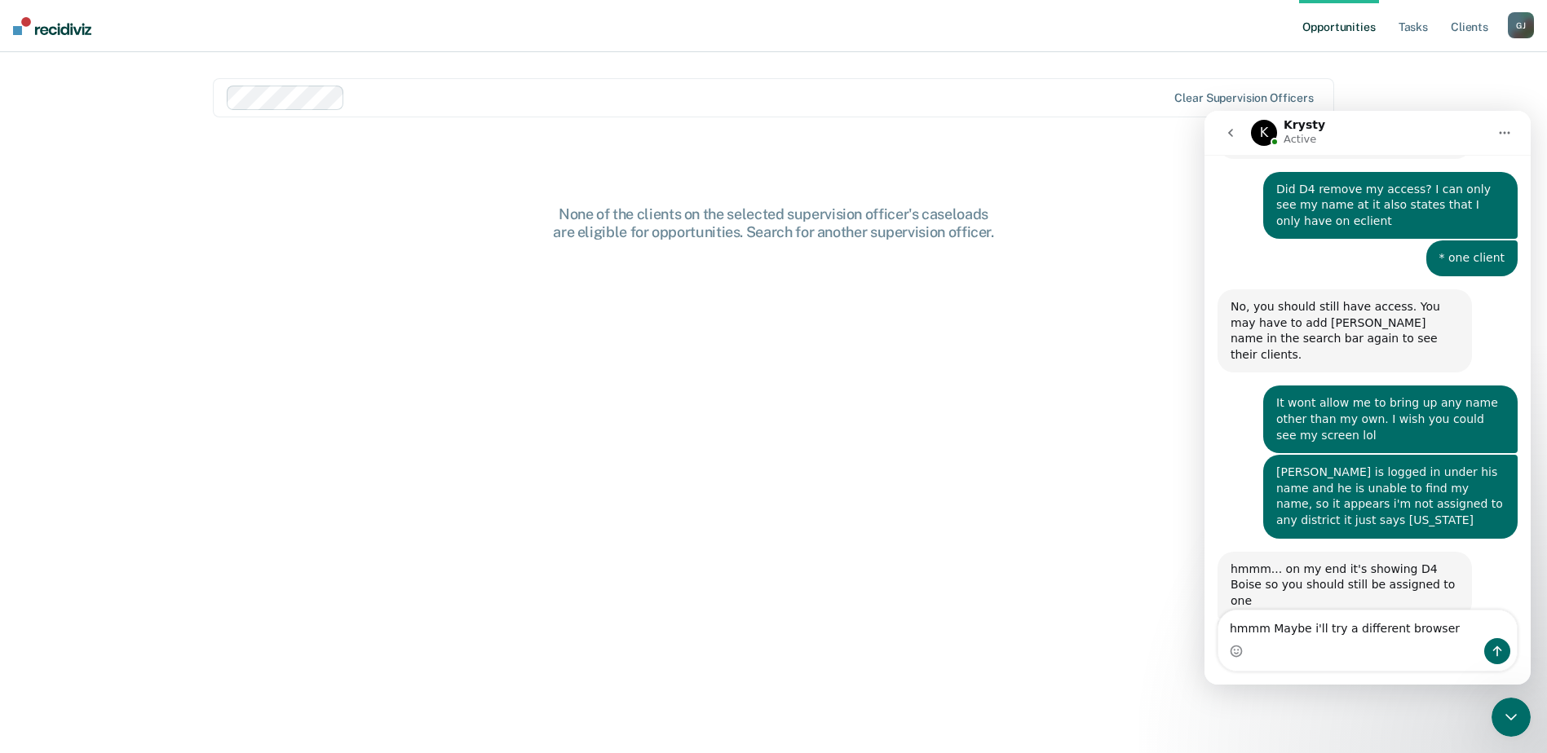
click at [1415, 639] on div "Intercom messenger" at bounding box center [1367, 651] width 298 height 26
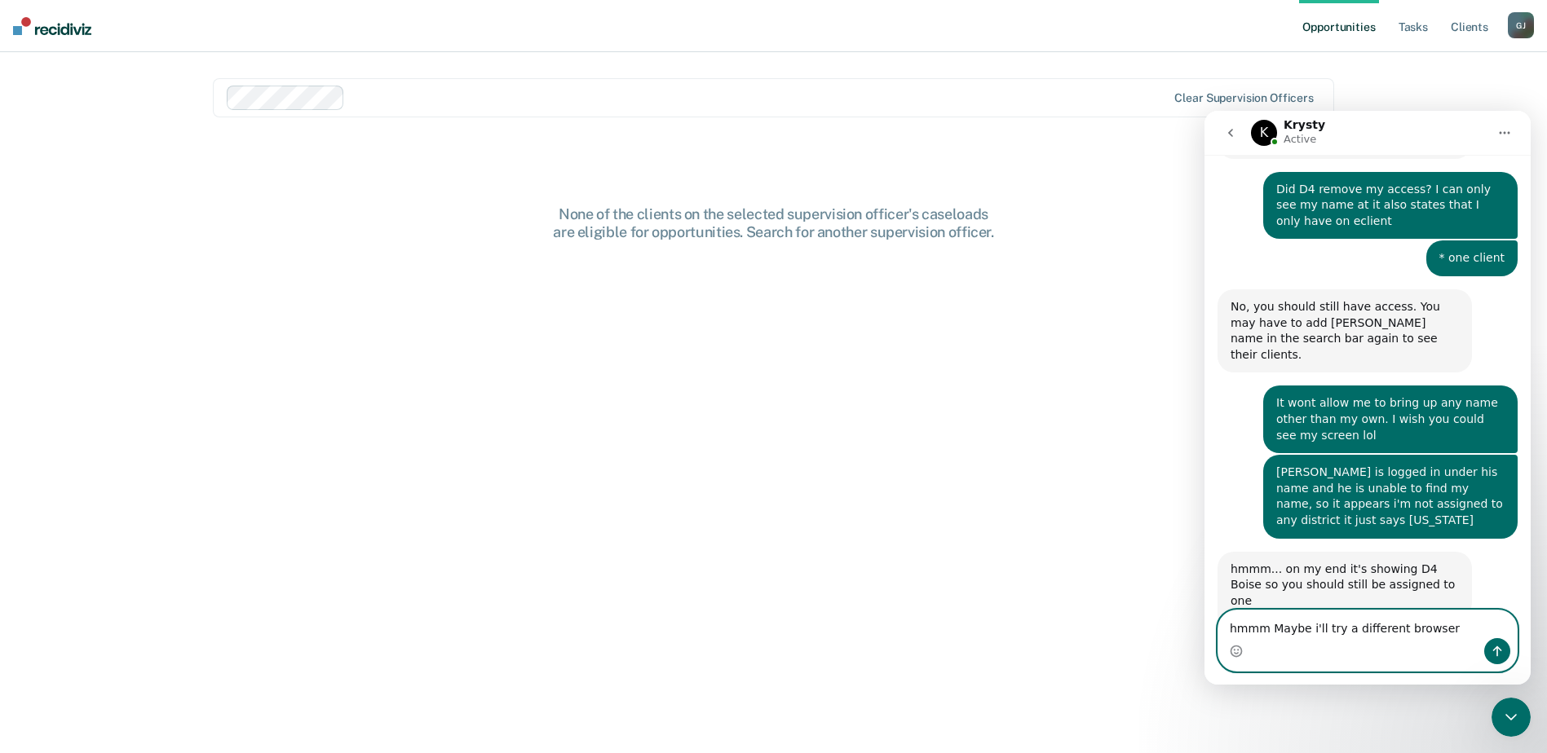
drag, startPoint x: 1440, startPoint y: 632, endPoint x: 1224, endPoint y: 633, distance: 216.1
click at [1224, 633] on textarea "hmmm Maybe i'll try a different browser" at bounding box center [1367, 625] width 298 height 28
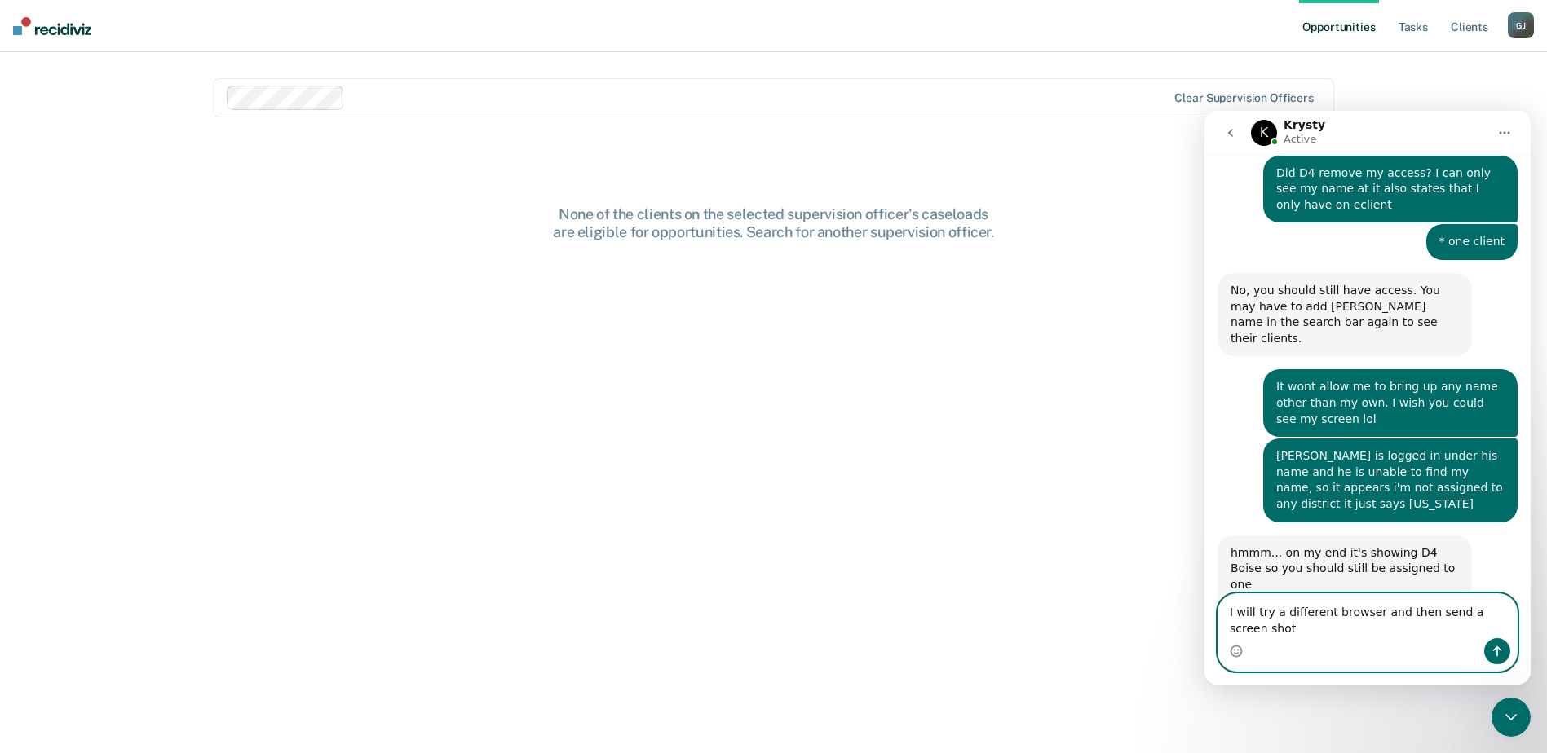
scroll to position [505, 0]
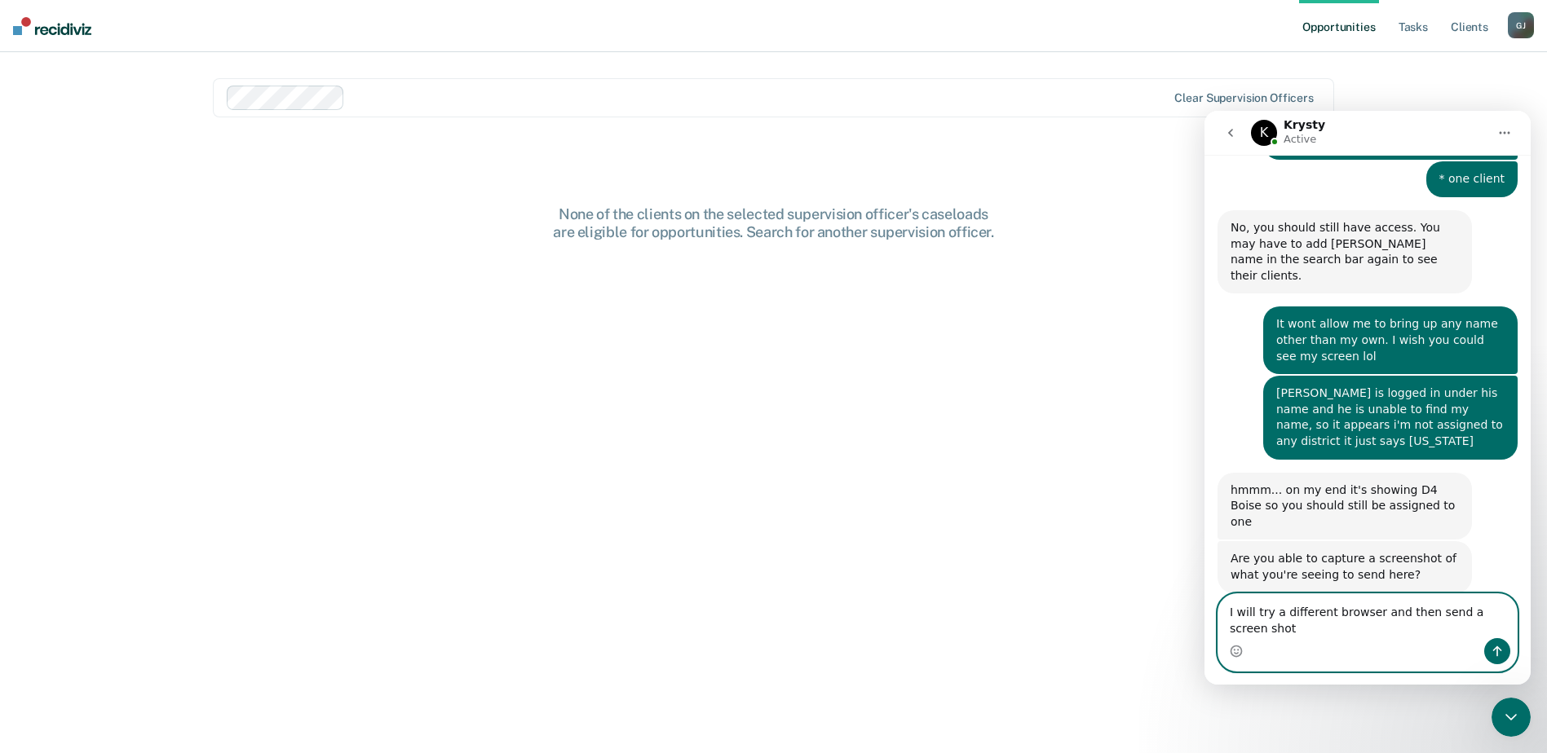
type textarea "I will try a different browser and then send a screen shot"
drag, startPoint x: 1500, startPoint y: 657, endPoint x: 1480, endPoint y: 663, distance: 21.2
click at [1499, 656] on icon "Send a message…" at bounding box center [1496, 651] width 13 height 13
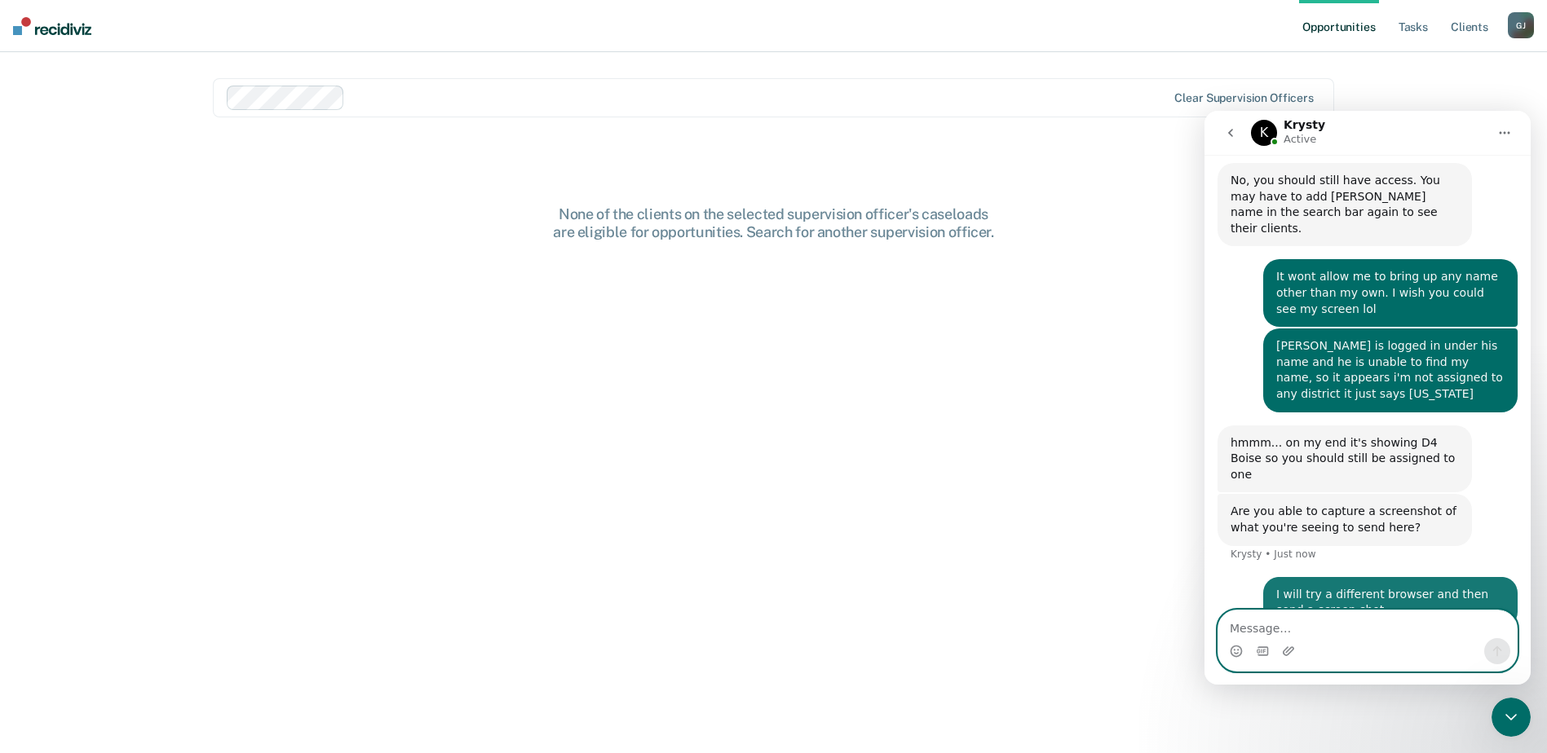
scroll to position [554, 0]
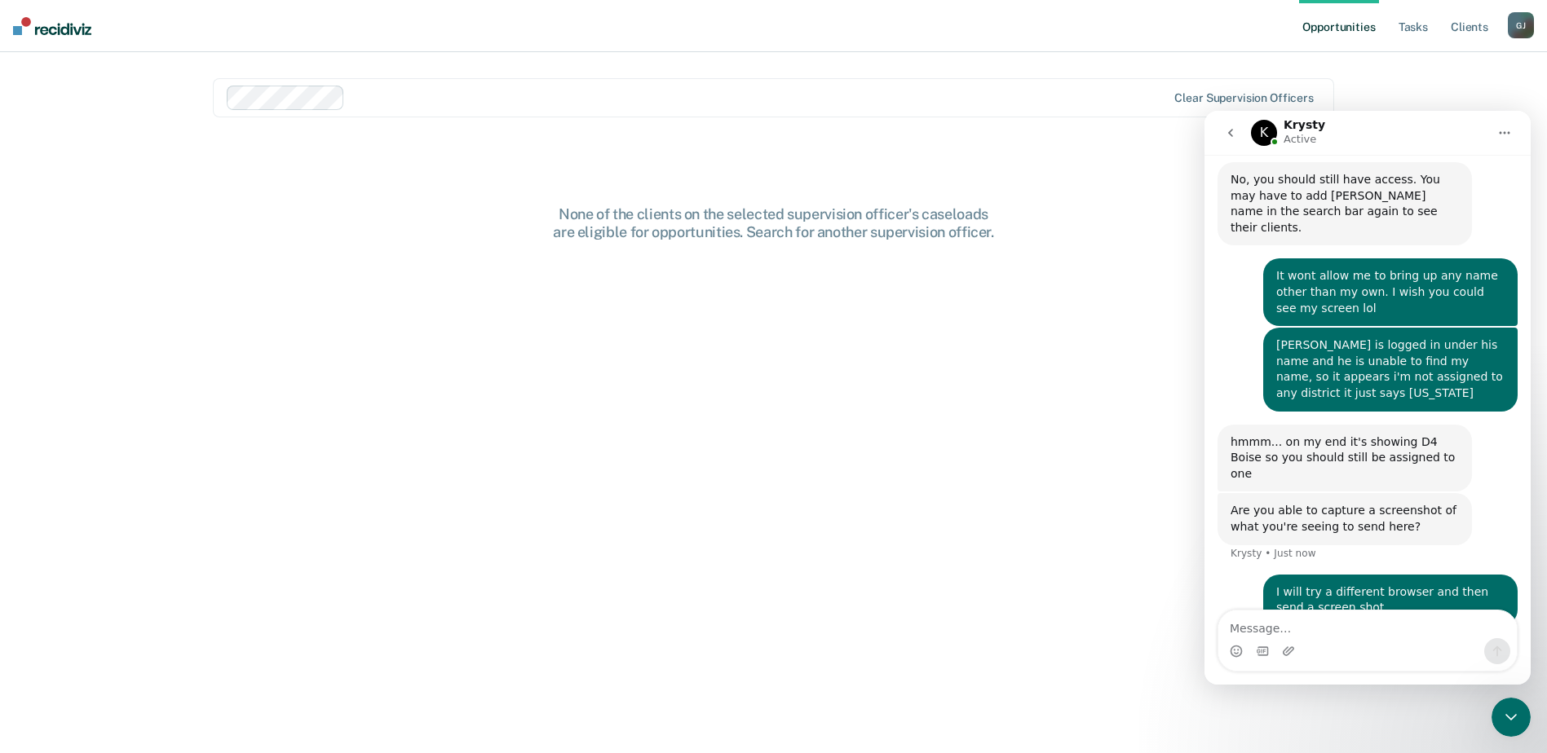
drag, startPoint x: 1508, startPoint y: 706, endPoint x: 1516, endPoint y: 708, distance: 8.3
click at [1508, 706] on div "Close Intercom Messenger" at bounding box center [1510, 717] width 39 height 39
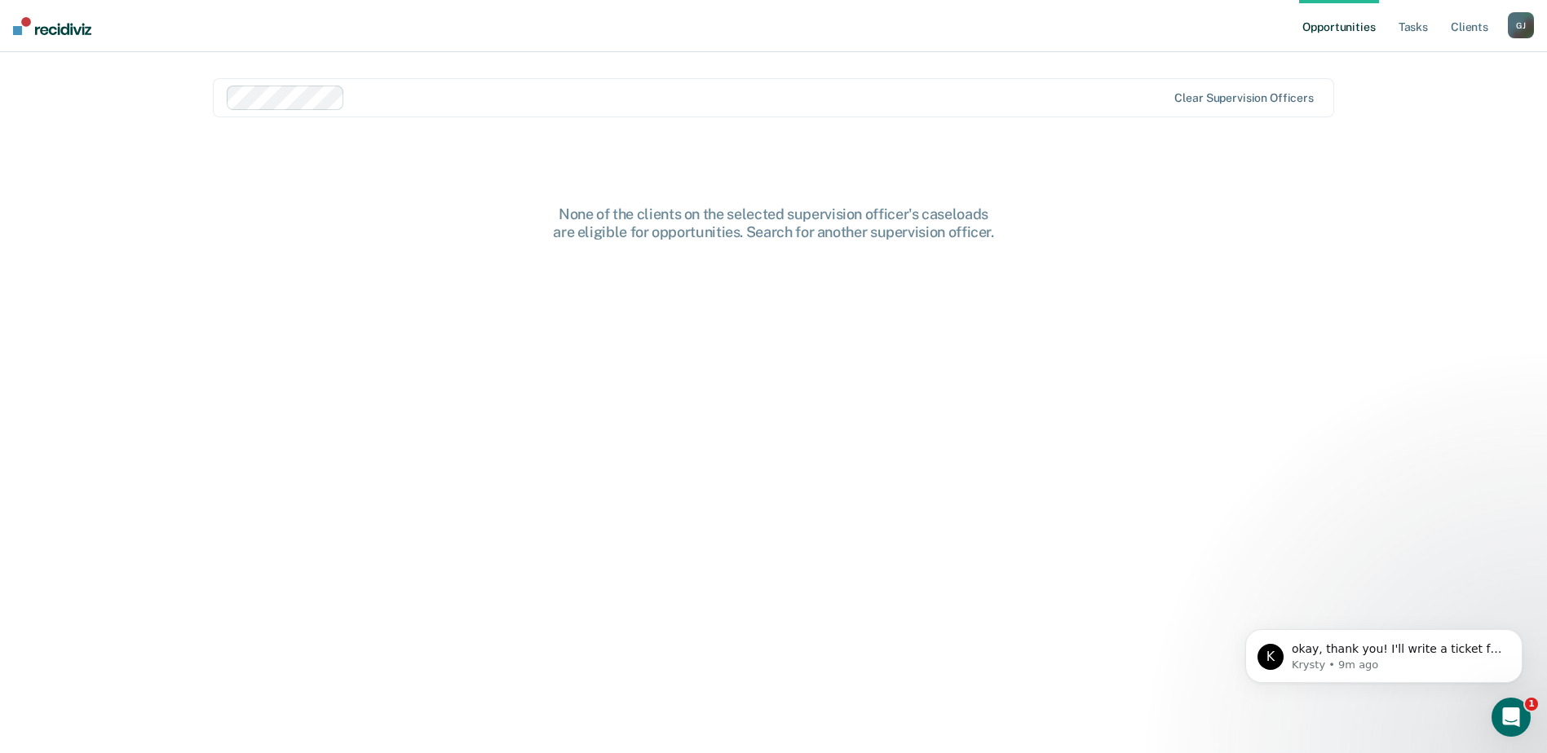
scroll to position [572, 0]
click at [47, 24] on img at bounding box center [52, 26] width 78 height 18
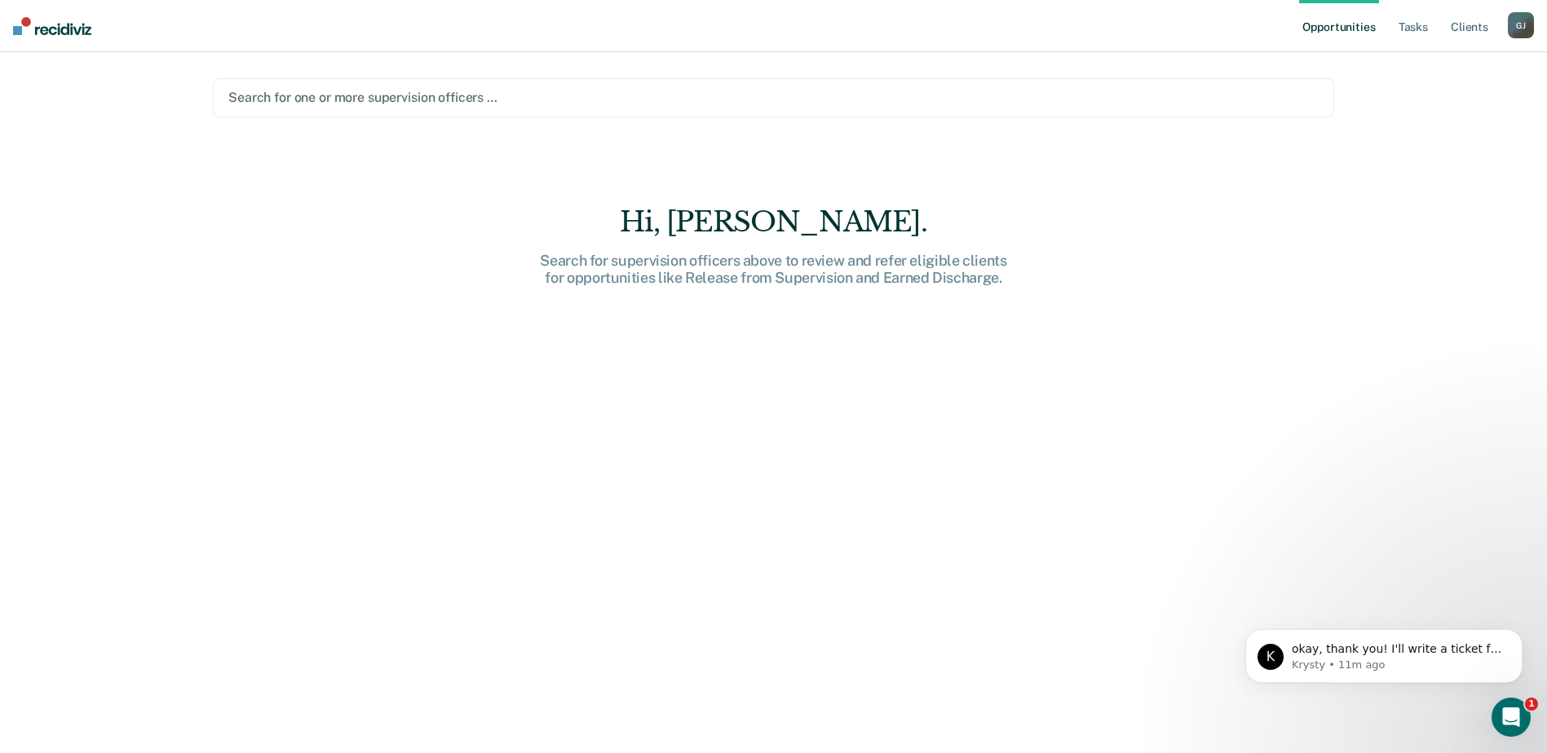
click at [1280, 95] on div at bounding box center [773, 97] width 1090 height 19
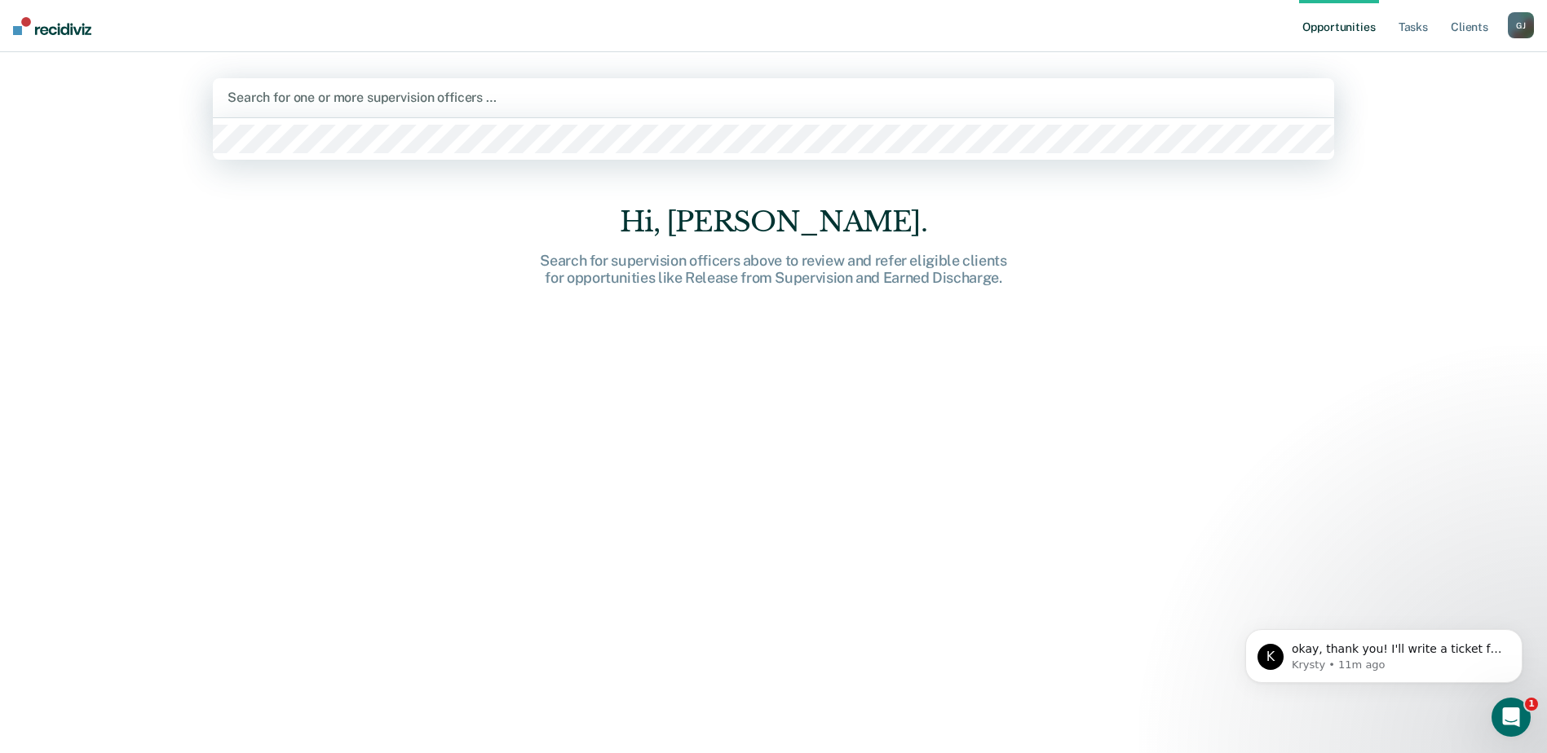
click at [1114, 82] on div "Search for one or more supervision officers …" at bounding box center [773, 97] width 1121 height 39
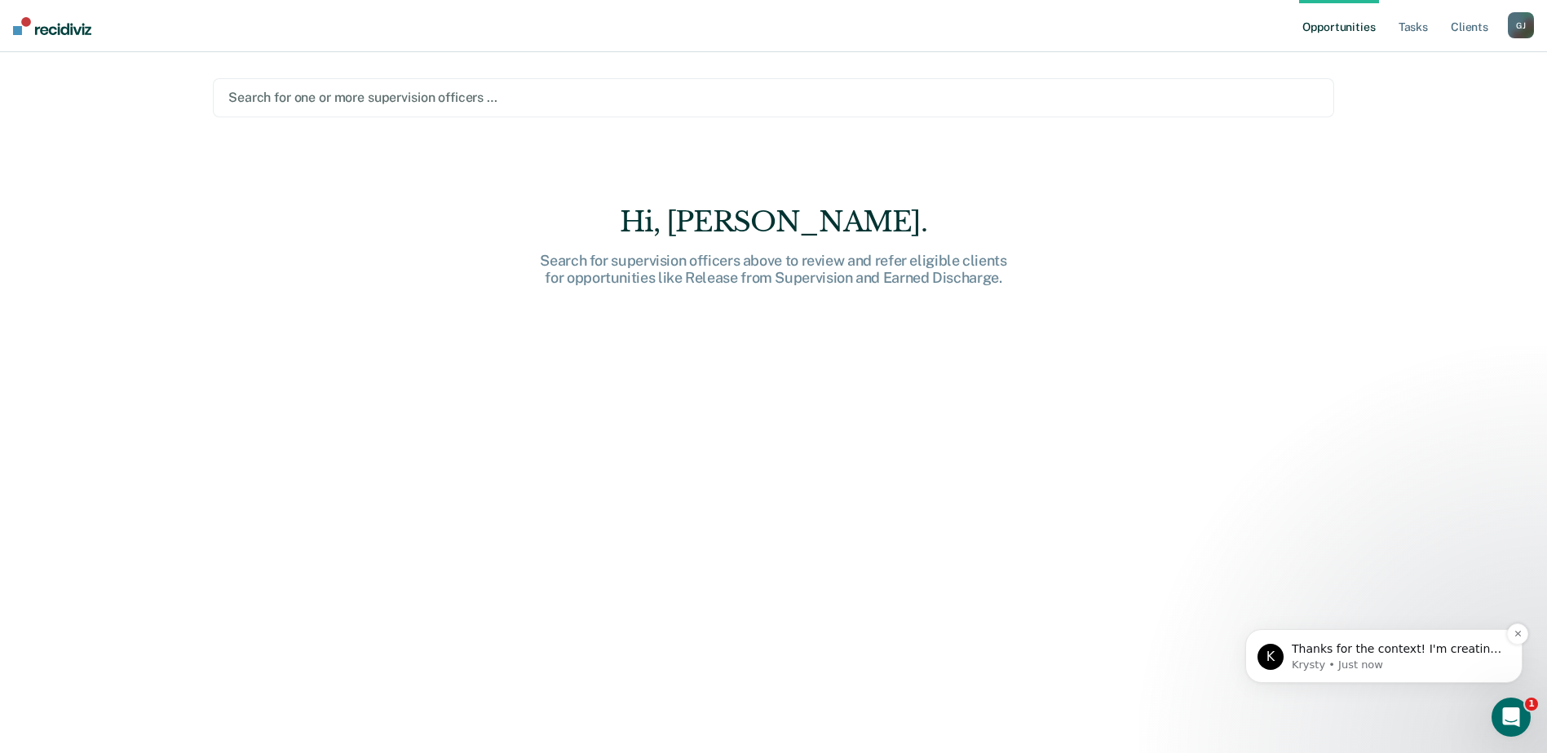
click at [1420, 662] on p "Krysty • Just now" at bounding box center [1396, 665] width 210 height 15
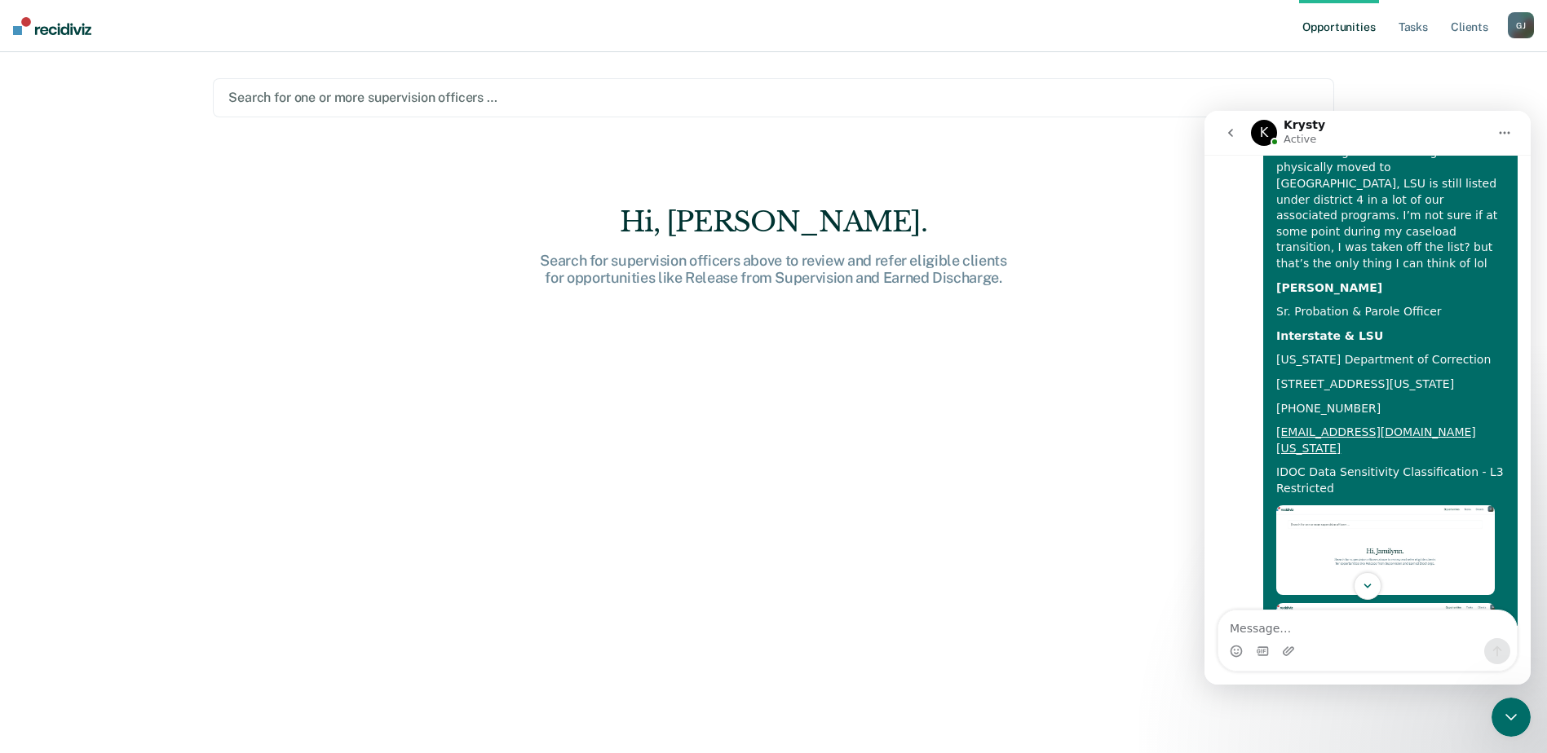
scroll to position [1199, 0]
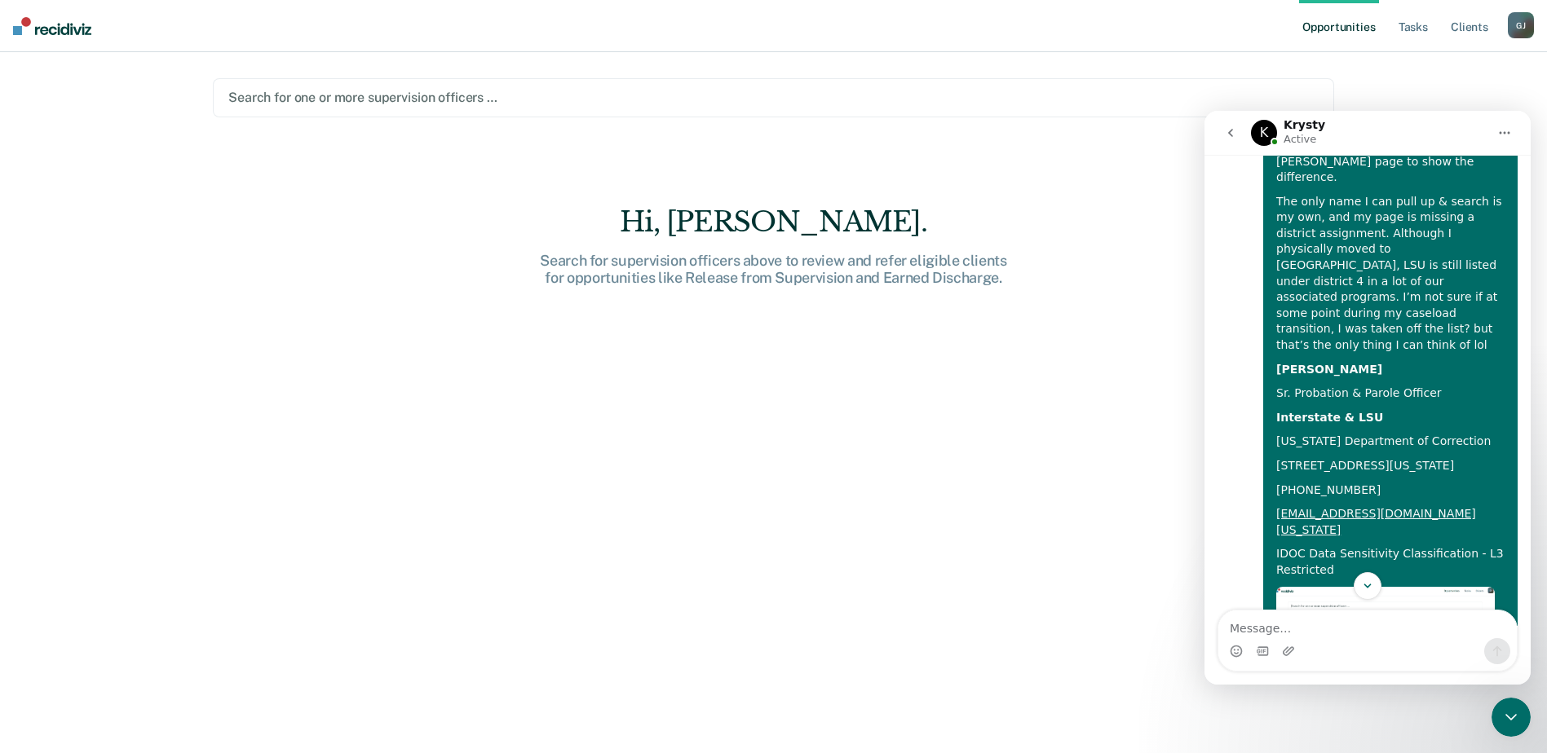
click at [1351, 587] on img "Jamilynn says…" at bounding box center [1385, 632] width 219 height 90
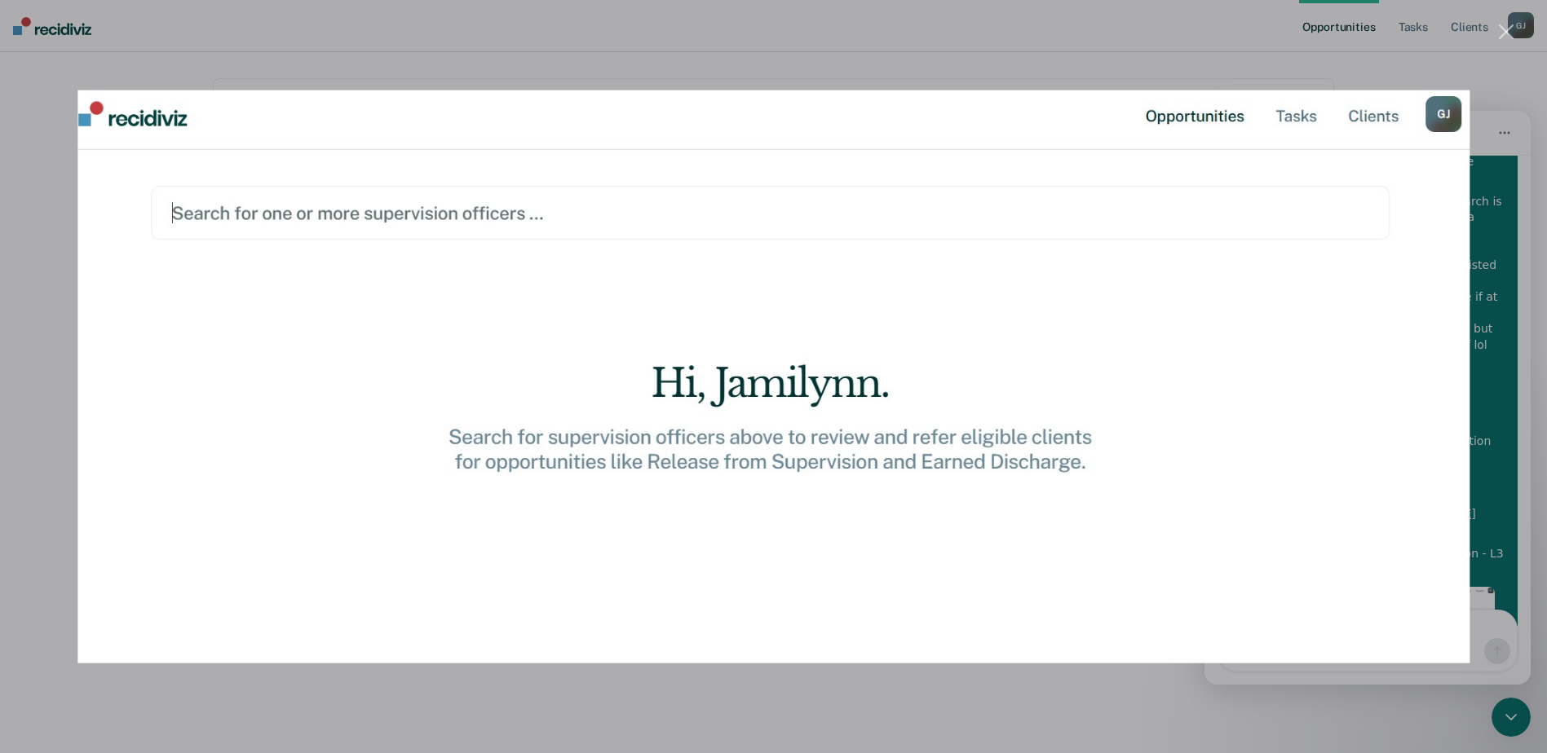
click at [1503, 30] on div "Close" at bounding box center [1506, 31] width 15 height 15
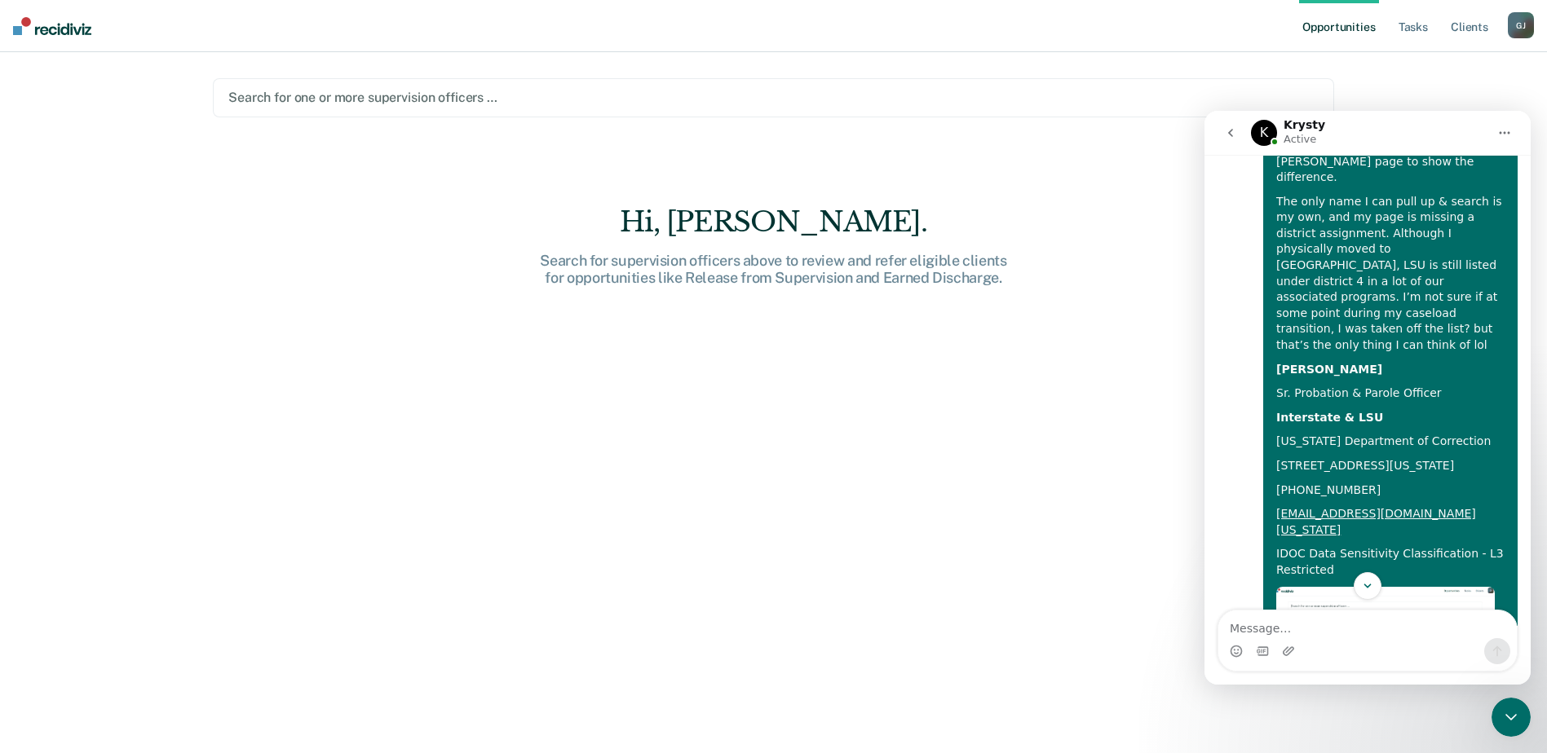
click at [1325, 685] on img "Jamilynn says…" at bounding box center [1385, 734] width 219 height 99
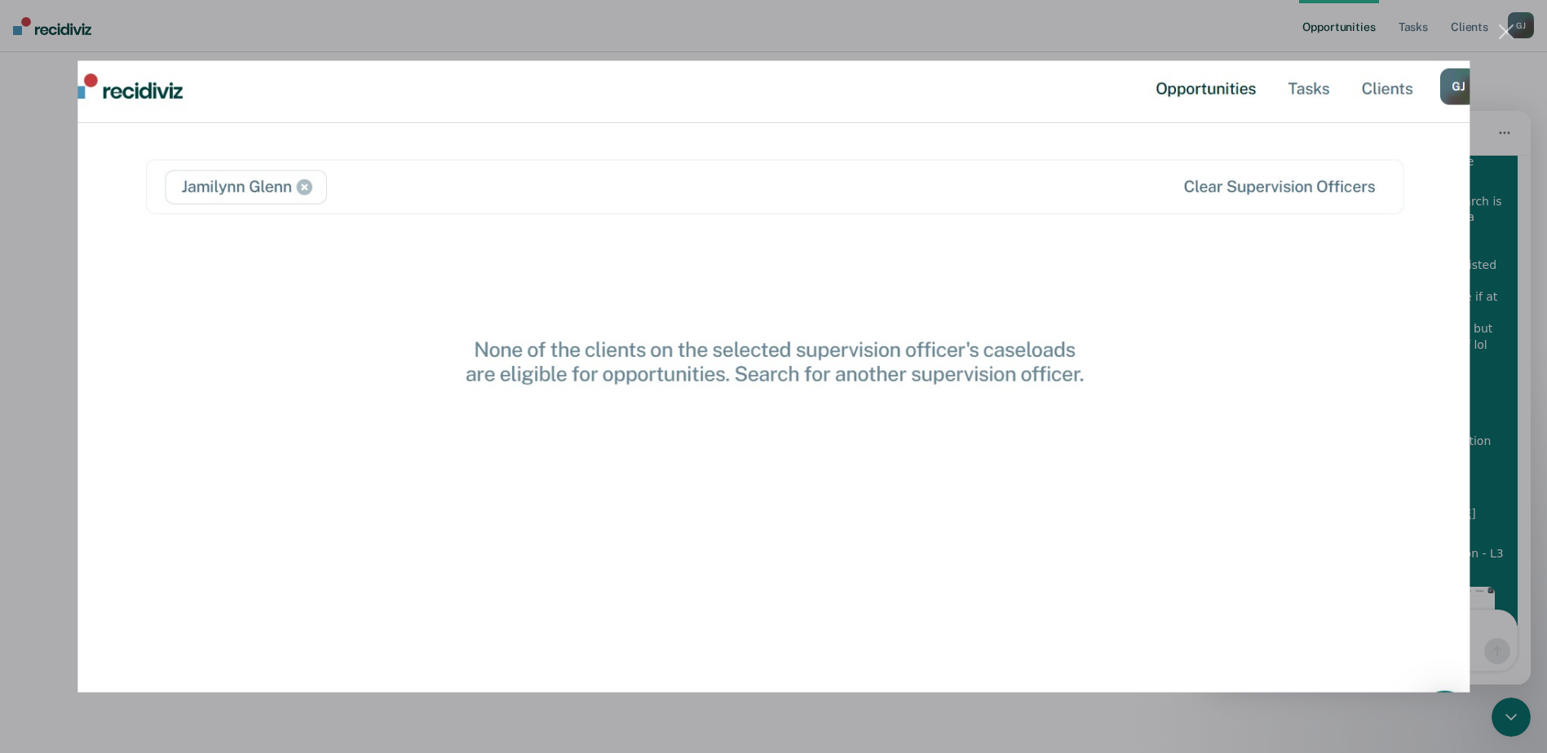
click at [1507, 27] on div "Close" at bounding box center [1506, 31] width 15 height 15
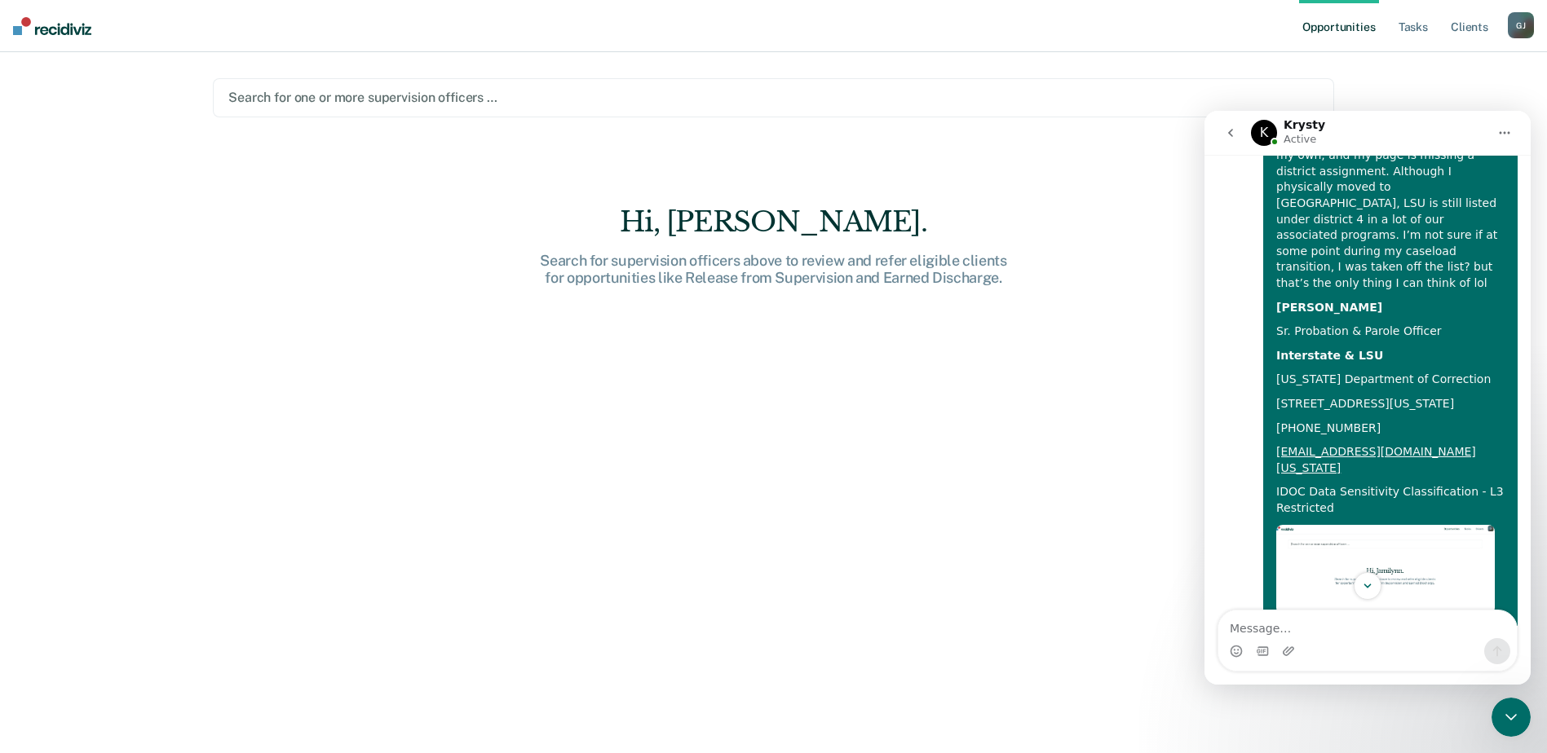
scroll to position [1362, 0]
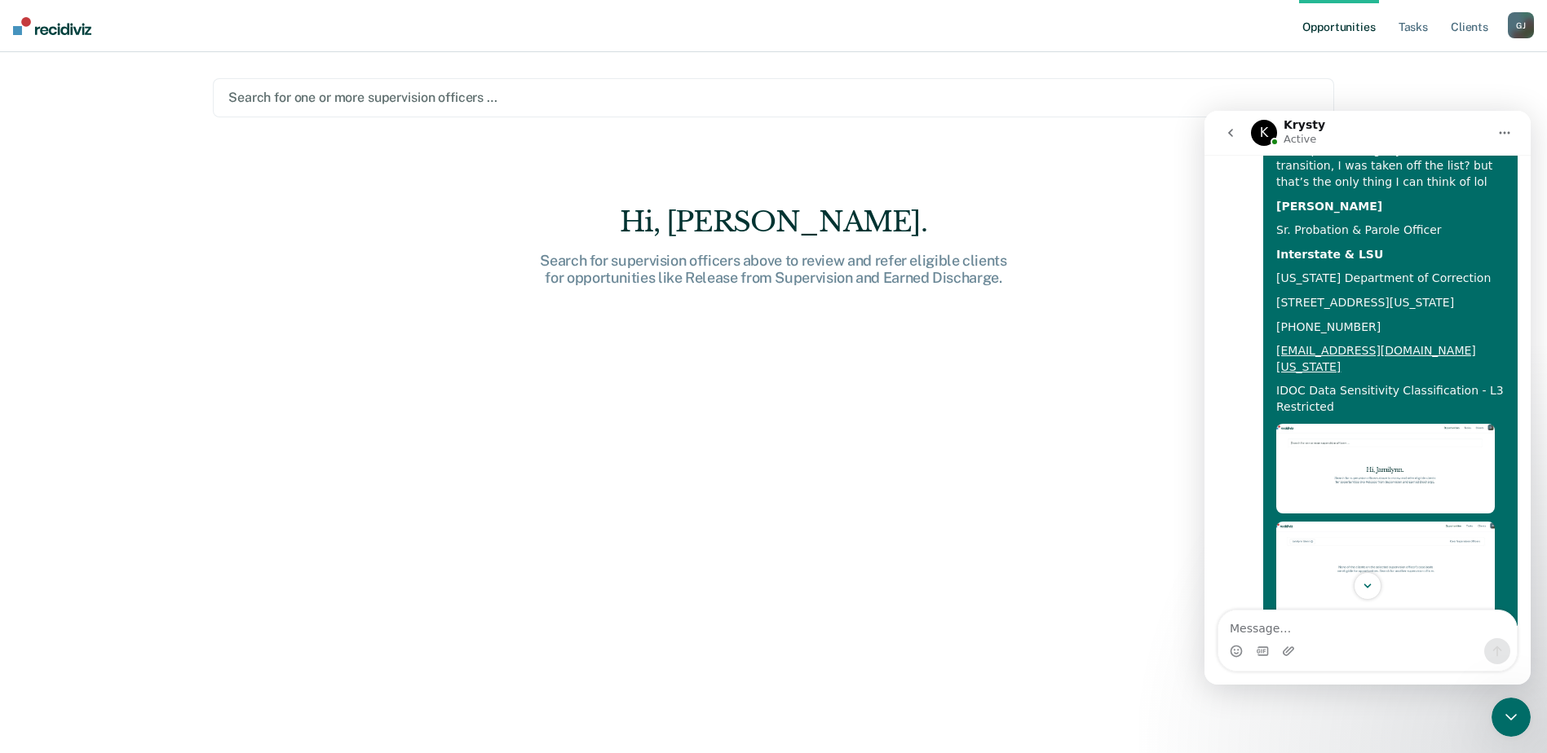
click at [1355, 629] on img "Jamilynn says…" at bounding box center [1385, 696] width 219 height 134
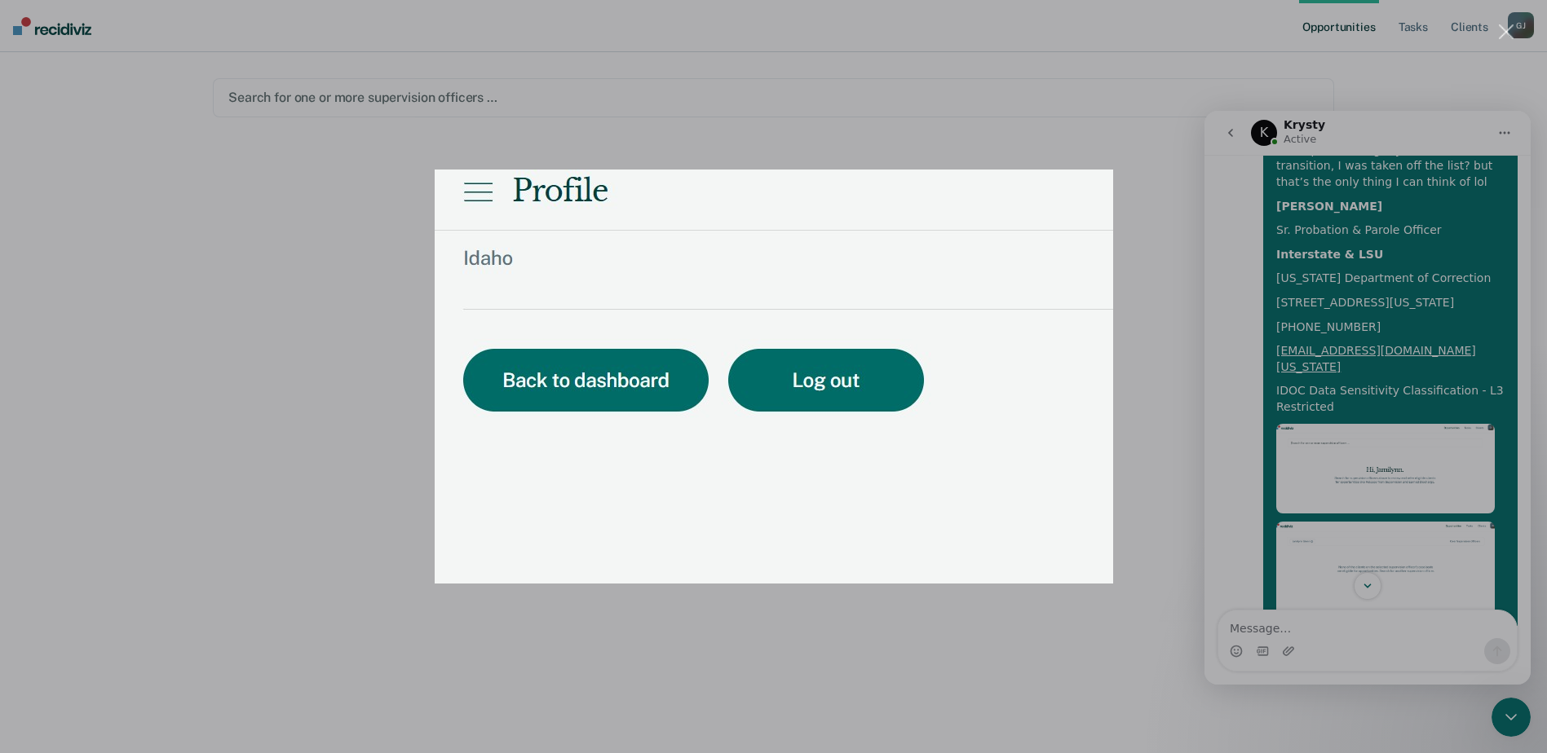
click at [1052, 329] on img "Close" at bounding box center [774, 377] width 678 height 414
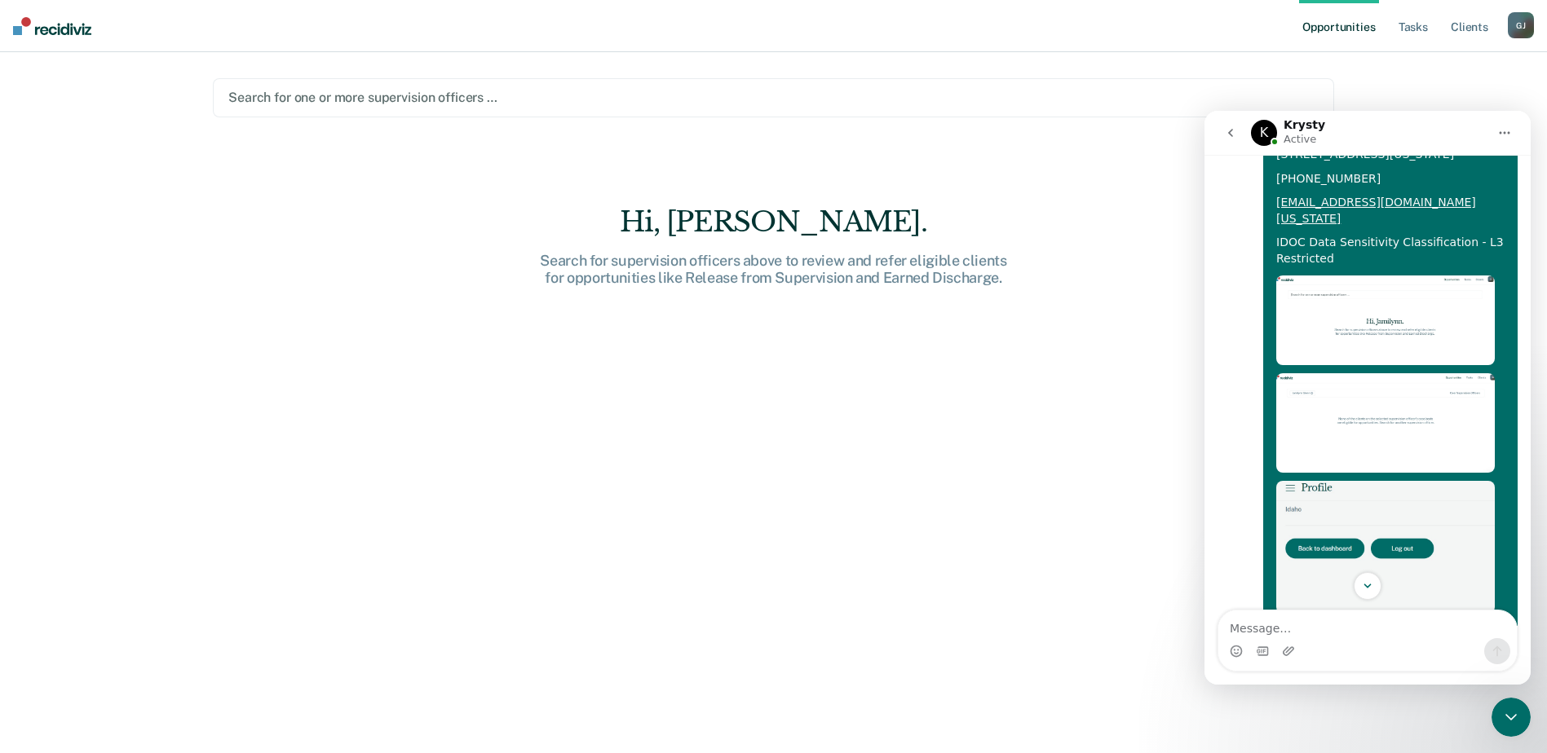
scroll to position [1606, 0]
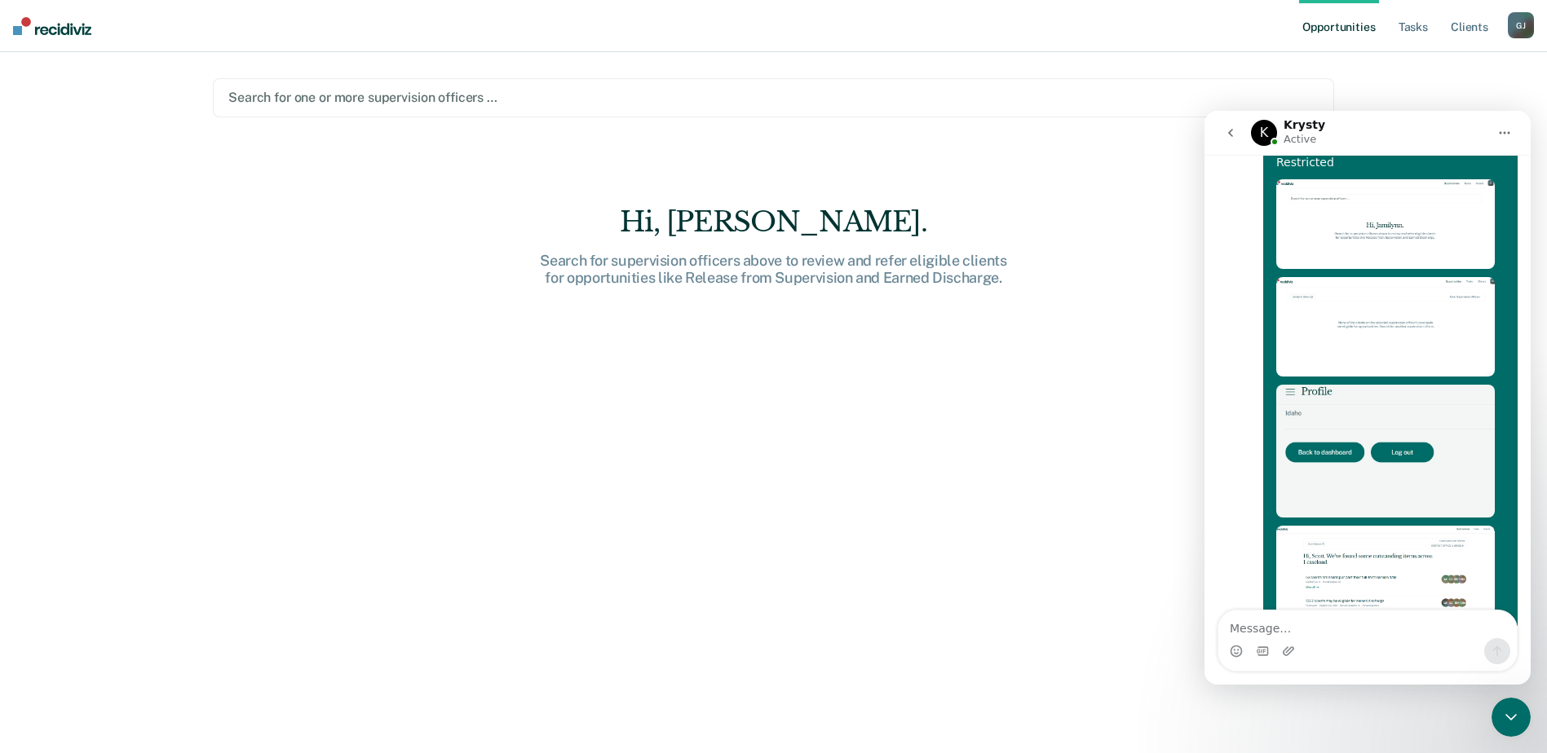
click at [1368, 526] on img "Jamilynn says…" at bounding box center [1385, 579] width 219 height 106
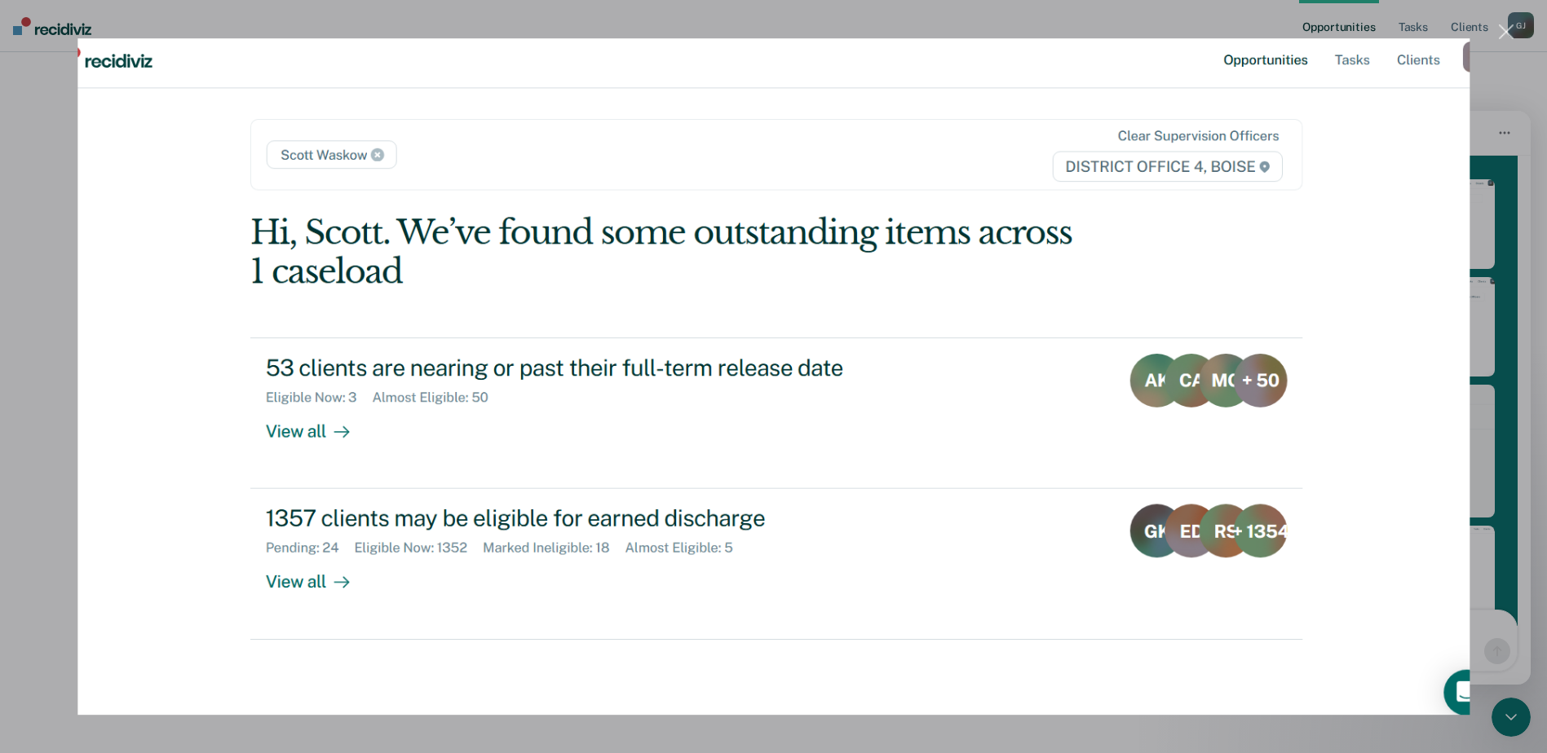
click at [1505, 31] on div "Close" at bounding box center [1506, 31] width 15 height 15
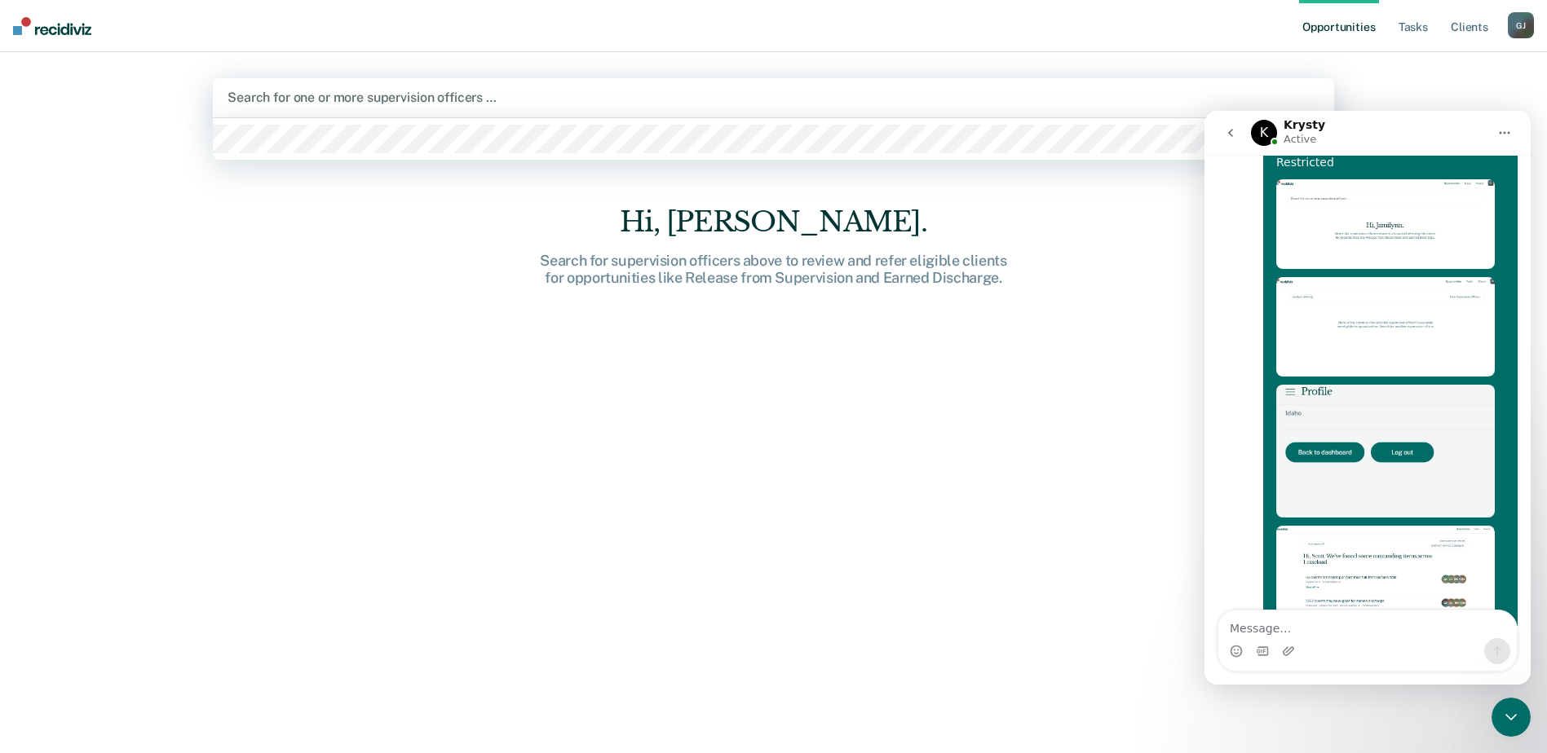
click at [1204, 96] on div at bounding box center [773, 97] width 1092 height 19
drag, startPoint x: 1289, startPoint y: 93, endPoint x: 1210, endPoint y: 80, distance: 80.2
click at [1190, 95] on div at bounding box center [773, 97] width 1092 height 19
